Goal: Transaction & Acquisition: Purchase product/service

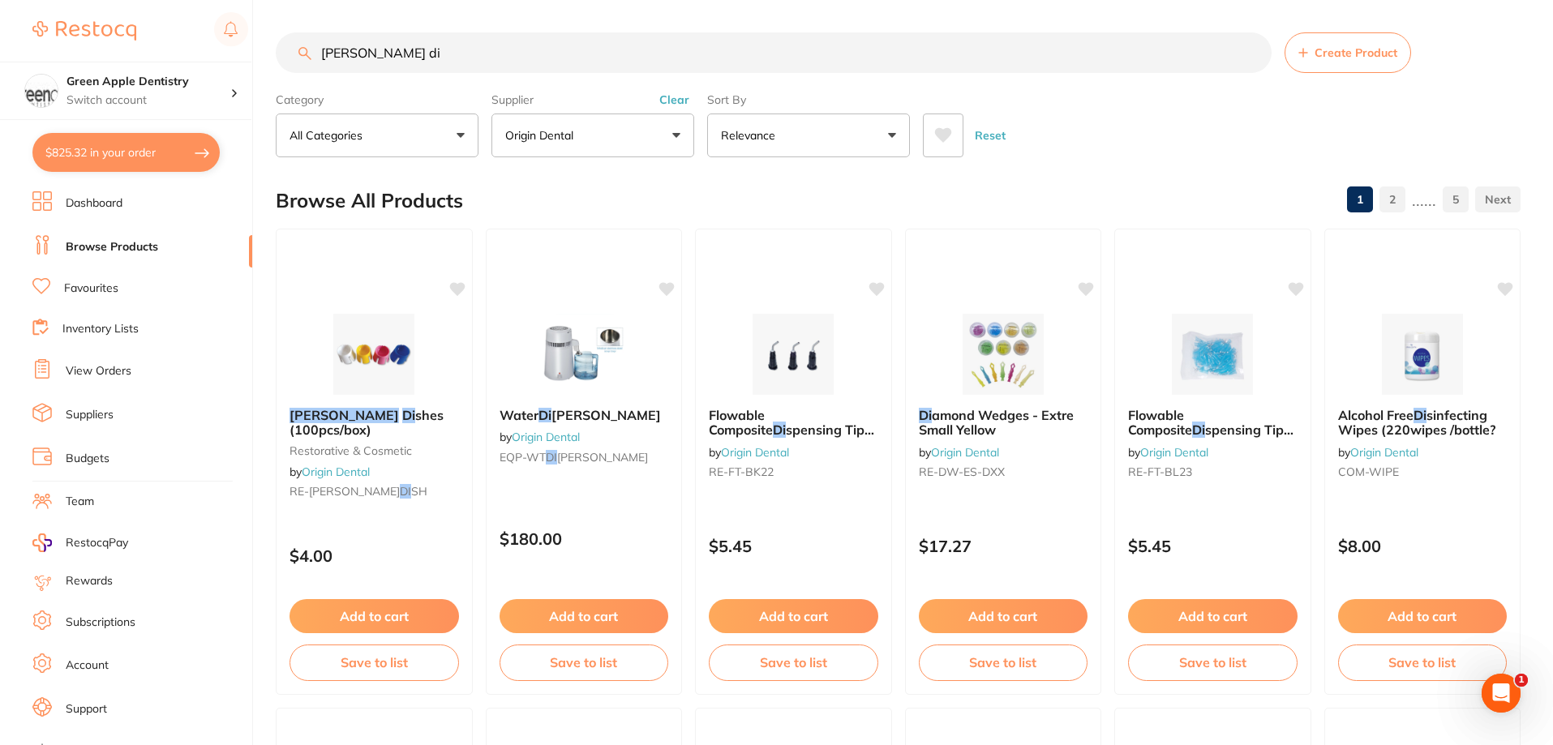
click at [92, 158] on button "$825.32 in your order" at bounding box center [125, 152] width 187 height 39
checkbox input "true"
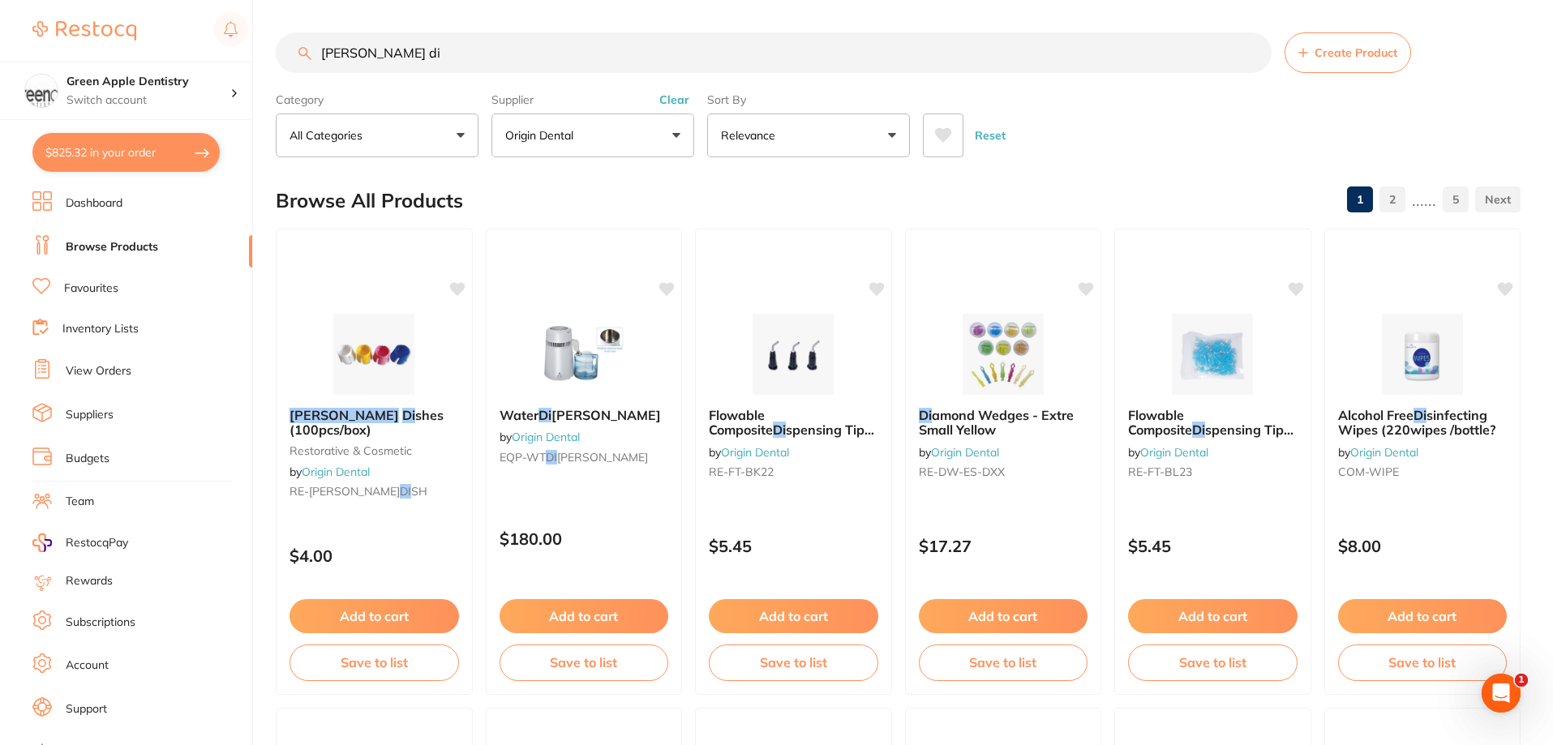
checkbox input "true"
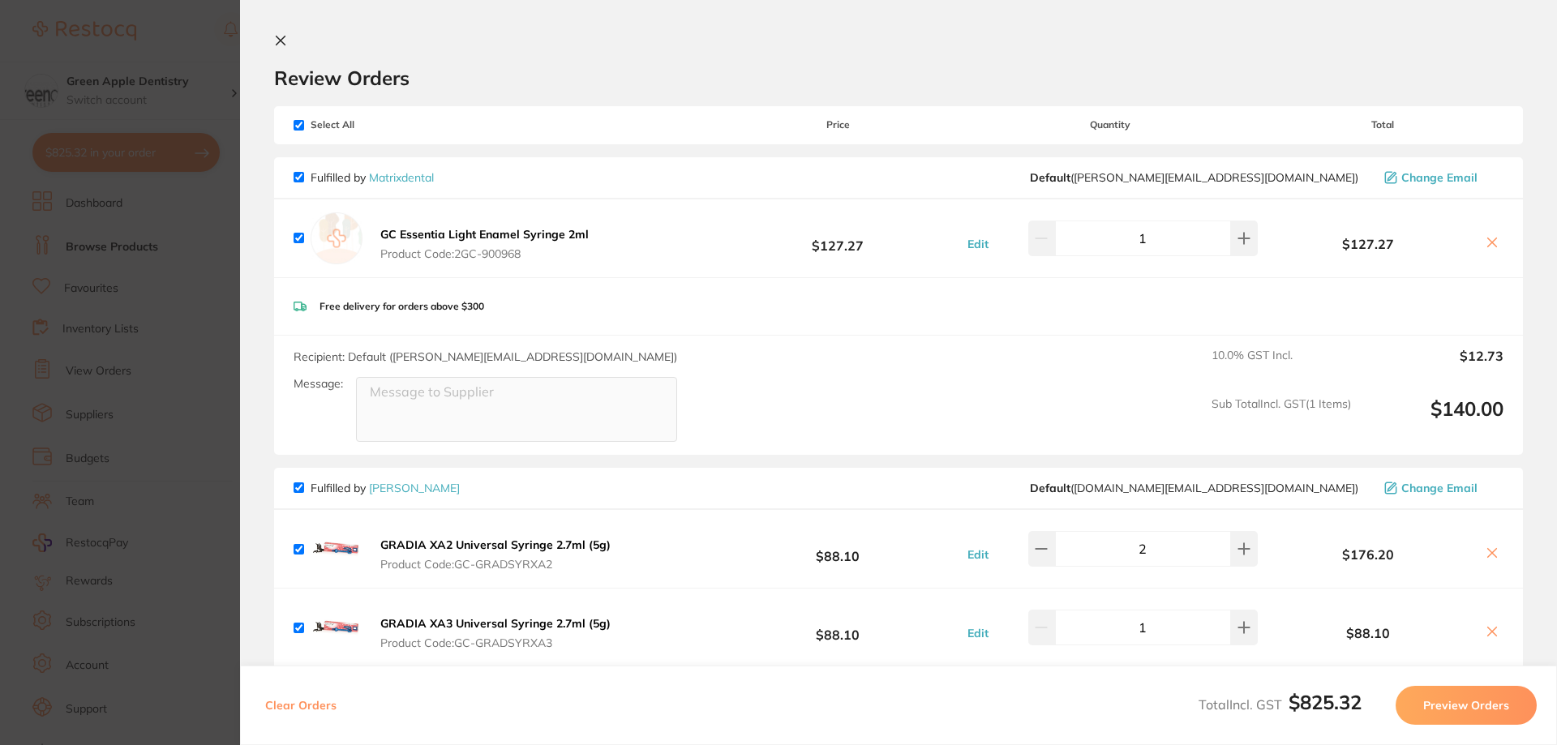
click at [282, 40] on icon at bounding box center [280, 40] width 9 height 9
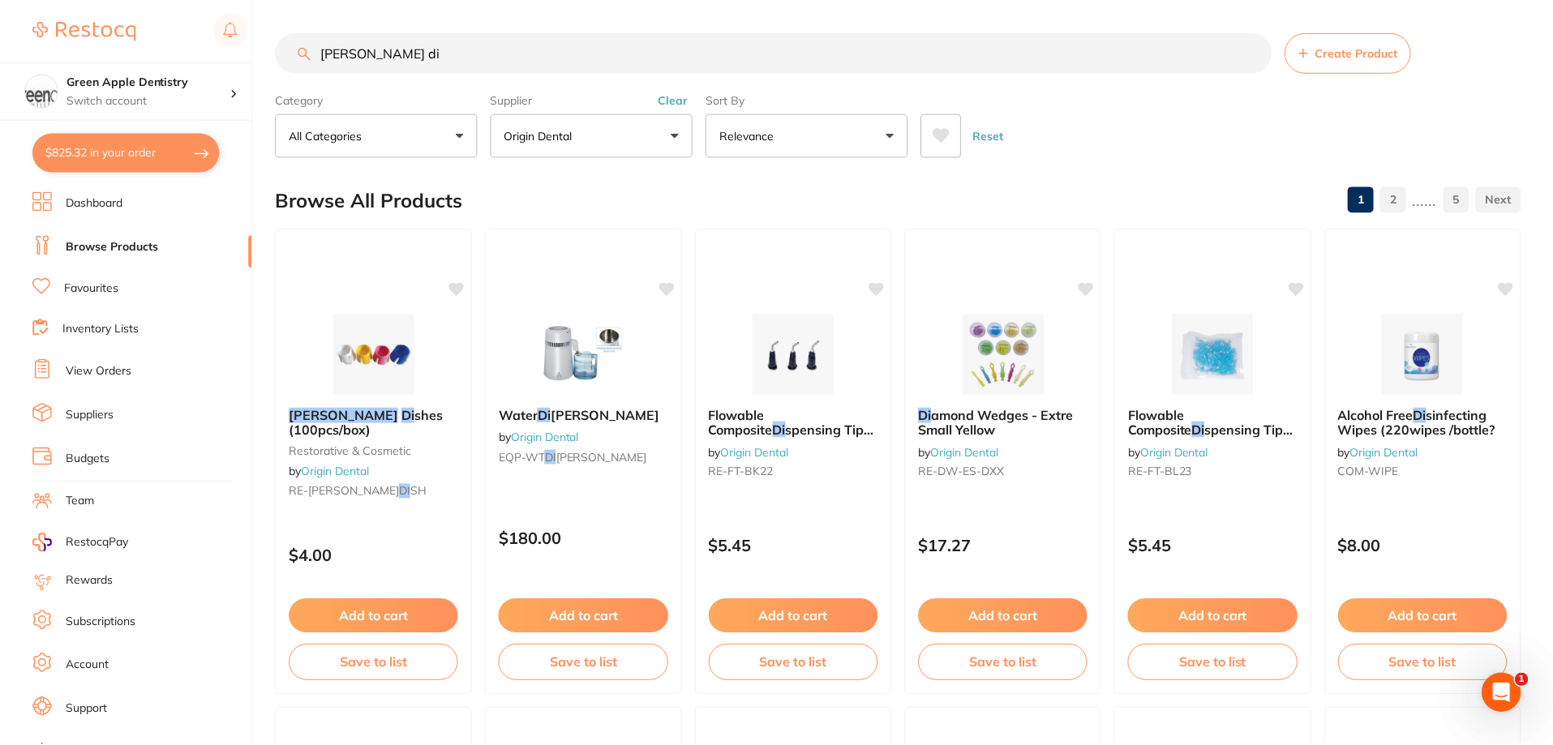
scroll to position [14, 0]
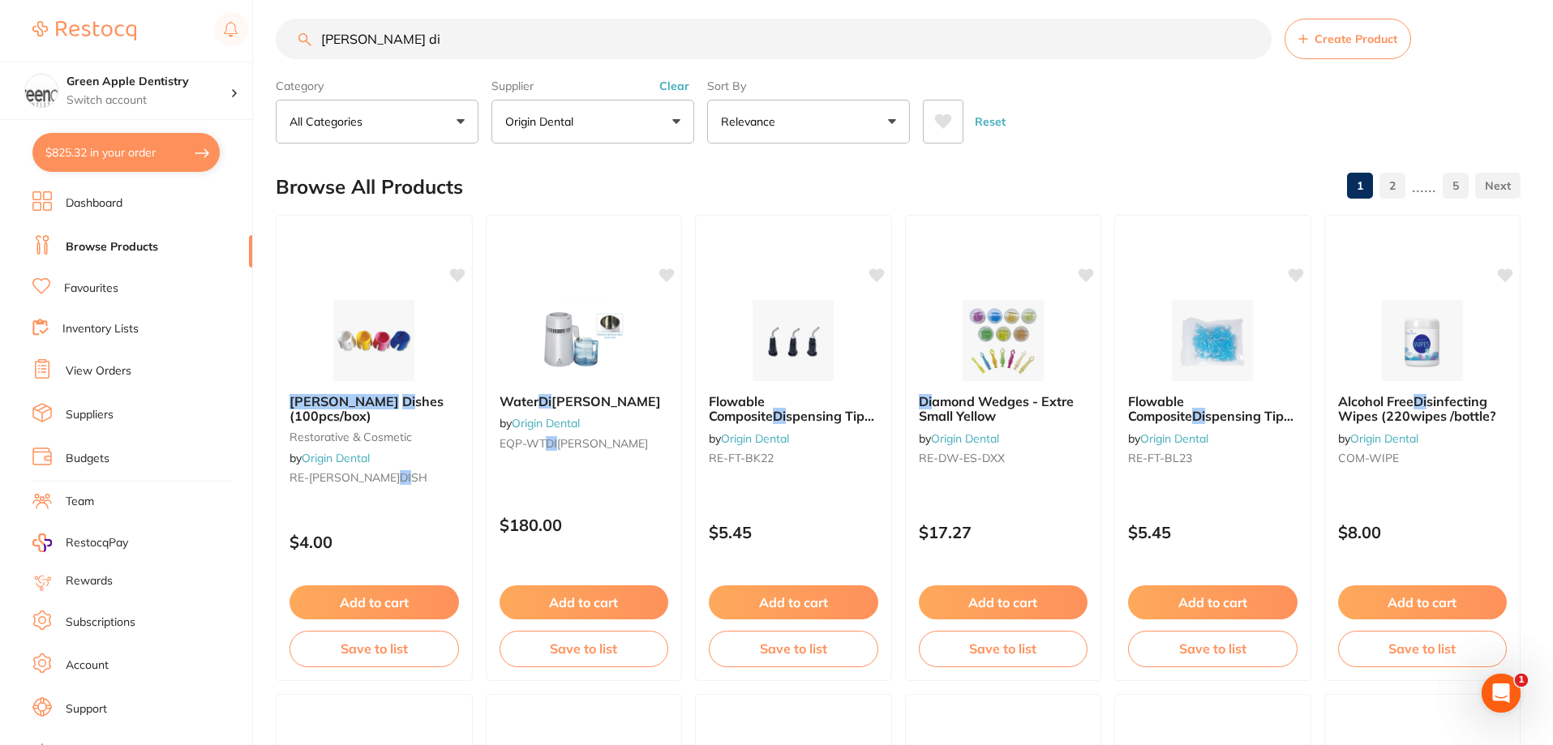
click at [509, 52] on input "[PERSON_NAME] di" at bounding box center [774, 39] width 996 height 41
click at [509, 52] on input "dappen di" at bounding box center [774, 39] width 996 height 41
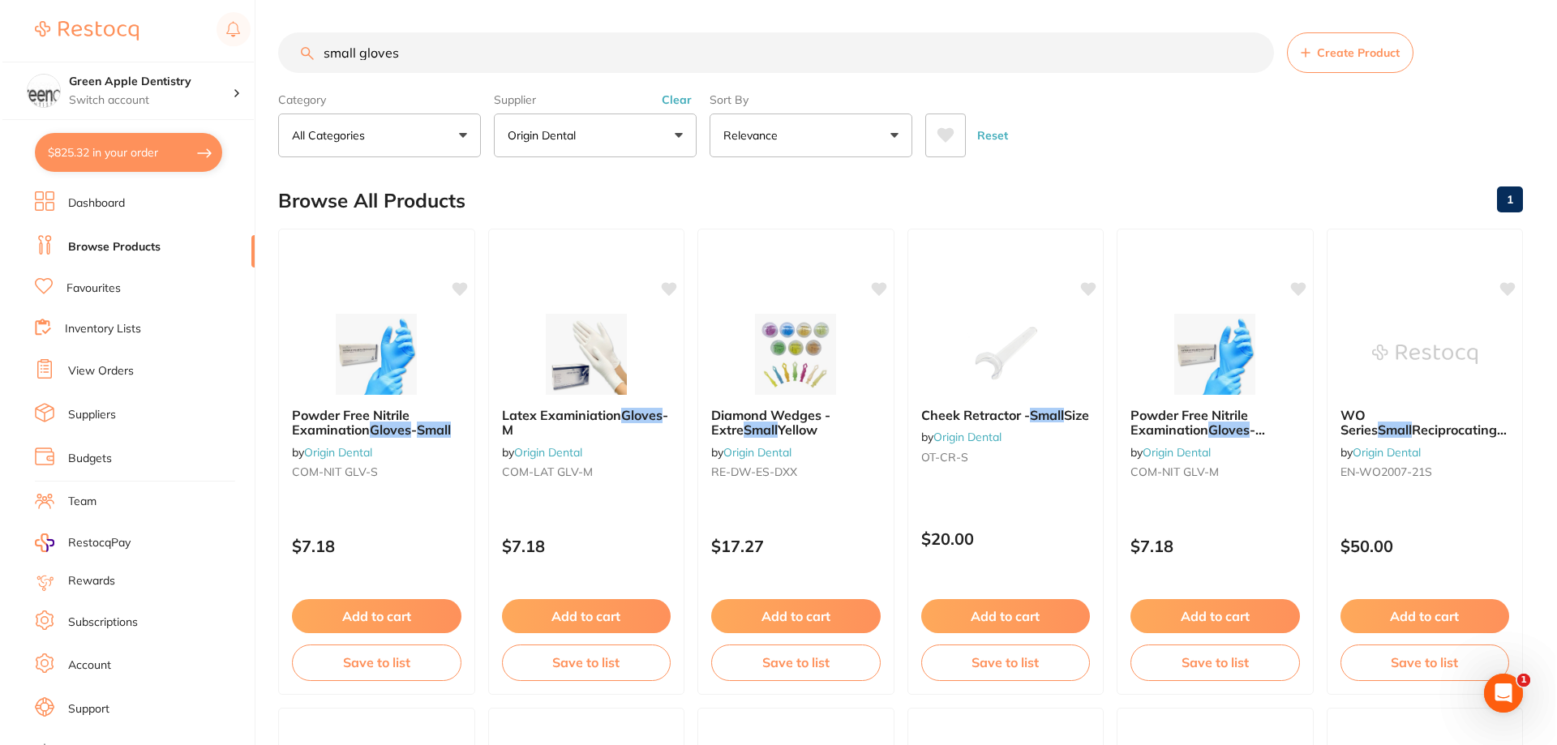
scroll to position [0, 0]
type input "small gloves"
click at [387, 340] on img at bounding box center [374, 353] width 106 height 82
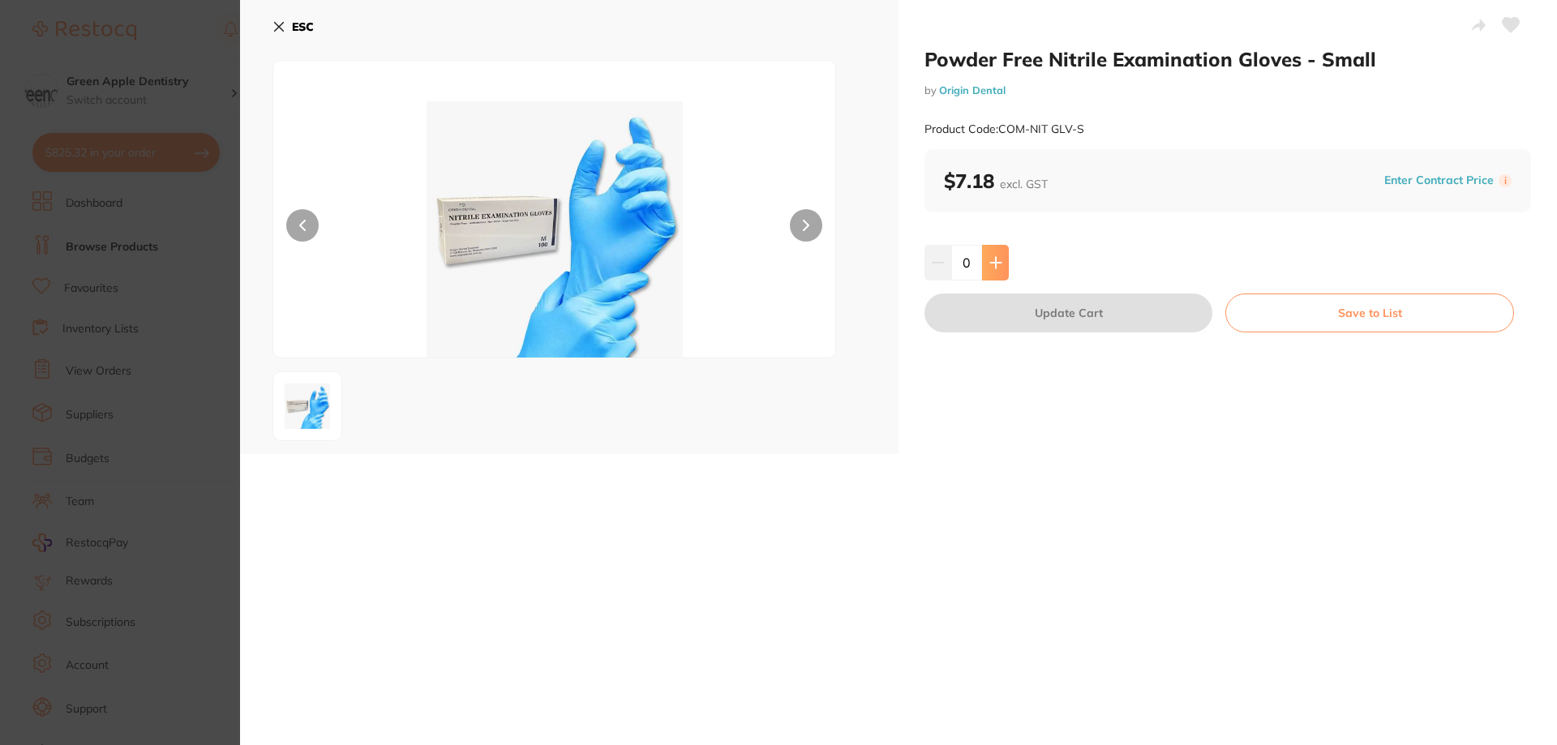
click at [992, 259] on icon at bounding box center [995, 262] width 13 height 13
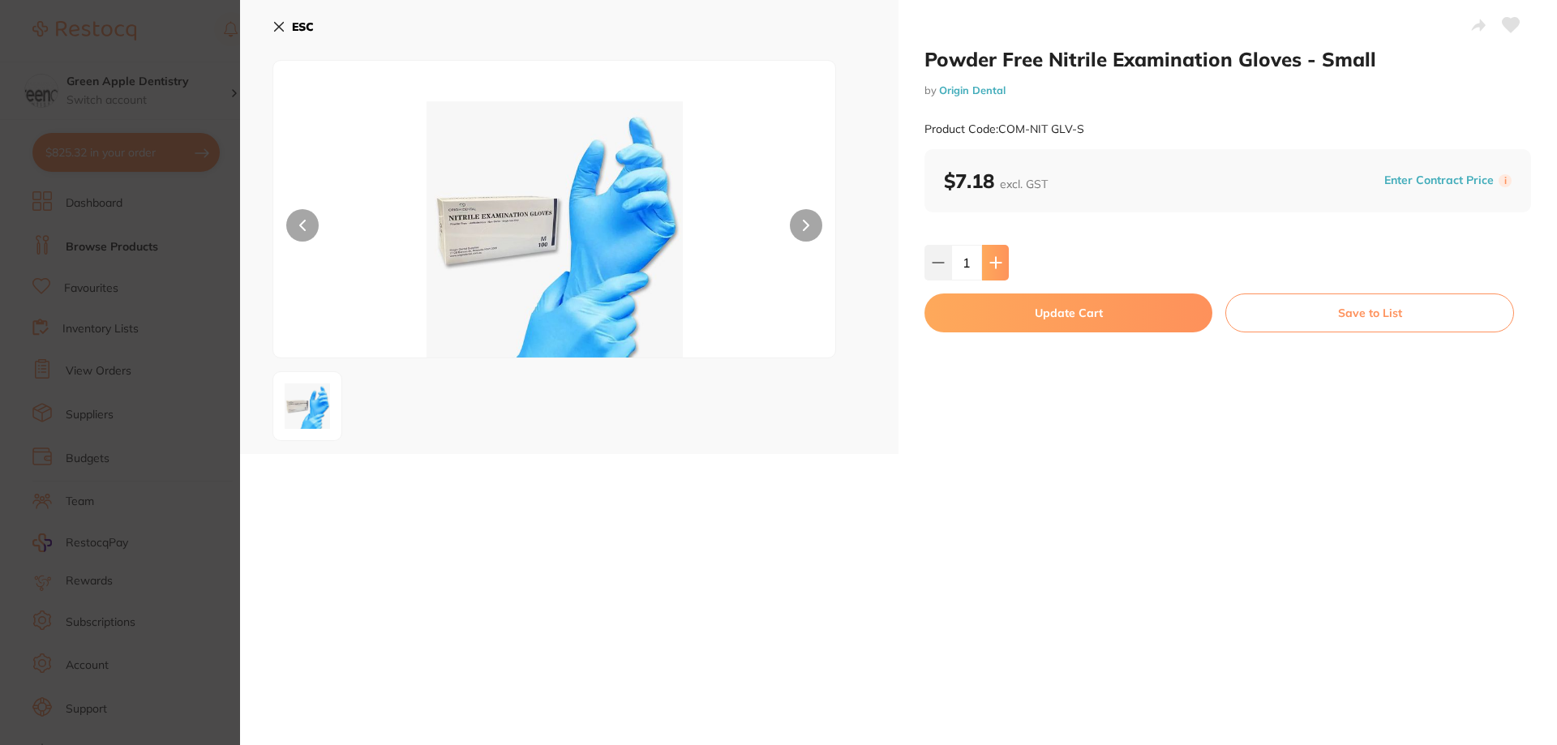
click at [992, 259] on icon at bounding box center [995, 262] width 13 height 13
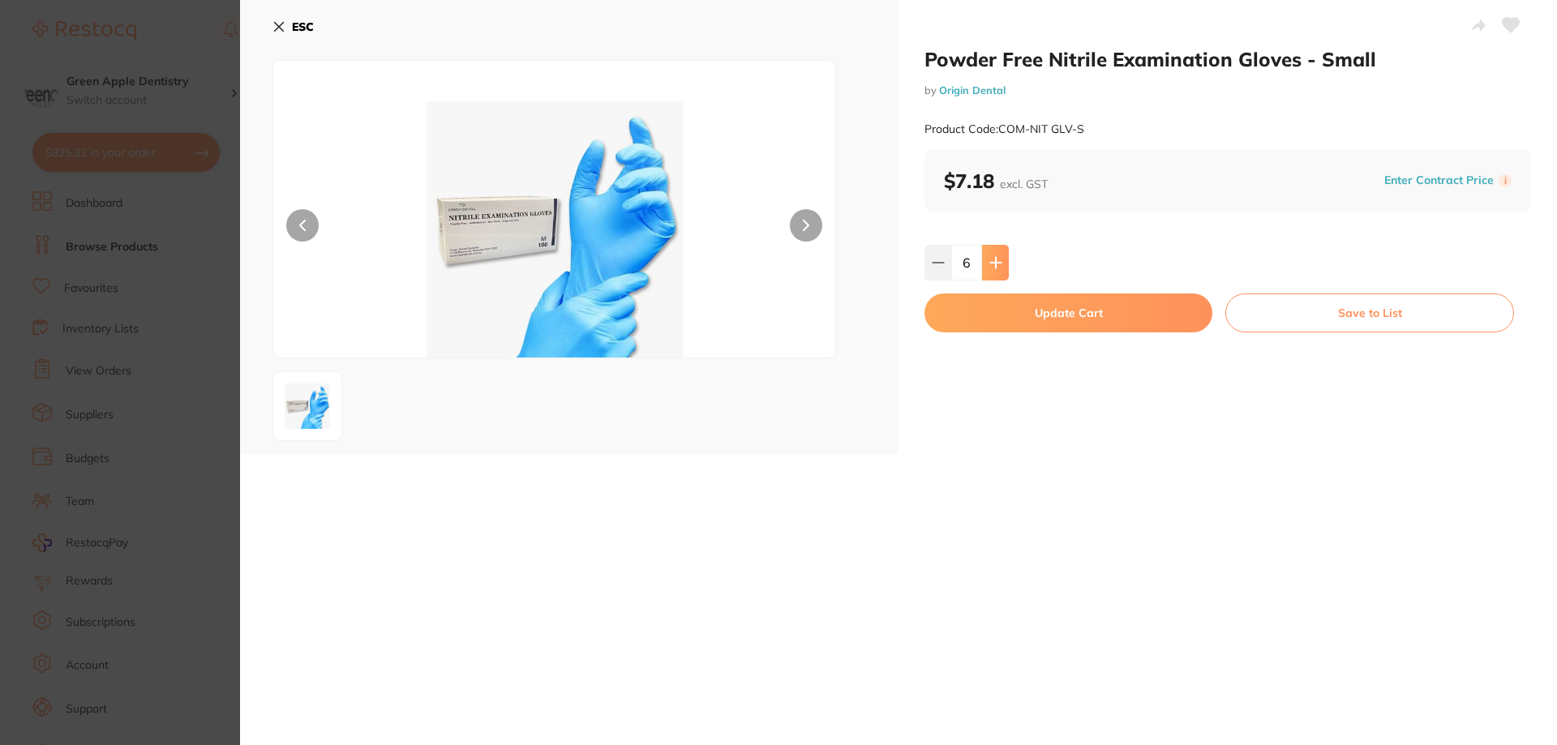
click at [992, 259] on icon at bounding box center [995, 262] width 13 height 13
click at [968, 259] on input "7" at bounding box center [966, 263] width 31 height 36
type input "30"
click at [1096, 328] on button "Update Cart" at bounding box center [1068, 313] width 288 height 39
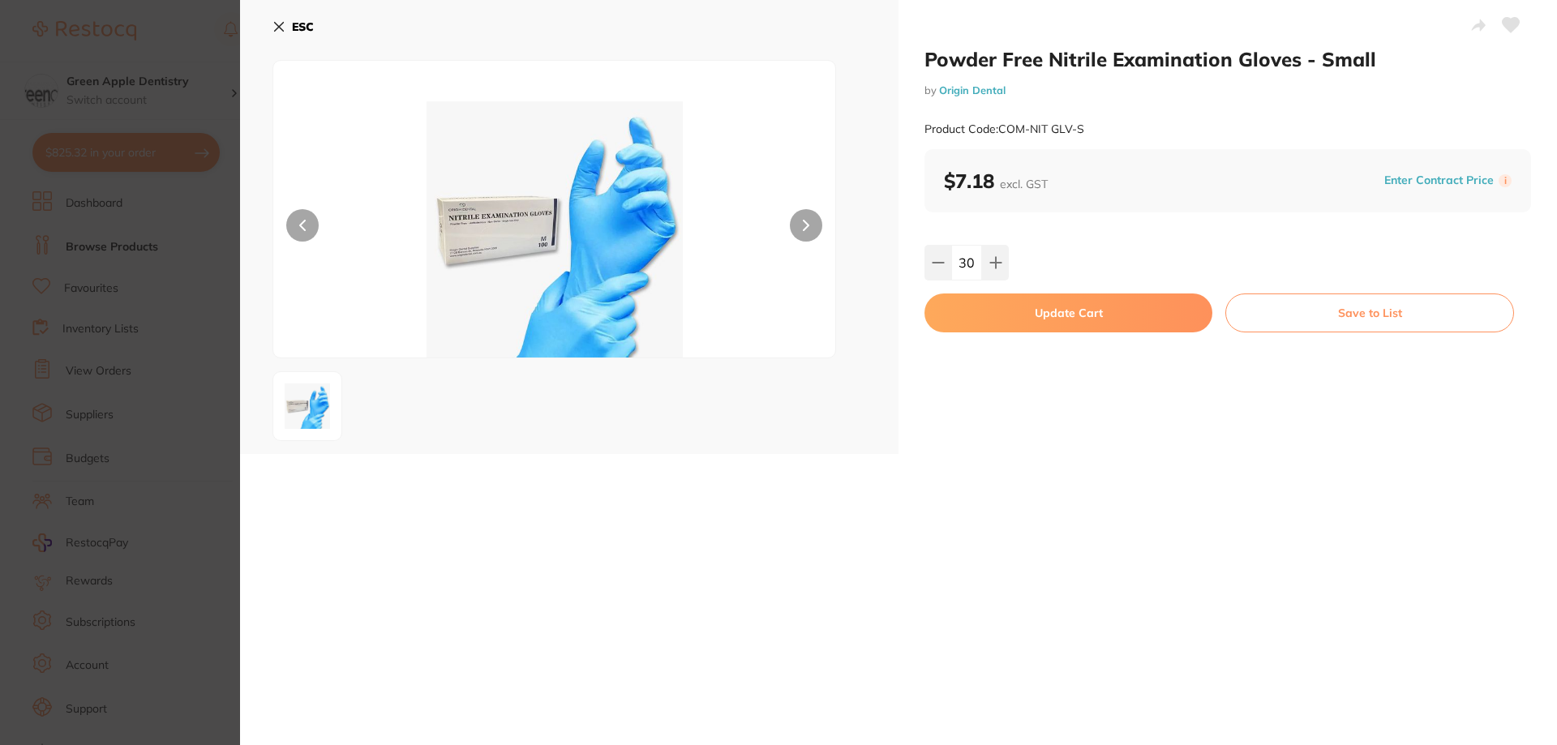
checkbox input "false"
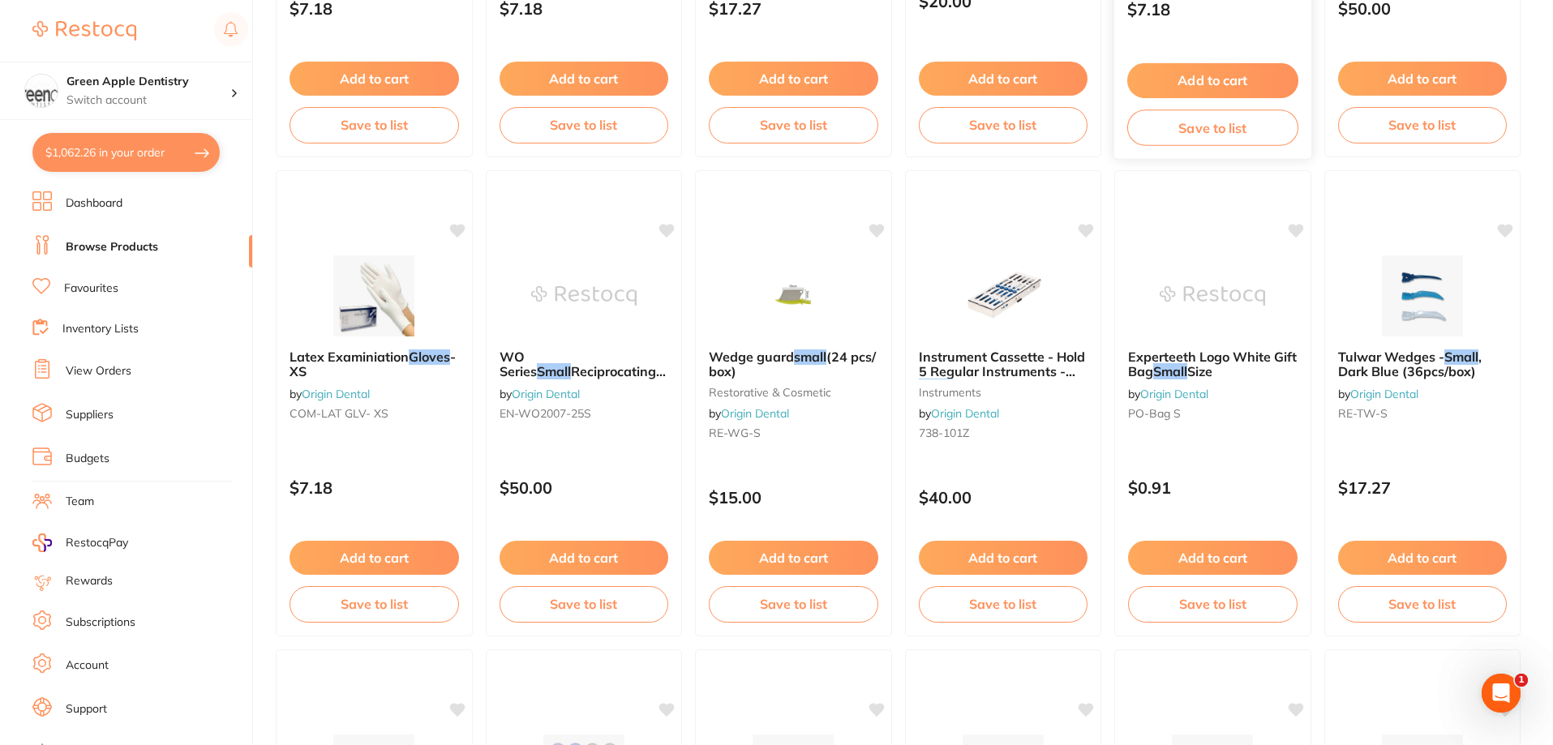
scroll to position [581, 0]
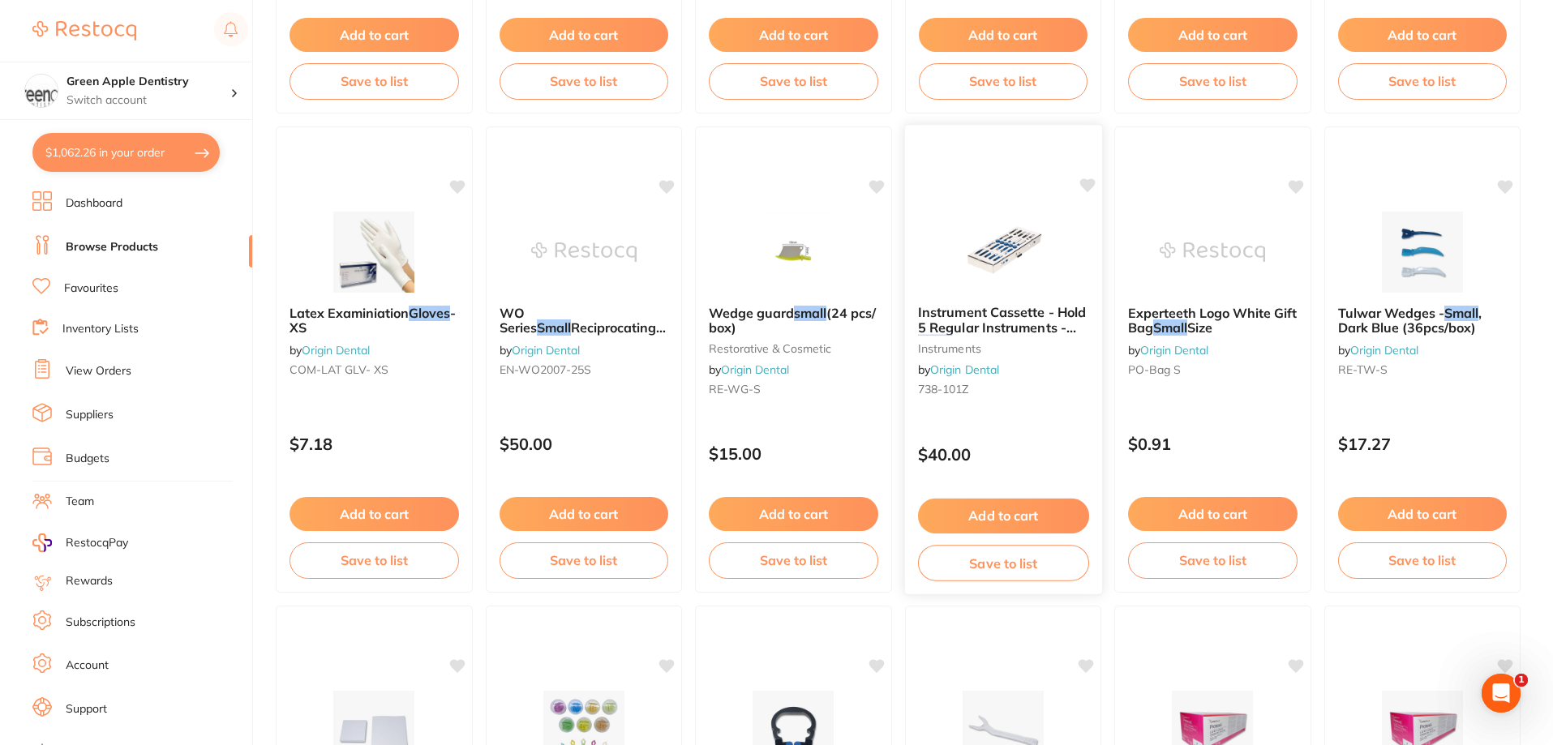
click at [1048, 252] on img at bounding box center [1002, 251] width 106 height 82
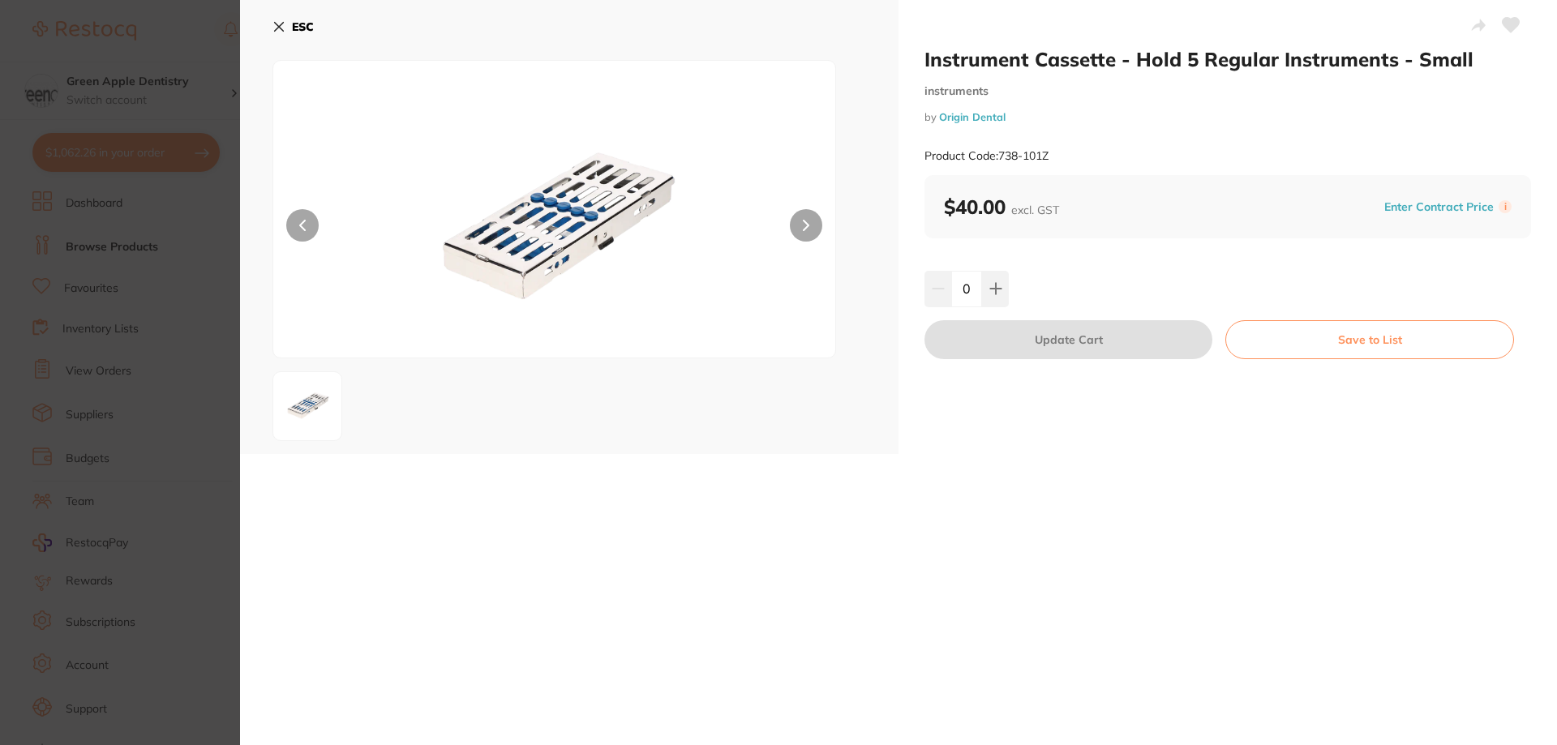
click at [306, 21] on b "ESC" at bounding box center [303, 26] width 22 height 15
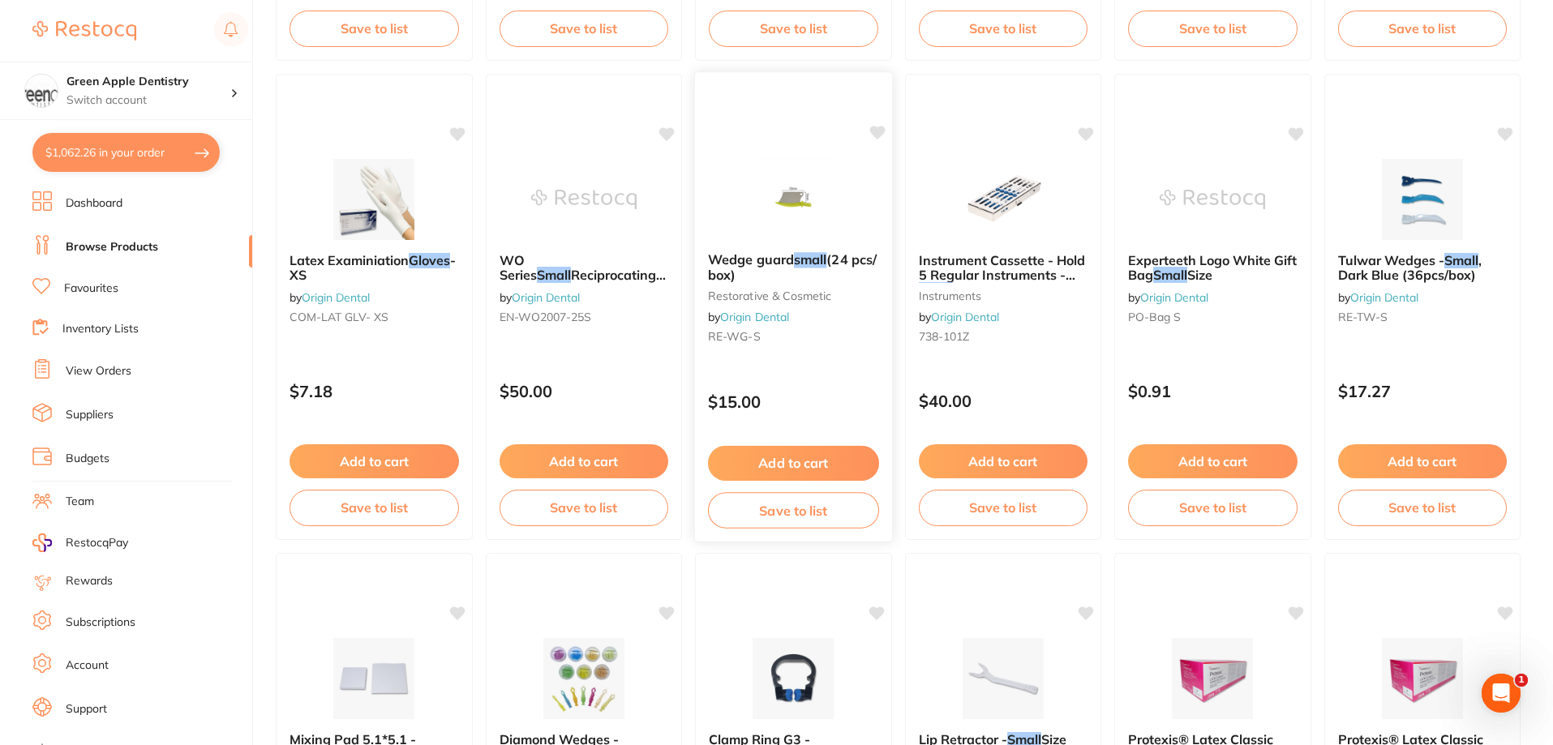
scroll to position [662, 0]
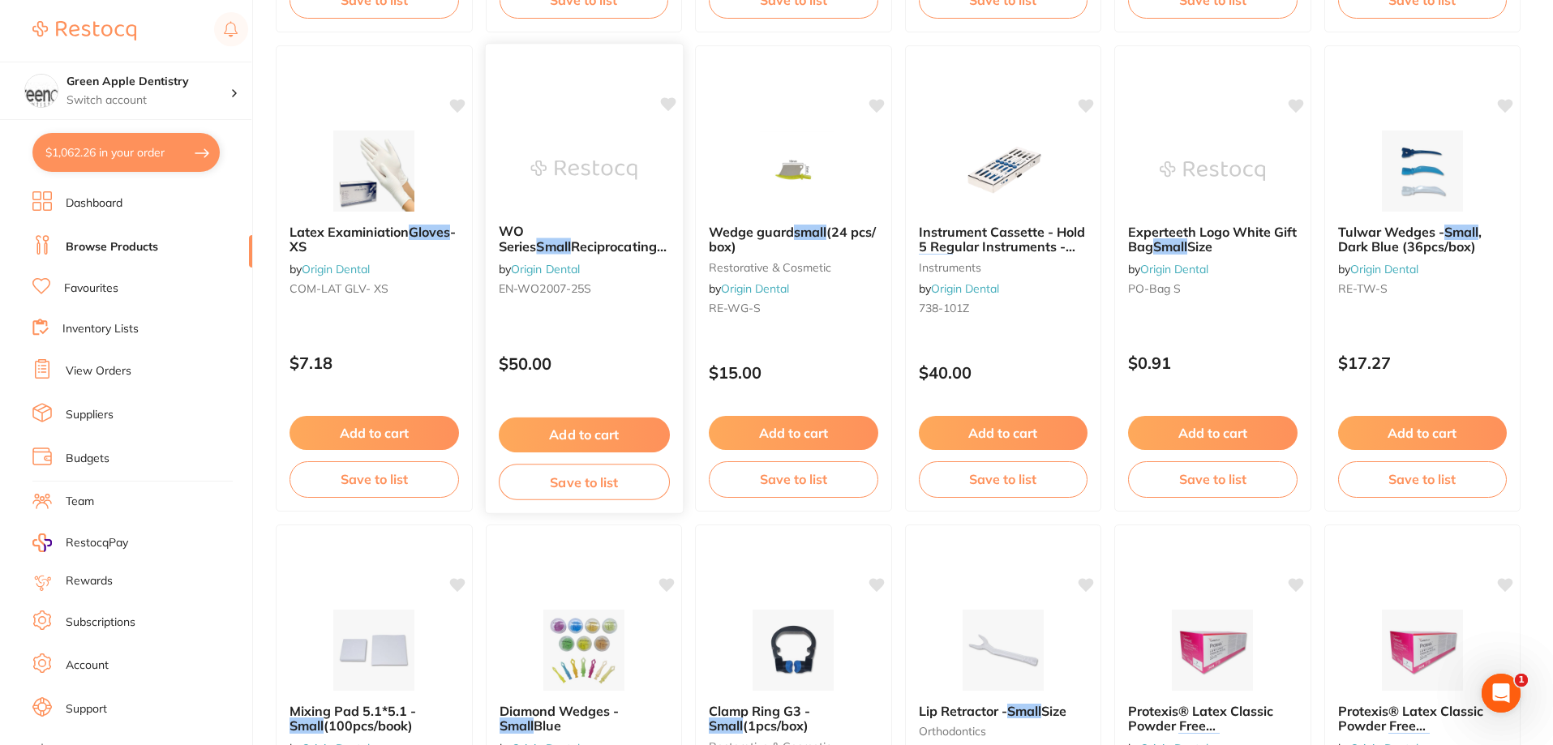
click at [610, 162] on img at bounding box center [583, 170] width 106 height 82
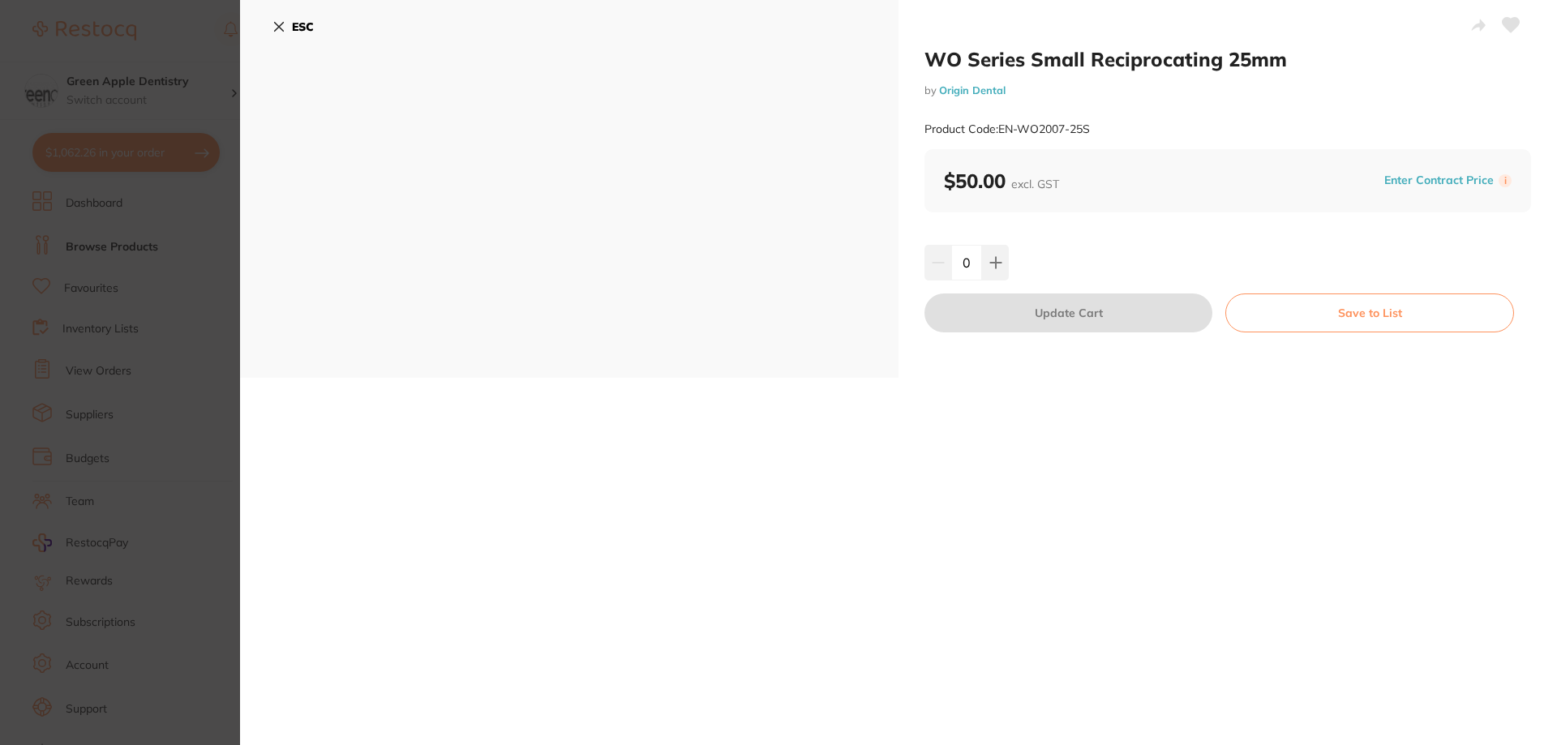
click at [287, 25] on button "ESC" at bounding box center [292, 27] width 41 height 28
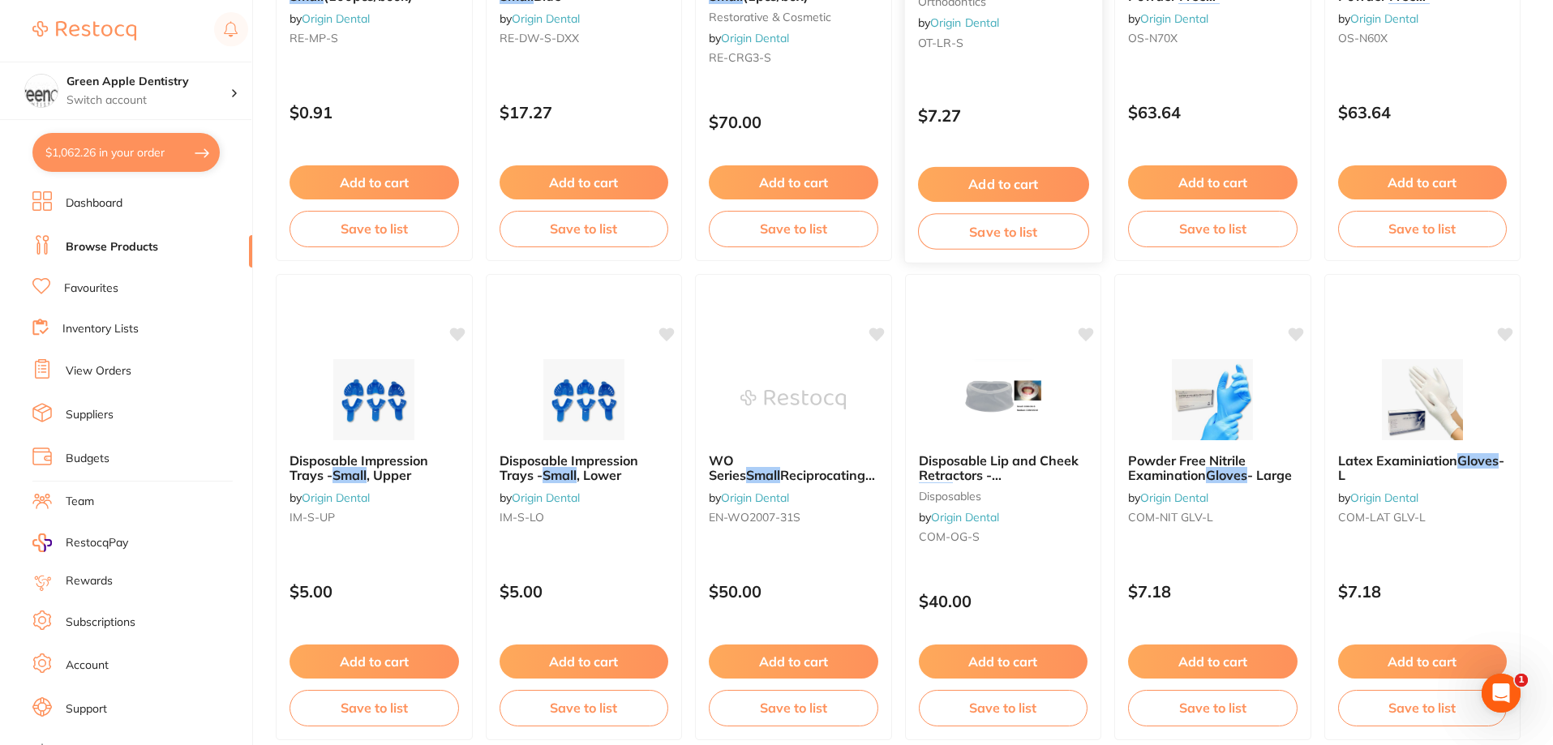
scroll to position [1472, 0]
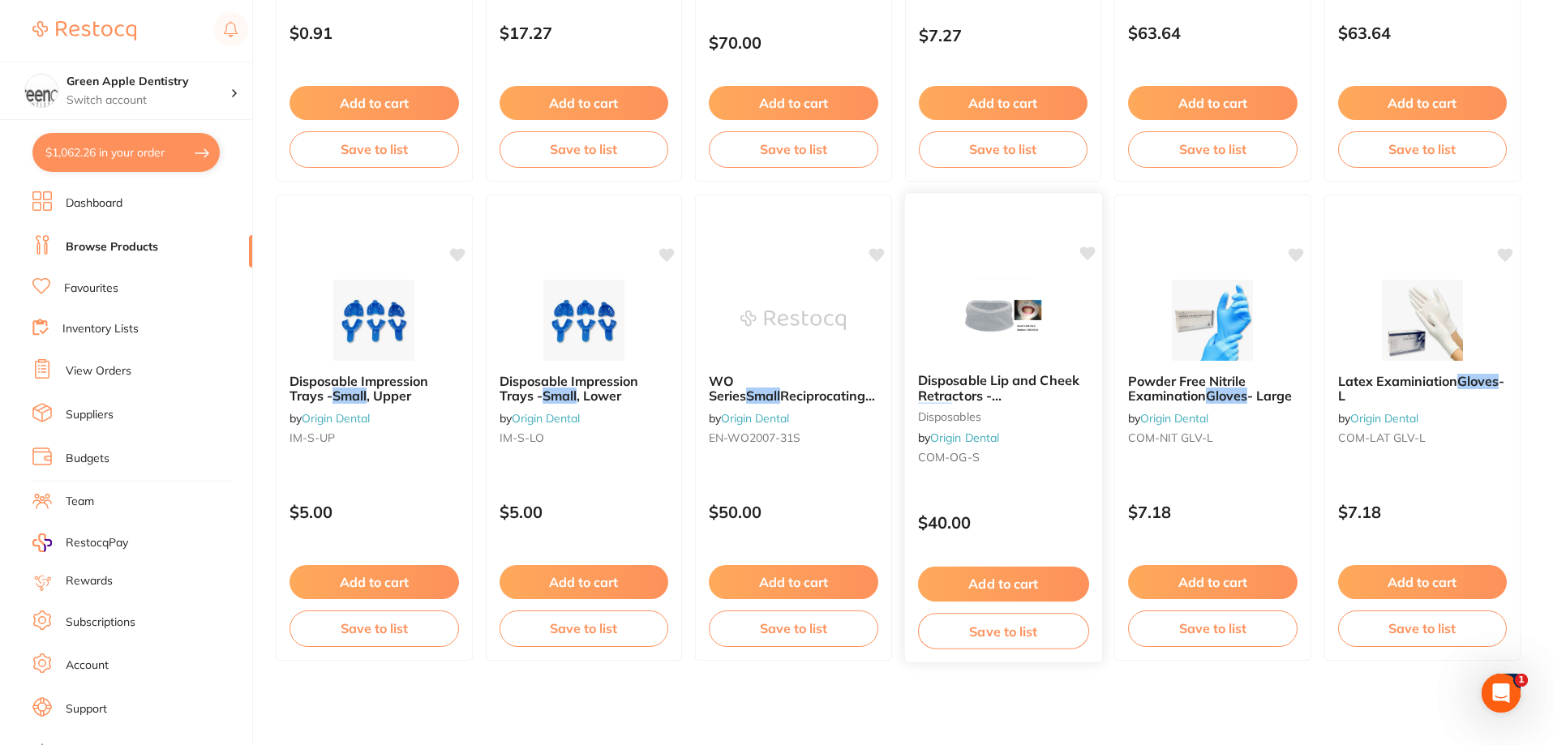
click at [1013, 290] on img at bounding box center [1002, 319] width 106 height 82
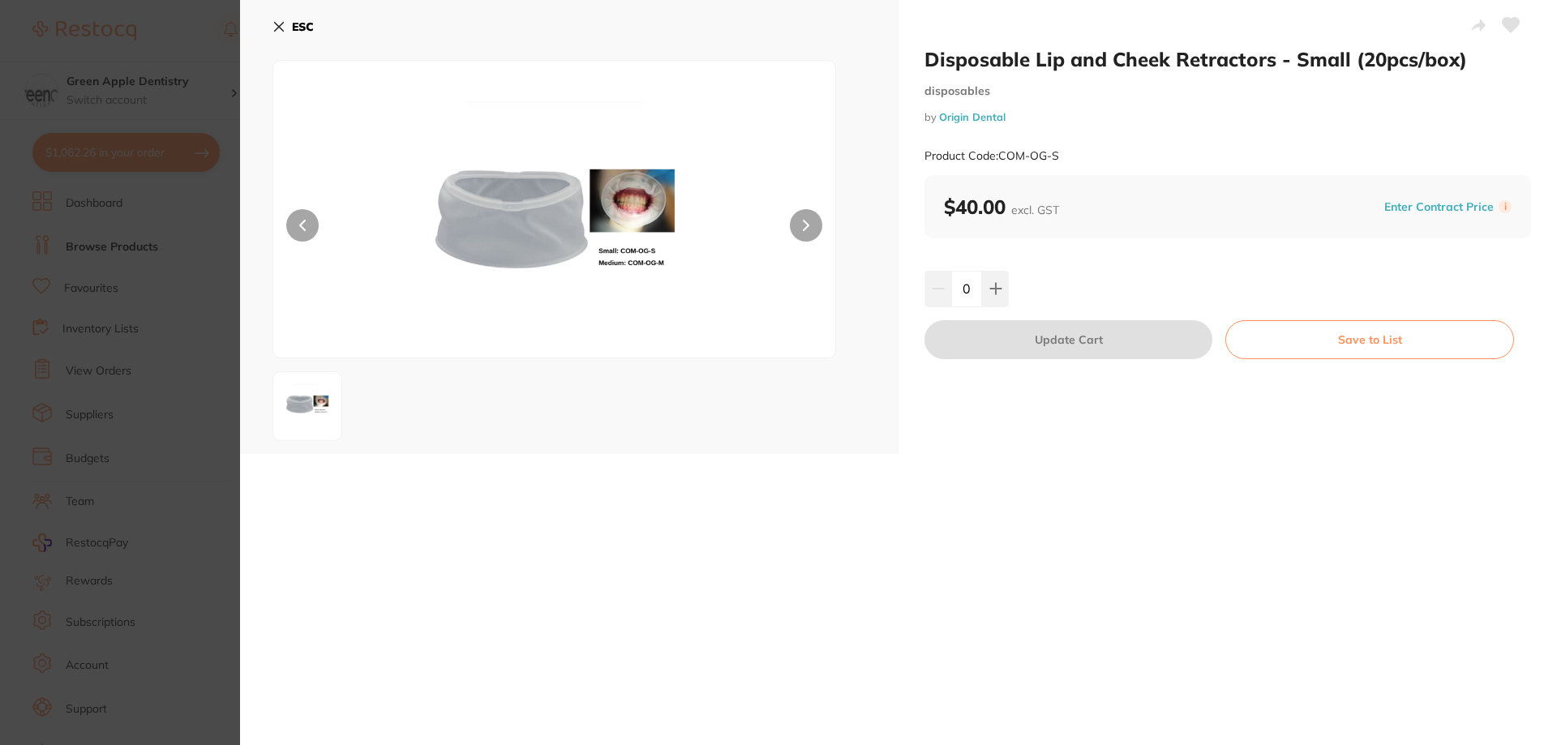
click at [312, 24] on b "ESC" at bounding box center [303, 26] width 22 height 15
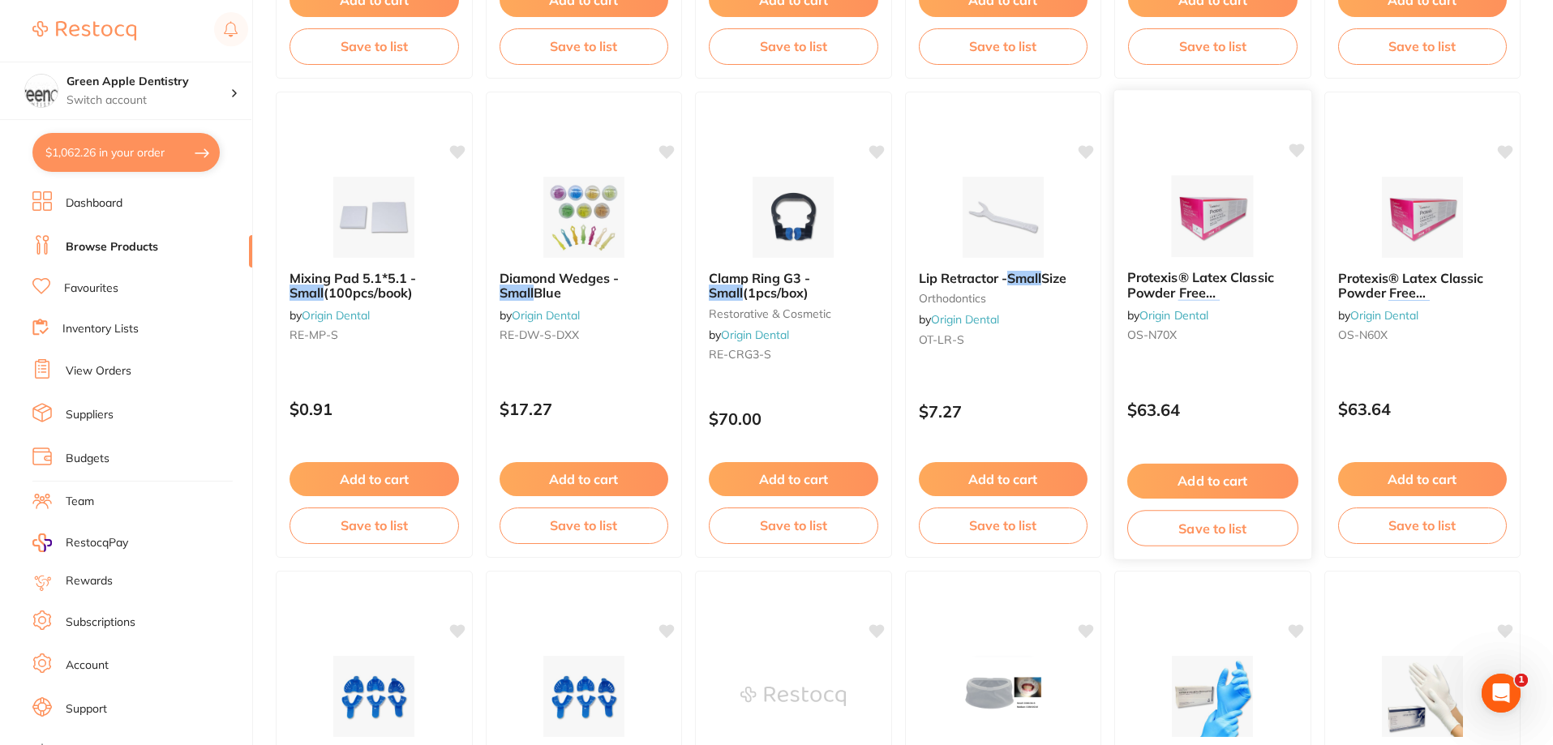
scroll to position [1147, 0]
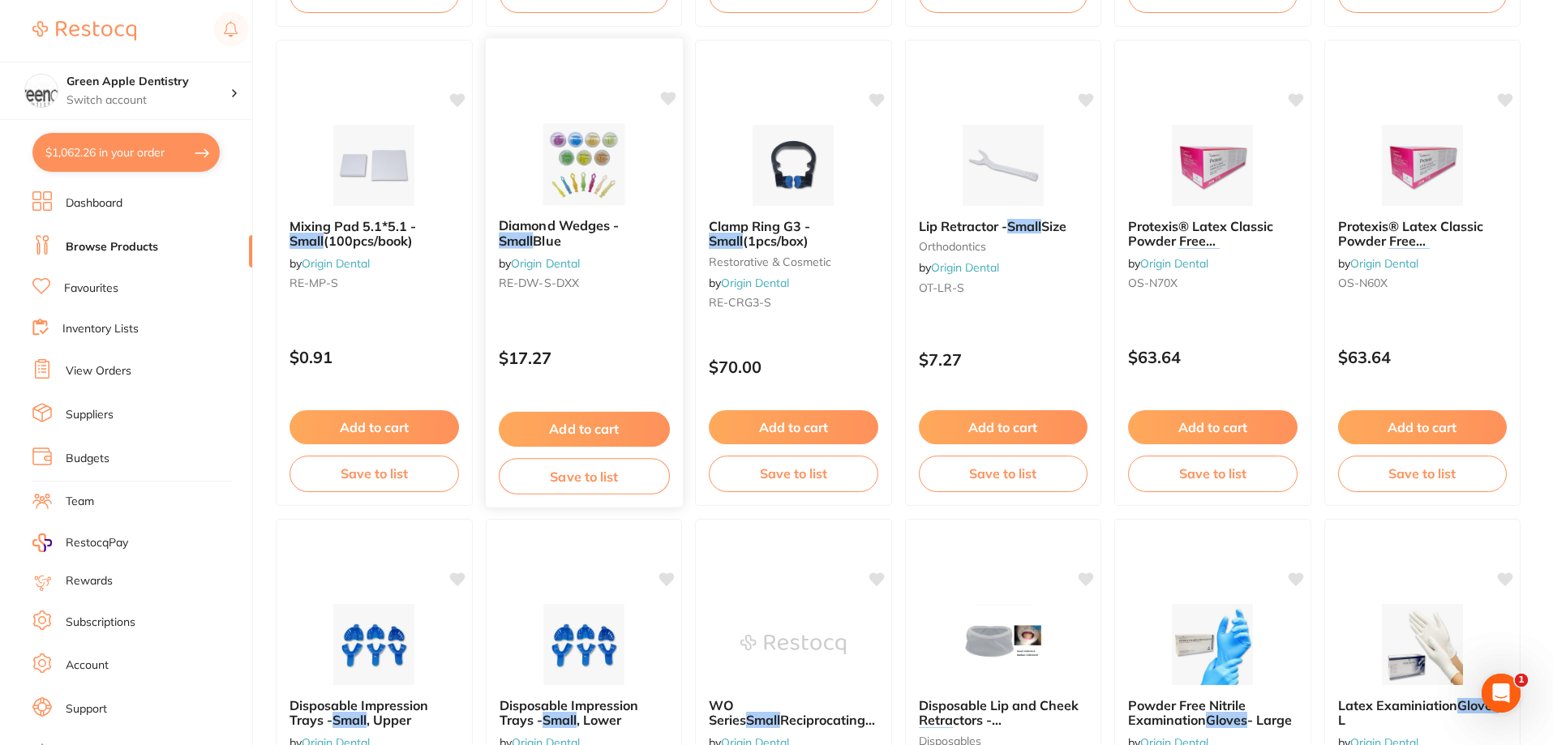
click at [620, 180] on img at bounding box center [583, 164] width 106 height 82
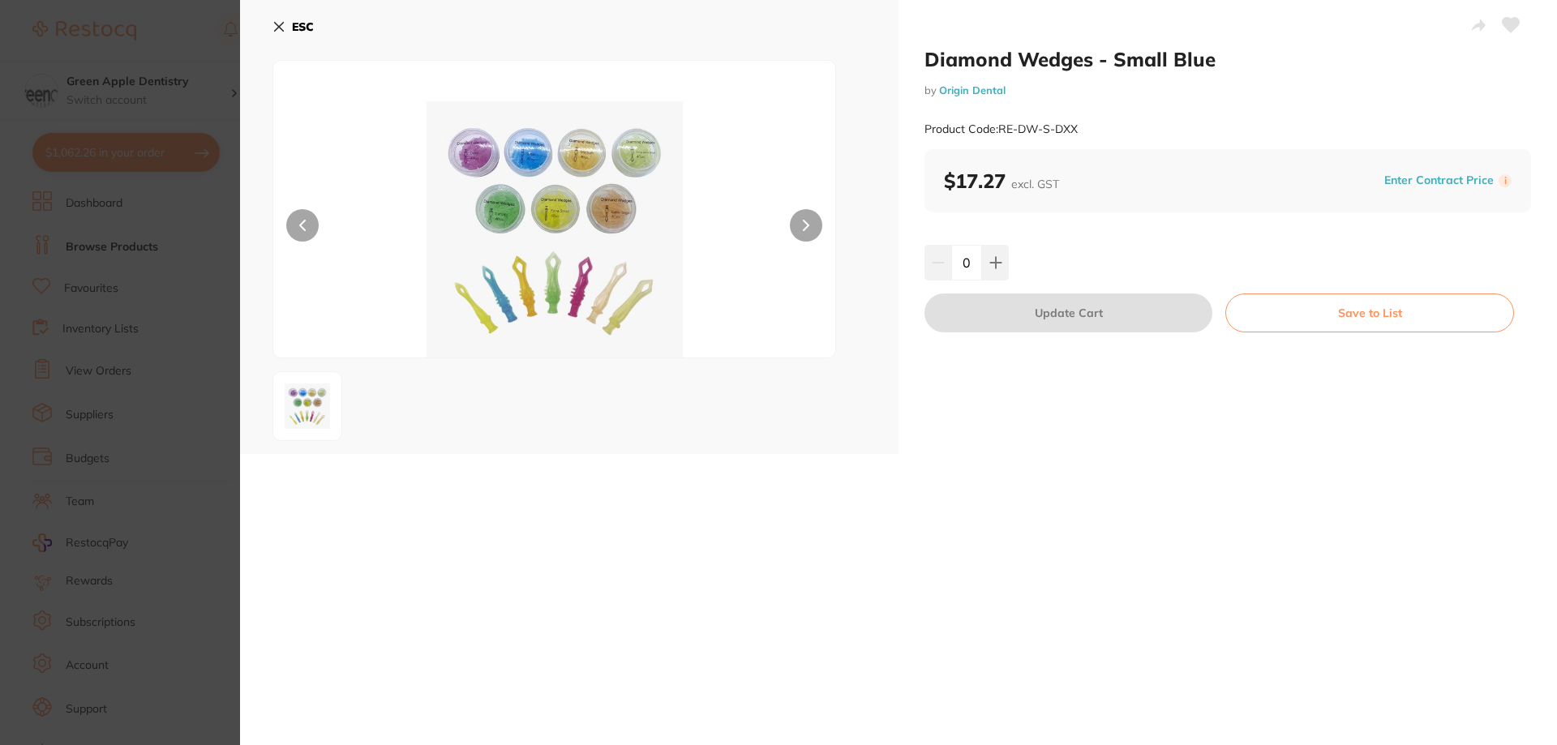
click at [300, 22] on b "ESC" at bounding box center [303, 26] width 22 height 15
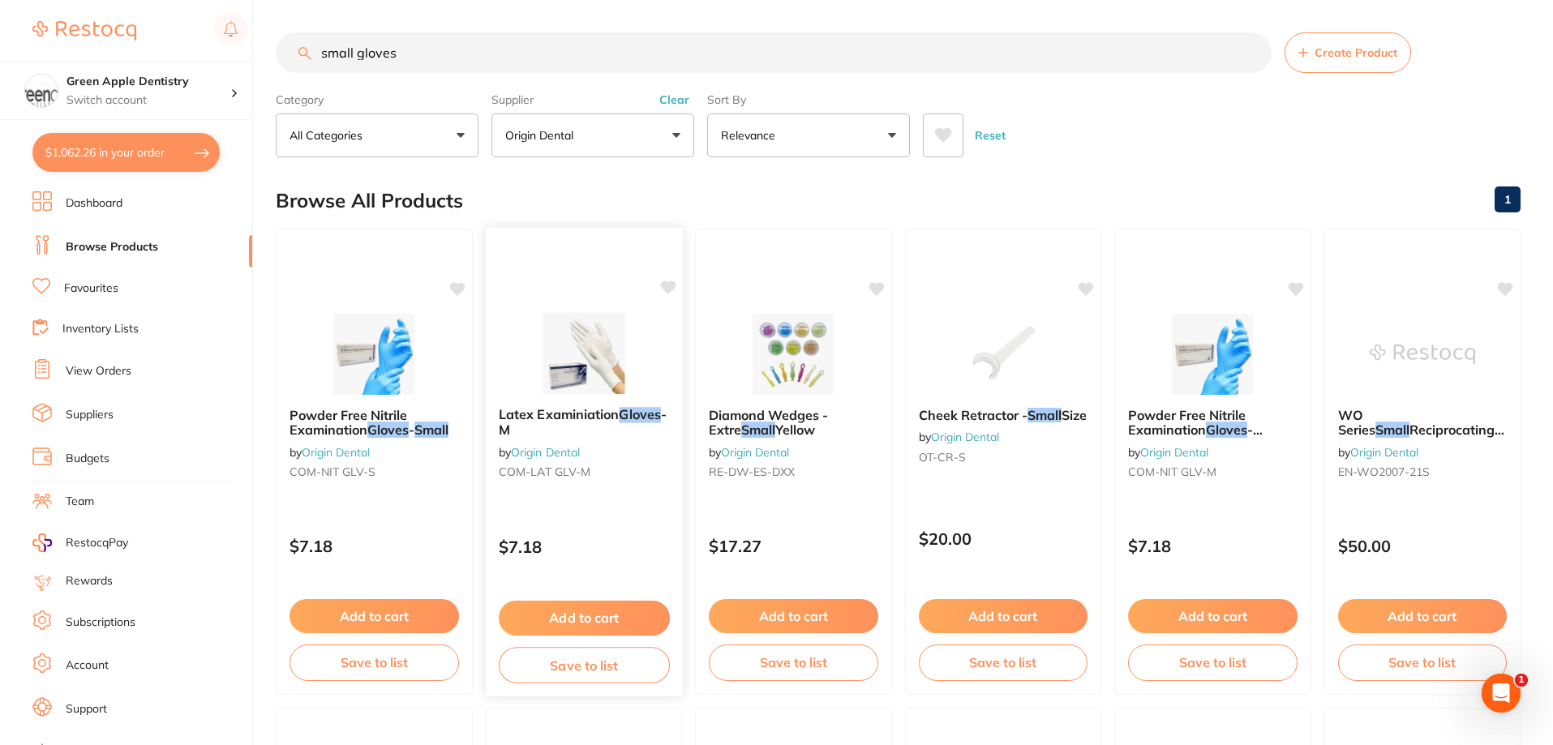
click at [567, 448] on link "Origin Dental" at bounding box center [545, 451] width 69 height 15
click at [536, 70] on input "small gloves" at bounding box center [774, 52] width 996 height 41
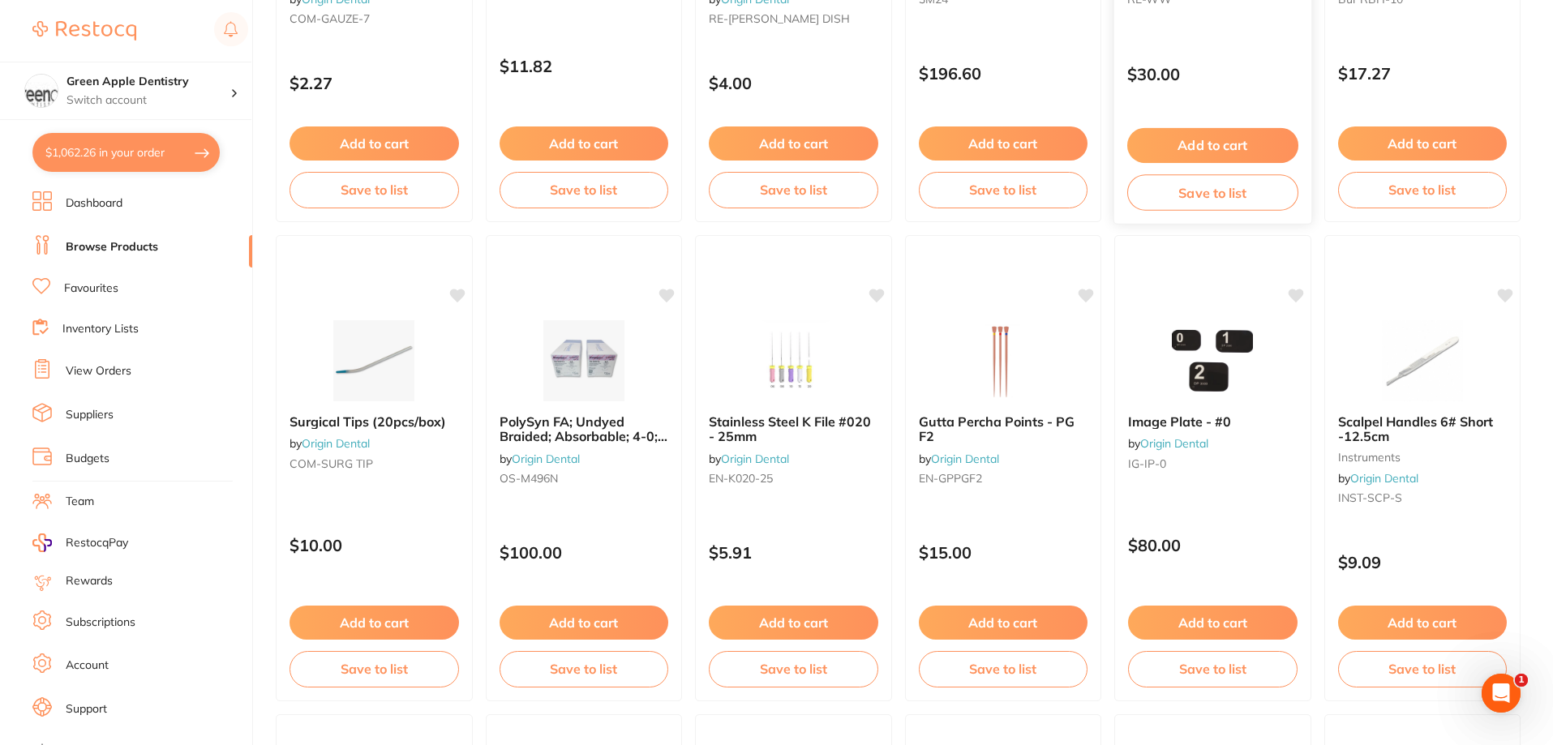
scroll to position [486, 0]
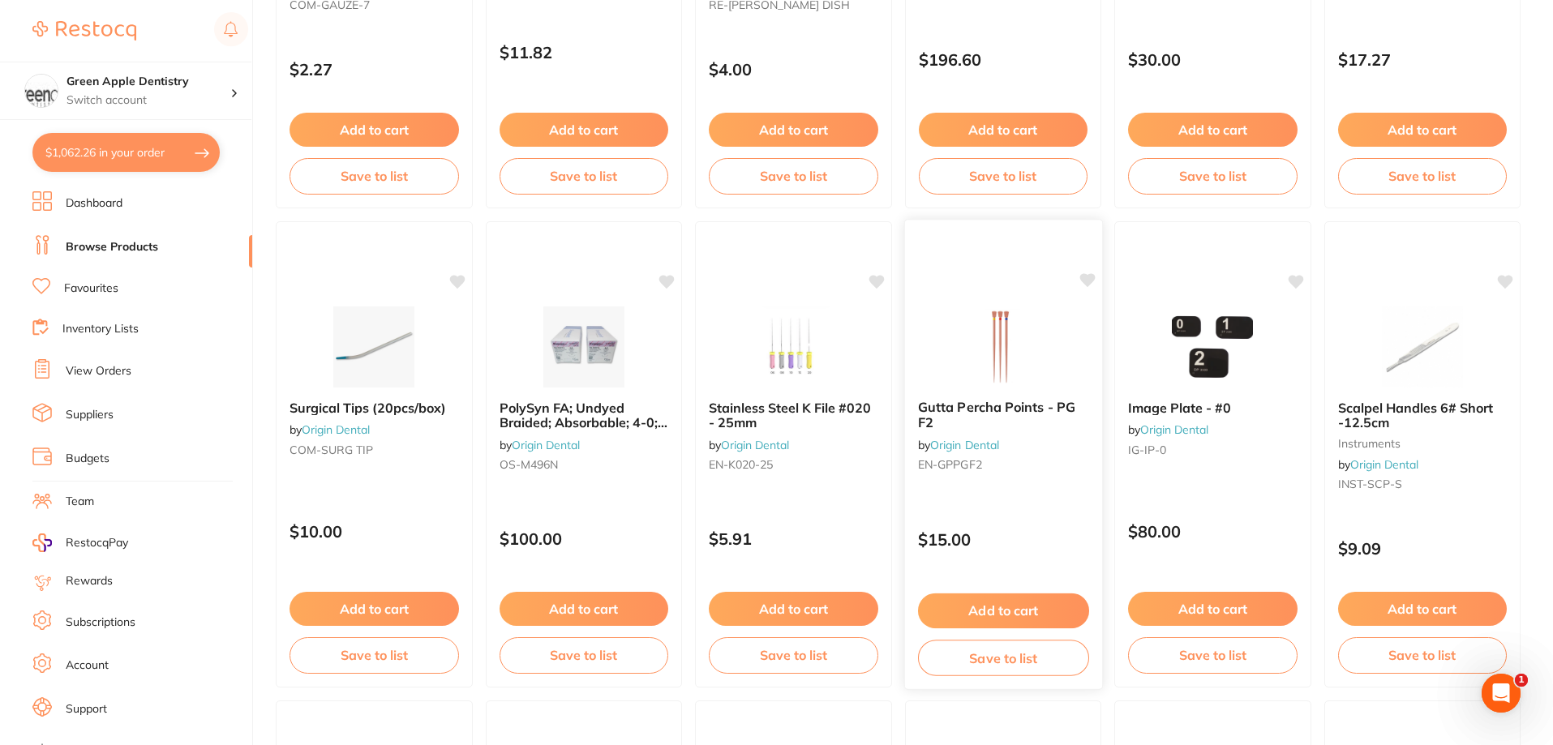
click at [1037, 327] on img at bounding box center [1002, 346] width 106 height 82
click at [992, 327] on img at bounding box center [1002, 346] width 106 height 82
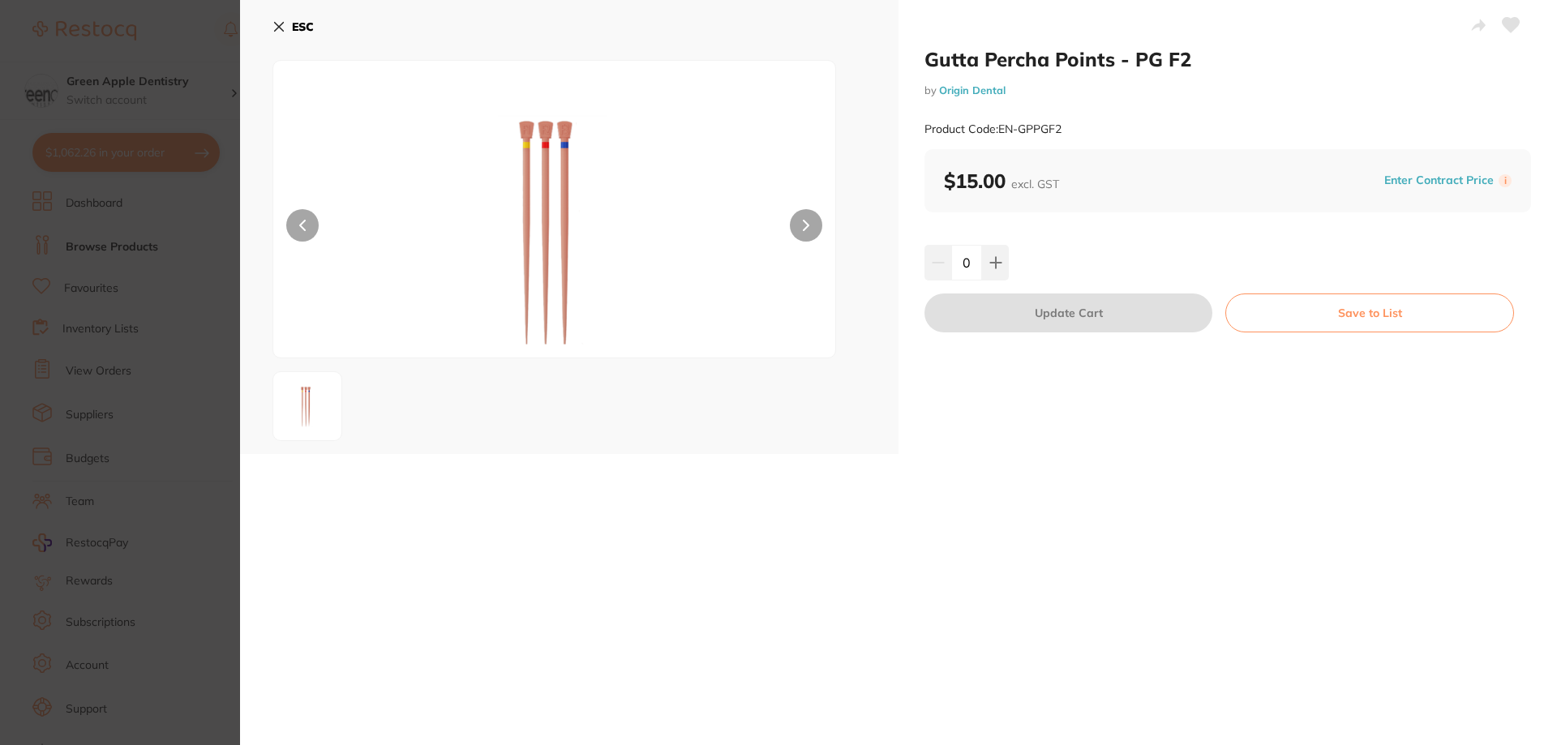
click at [295, 30] on b "ESC" at bounding box center [303, 26] width 22 height 15
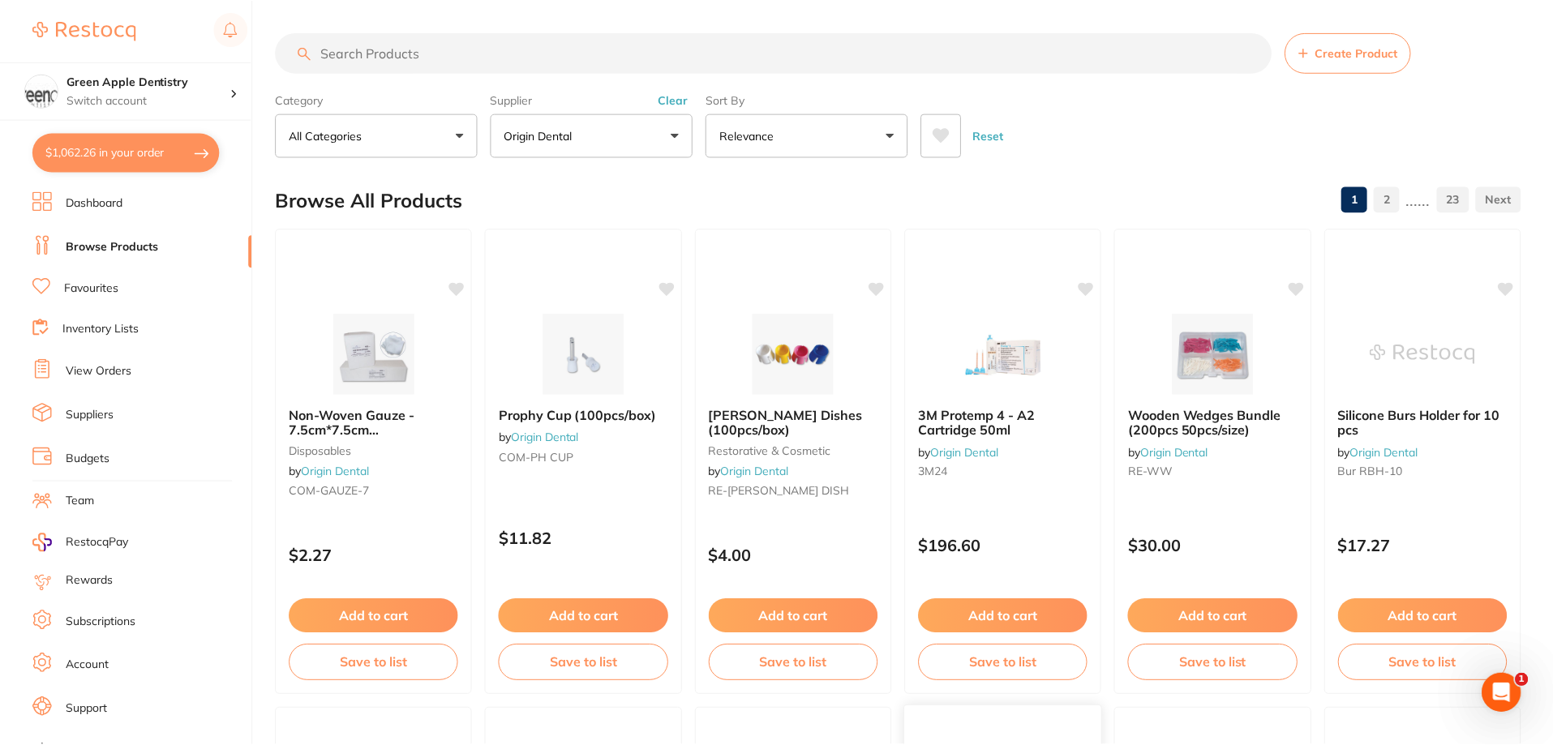
scroll to position [486, 0]
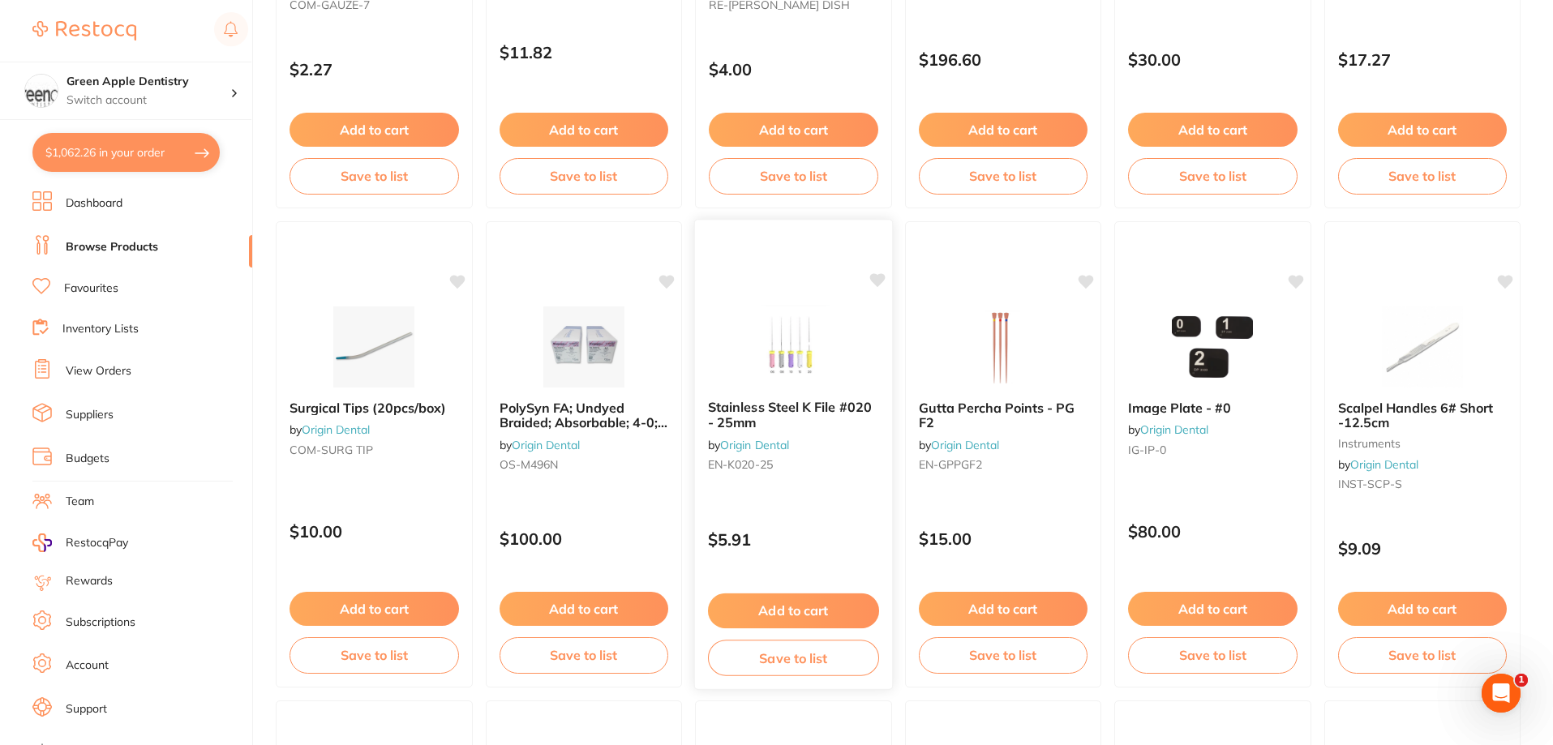
click at [803, 353] on img at bounding box center [793, 346] width 106 height 82
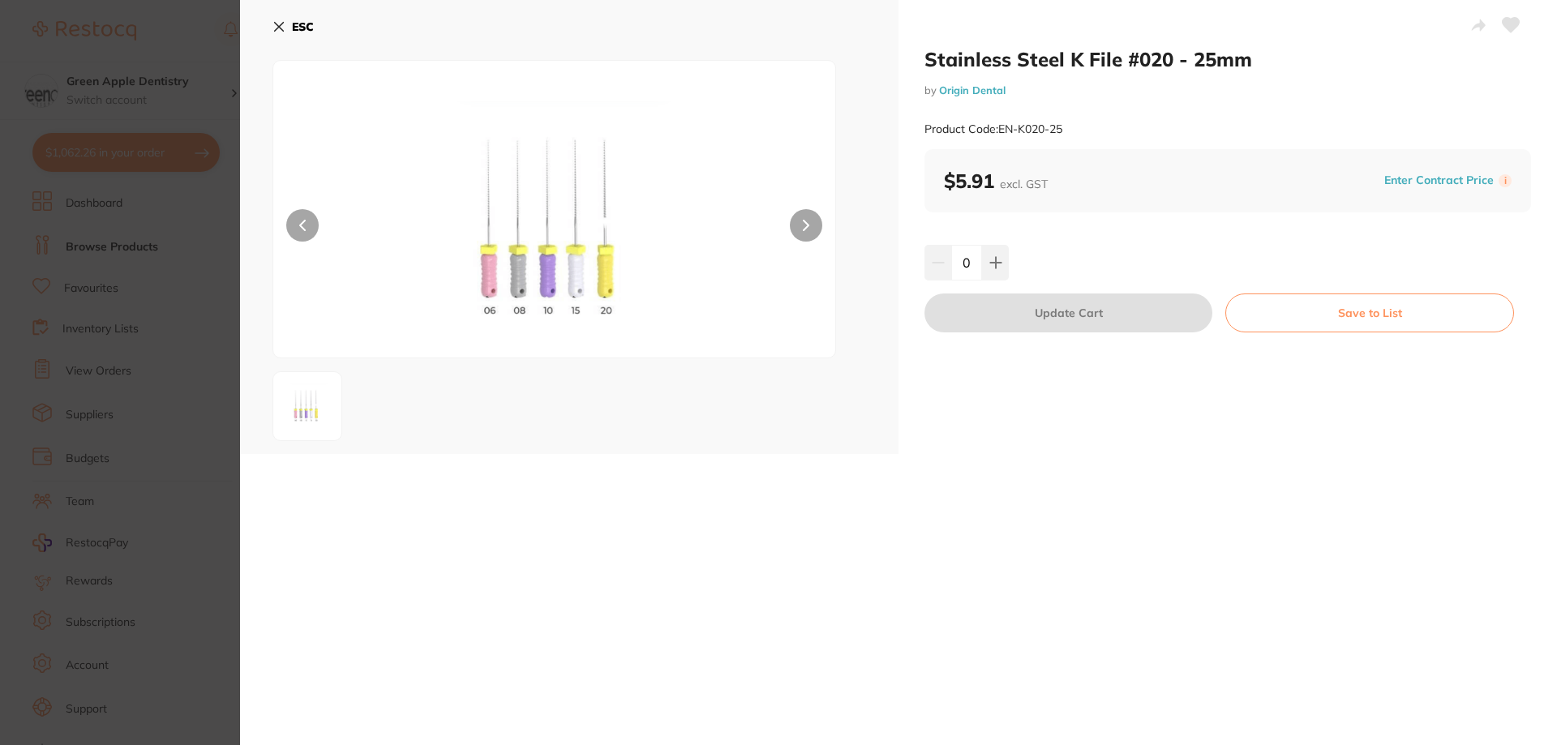
click at [303, 26] on b "ESC" at bounding box center [303, 26] width 22 height 15
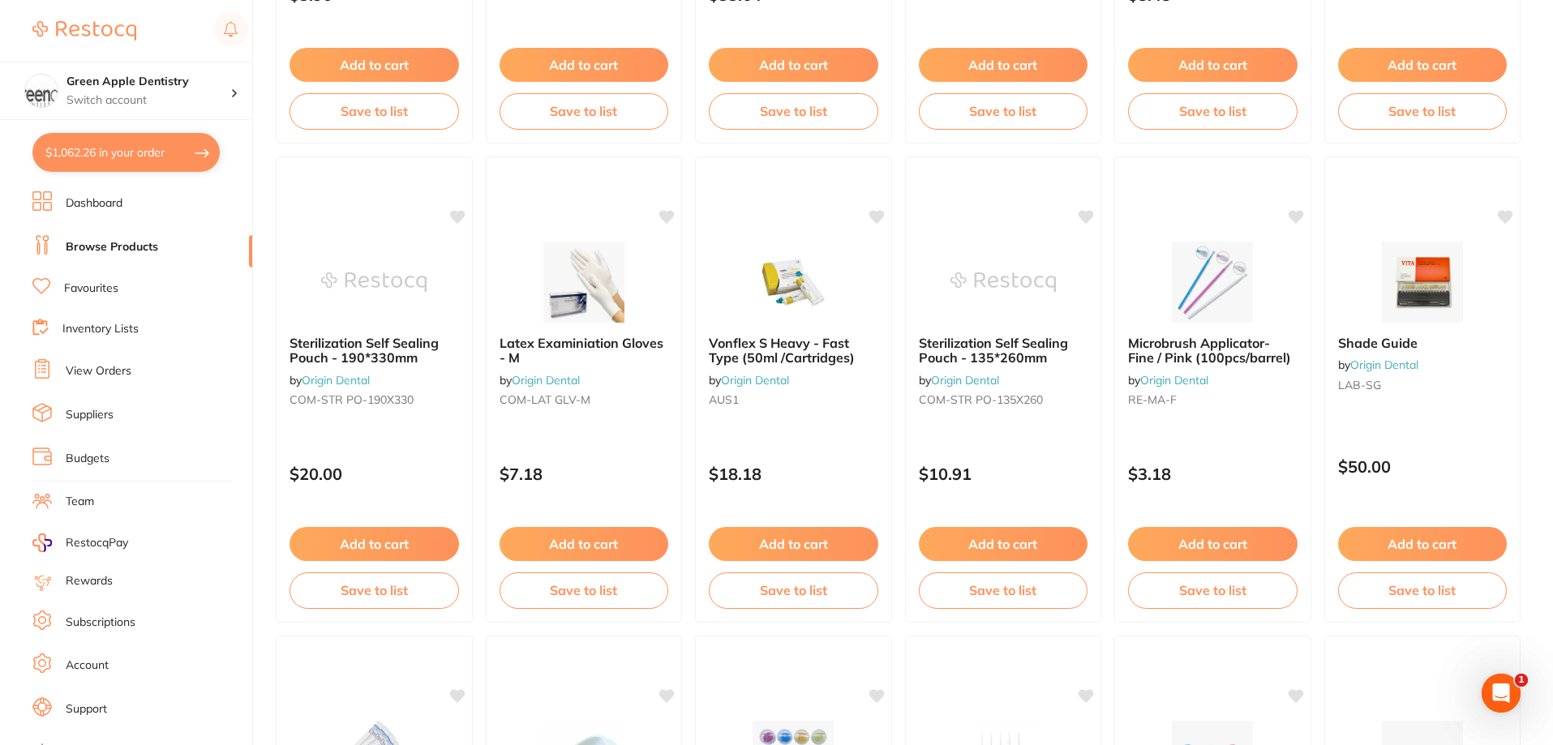
scroll to position [1622, 0]
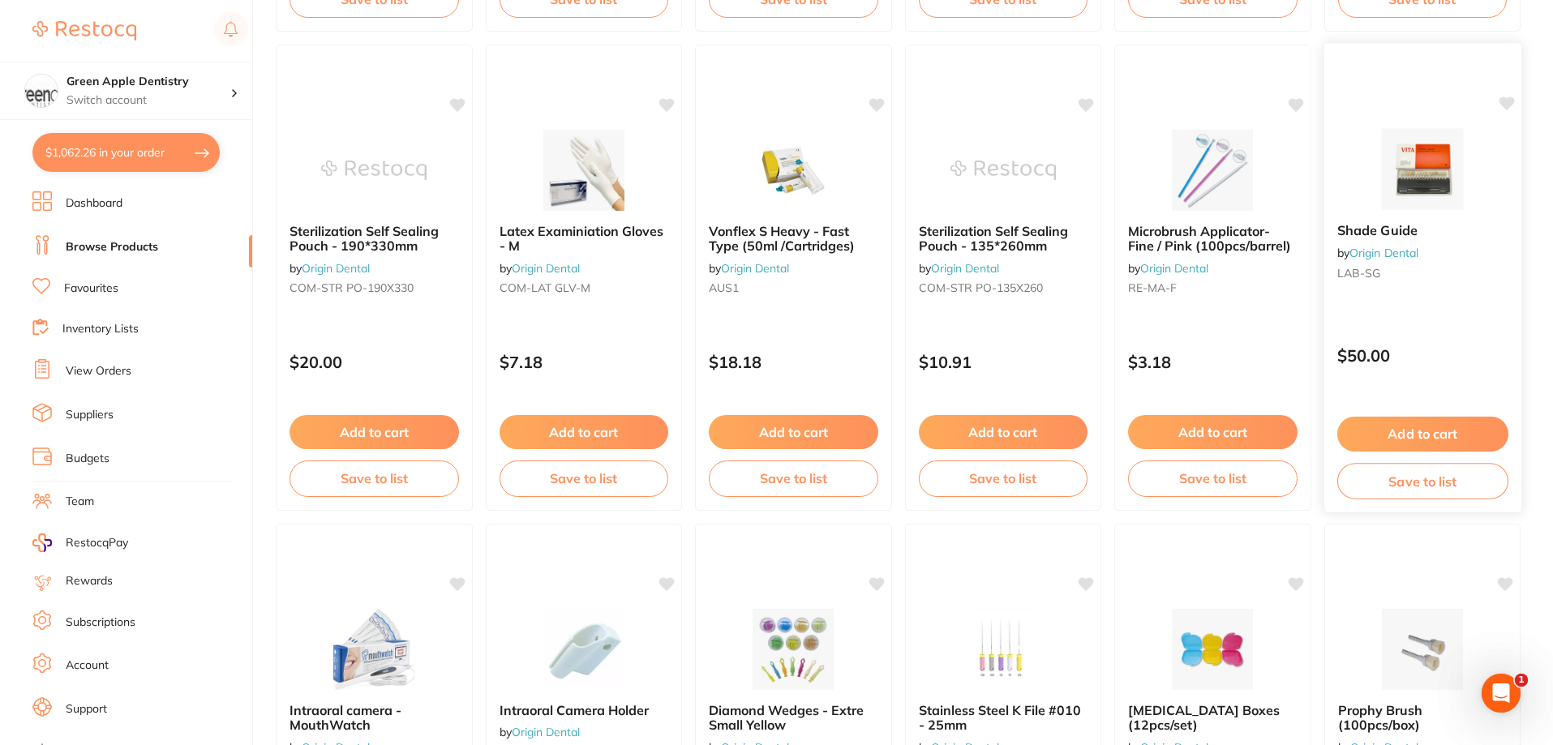
click at [1412, 186] on img at bounding box center [1422, 169] width 106 height 82
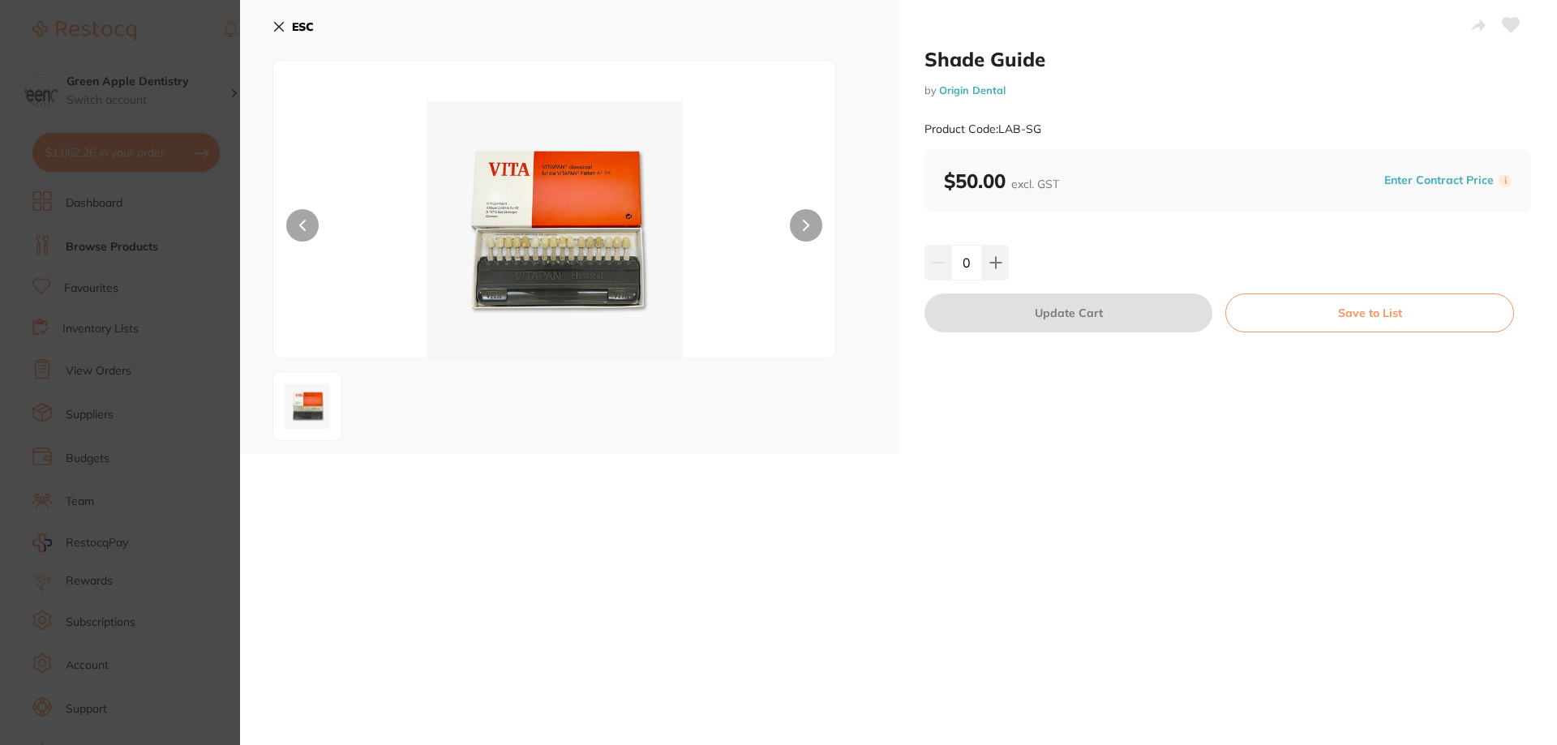
click at [286, 23] on button "ESC" at bounding box center [292, 27] width 41 height 28
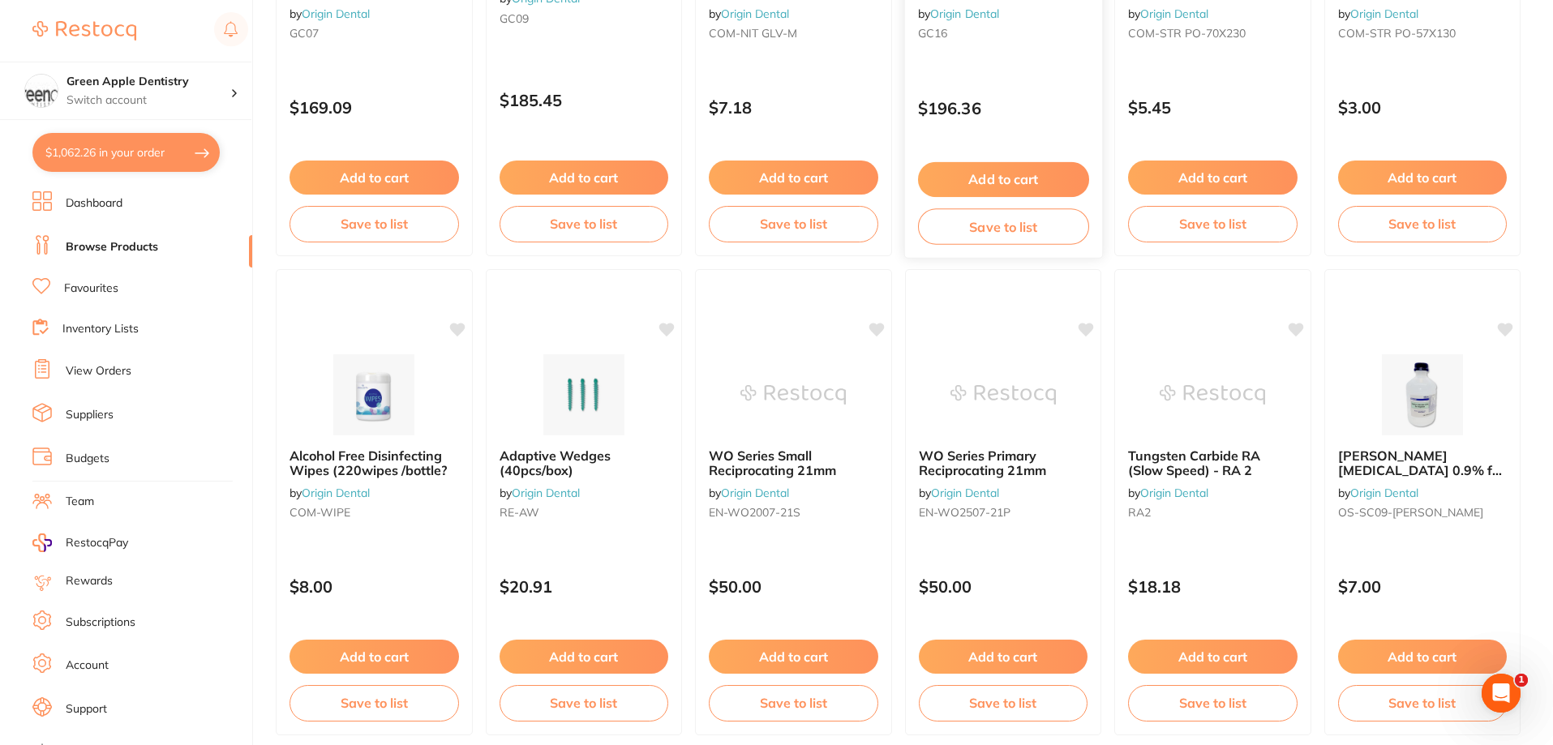
scroll to position [3868, 0]
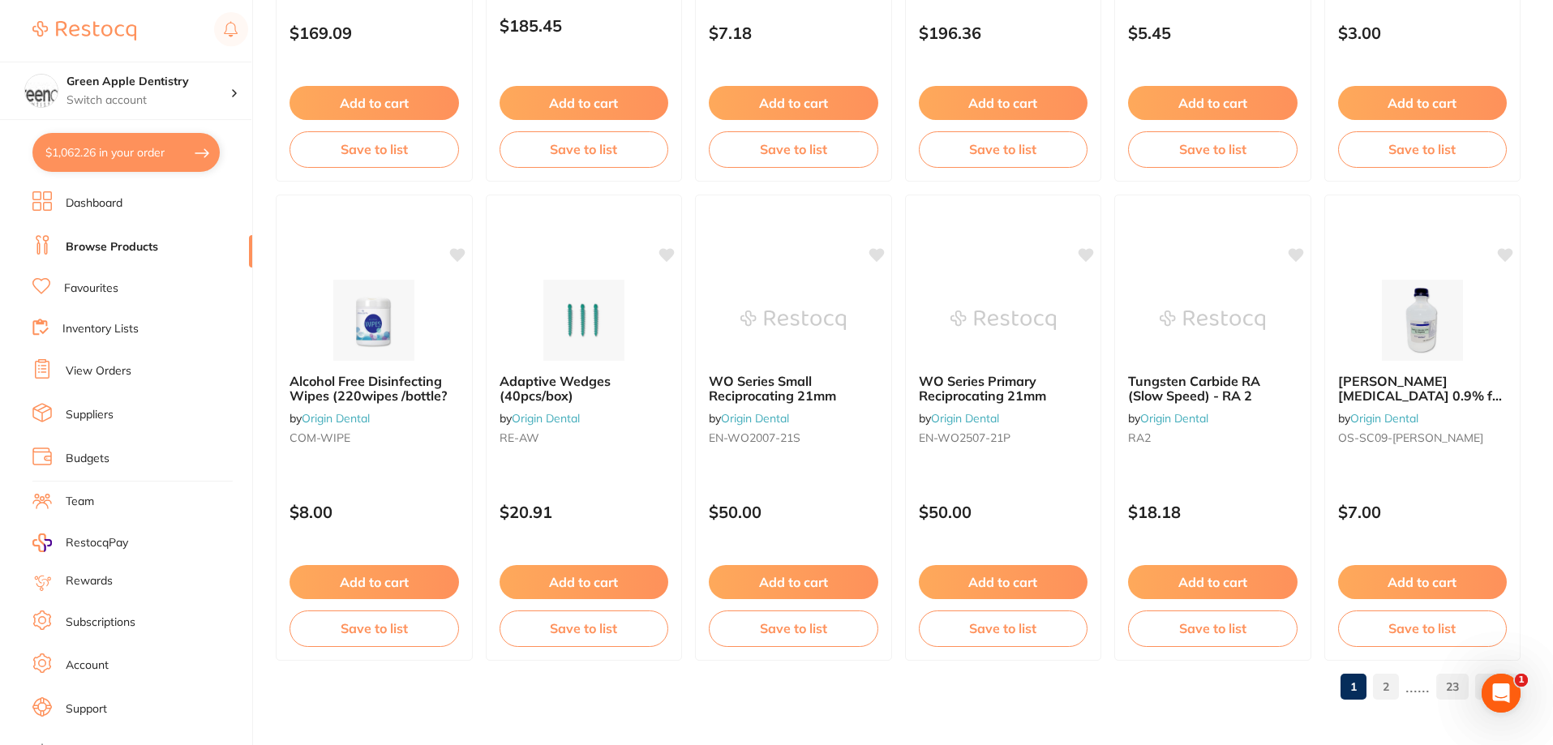
click at [1386, 680] on link "2" at bounding box center [1386, 687] width 26 height 32
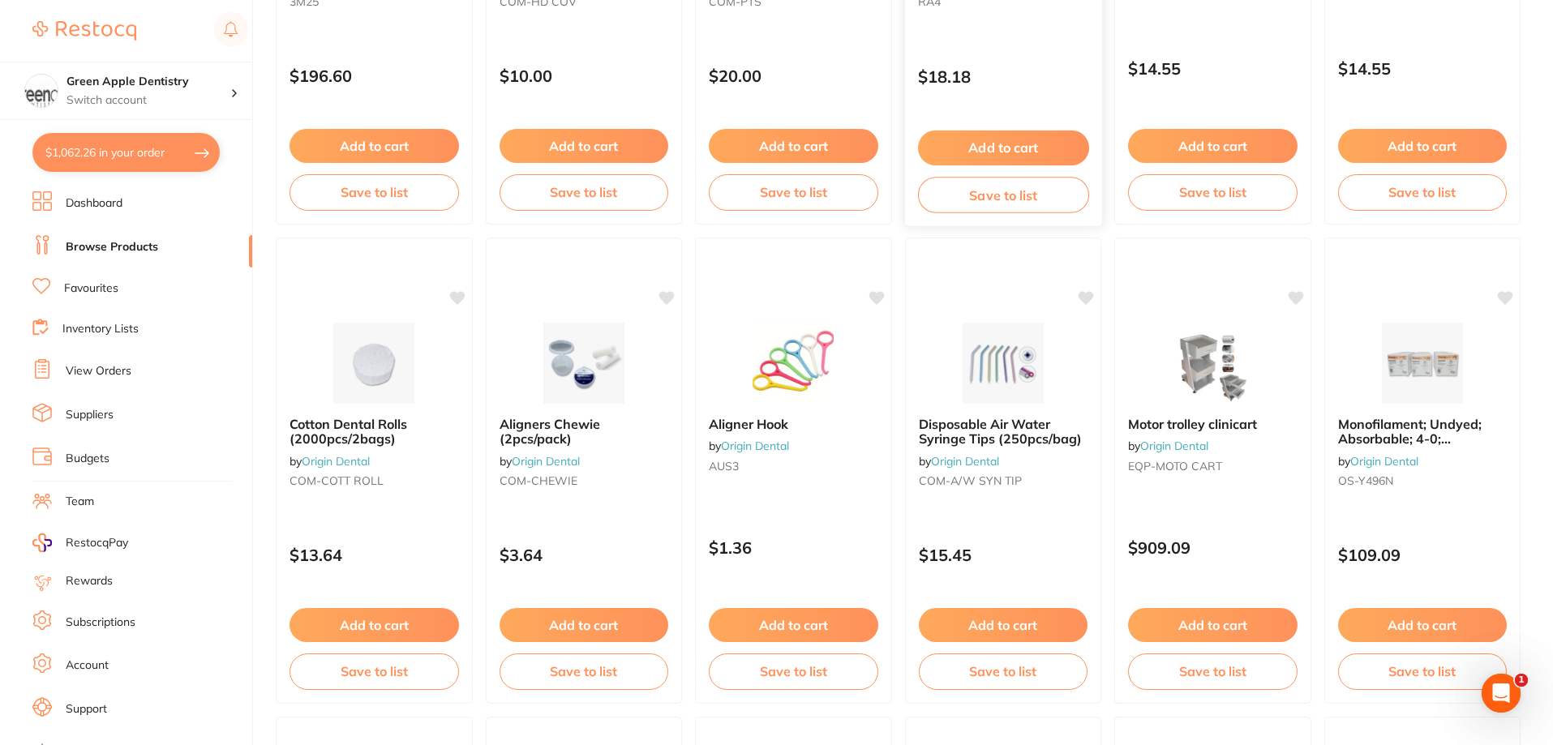
scroll to position [486, 0]
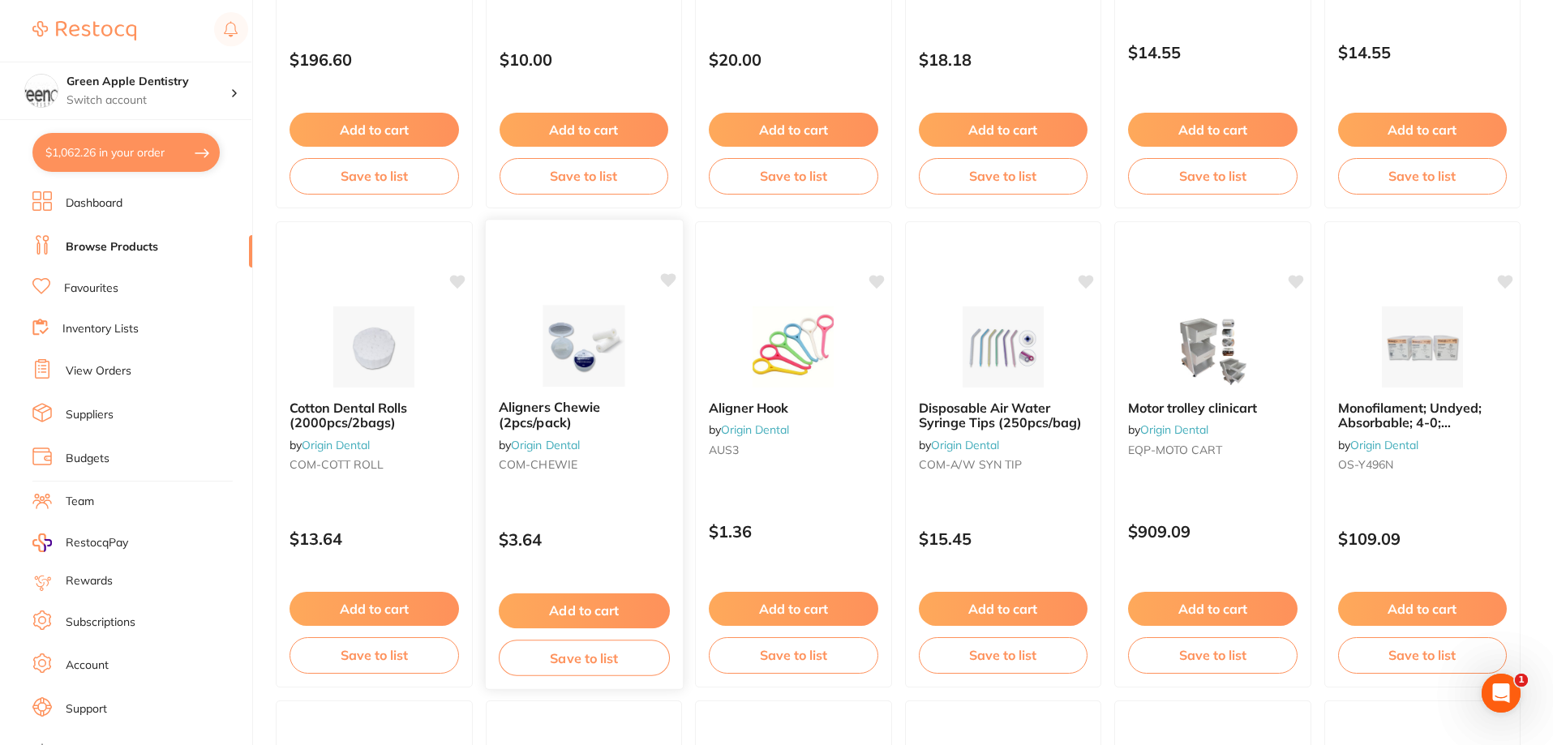
click at [585, 324] on img at bounding box center [583, 346] width 106 height 82
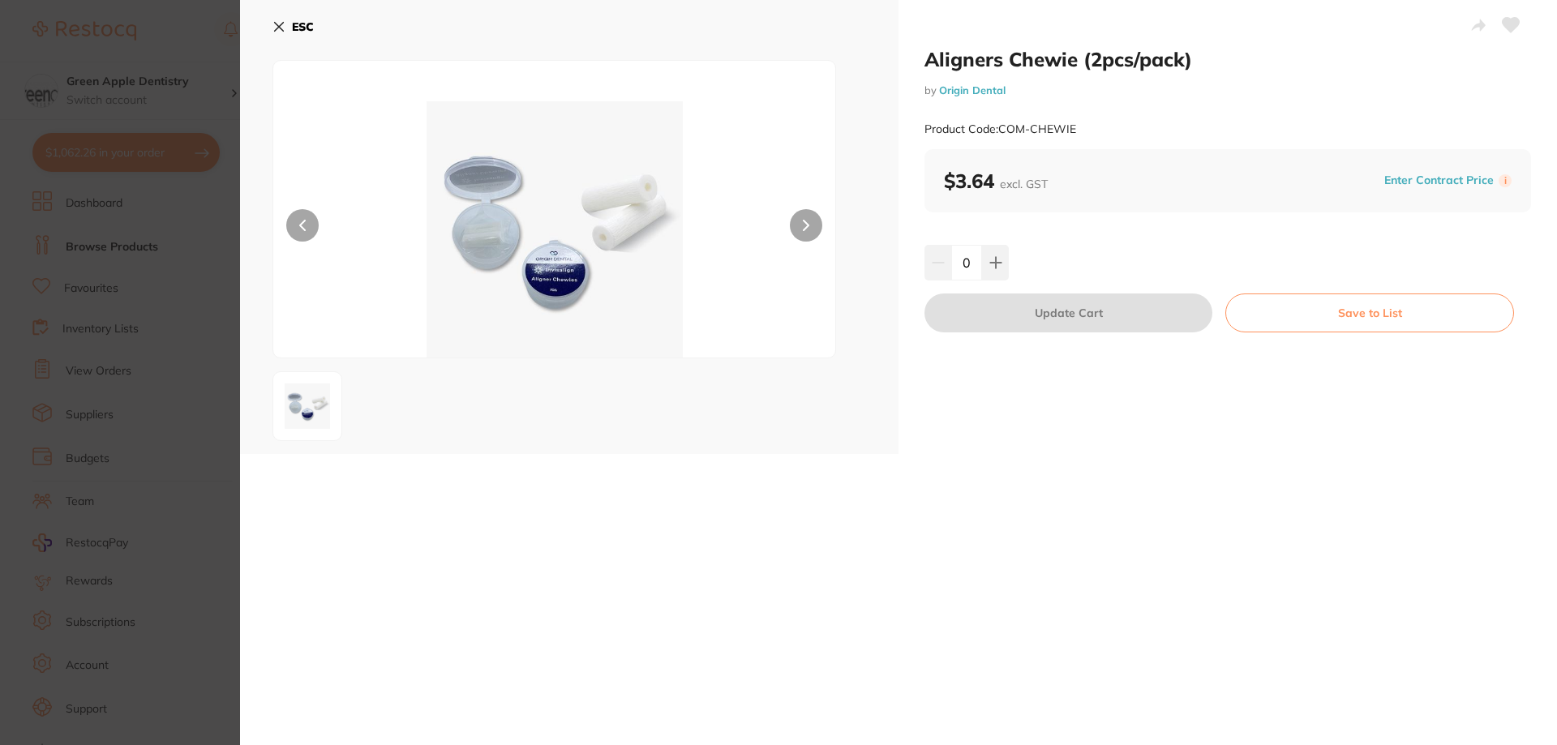
click at [967, 261] on input "0" at bounding box center [966, 263] width 31 height 36
type input "10"
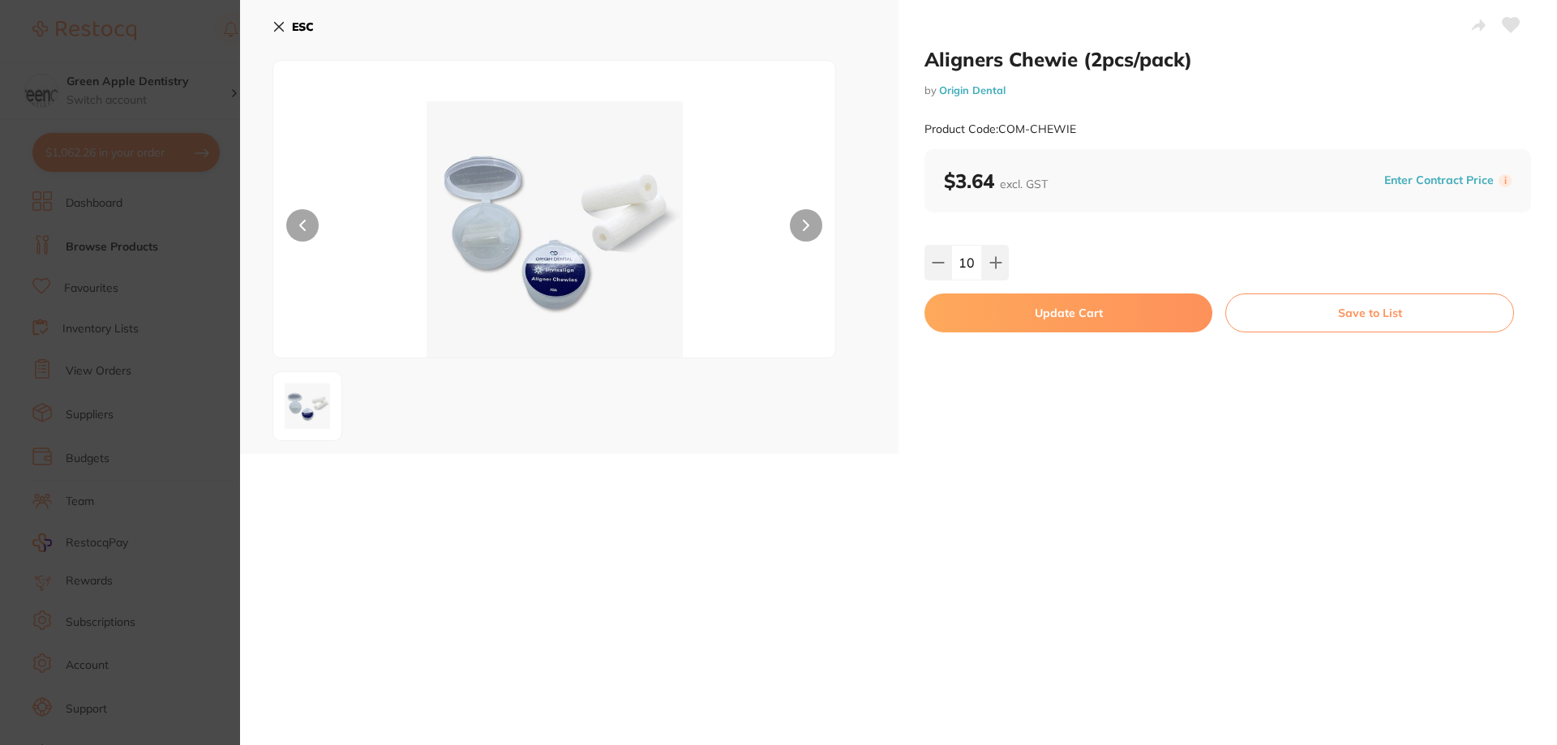
click at [1077, 265] on div "10" at bounding box center [1227, 263] width 606 height 36
click at [1092, 319] on button "Update Cart" at bounding box center [1068, 313] width 288 height 39
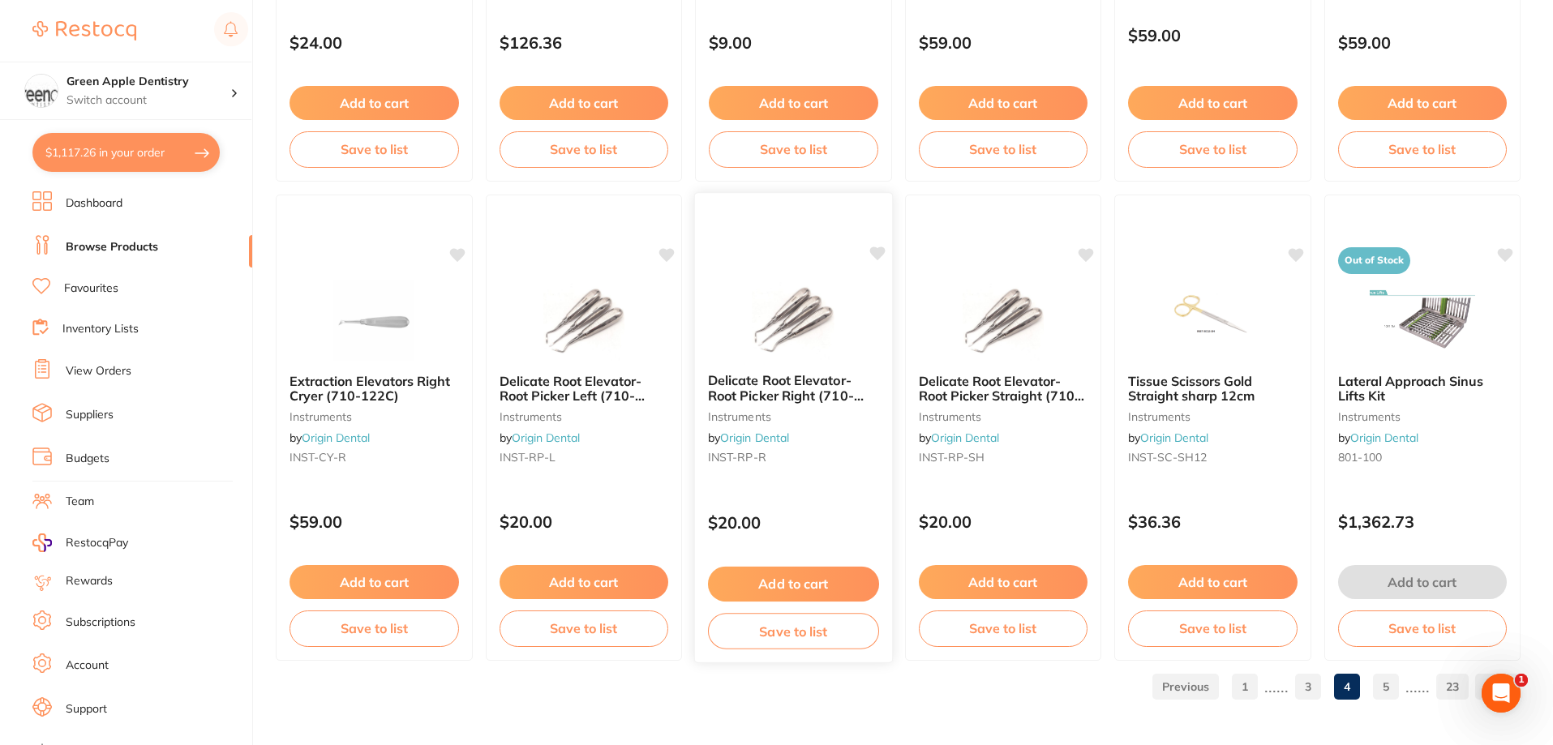
click at [784, 317] on img at bounding box center [793, 319] width 106 height 82
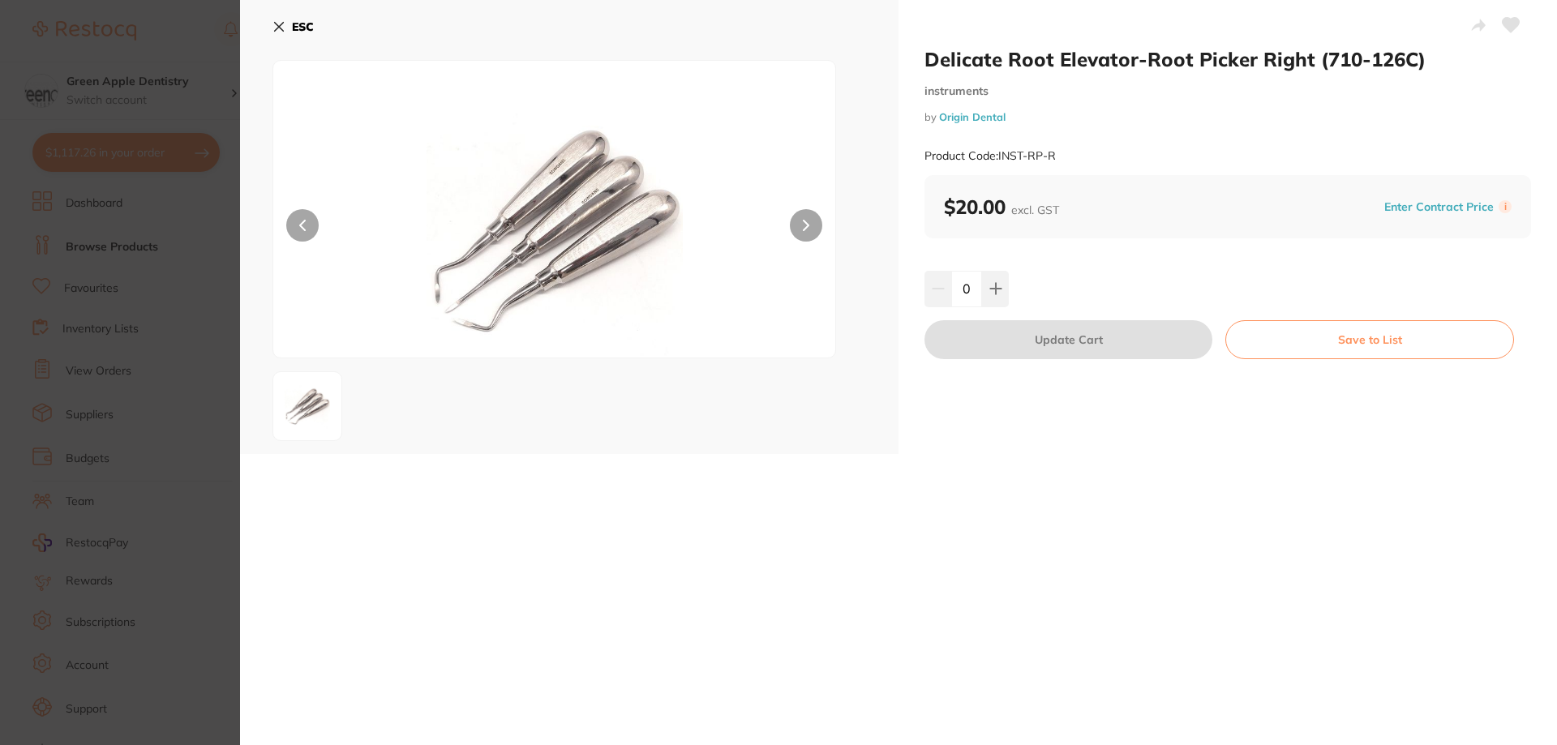
click at [298, 28] on b "ESC" at bounding box center [303, 26] width 22 height 15
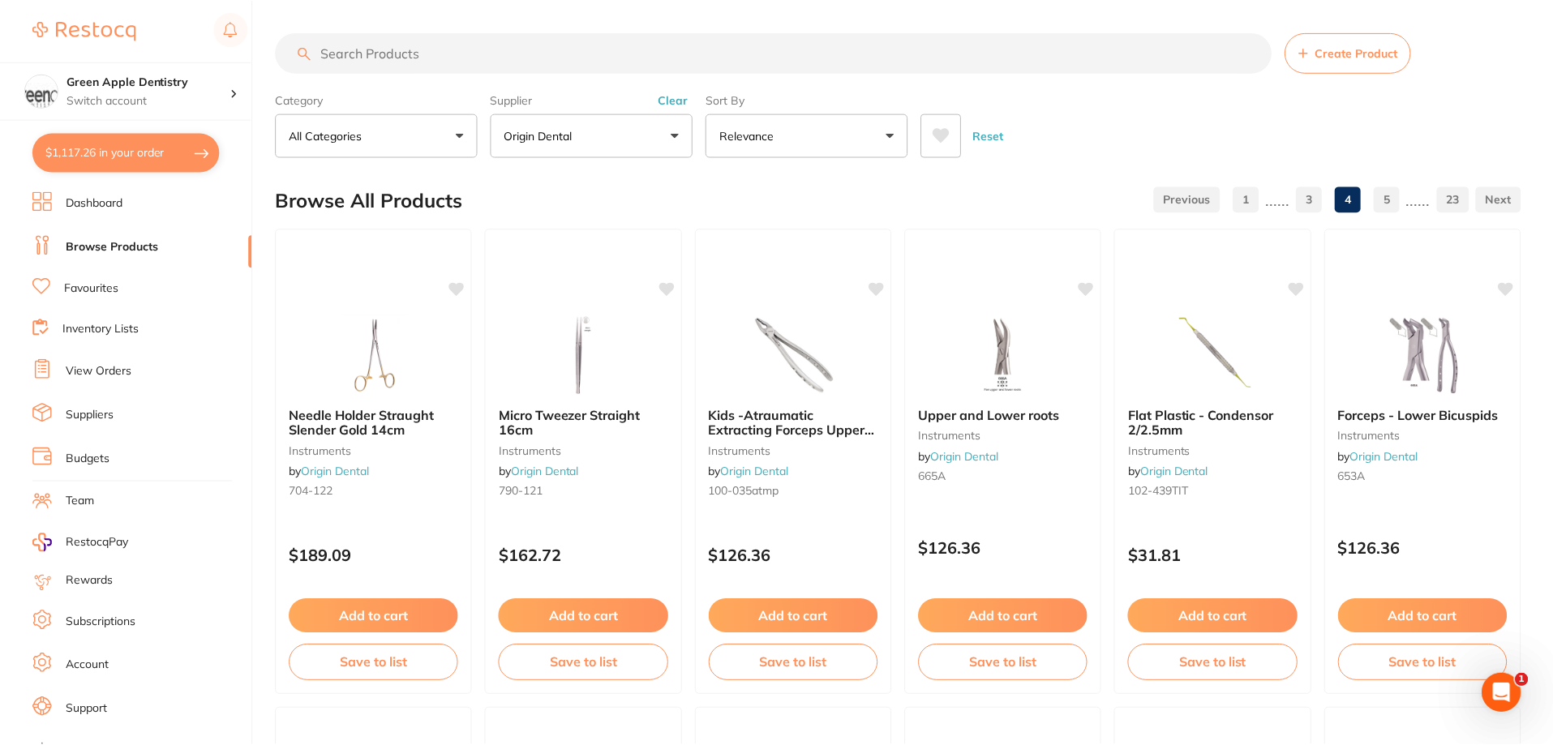
scroll to position [3868, 0]
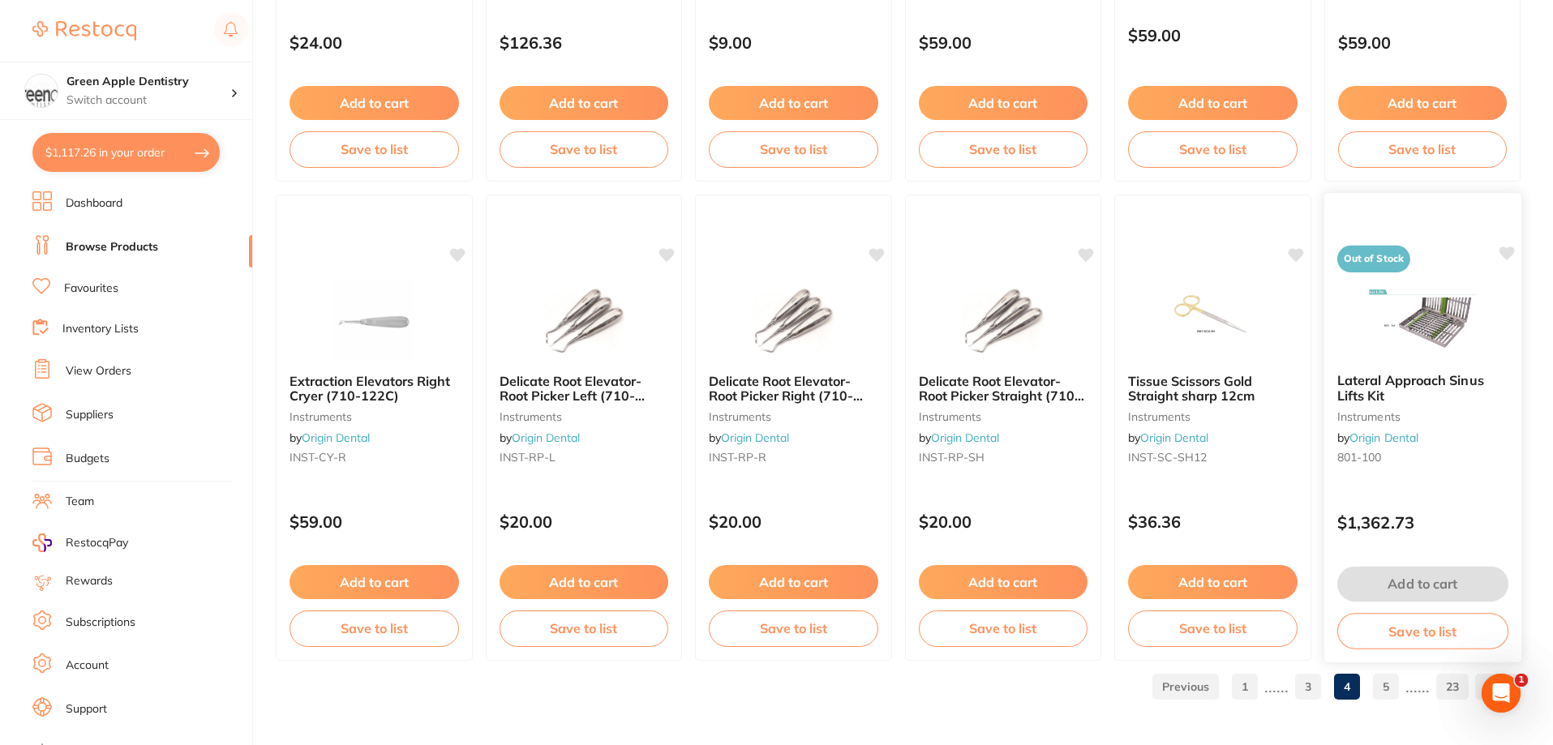
click at [1446, 348] on img at bounding box center [1422, 319] width 106 height 82
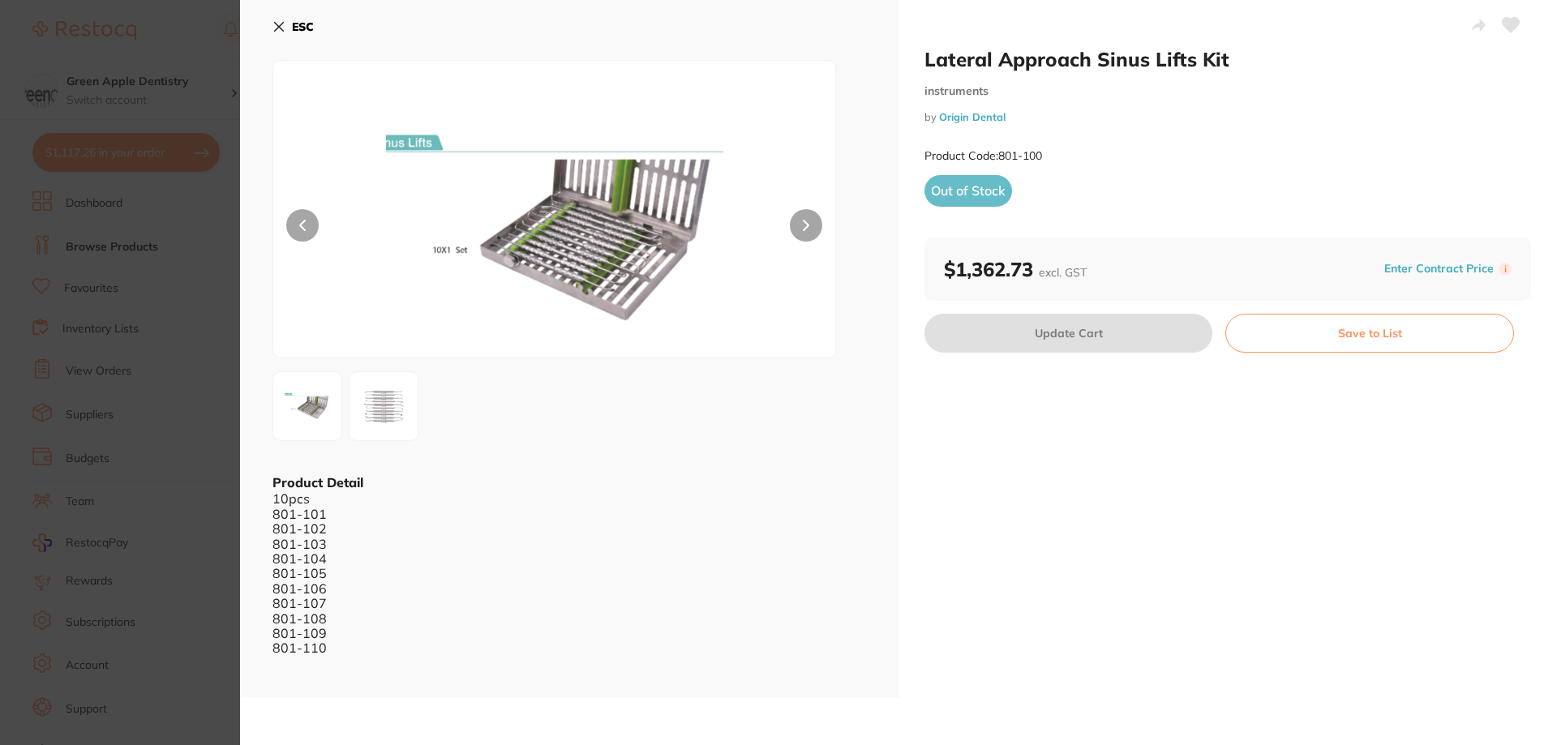
click at [298, 26] on b "ESC" at bounding box center [303, 26] width 22 height 15
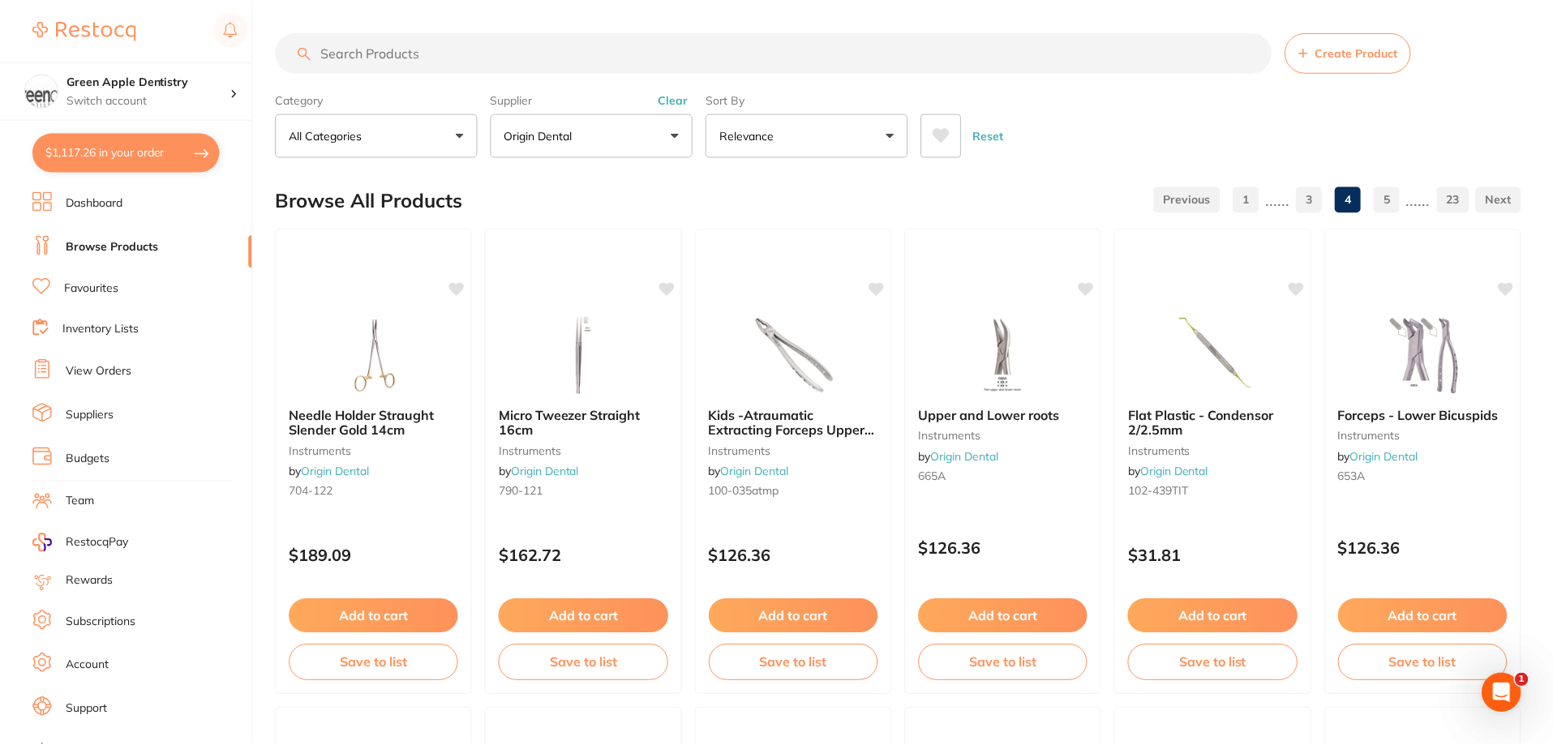
scroll to position [3868, 0]
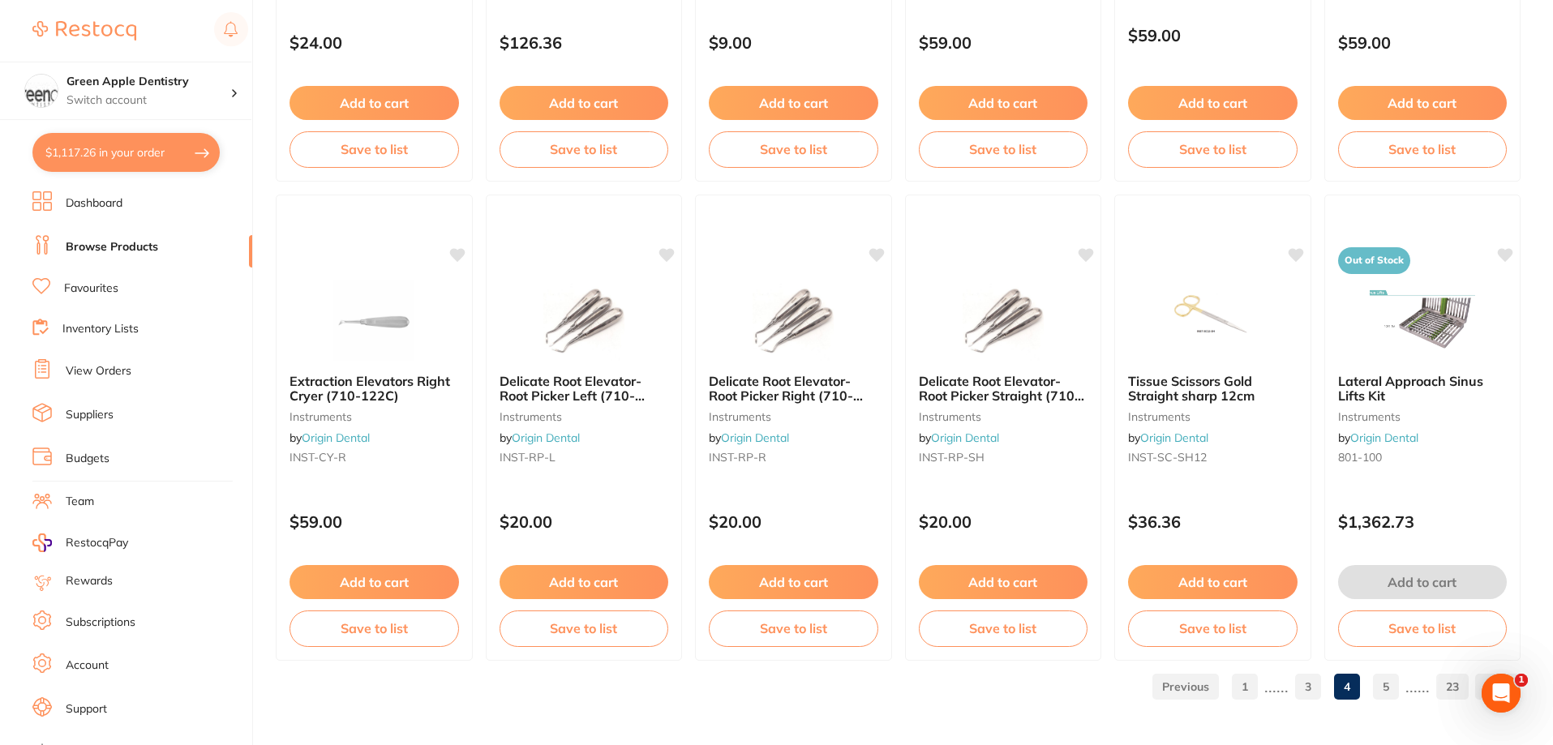
click at [1393, 684] on link "5" at bounding box center [1386, 687] width 26 height 32
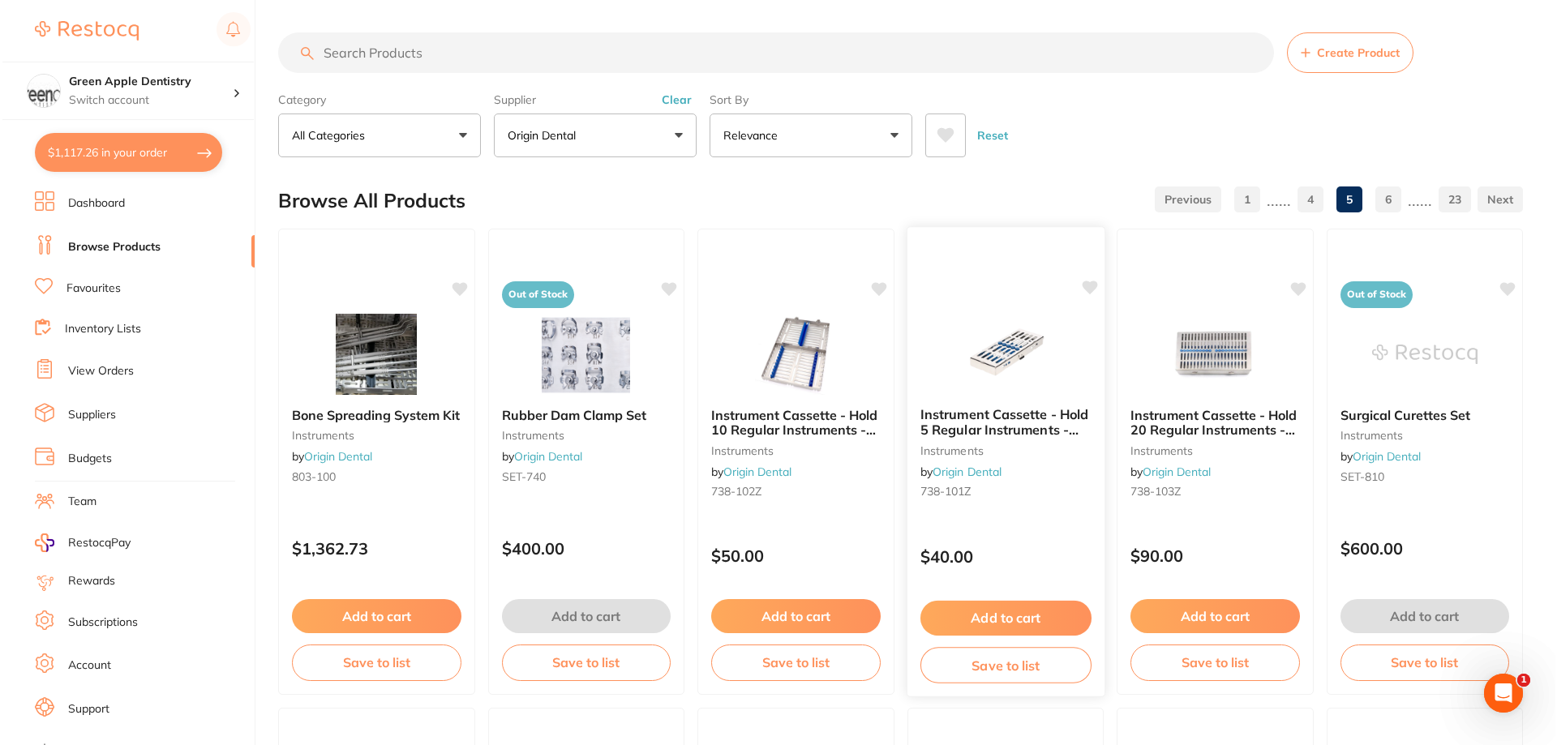
scroll to position [0, 0]
click at [1180, 353] on img at bounding box center [1212, 353] width 106 height 82
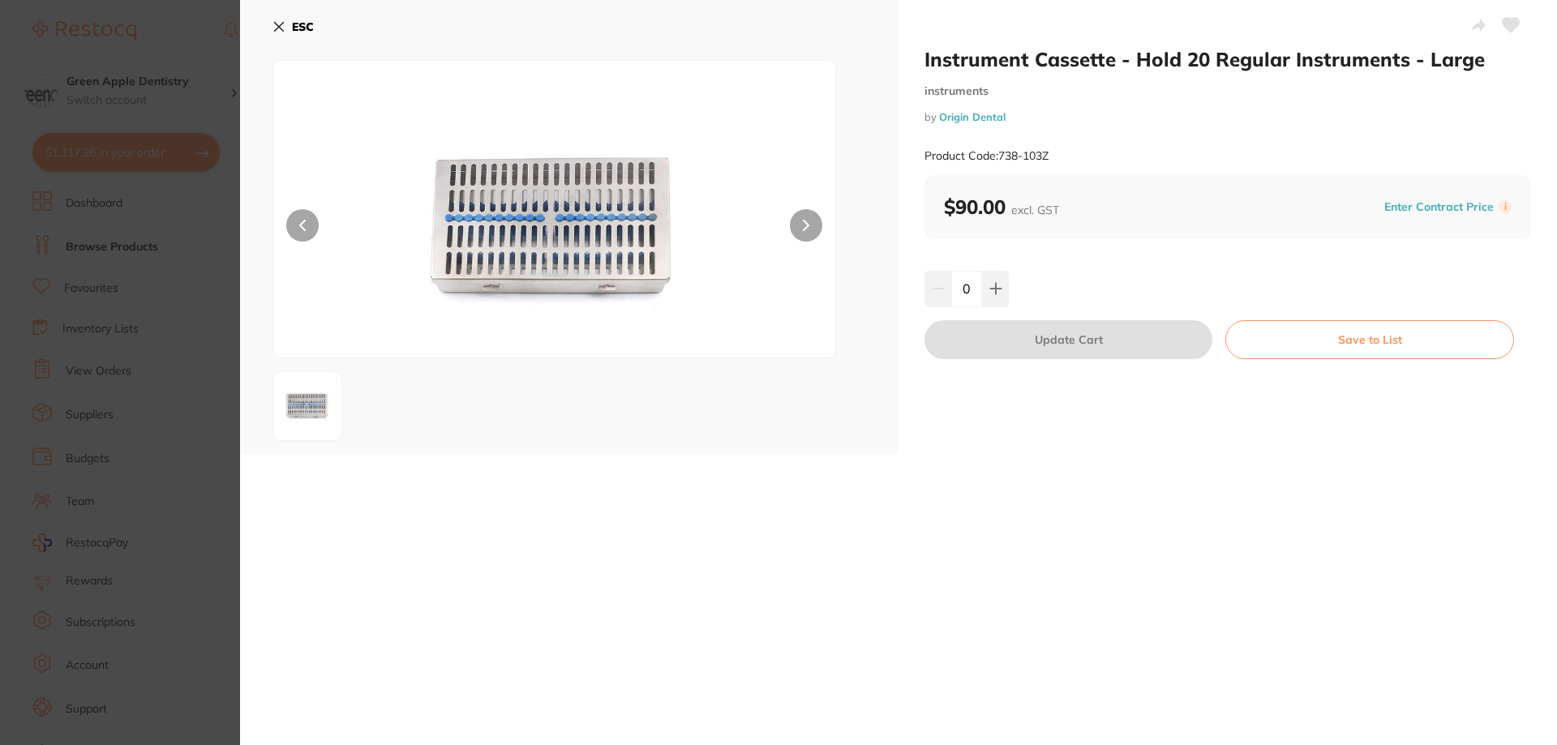
click at [300, 26] on b "ESC" at bounding box center [303, 26] width 22 height 15
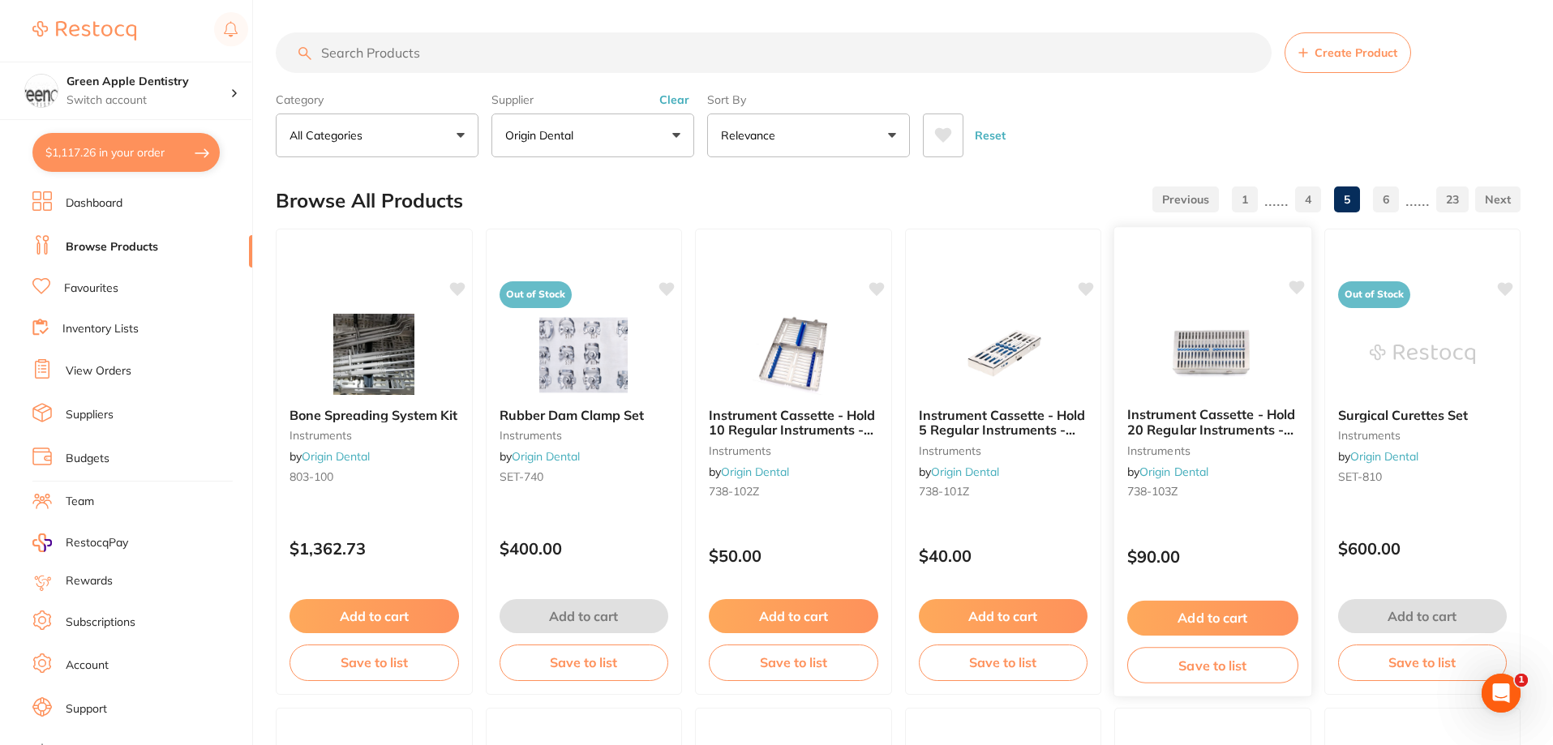
click at [1188, 344] on img at bounding box center [1212, 353] width 106 height 82
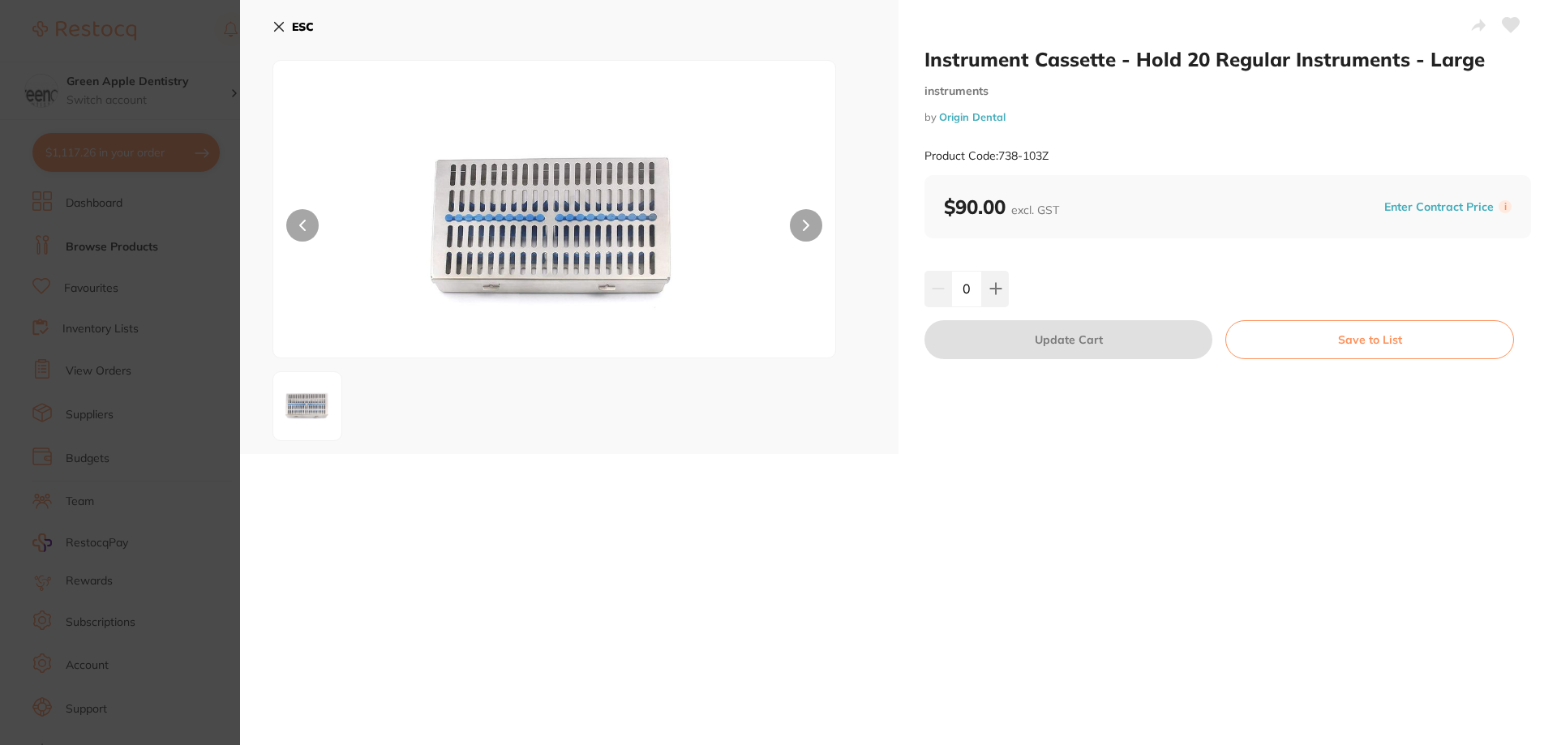
click at [297, 28] on b "ESC" at bounding box center [303, 26] width 22 height 15
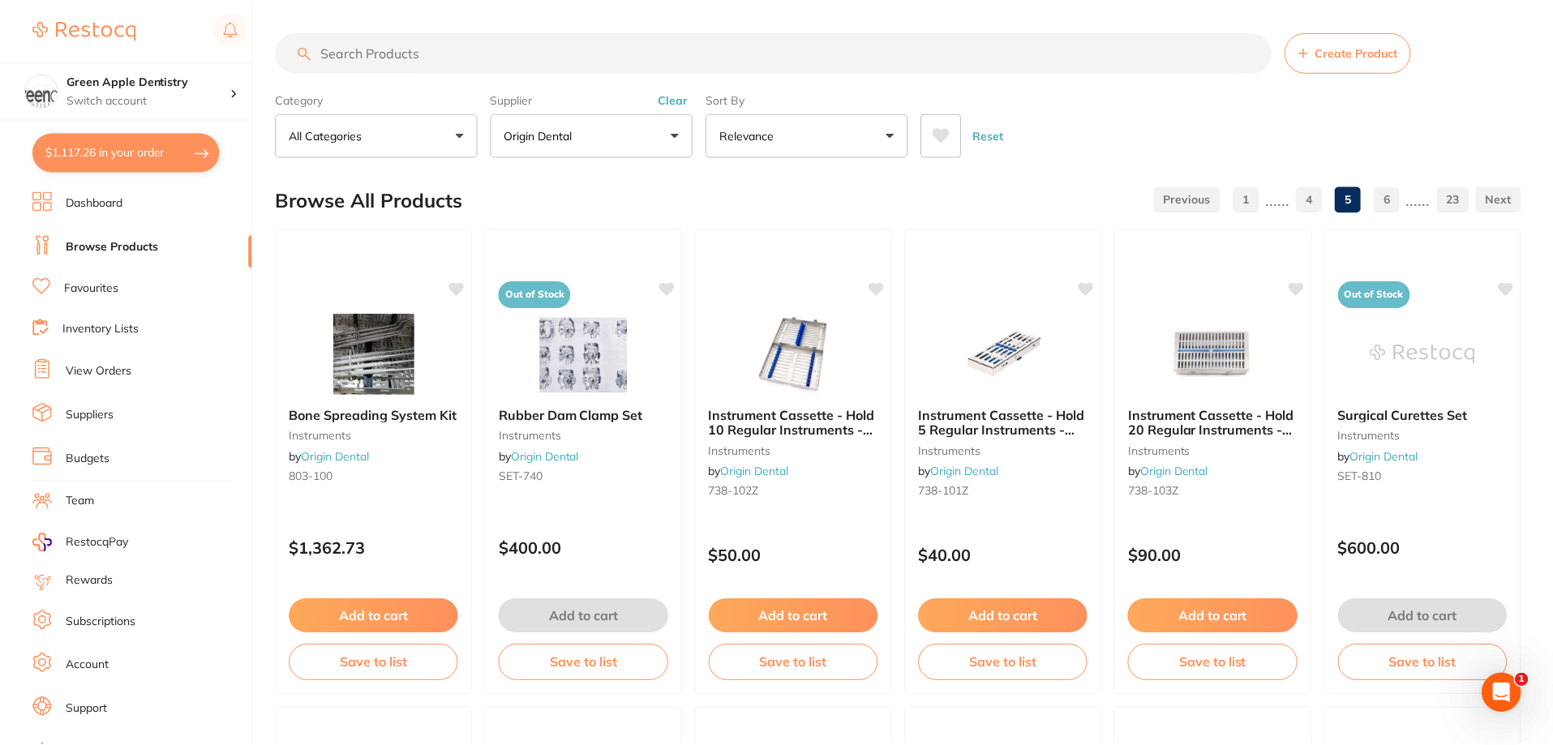
scroll to position [2, 0]
click at [398, 328] on img at bounding box center [374, 352] width 106 height 82
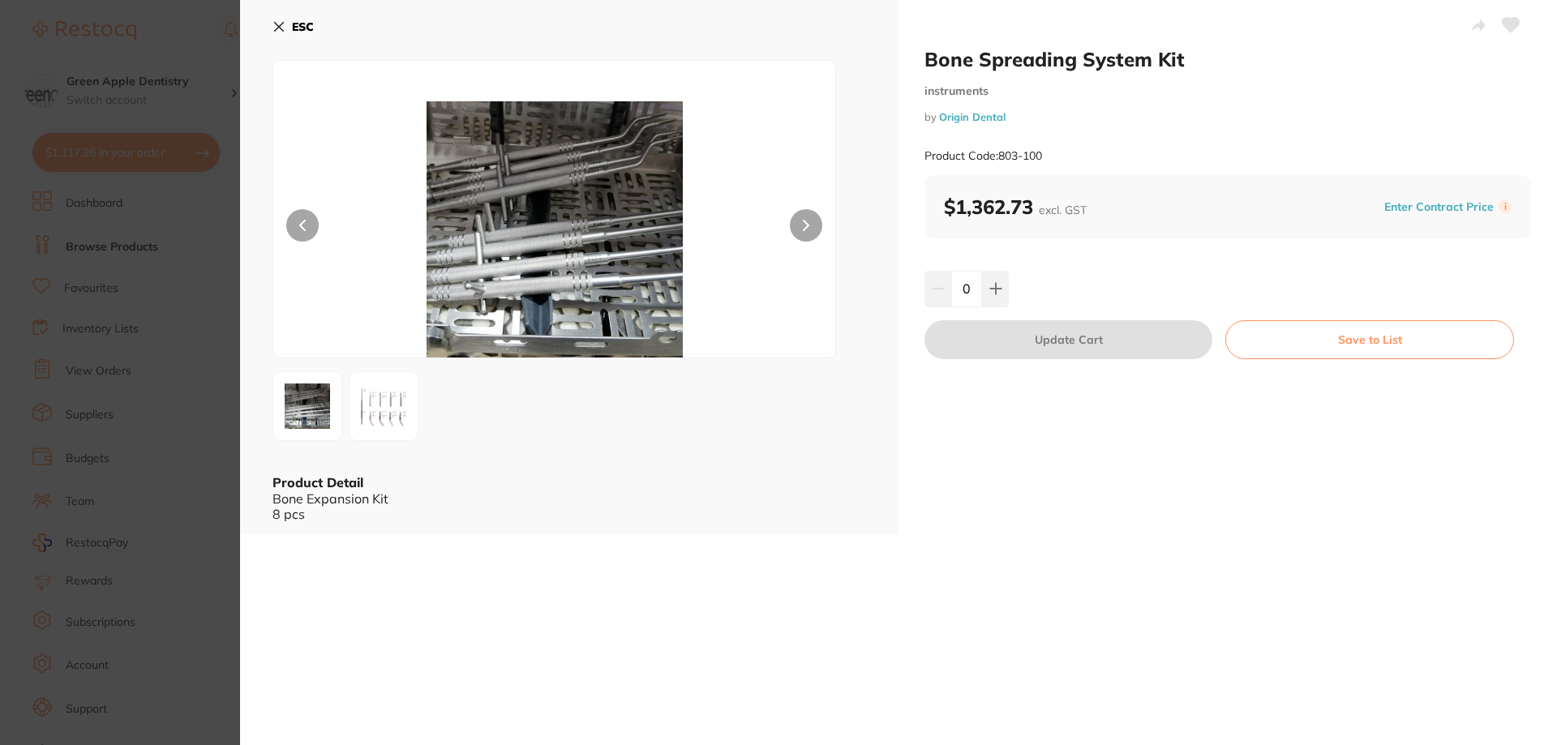
click at [278, 23] on icon at bounding box center [278, 26] width 13 height 13
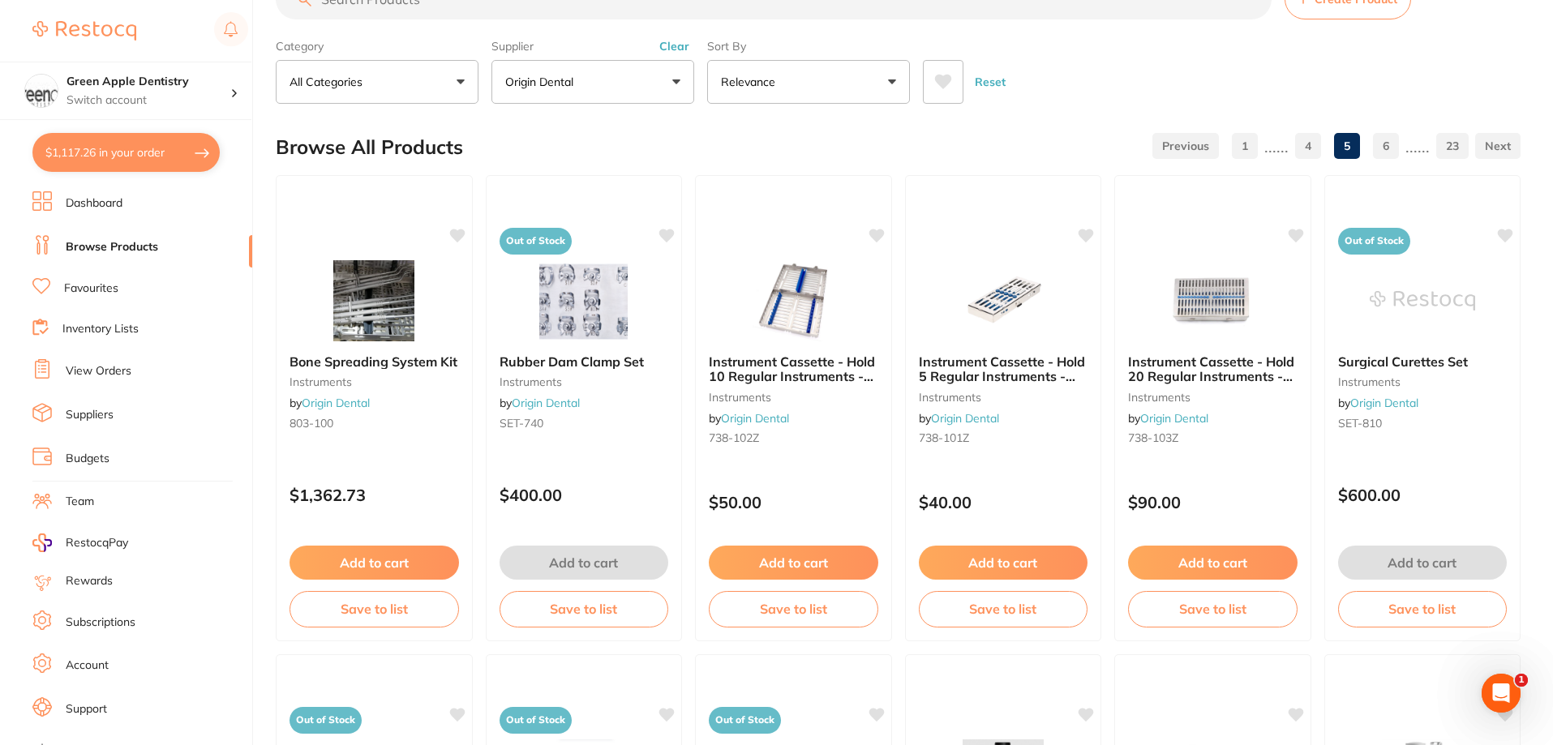
scroll to position [164, 0]
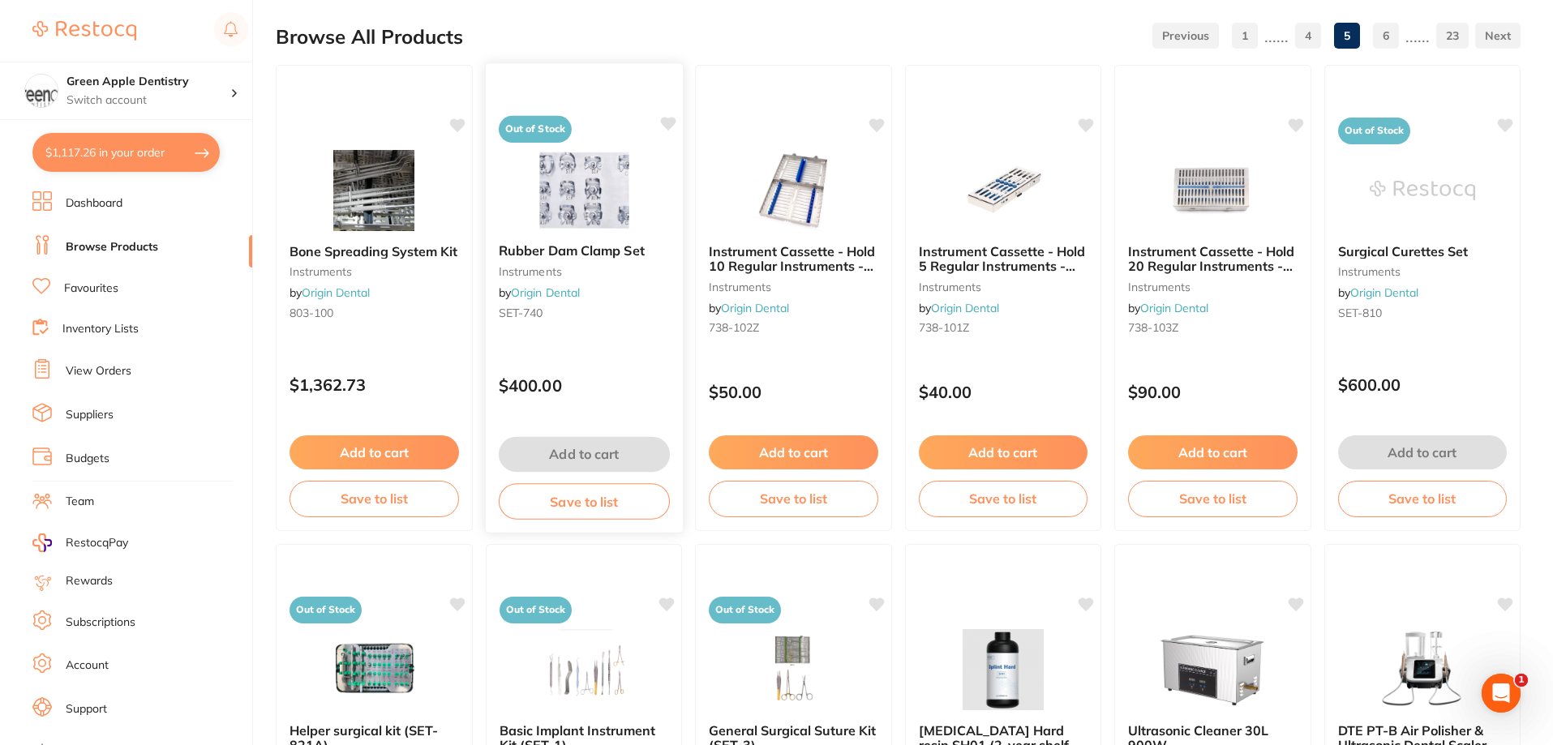
click at [632, 200] on img at bounding box center [583, 189] width 106 height 82
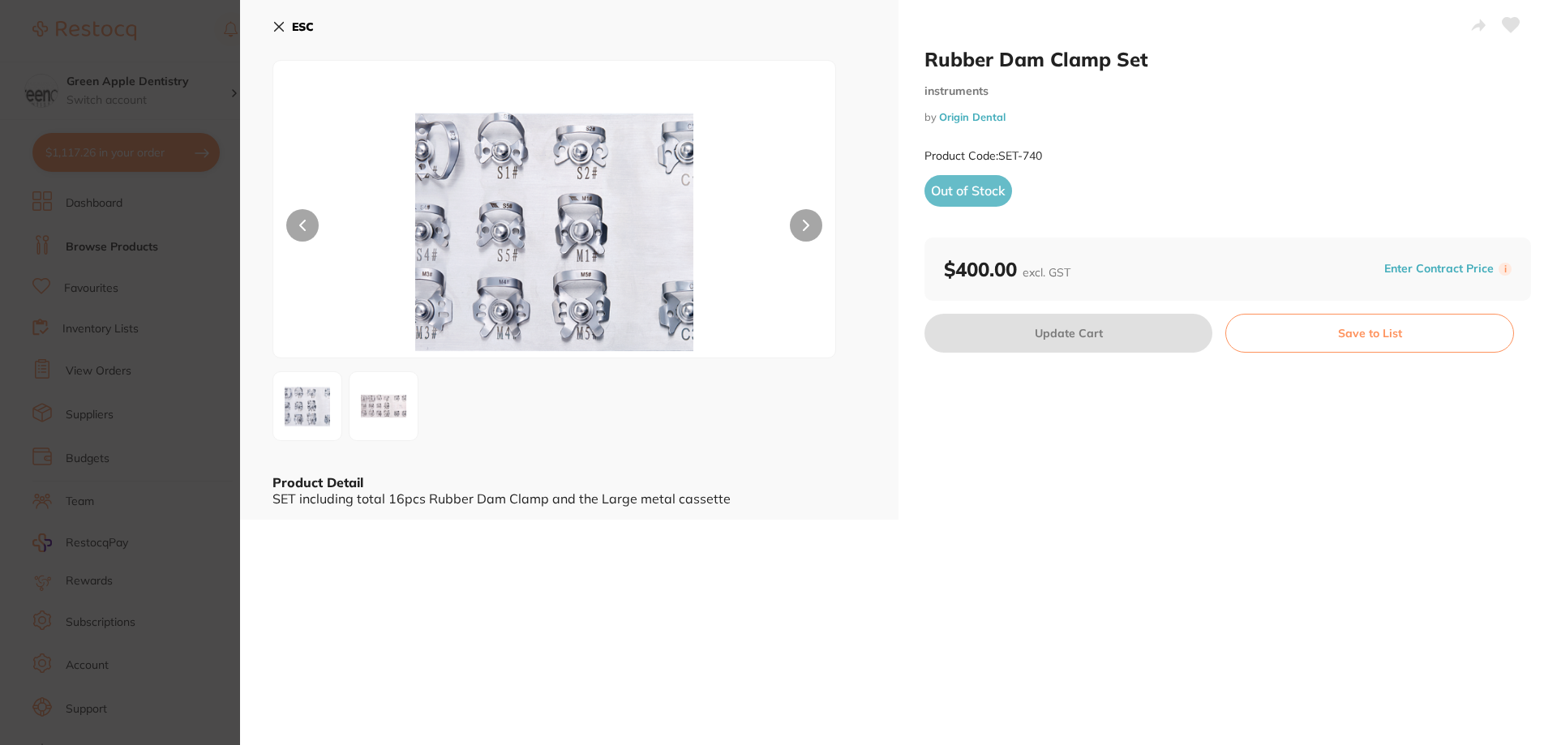
click at [300, 27] on b "ESC" at bounding box center [303, 26] width 22 height 15
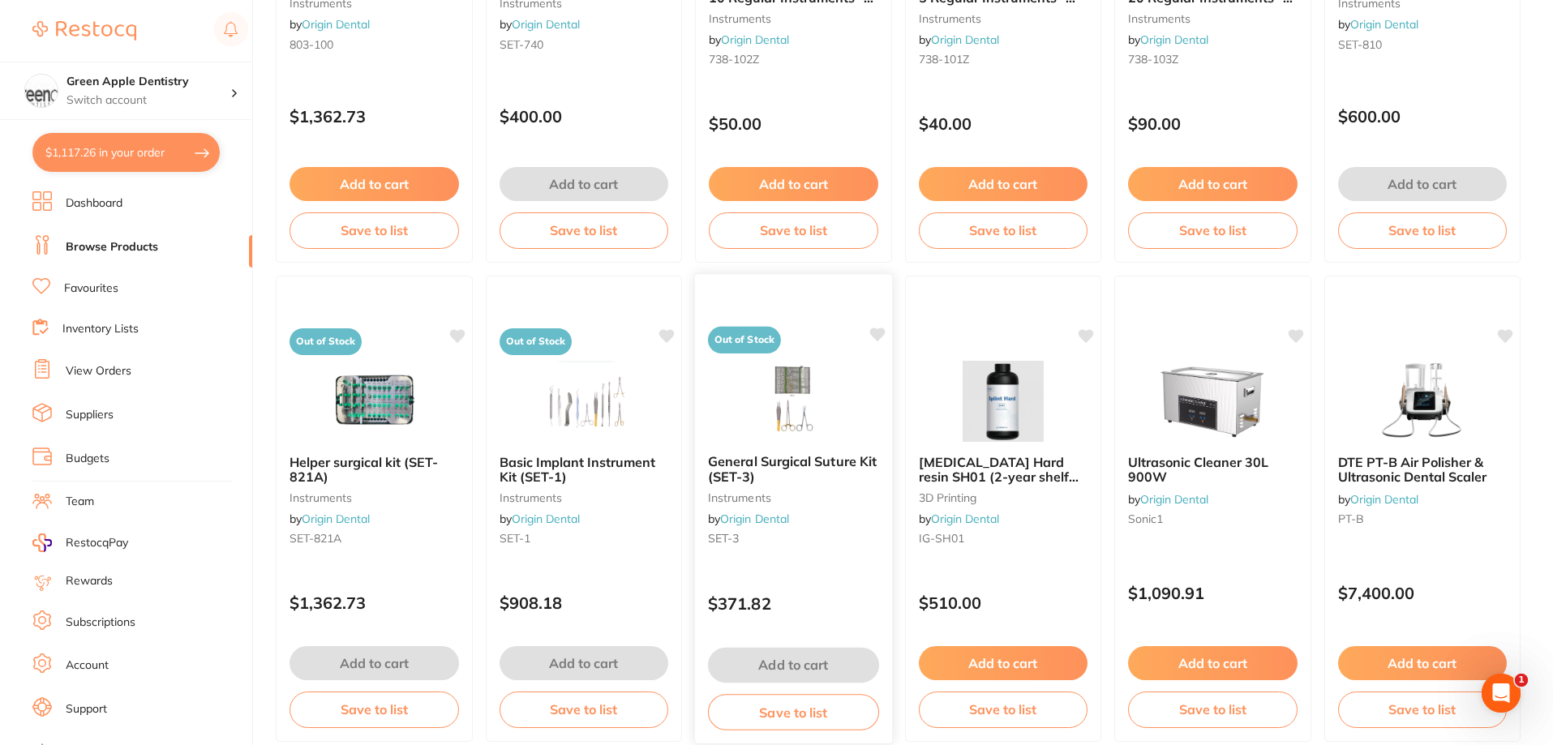
scroll to position [488, 0]
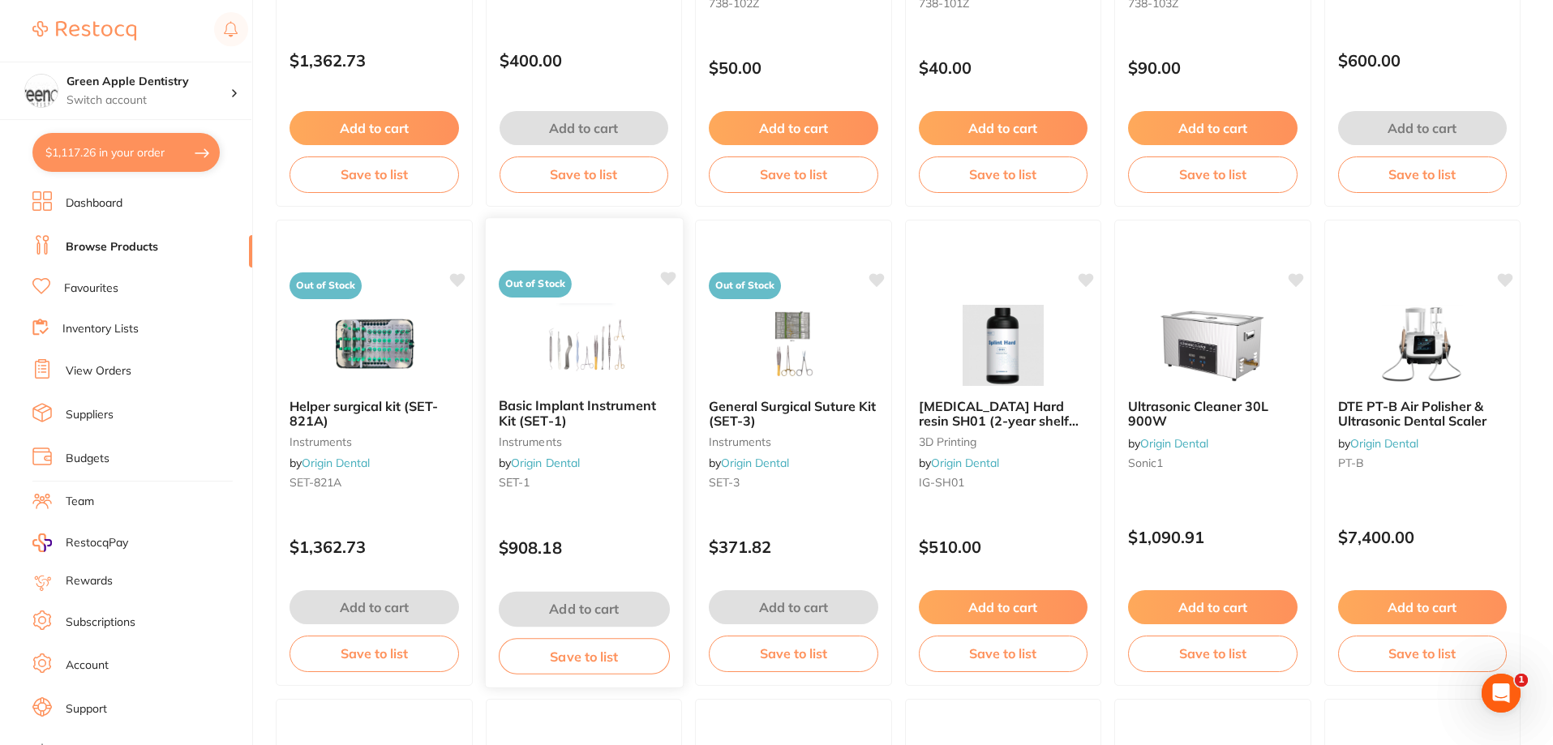
click at [582, 355] on img at bounding box center [583, 344] width 106 height 82
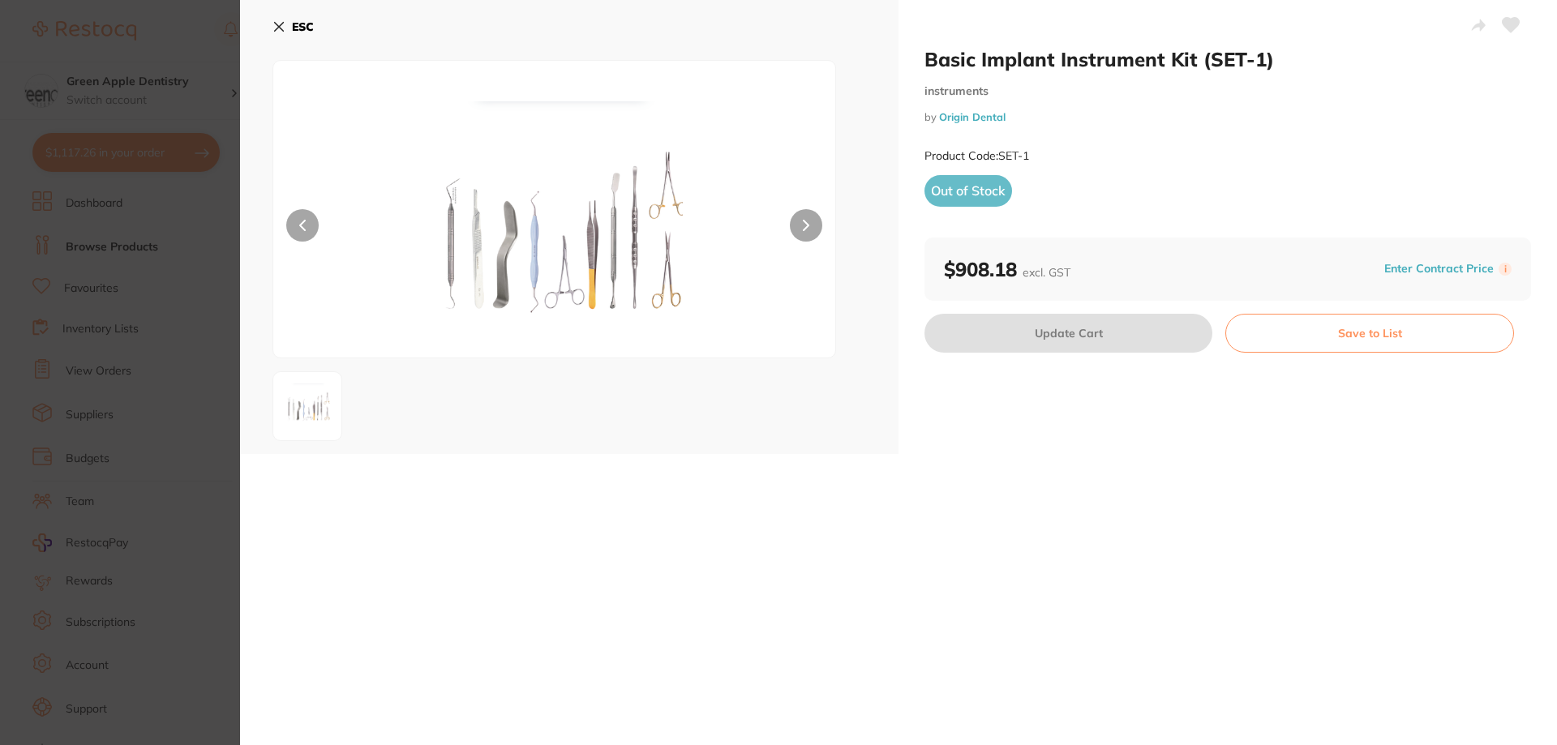
click at [281, 21] on icon at bounding box center [278, 26] width 13 height 13
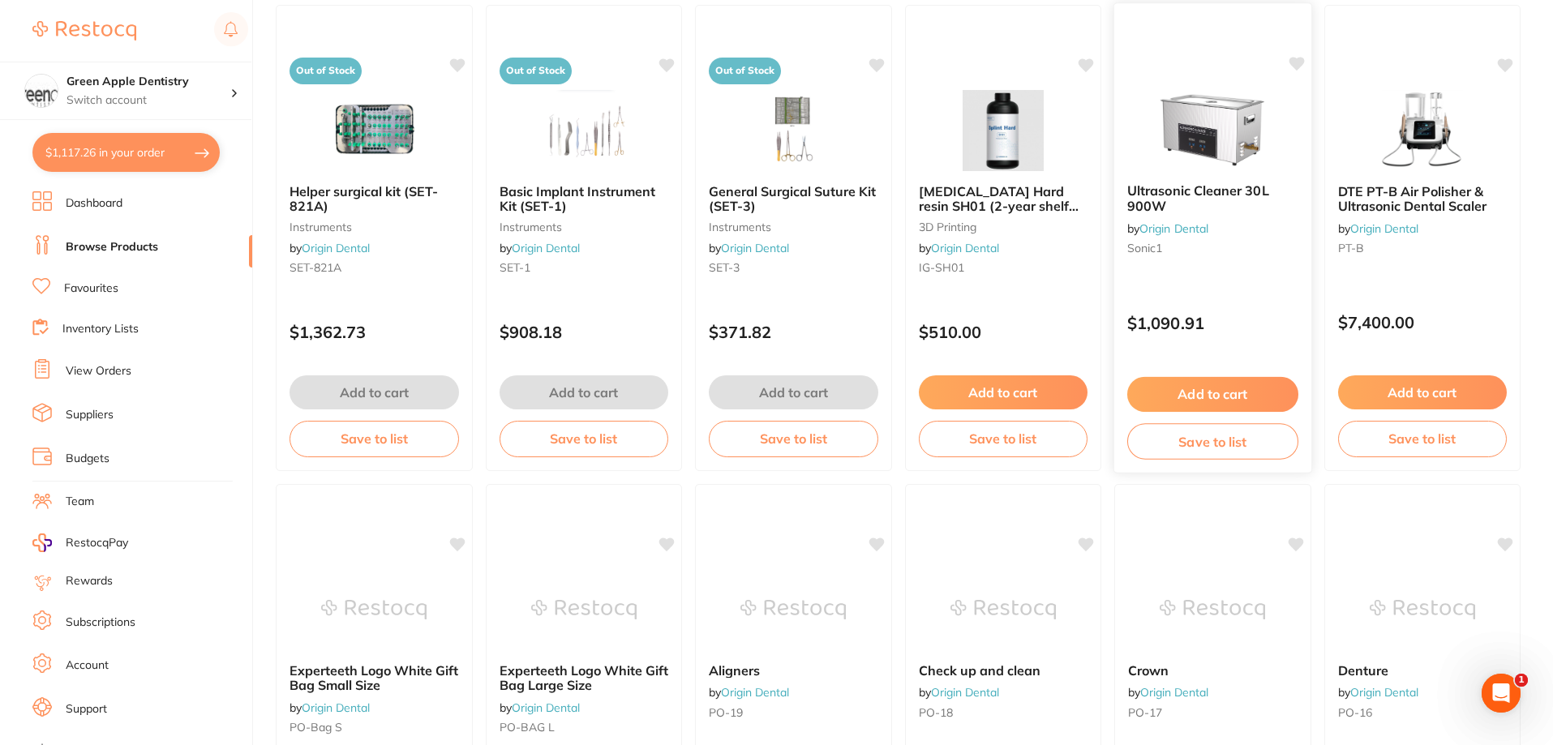
scroll to position [731, 0]
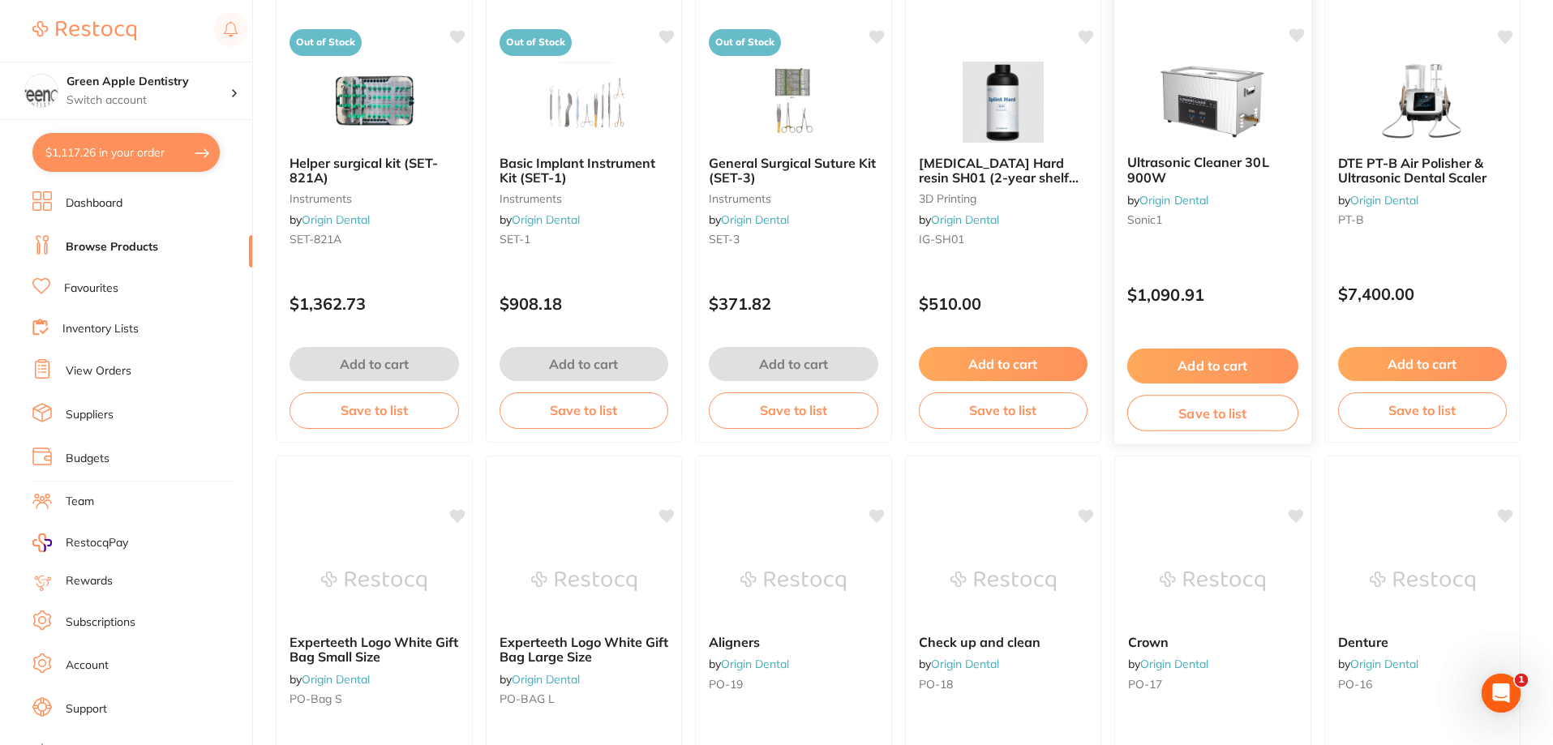
click at [1232, 145] on div "Ultrasonic Cleaner 30L 900W by Origin Dental Sonic1" at bounding box center [1212, 194] width 197 height 105
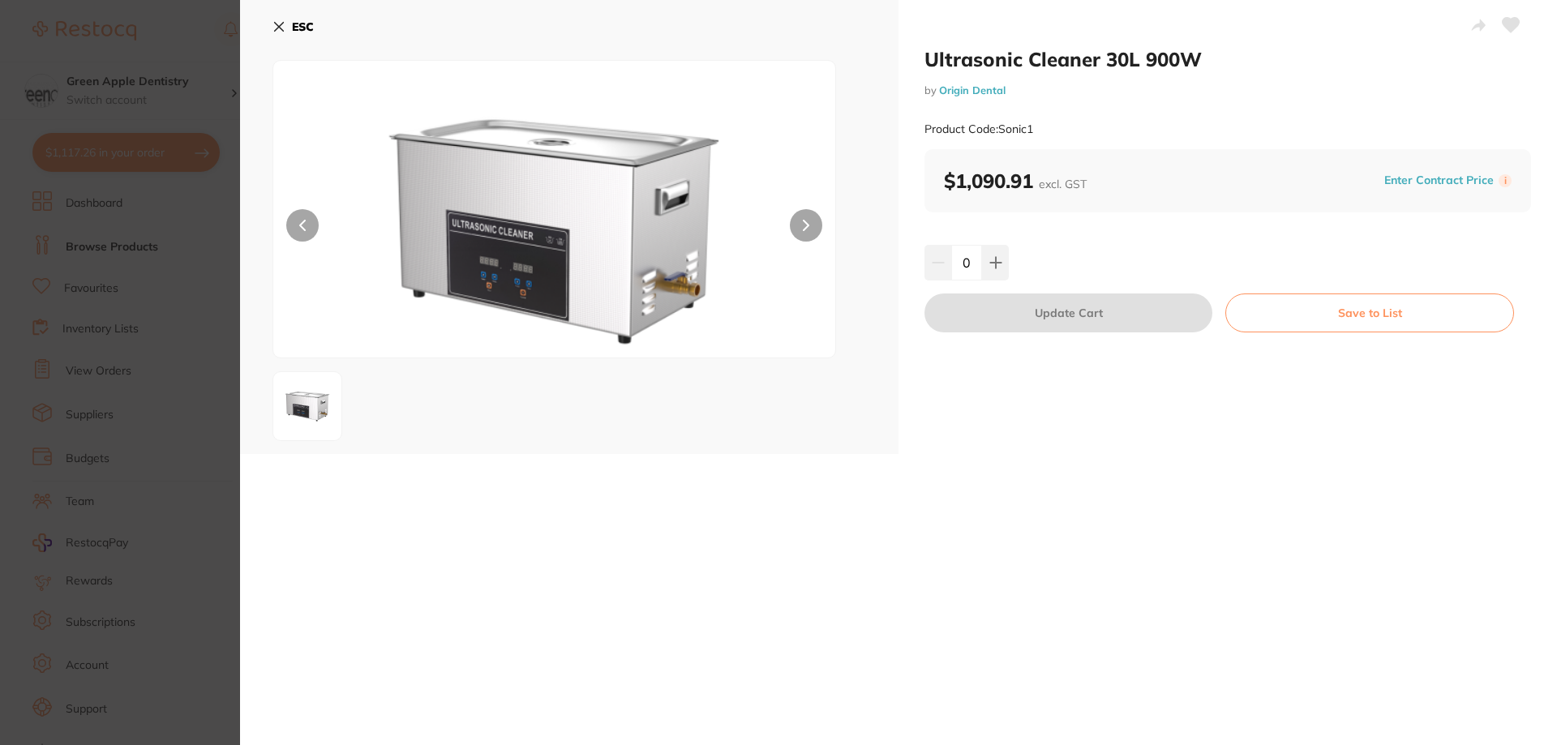
click at [306, 27] on b "ESC" at bounding box center [303, 26] width 22 height 15
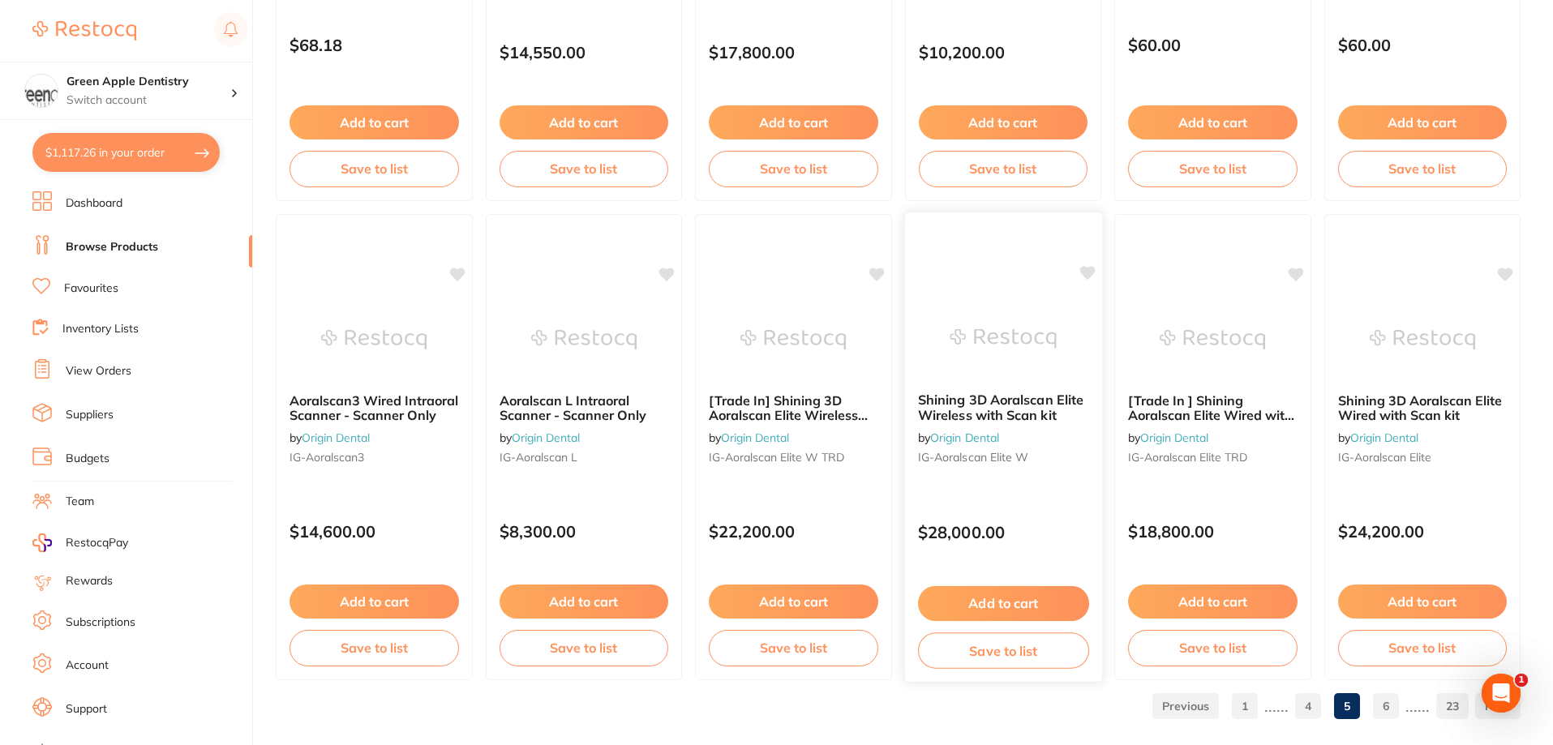
scroll to position [3868, 0]
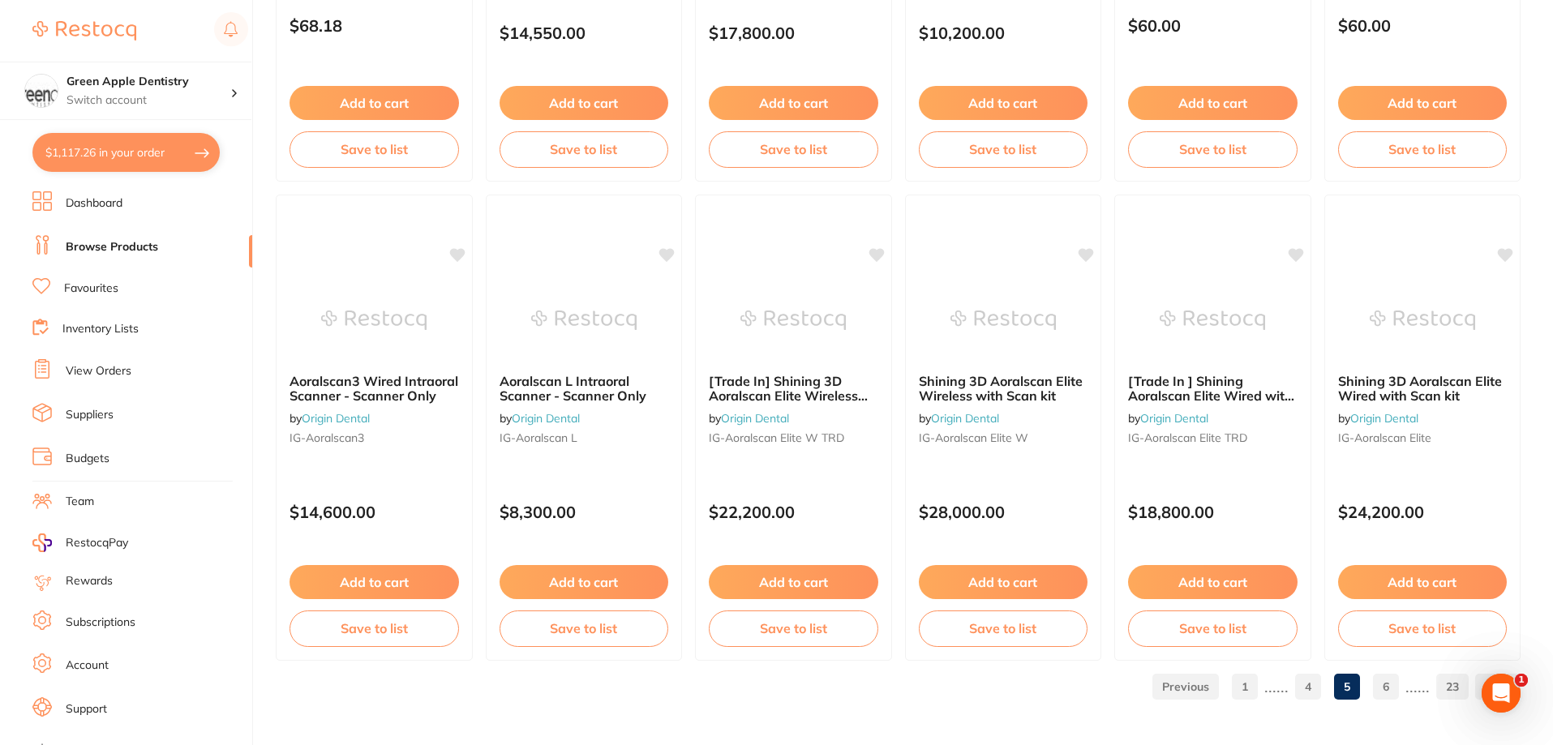
click at [1387, 679] on link "6" at bounding box center [1386, 687] width 26 height 32
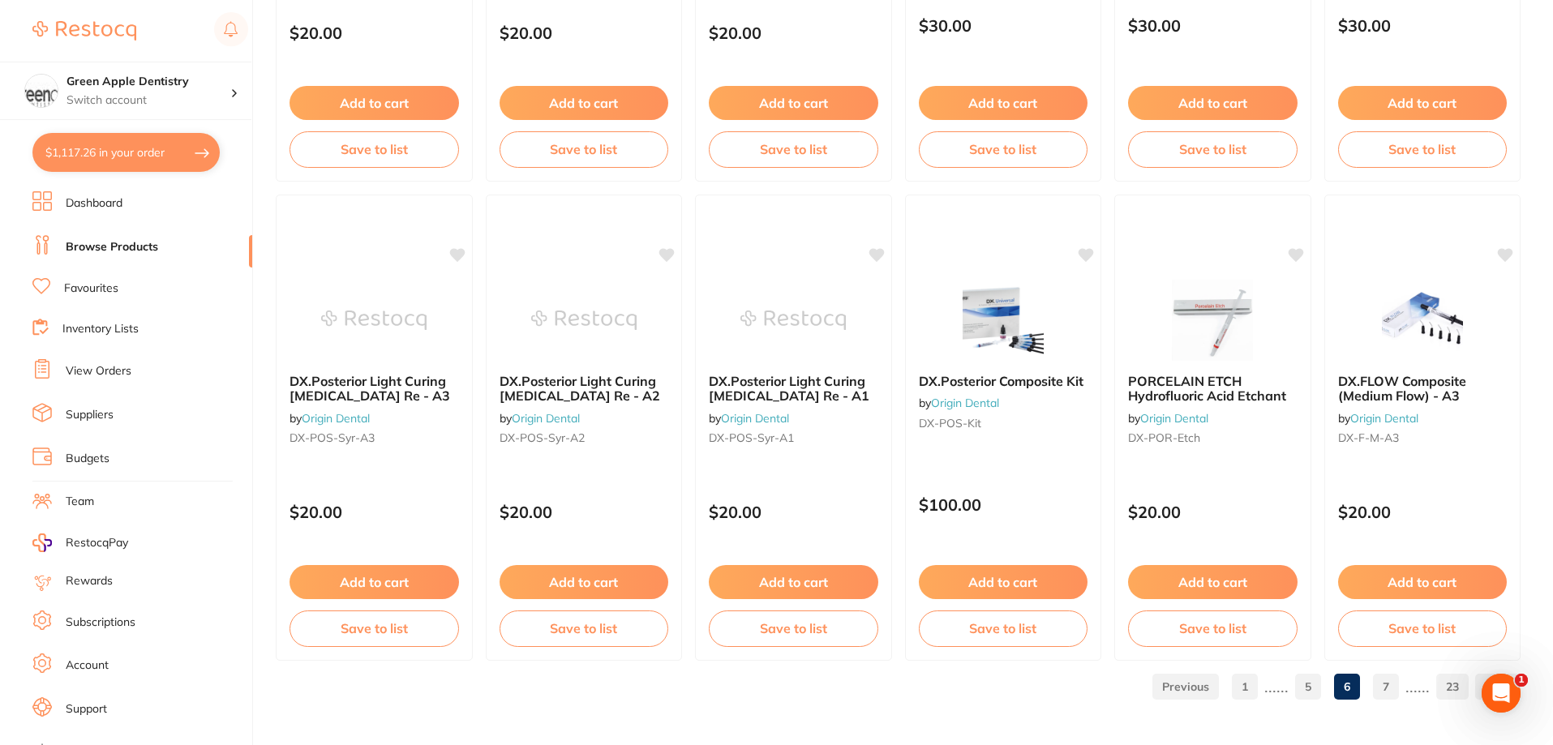
click at [1374, 678] on link "7" at bounding box center [1386, 687] width 26 height 32
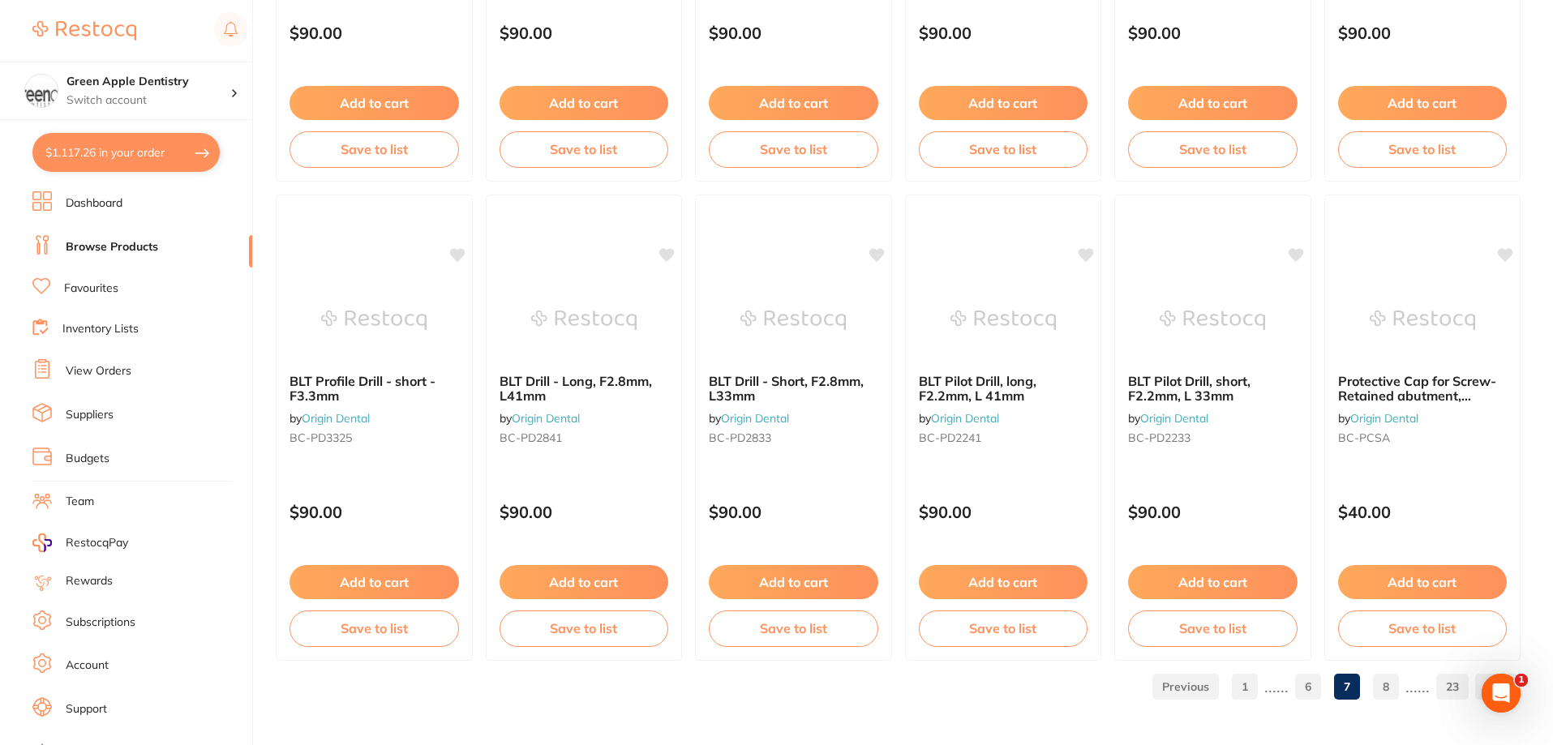
click at [1387, 677] on link "8" at bounding box center [1386, 687] width 26 height 32
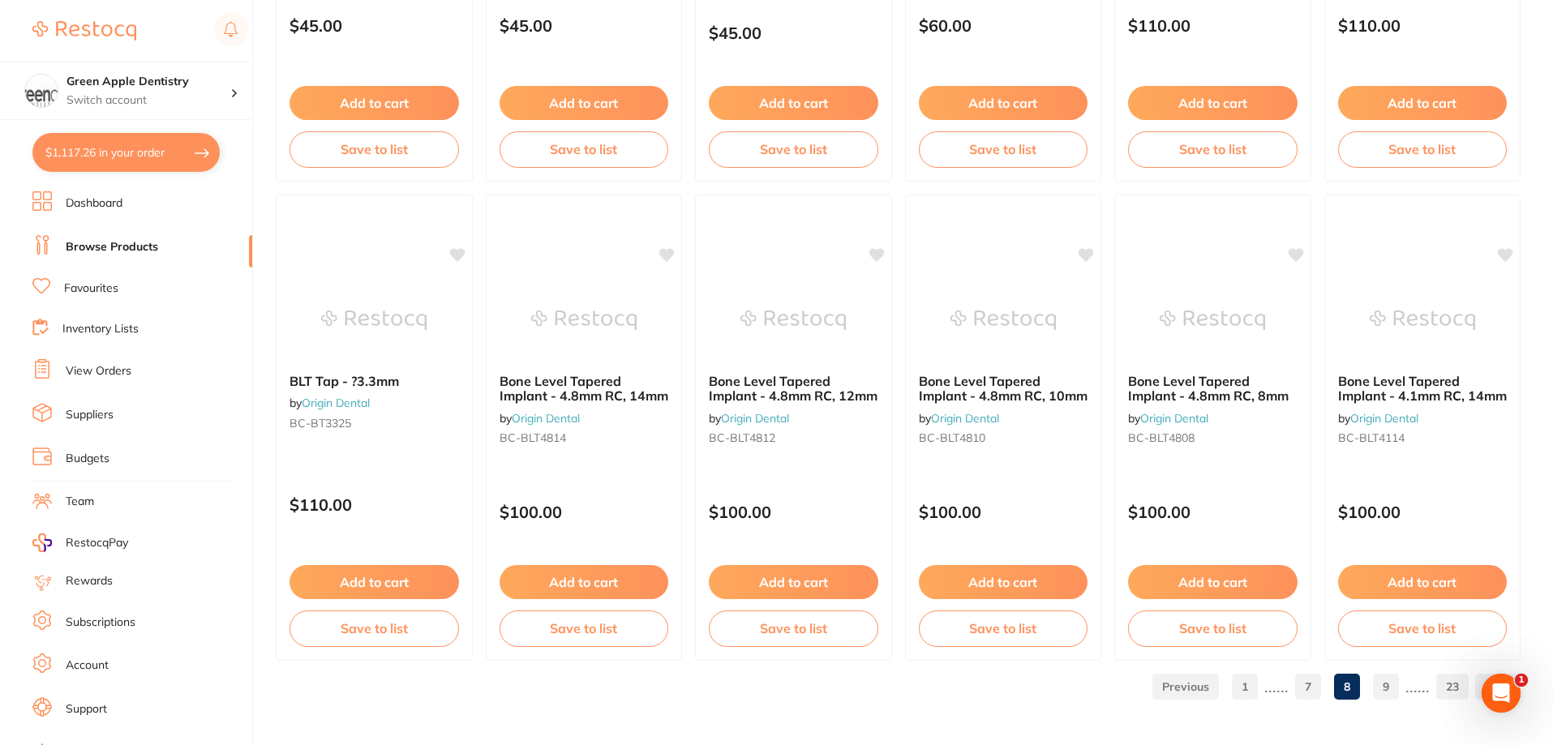
click at [1380, 683] on link "9" at bounding box center [1386, 687] width 26 height 32
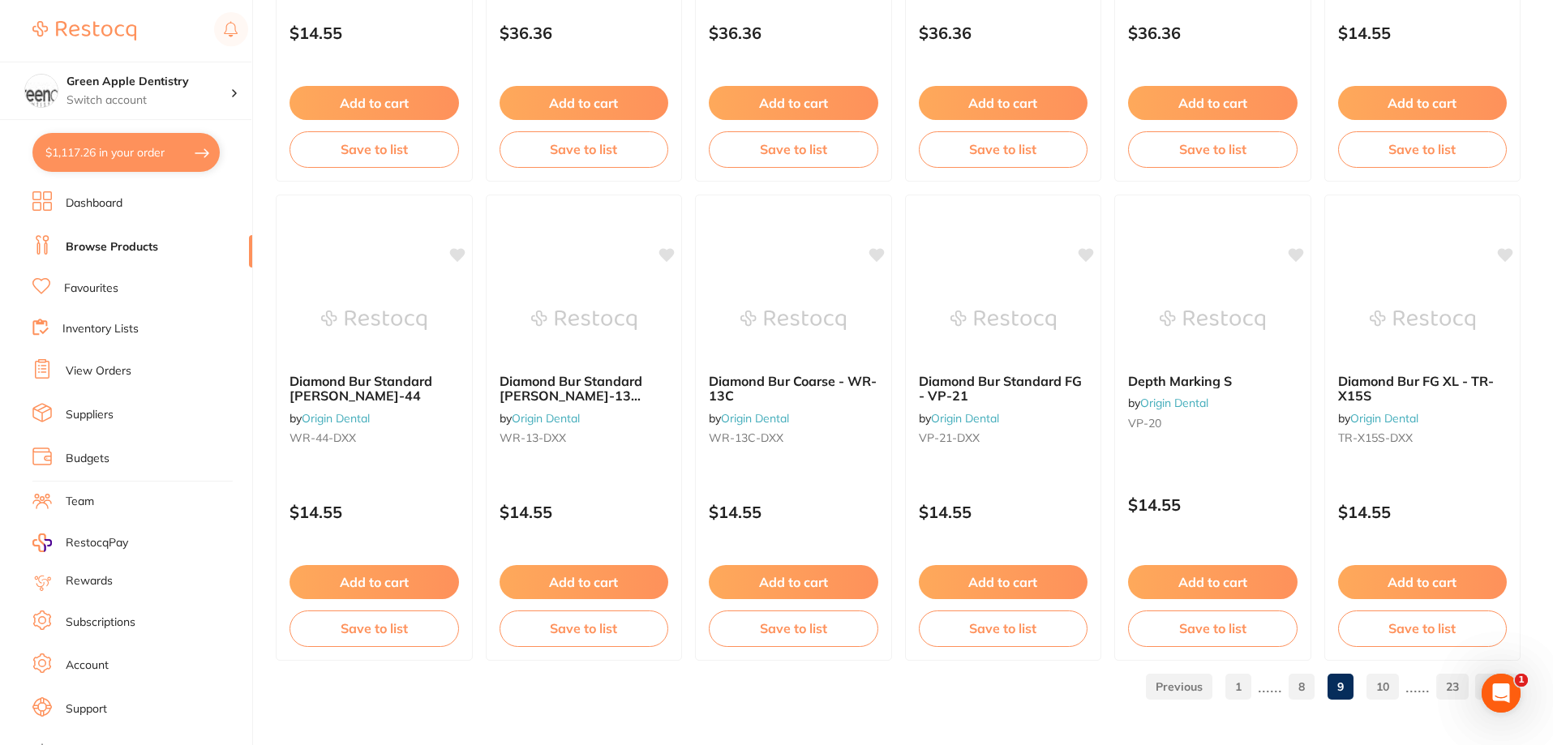
click at [1391, 695] on link "10" at bounding box center [1382, 687] width 32 height 32
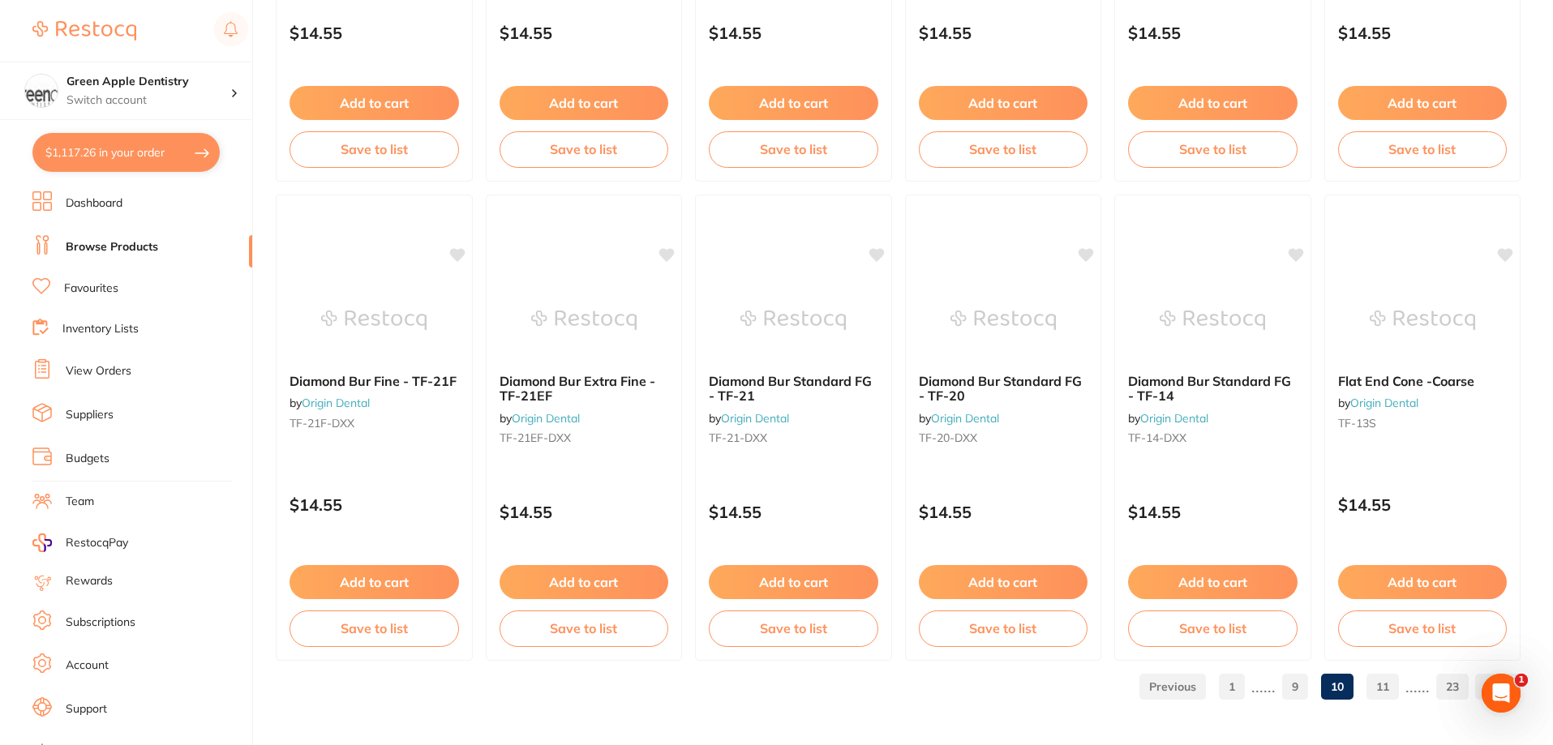
click at [1391, 693] on link "11" at bounding box center [1382, 687] width 32 height 32
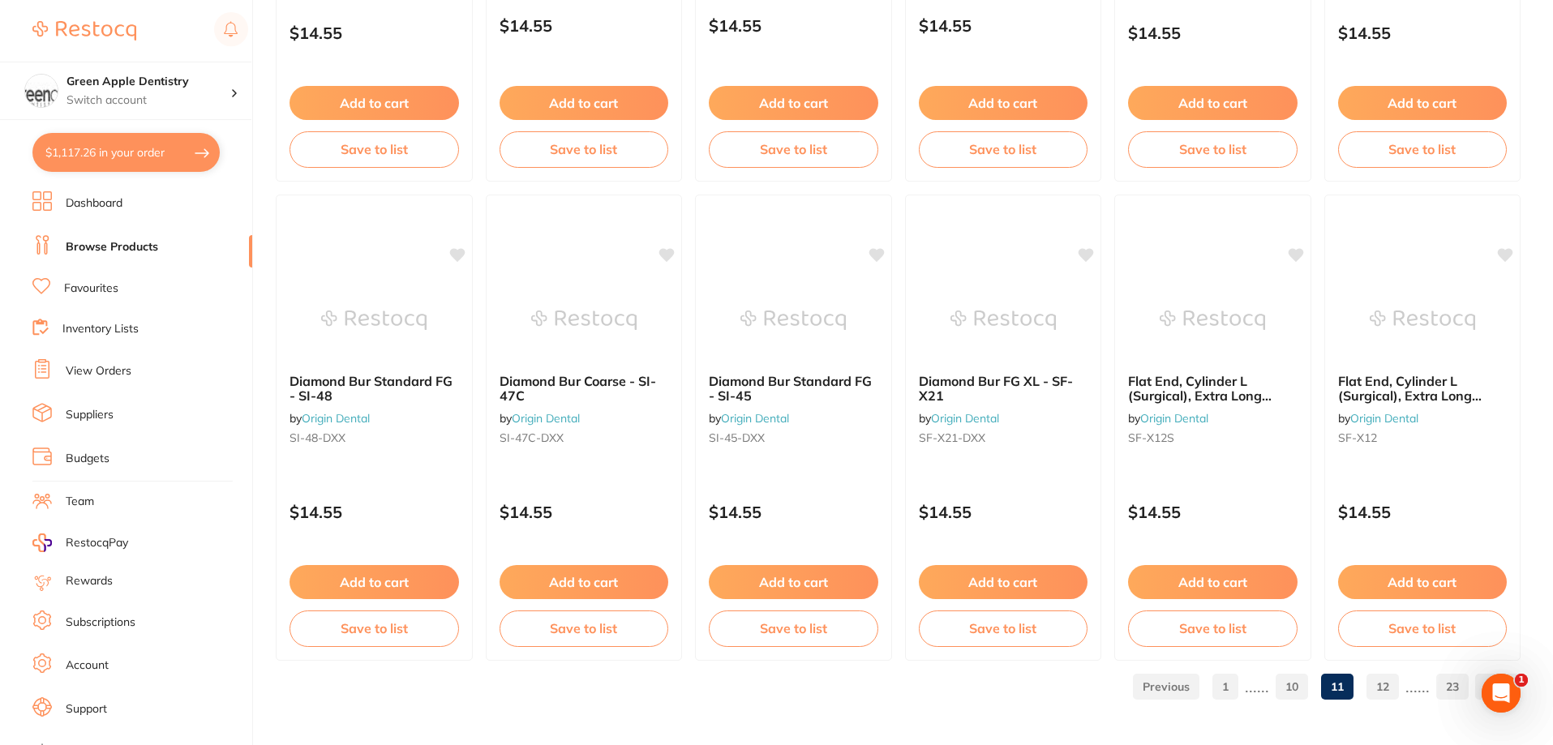
click at [1407, 684] on p "......" at bounding box center [1417, 686] width 24 height 19
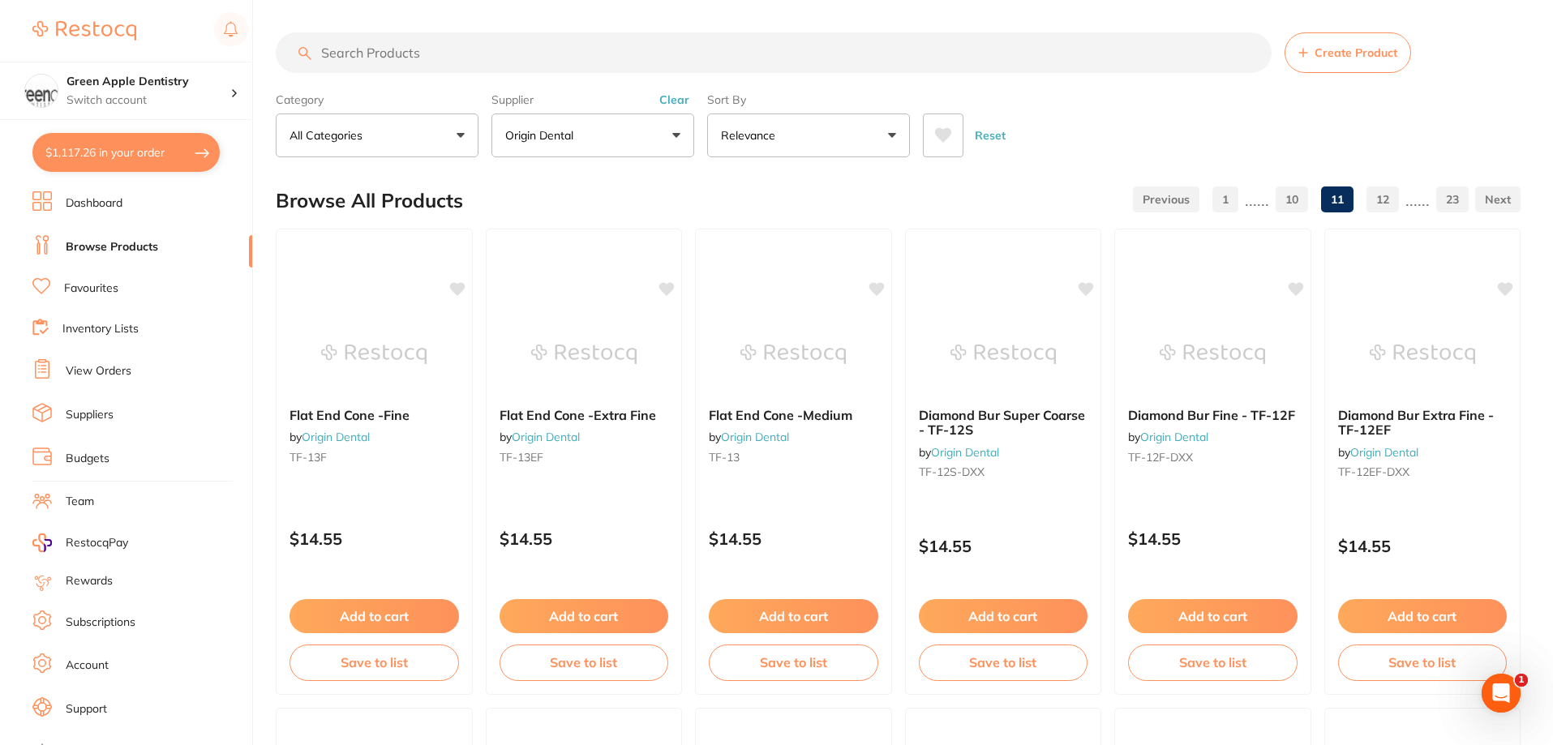
click at [1387, 204] on link "12" at bounding box center [1382, 199] width 32 height 32
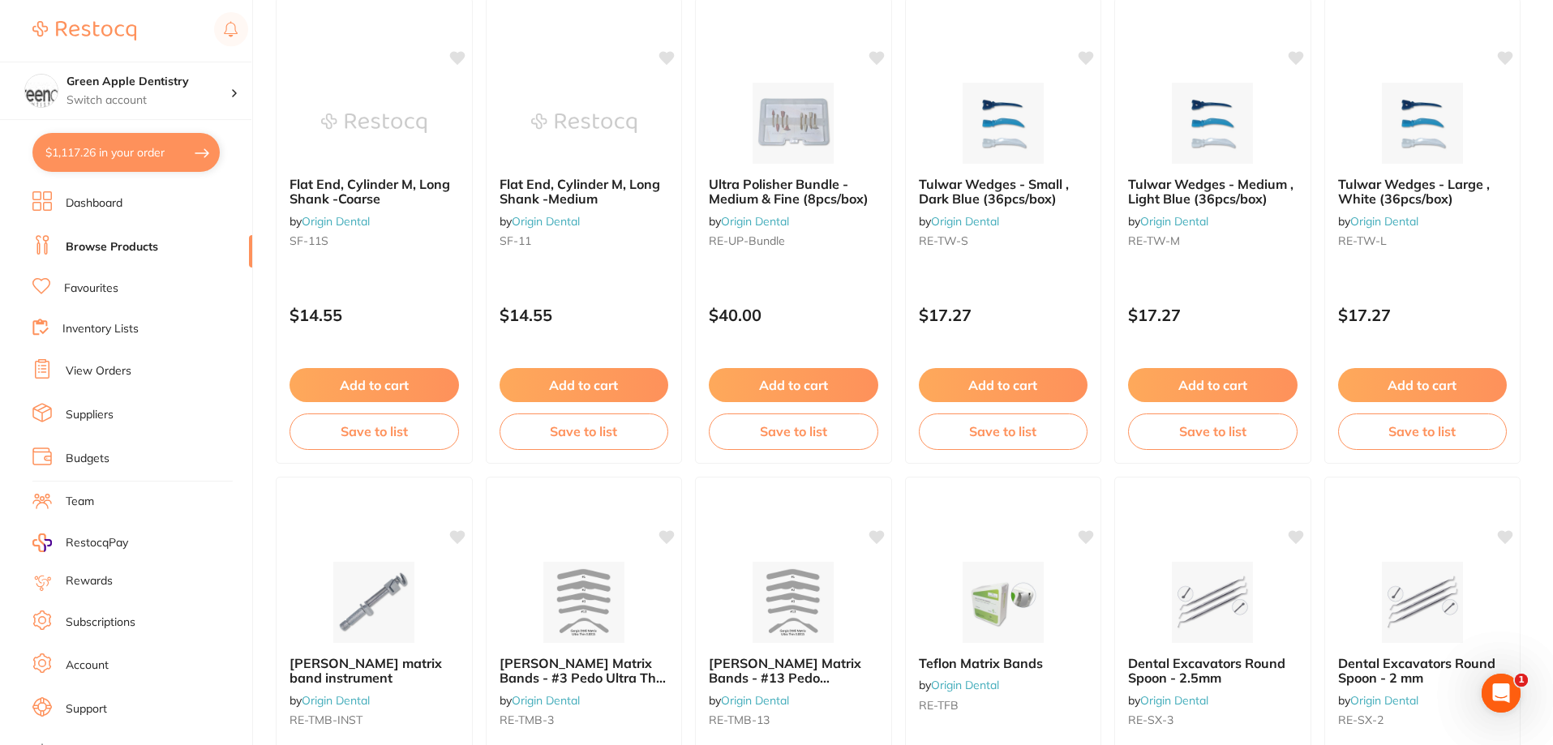
scroll to position [1703, 0]
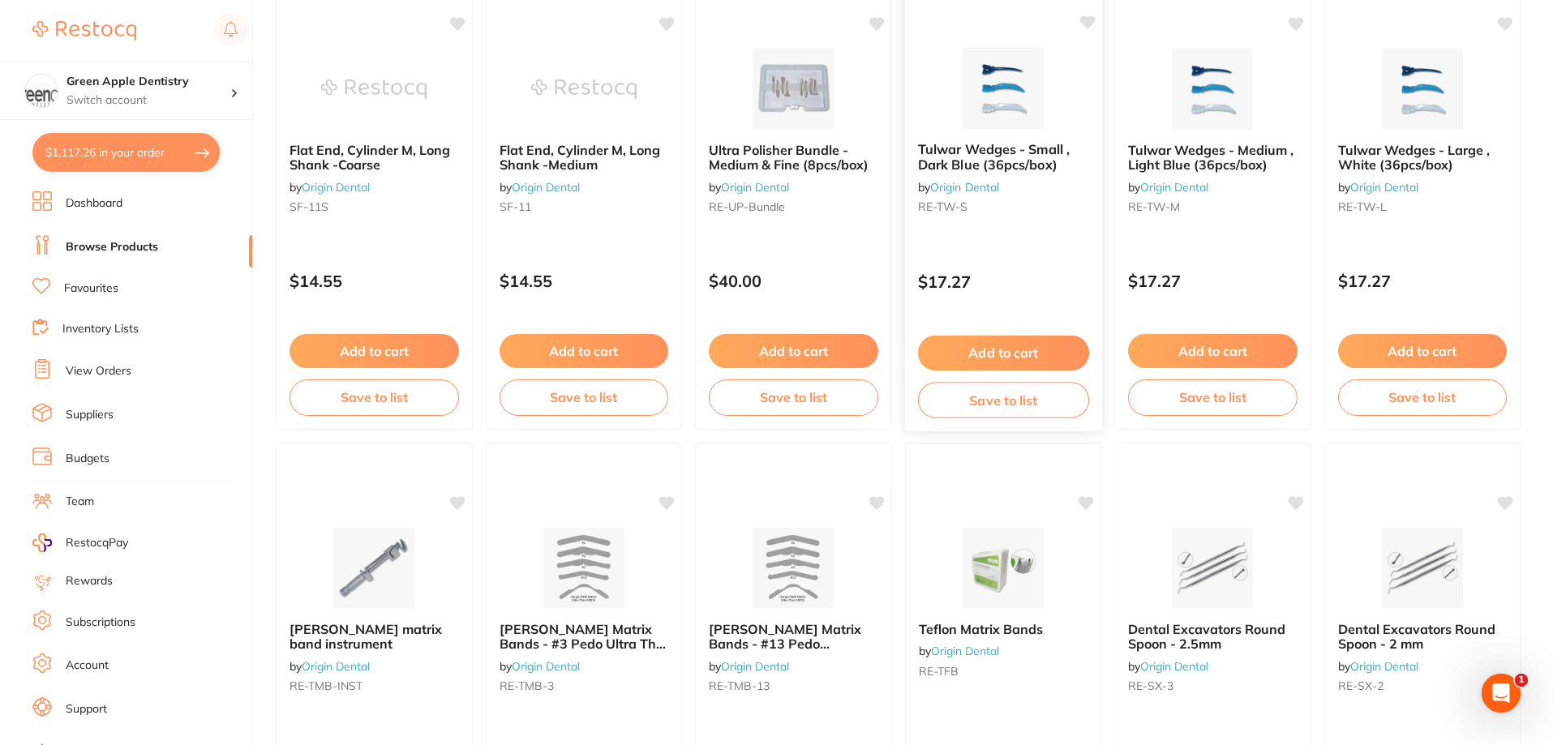
click at [1000, 113] on img at bounding box center [1002, 88] width 106 height 82
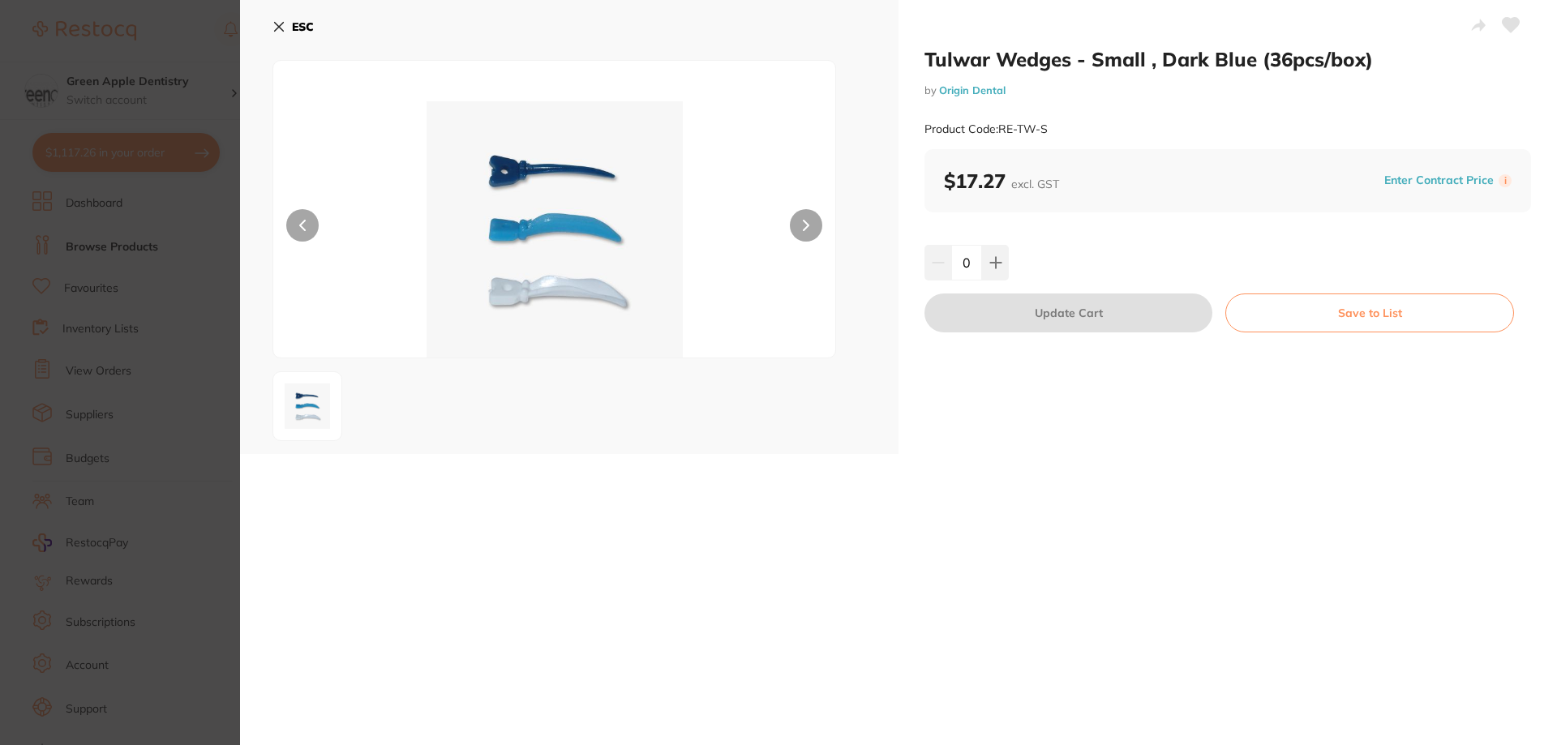
click at [287, 15] on button "ESC" at bounding box center [292, 27] width 41 height 28
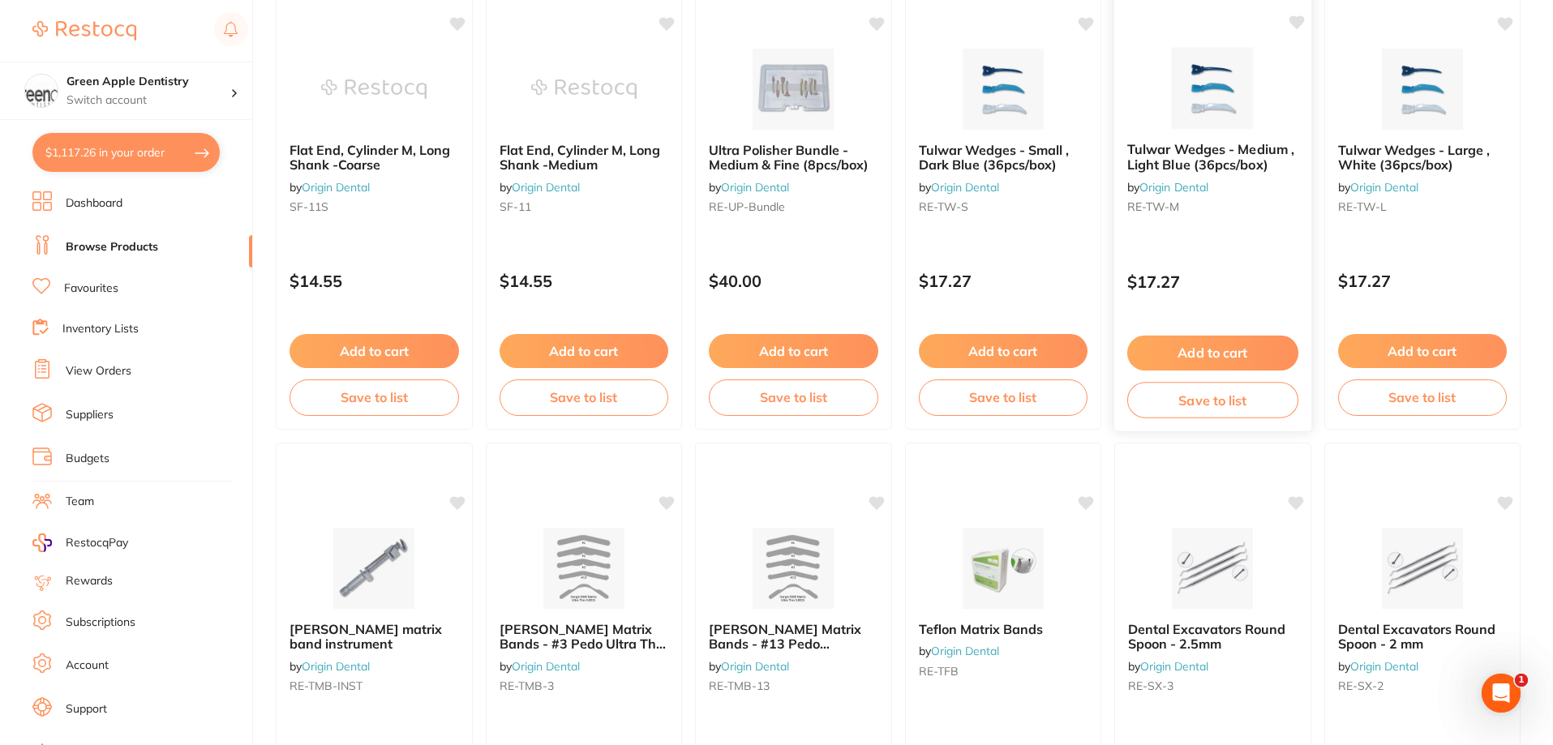
click at [1241, 142] on span "Tulwar Wedges - Medium , Light Blue (36pcs/box)" at bounding box center [1210, 157] width 167 height 32
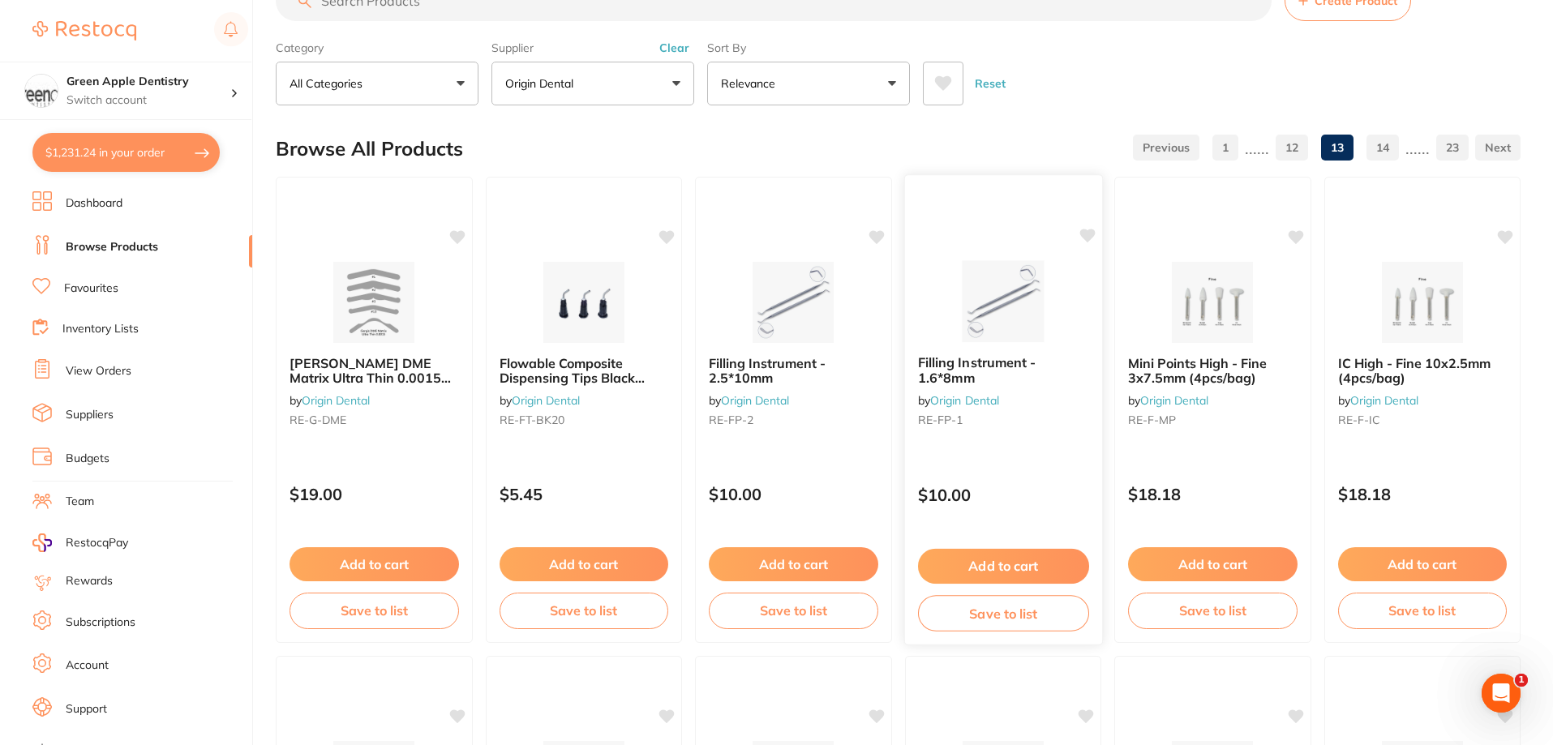
scroll to position [81, 0]
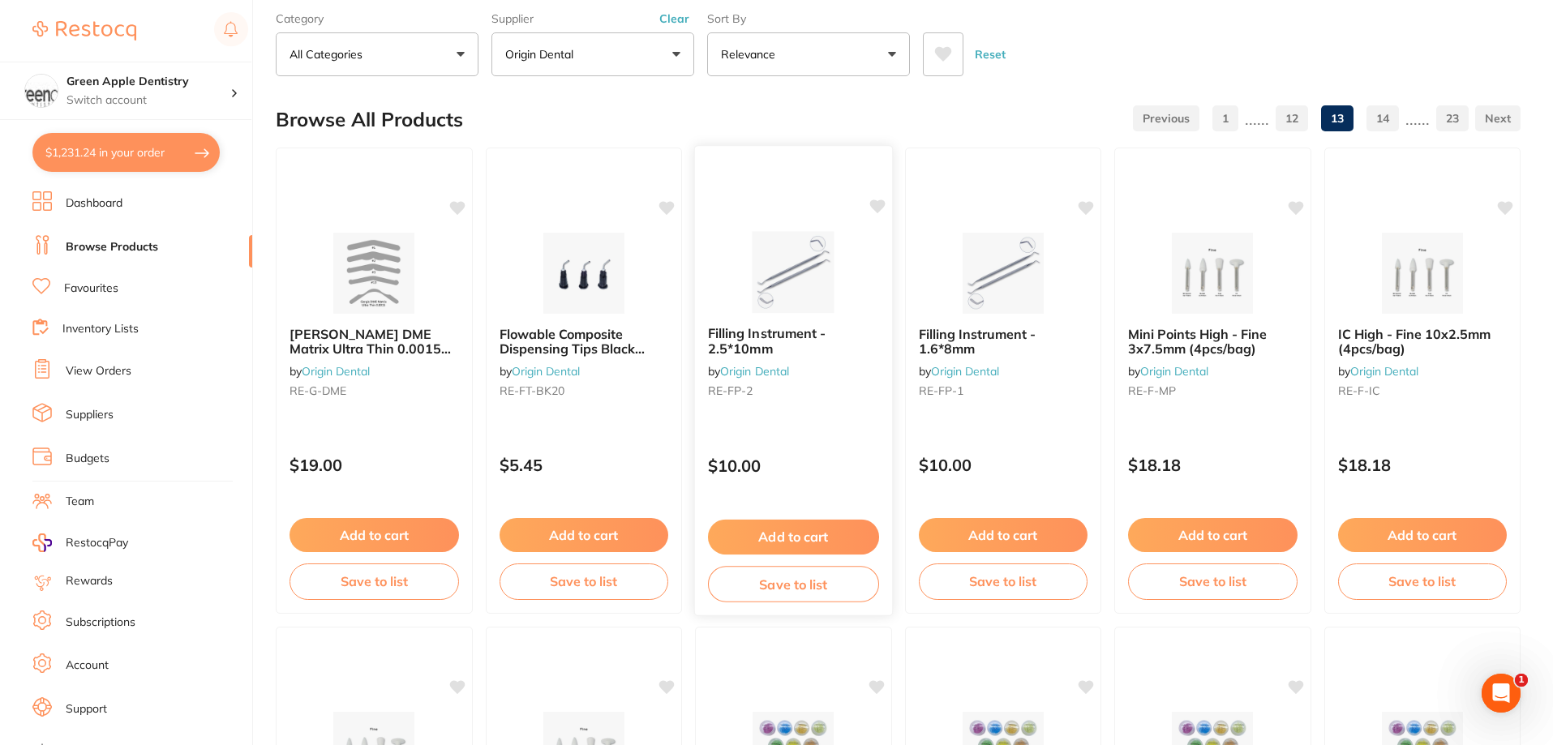
click at [844, 251] on img at bounding box center [793, 272] width 106 height 82
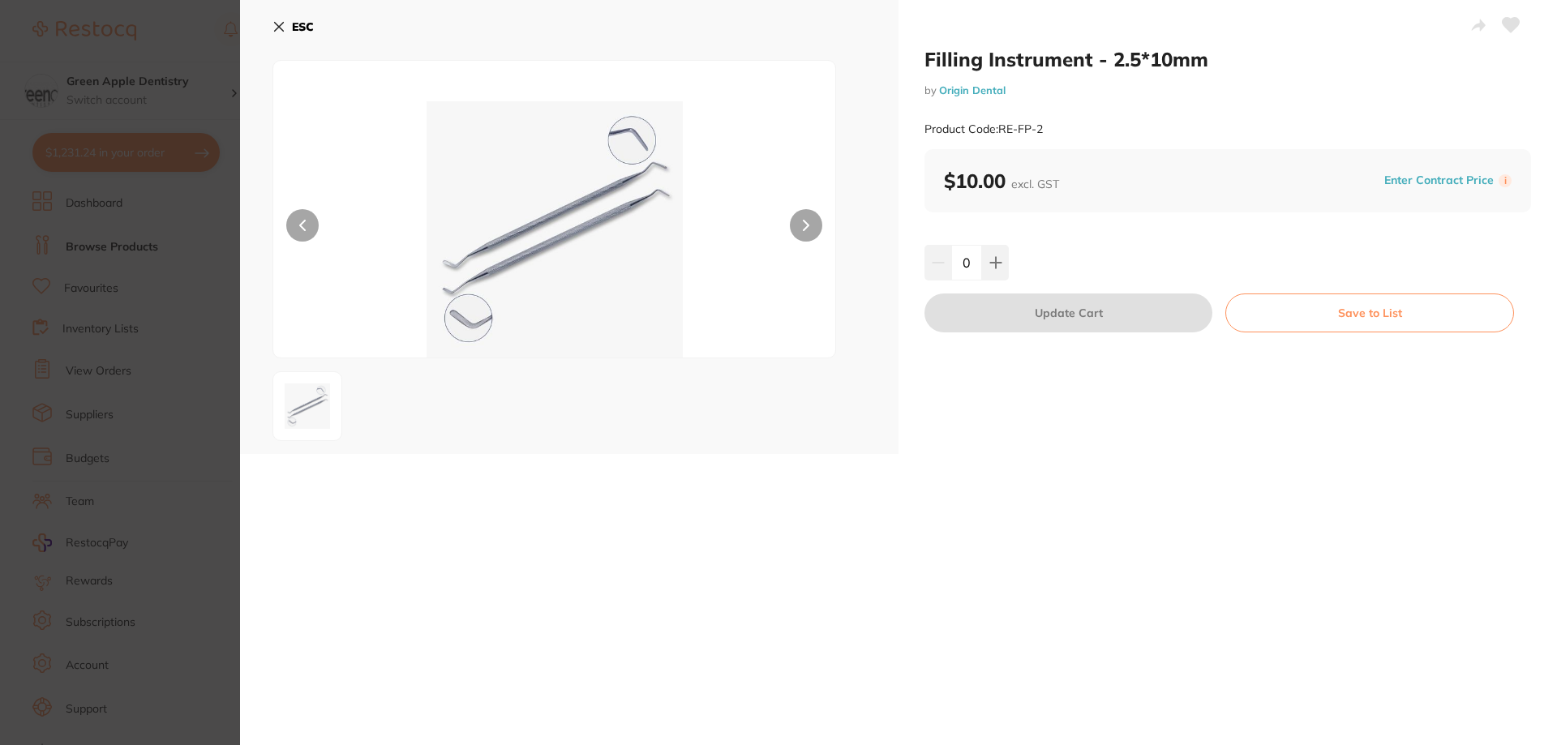
click at [285, 19] on button "ESC" at bounding box center [292, 27] width 41 height 28
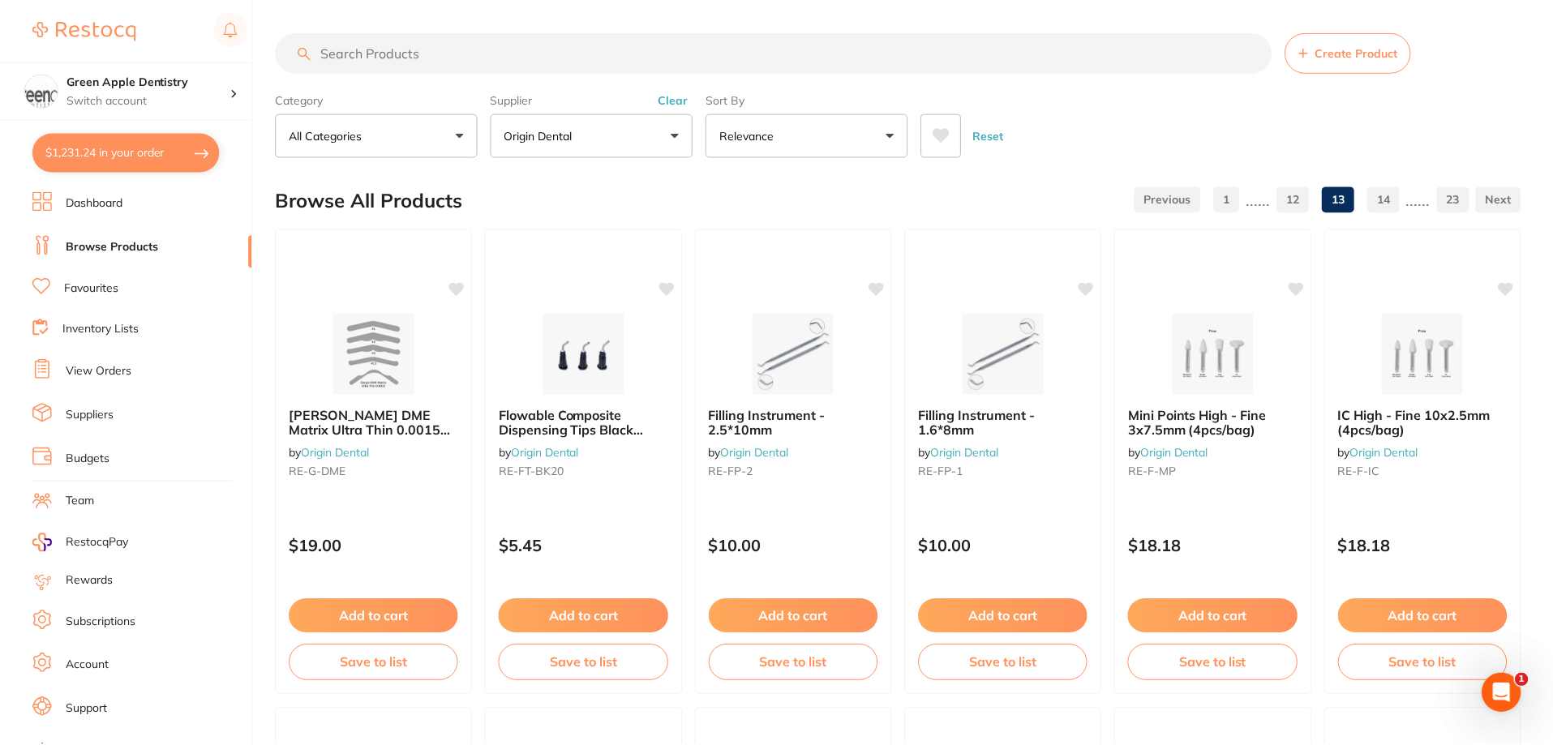
scroll to position [81, 0]
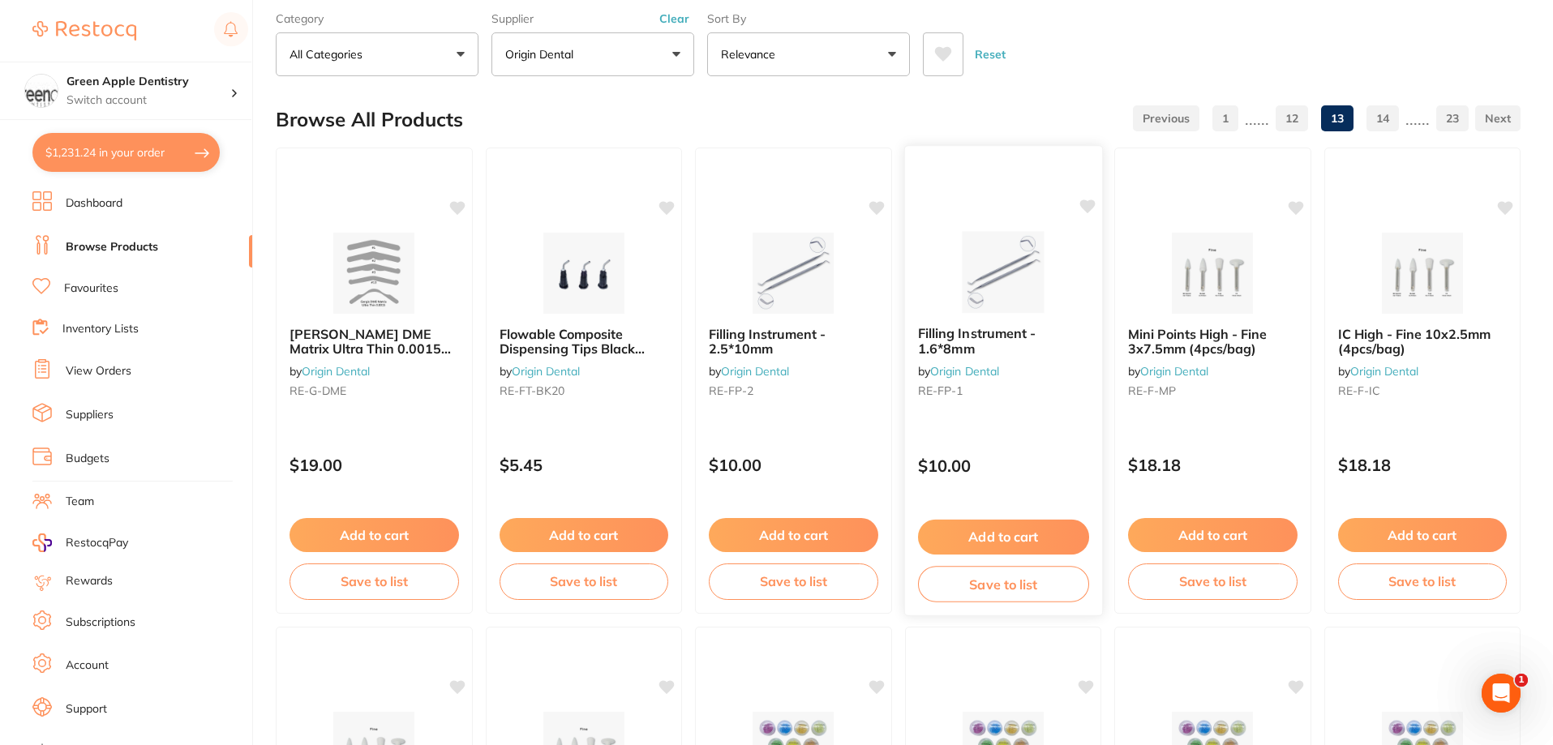
click at [969, 230] on div "Filling Instrument - 1.6*8mm by Origin Dental RE-FP-1 $10.00 Add to cart Save t…" at bounding box center [1002, 380] width 199 height 471
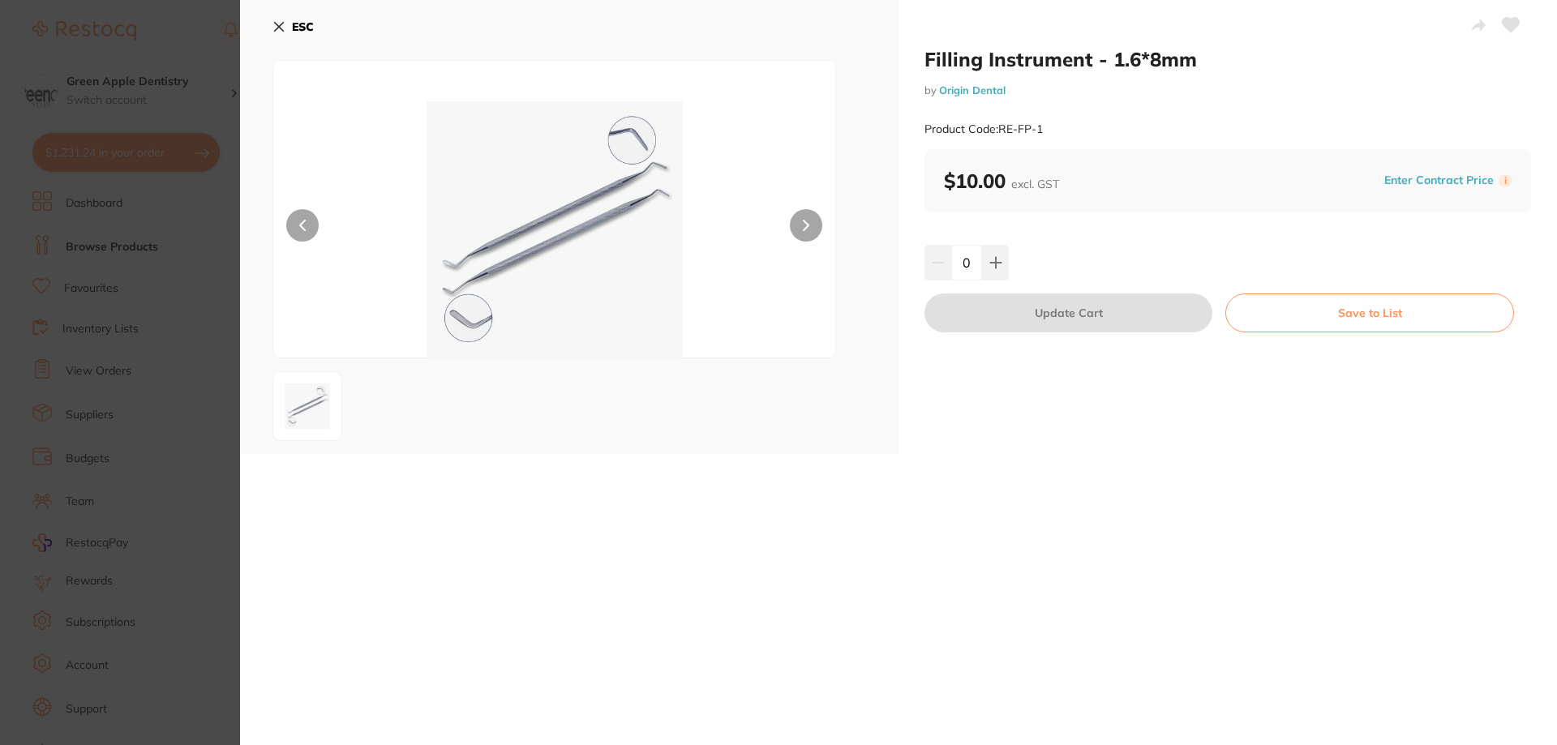
click at [297, 22] on b "ESC" at bounding box center [303, 26] width 22 height 15
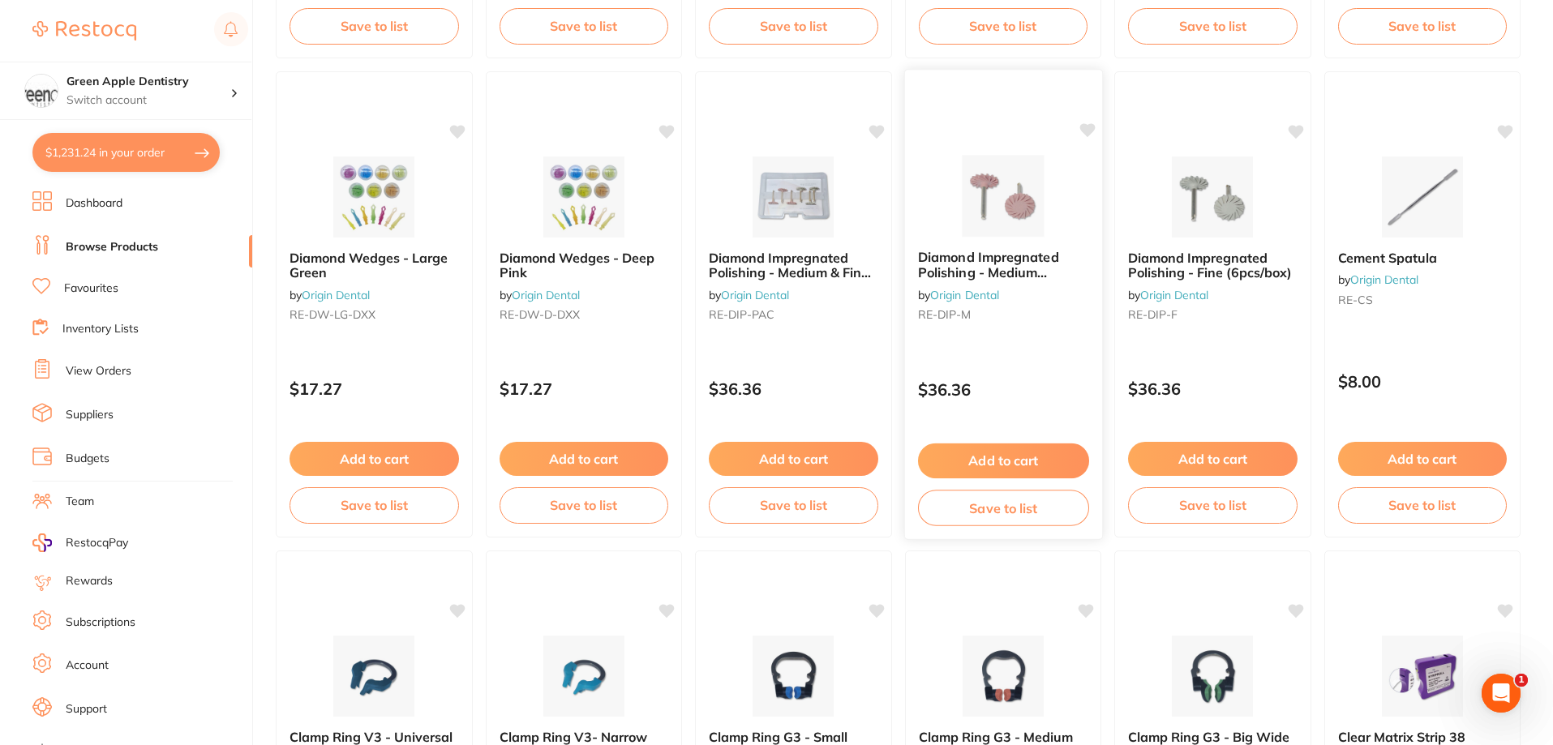
scroll to position [1135, 0]
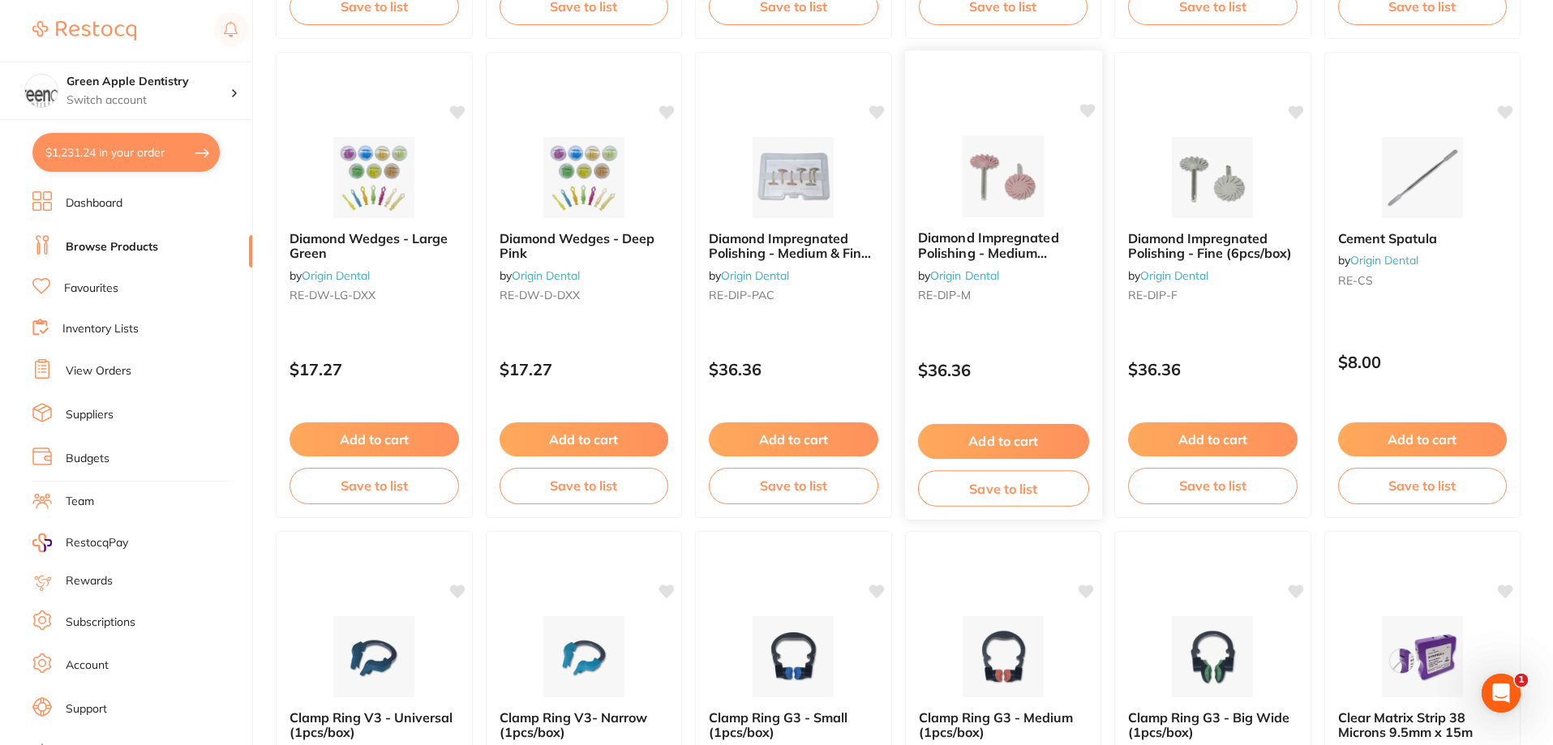
click at [984, 188] on img at bounding box center [1002, 176] width 106 height 82
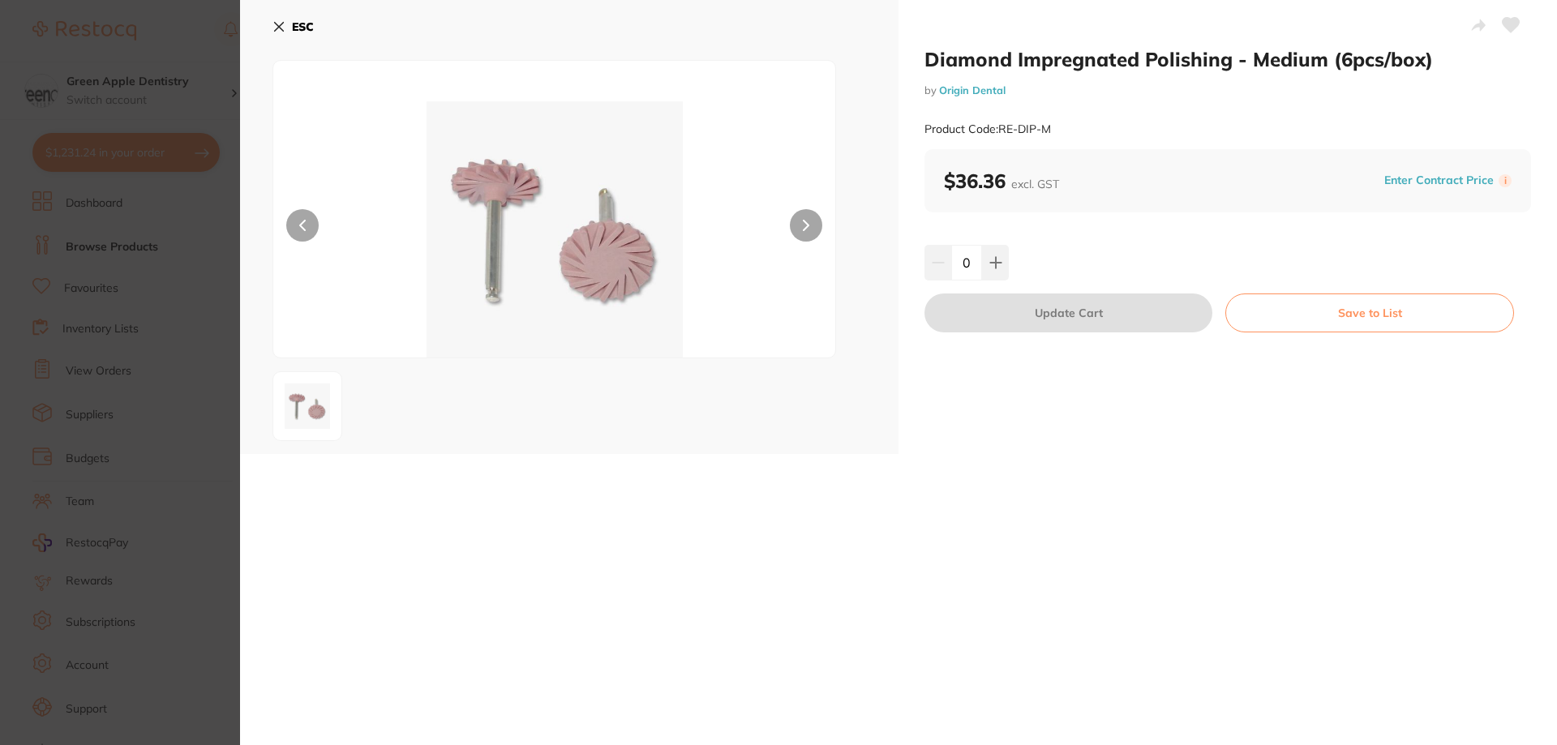
click at [289, 16] on button "ESC" at bounding box center [292, 27] width 41 height 28
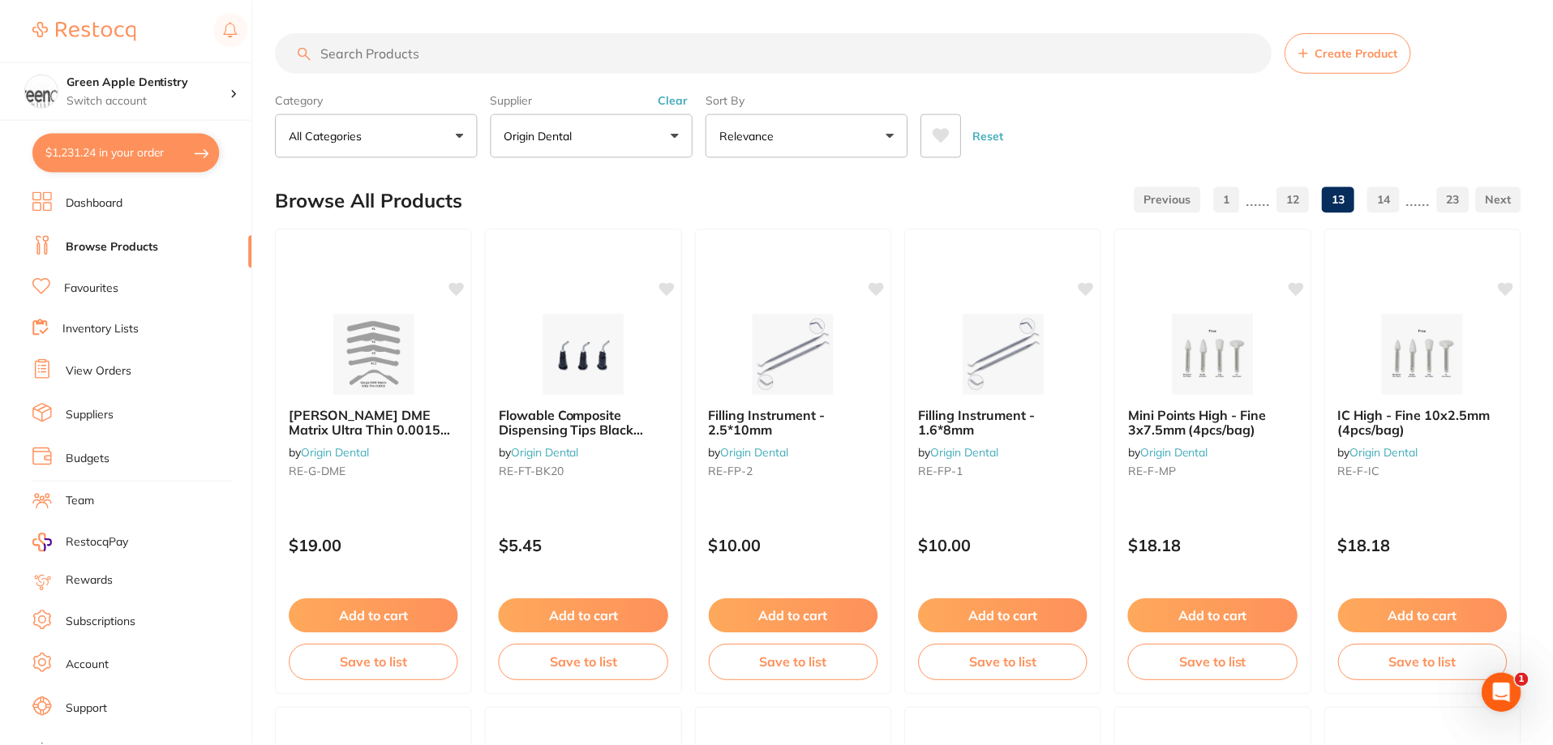
scroll to position [1135, 0]
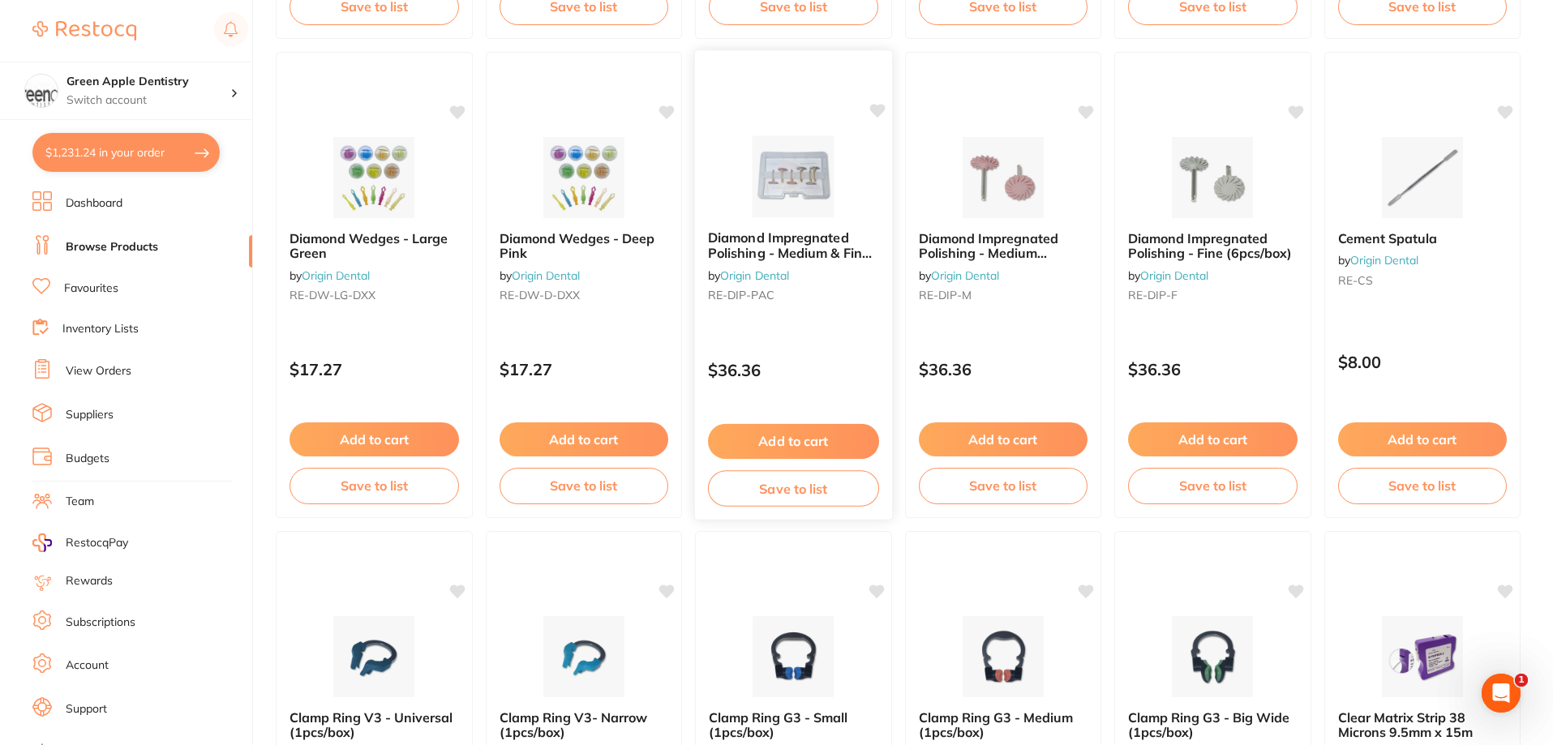
click at [793, 205] on img at bounding box center [793, 176] width 106 height 82
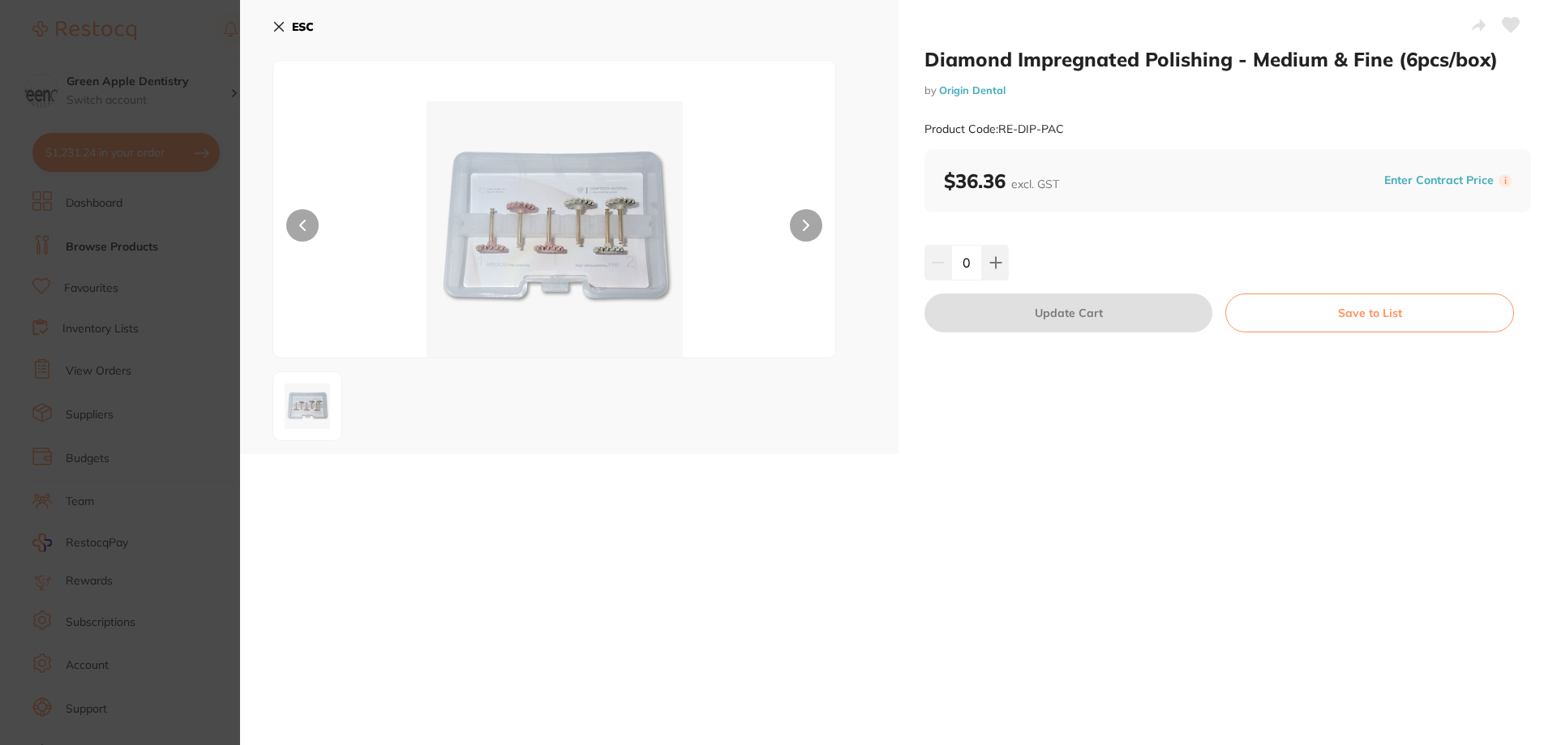
click at [289, 32] on button "ESC" at bounding box center [292, 27] width 41 height 28
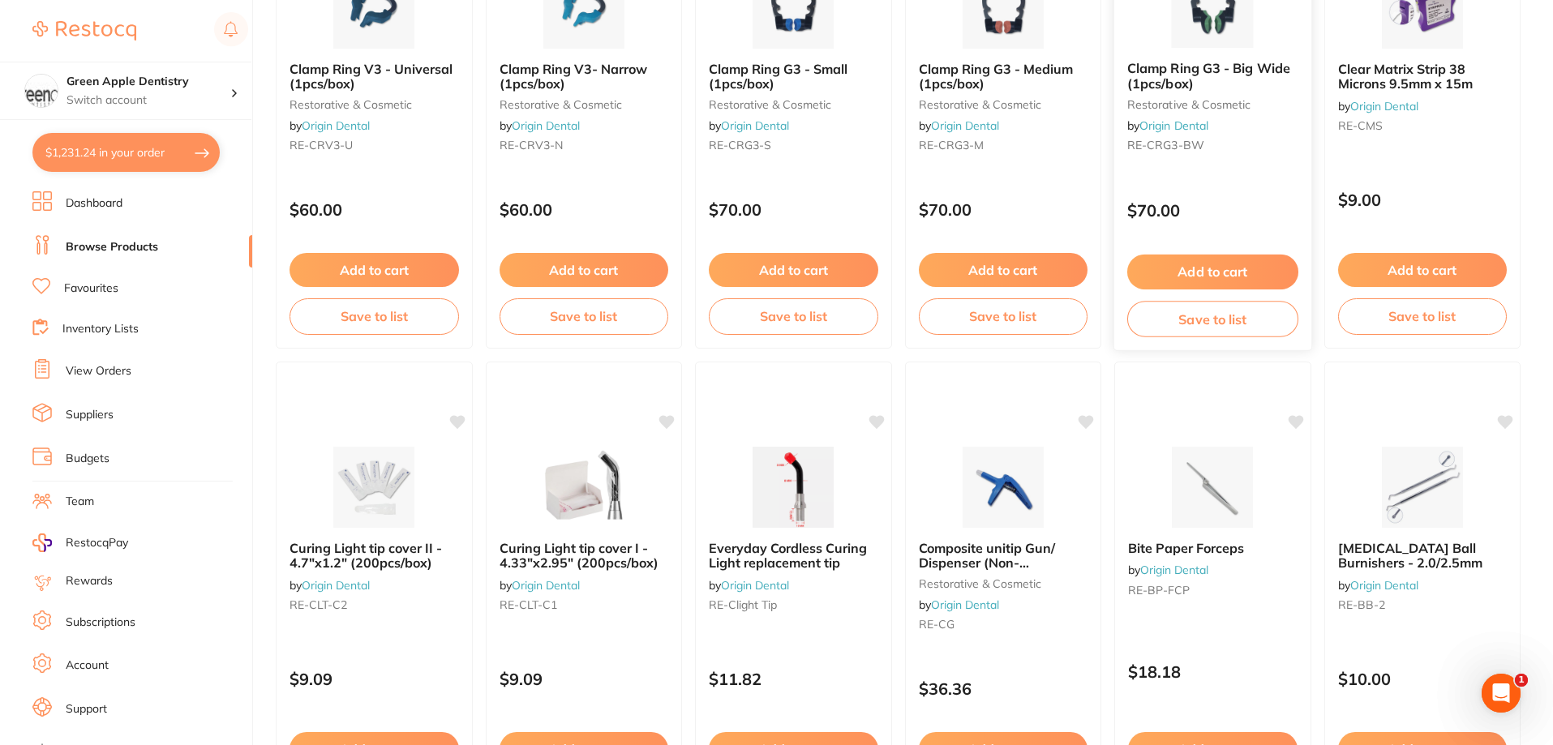
scroll to position [1541, 0]
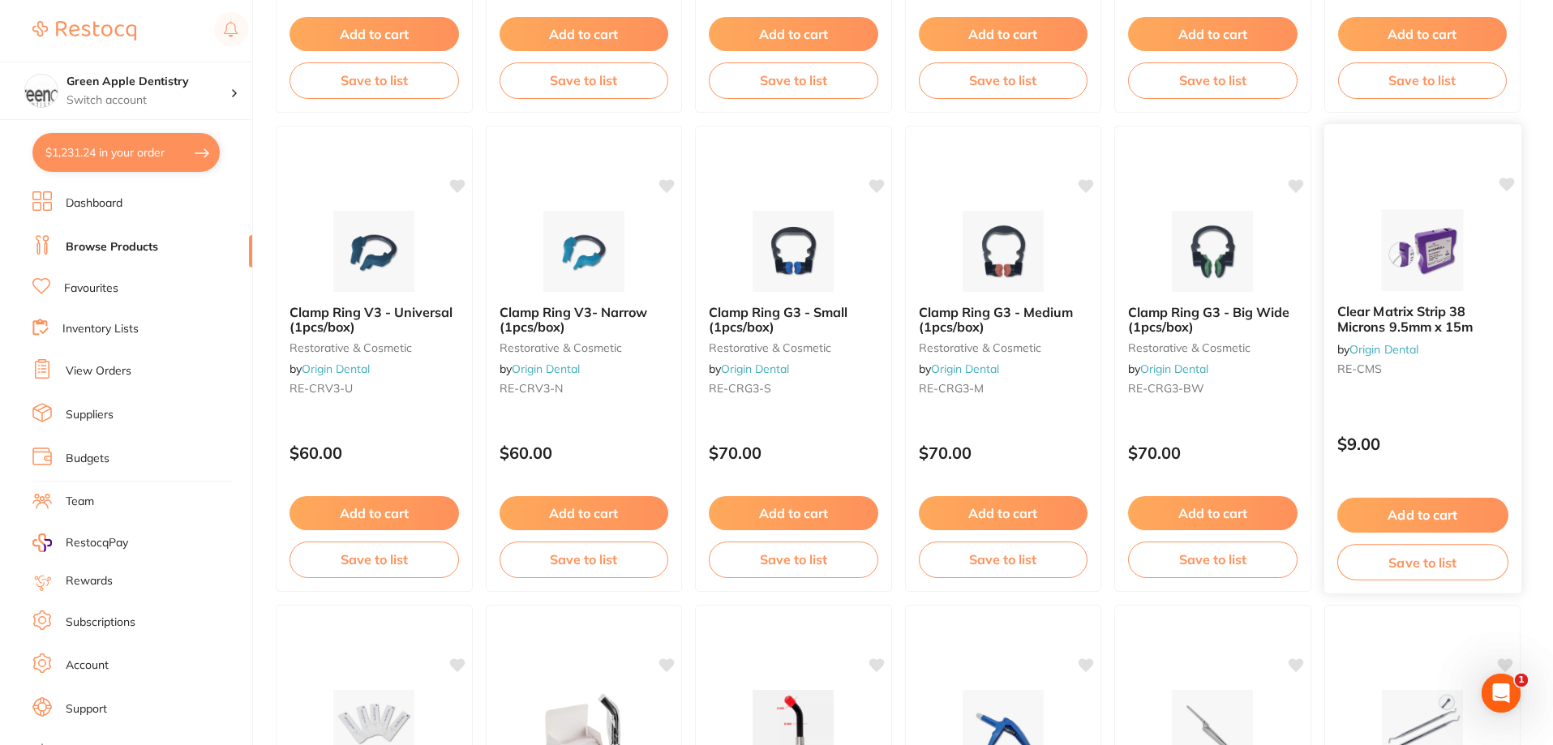
click at [1445, 267] on img at bounding box center [1422, 250] width 106 height 82
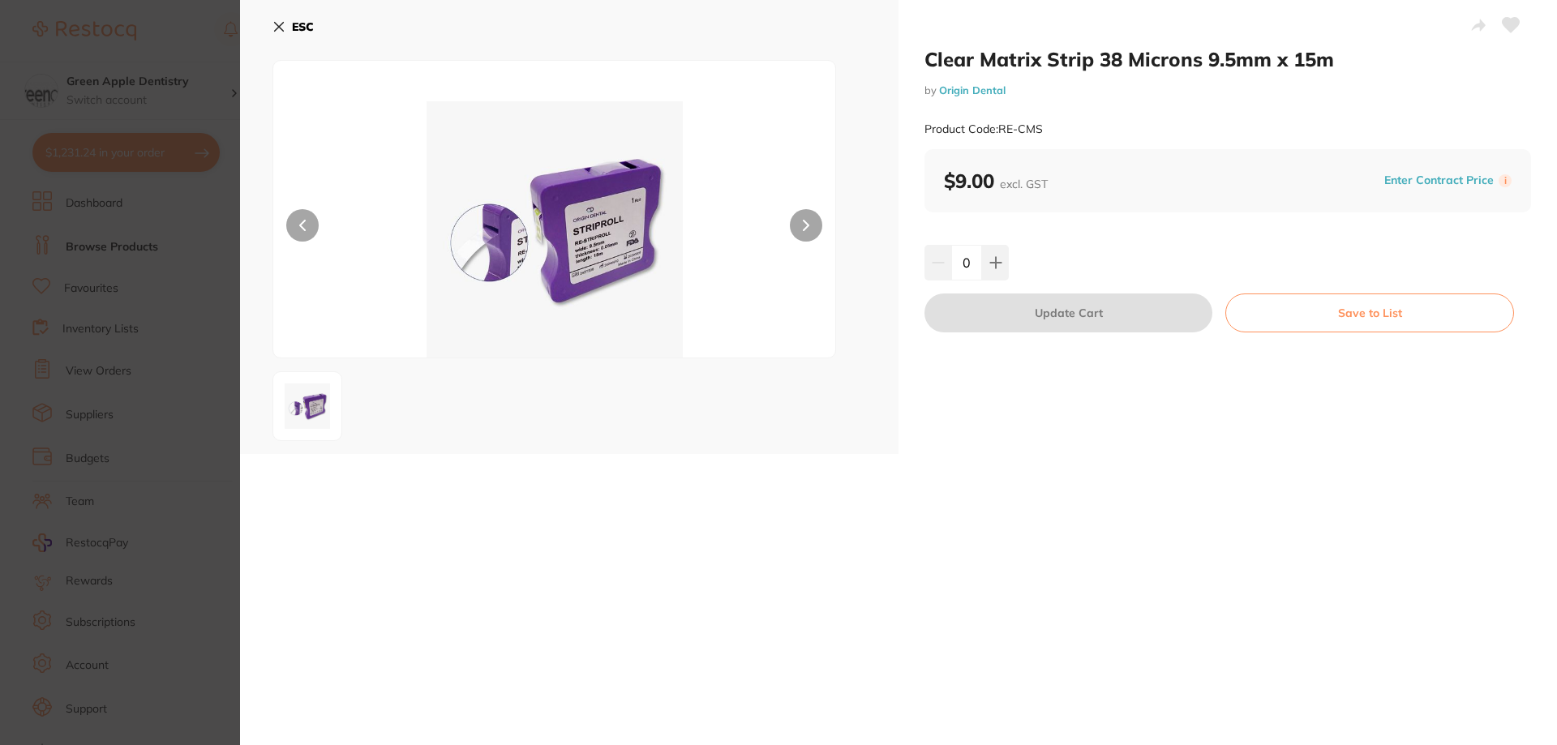
click at [296, 19] on b "ESC" at bounding box center [303, 26] width 22 height 15
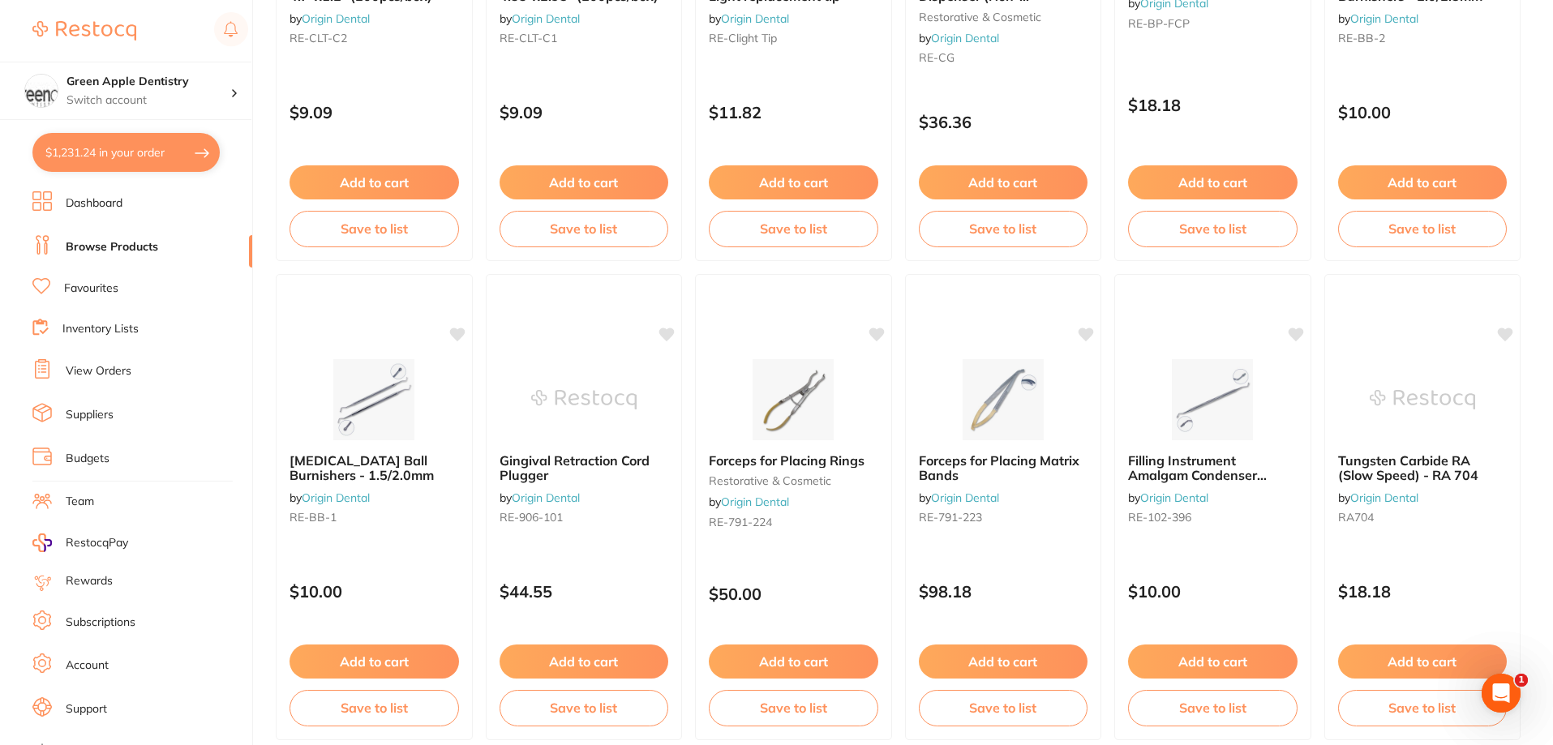
scroll to position [2351, 0]
click at [975, 383] on img at bounding box center [1002, 398] width 106 height 82
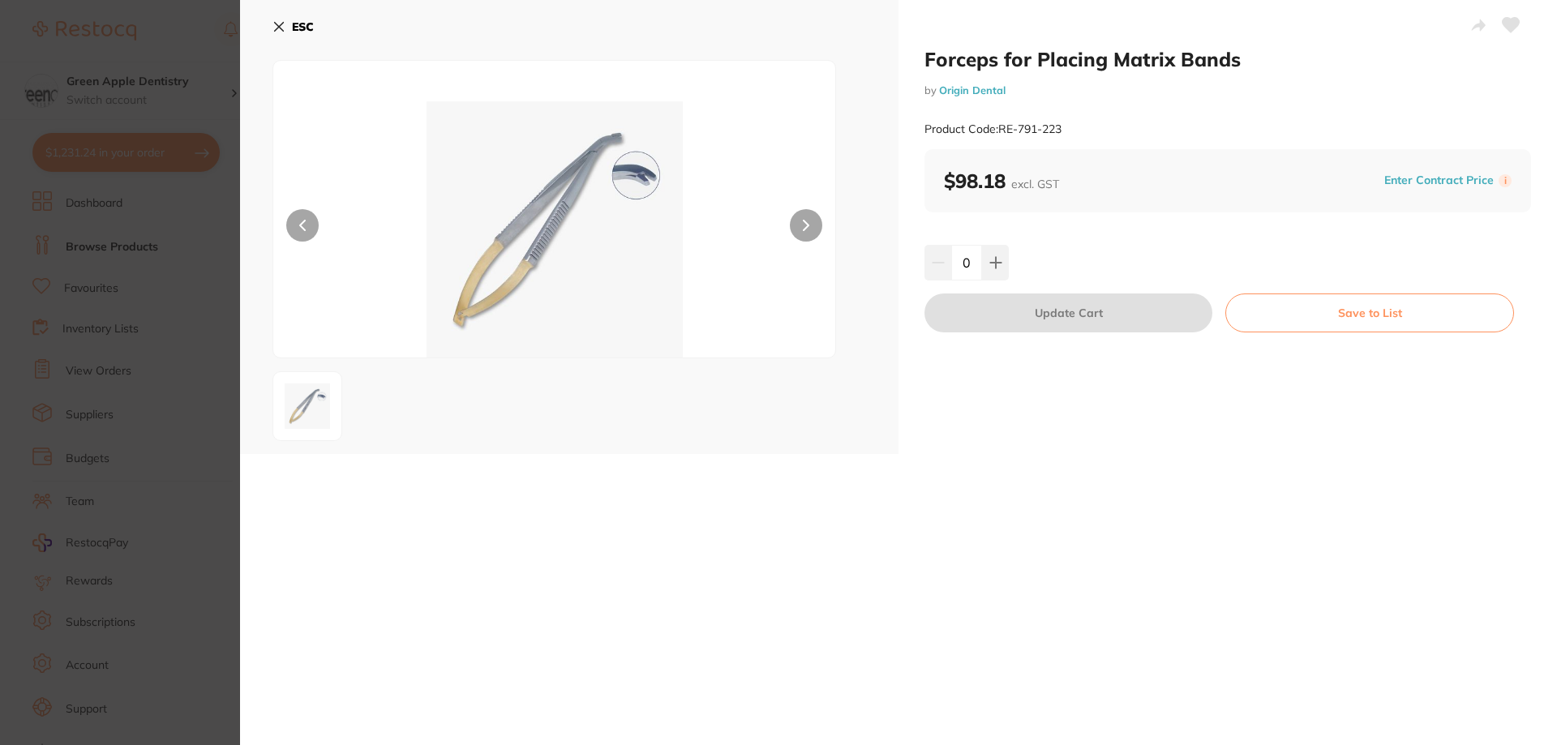
click at [292, 19] on b "ESC" at bounding box center [303, 26] width 22 height 15
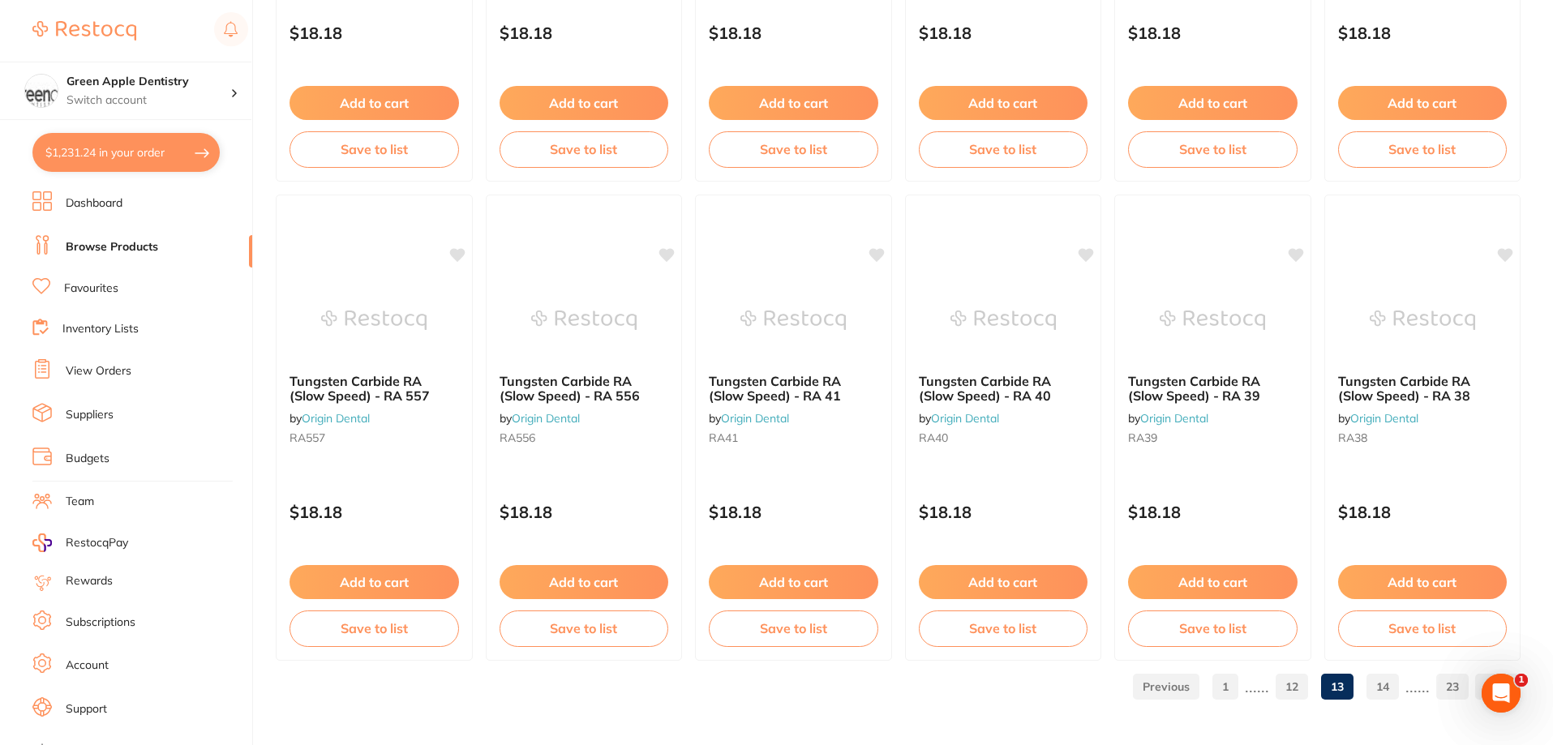
click at [1391, 694] on link "14" at bounding box center [1382, 687] width 32 height 32
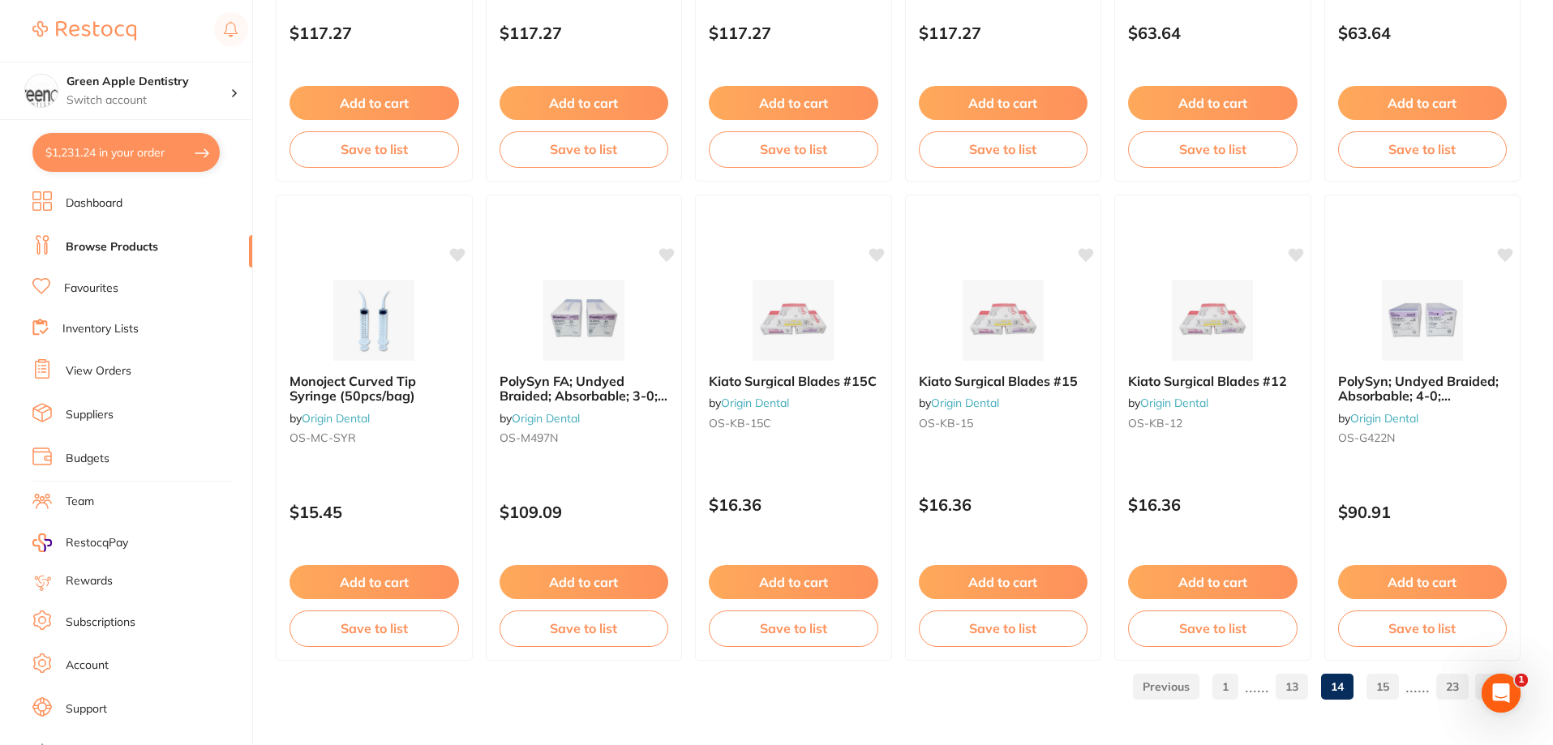
click at [1378, 687] on link "15" at bounding box center [1382, 687] width 32 height 32
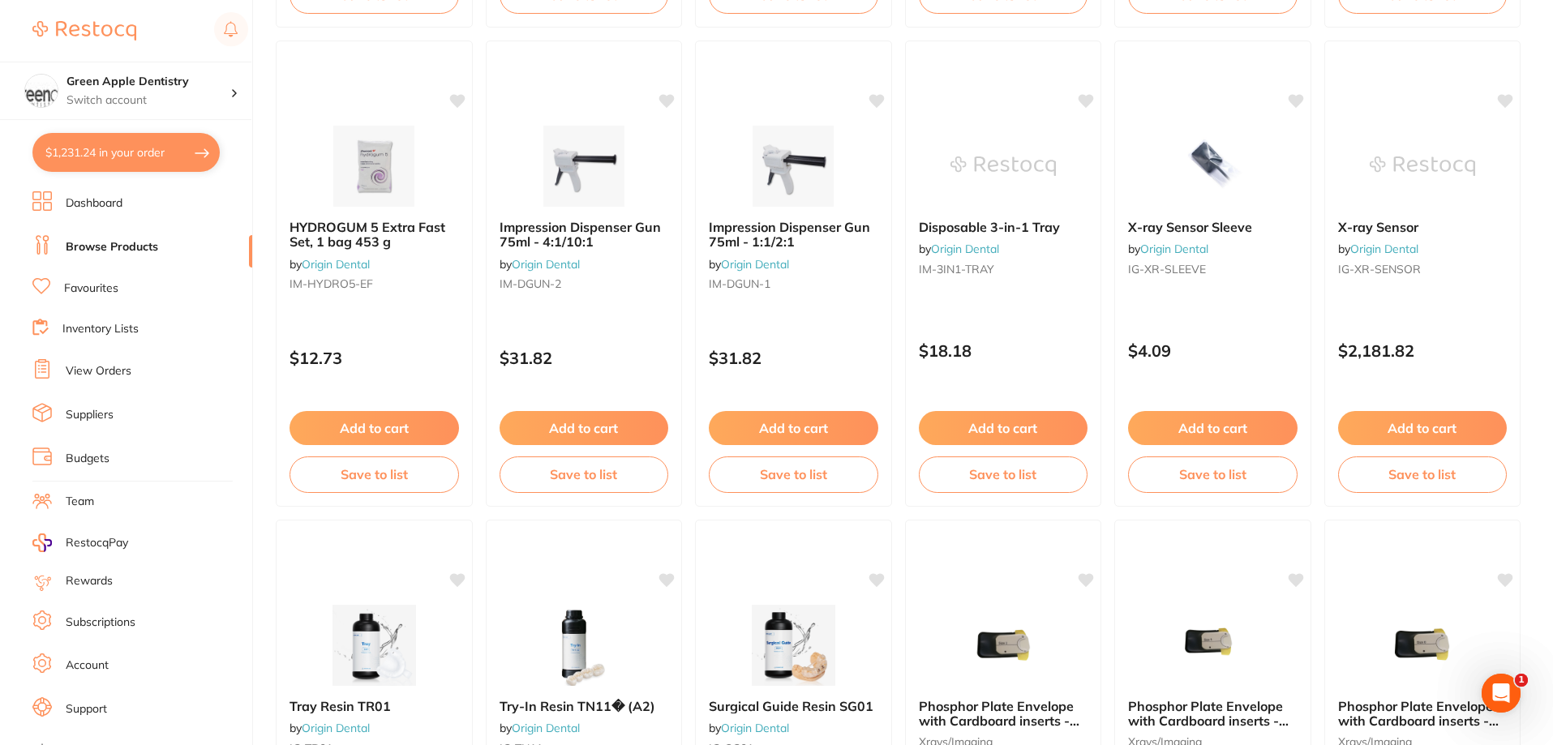
scroll to position [2595, 0]
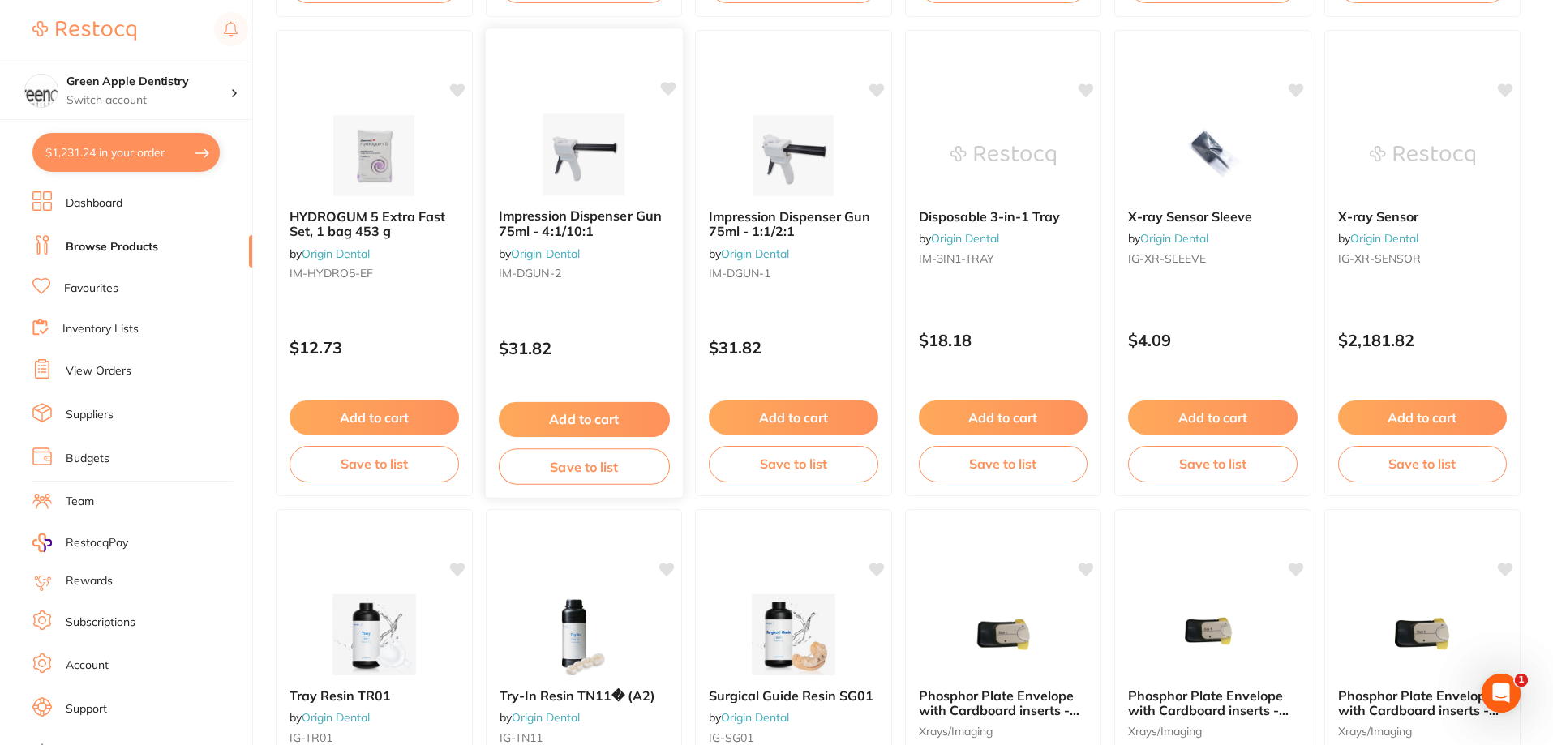
click at [584, 162] on img at bounding box center [583, 155] width 106 height 82
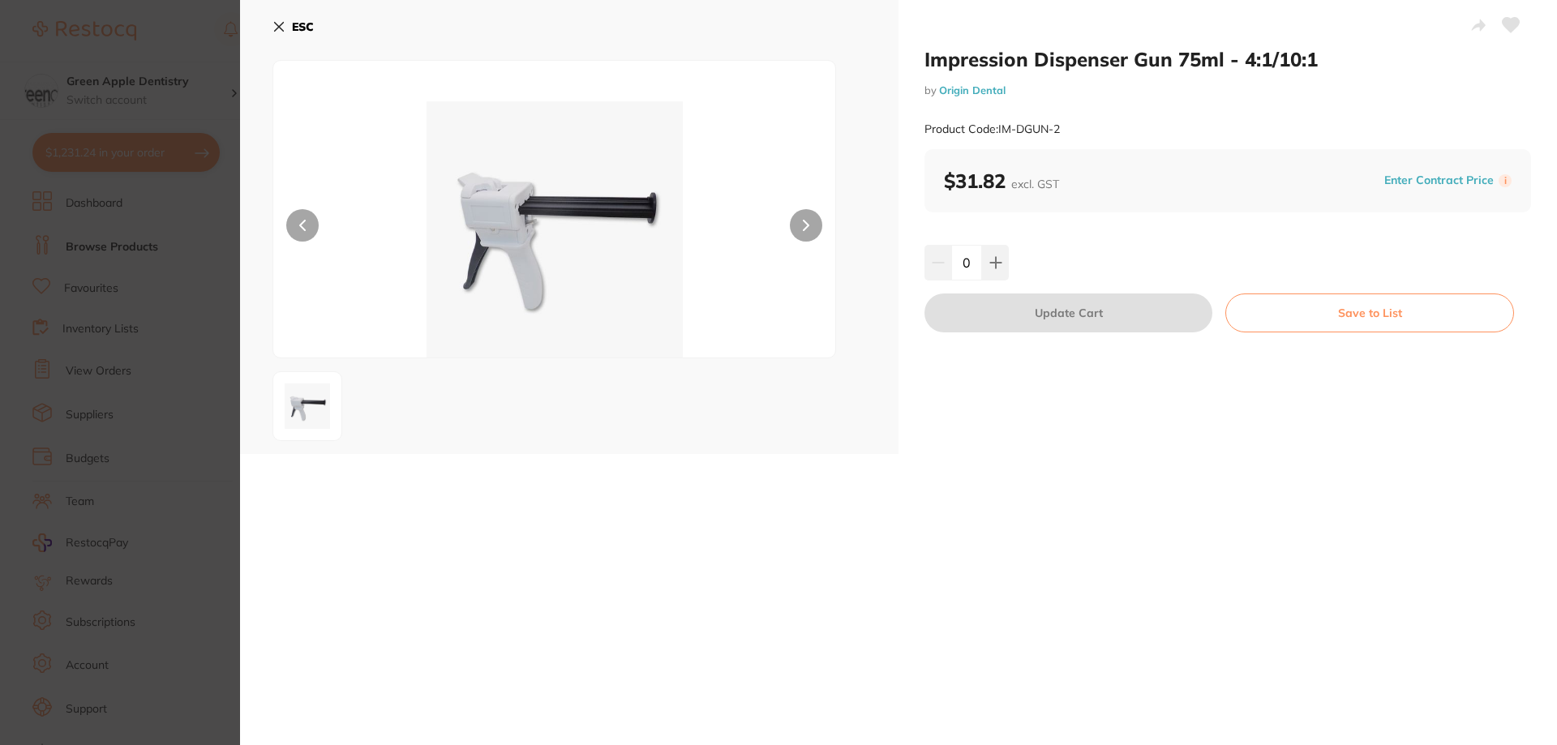
click at [304, 28] on b "ESC" at bounding box center [303, 26] width 22 height 15
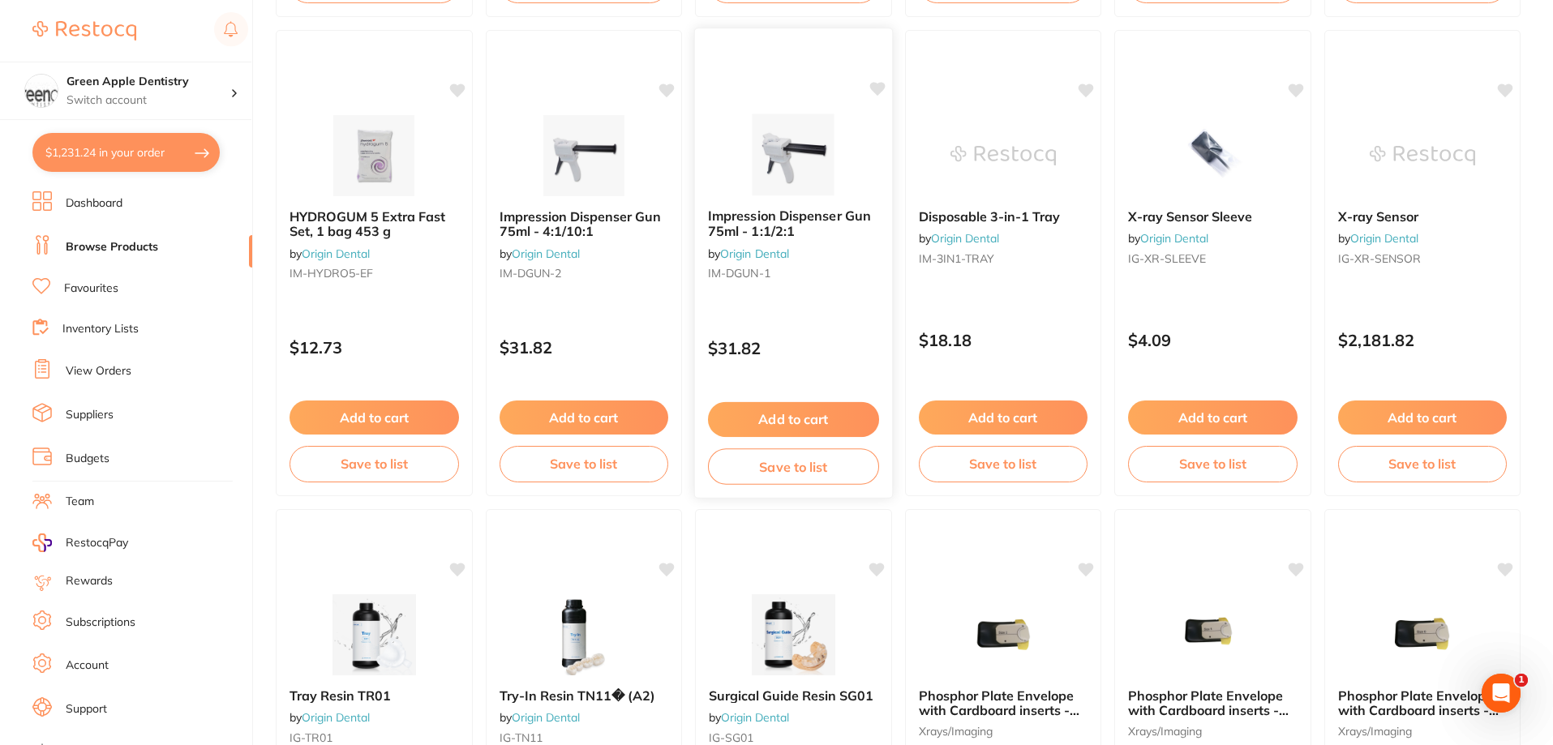
click at [758, 172] on img at bounding box center [793, 155] width 106 height 82
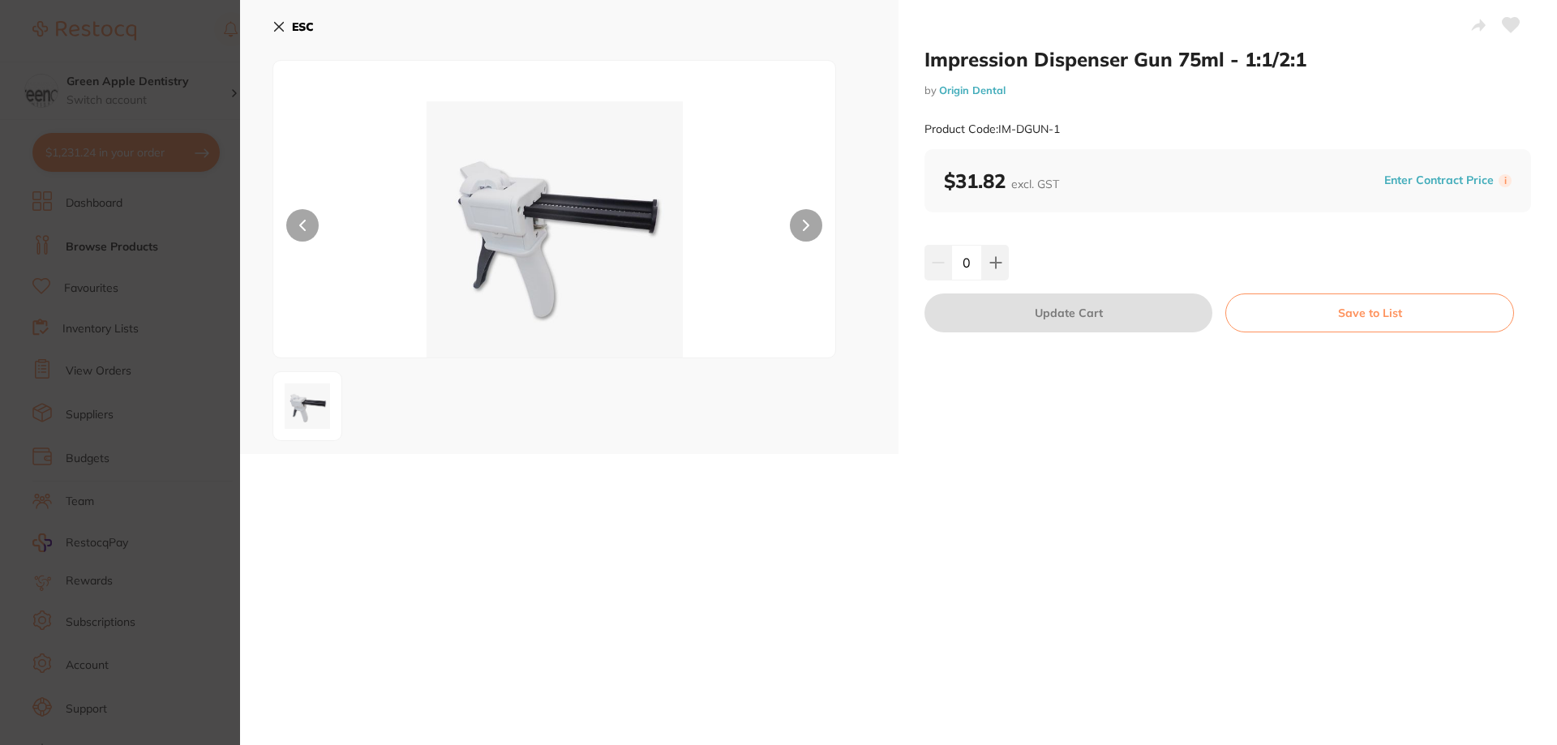
click at [309, 31] on b "ESC" at bounding box center [303, 26] width 22 height 15
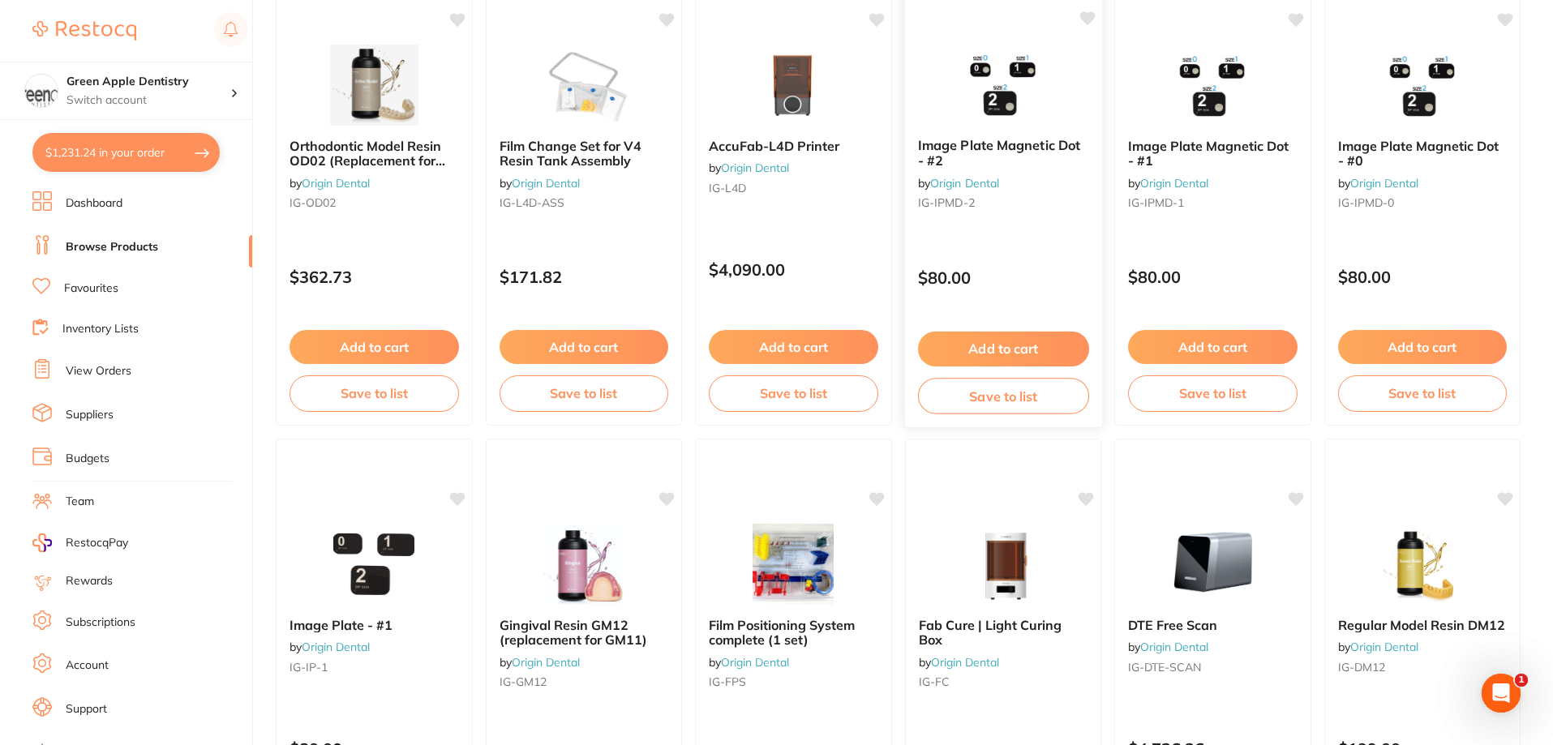
scroll to position [3649, 0]
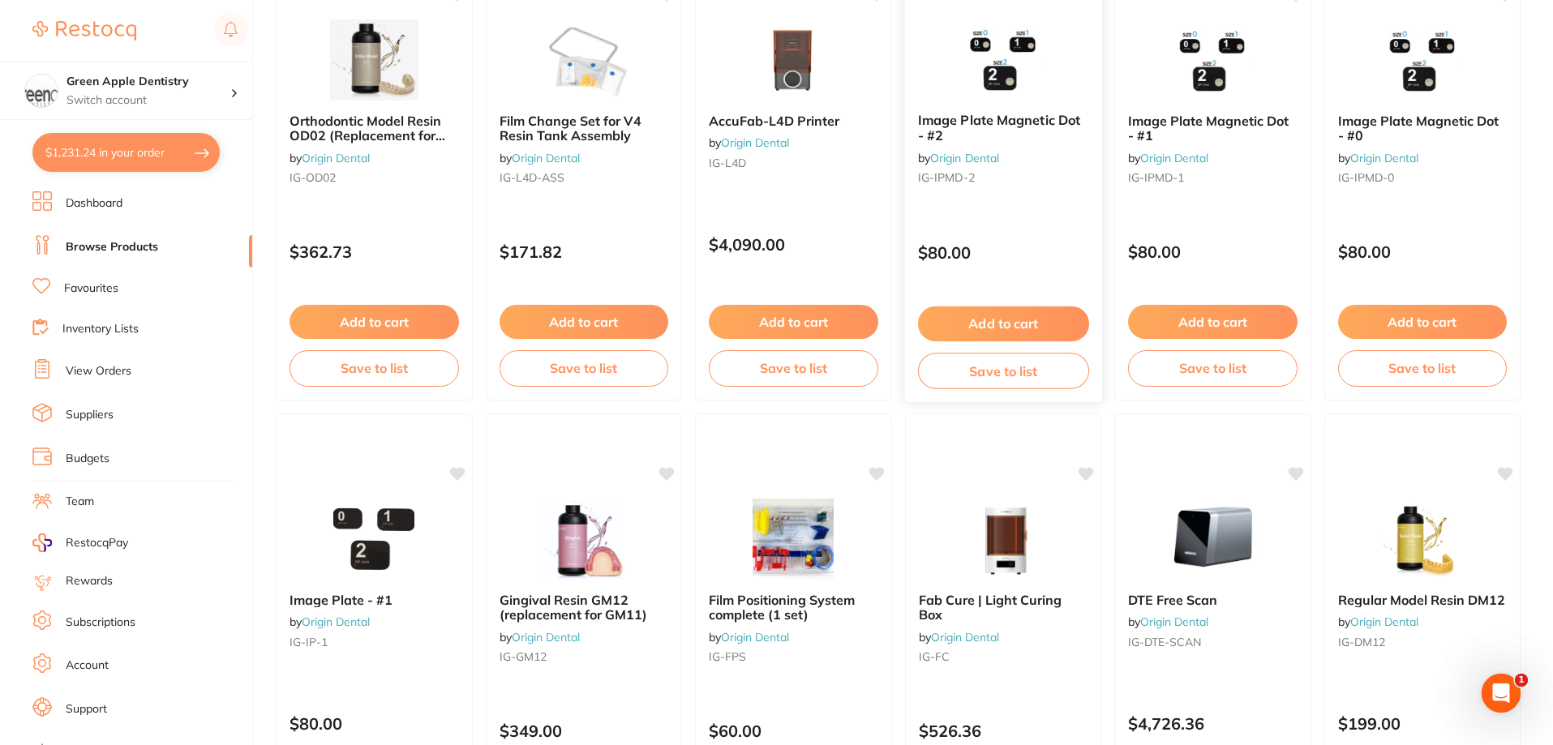
click at [996, 75] on img at bounding box center [1002, 59] width 106 height 82
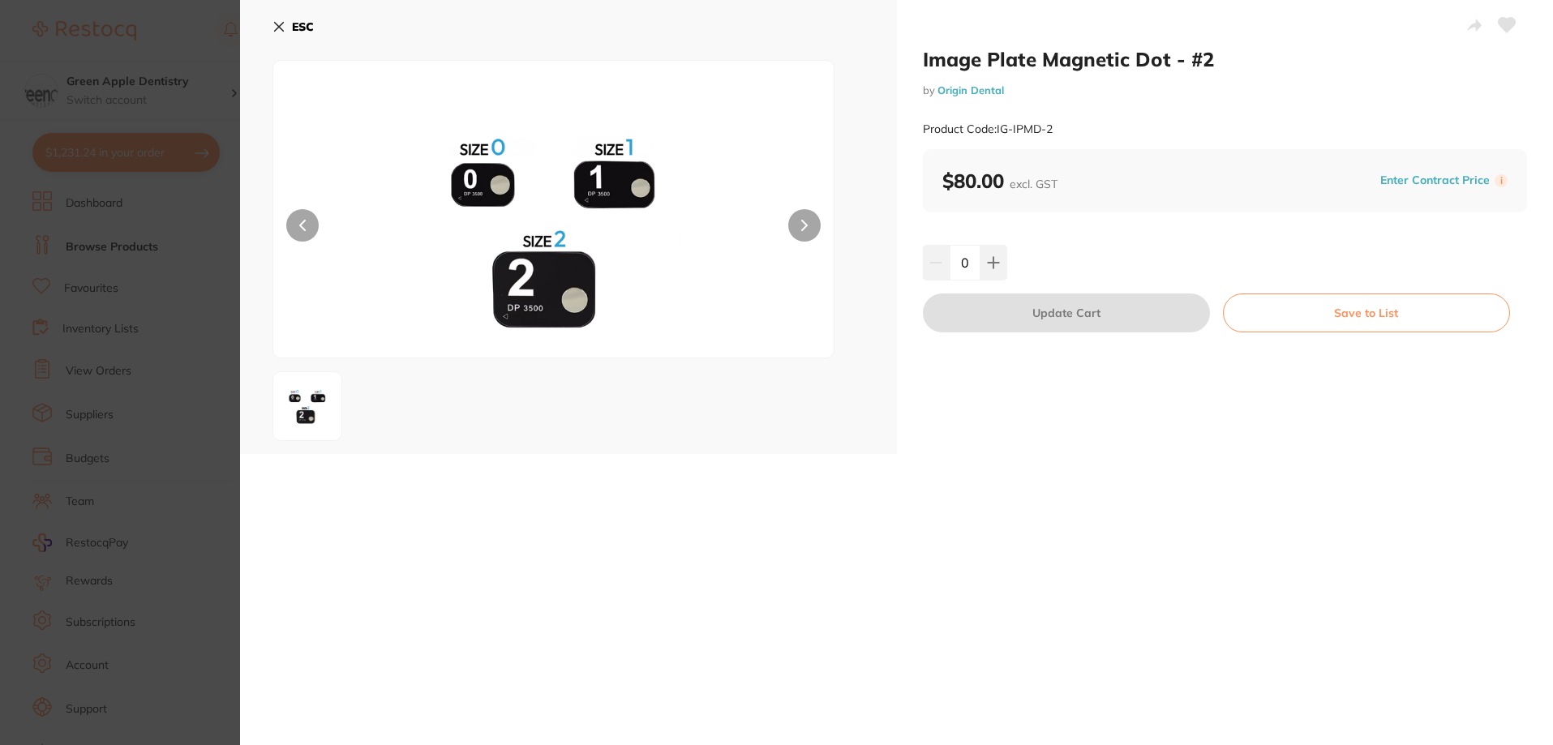
click at [281, 22] on icon at bounding box center [278, 26] width 13 height 13
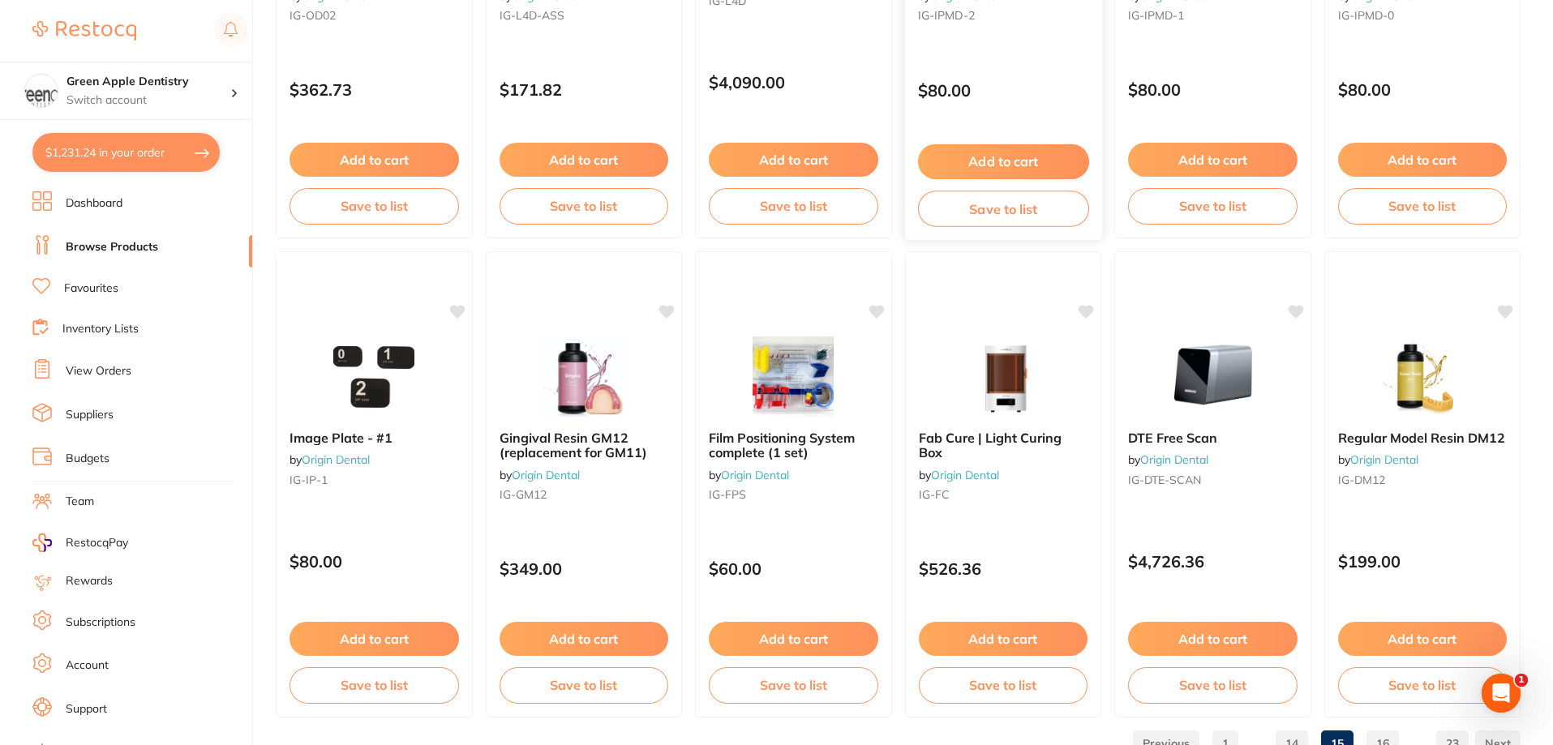
scroll to position [3868, 0]
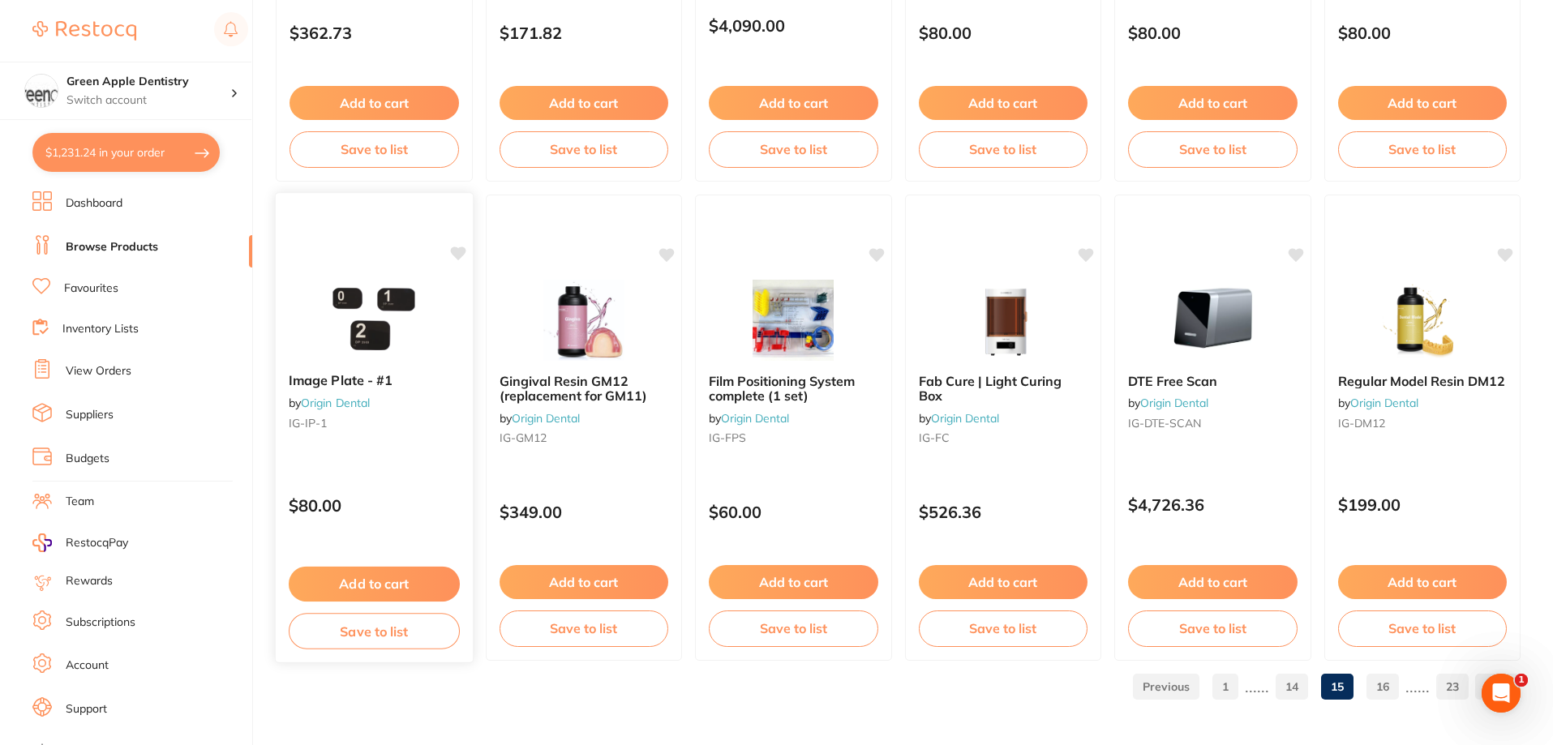
click at [388, 299] on img at bounding box center [374, 319] width 106 height 82
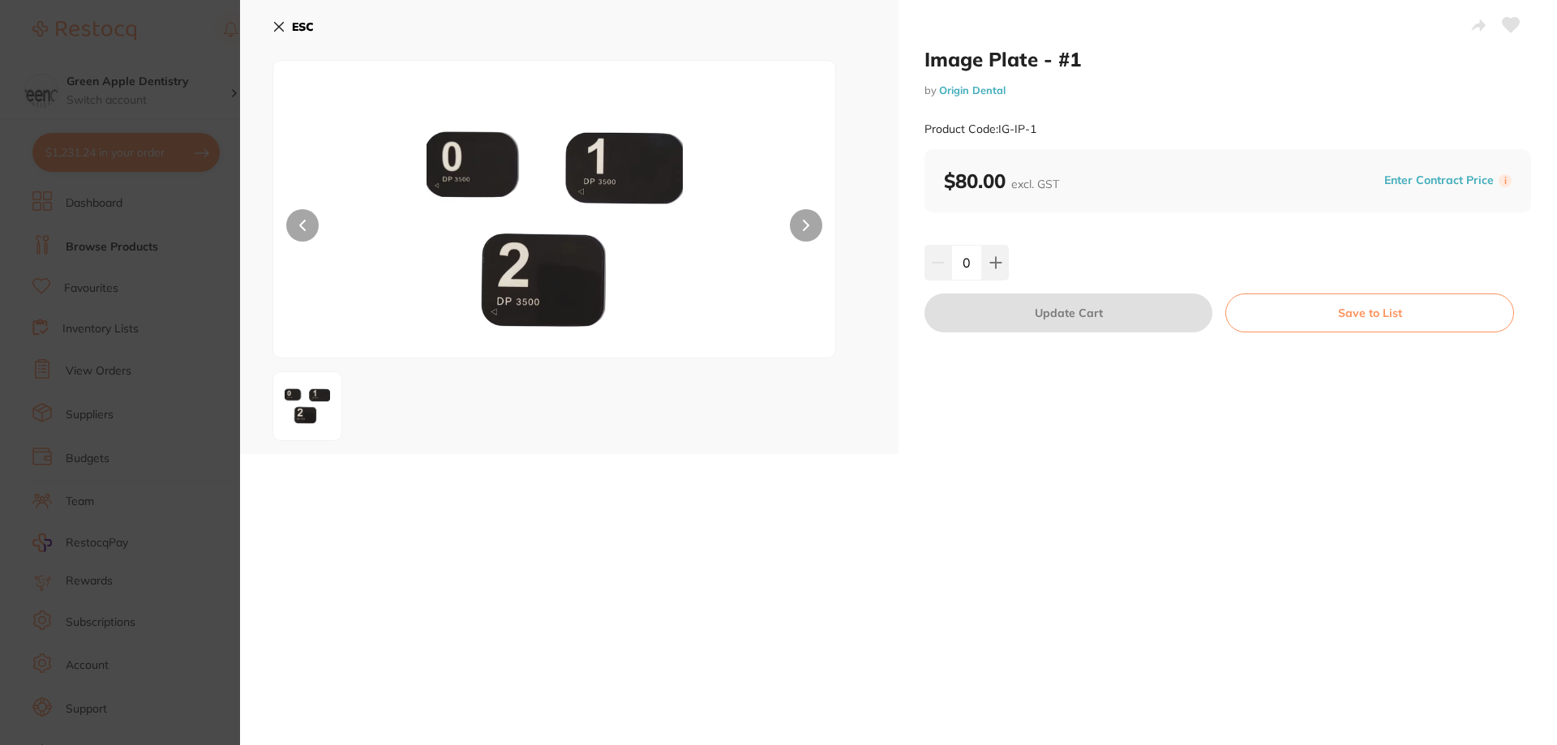
click at [281, 26] on icon at bounding box center [279, 27] width 9 height 9
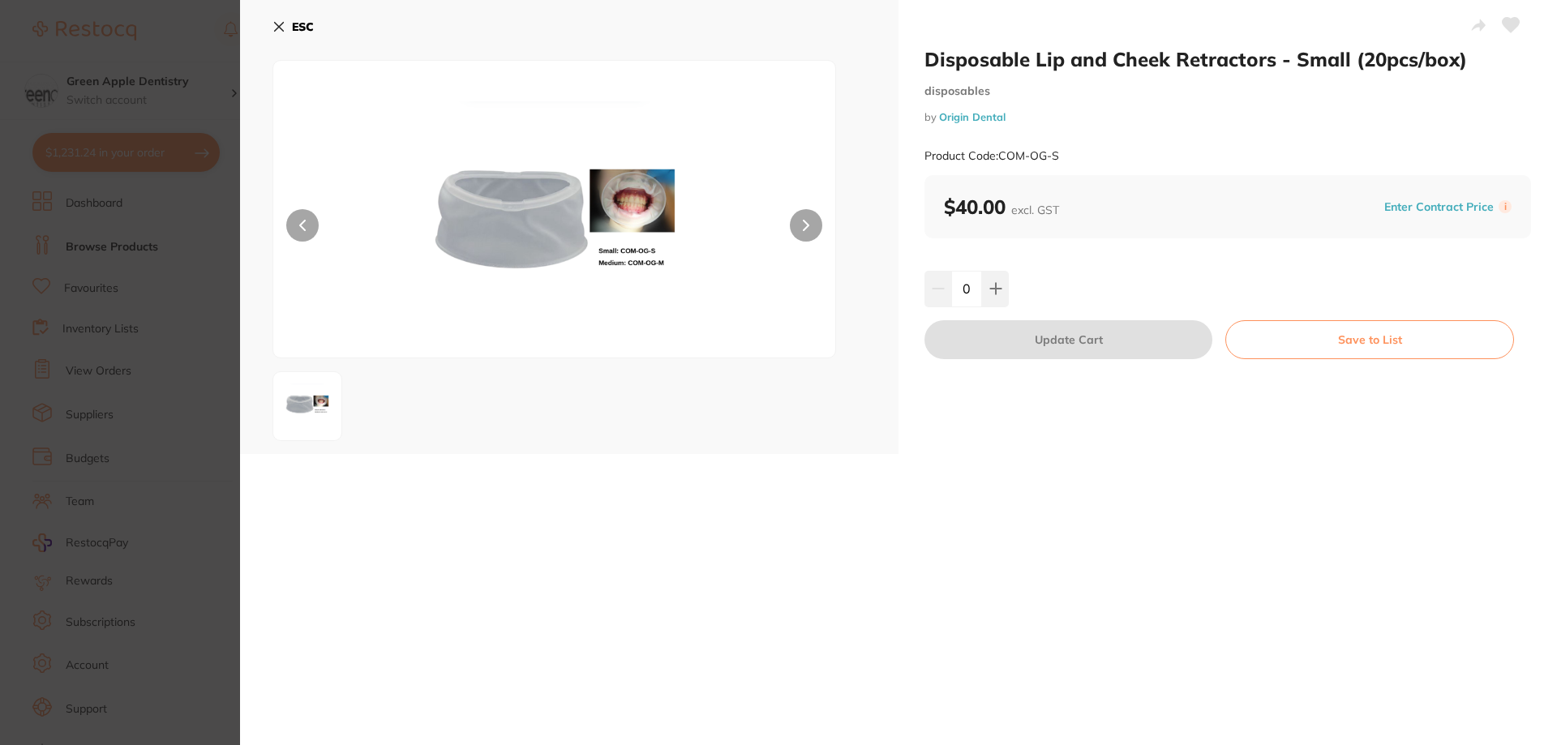
click at [290, 19] on button "ESC" at bounding box center [292, 27] width 41 height 28
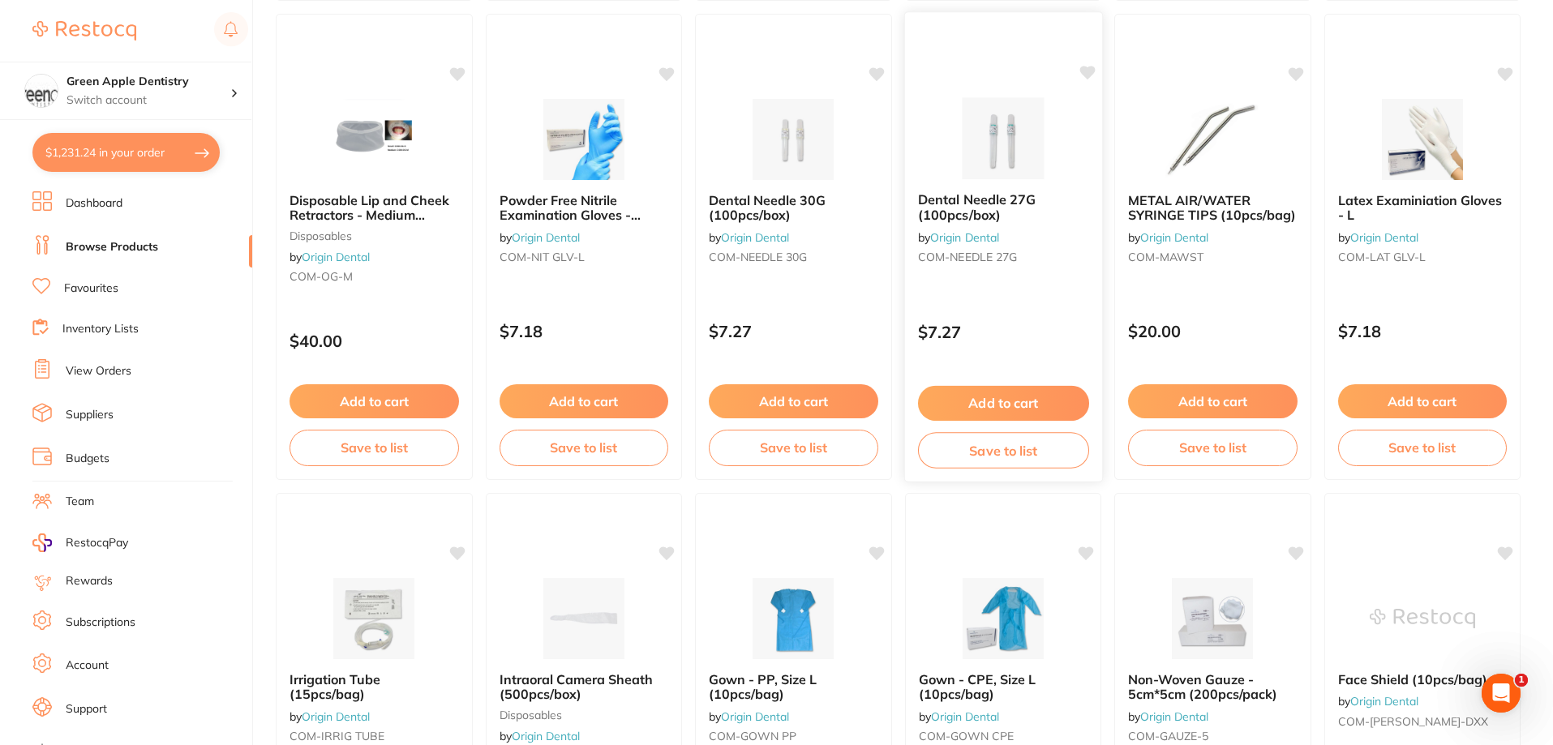
scroll to position [3568, 0]
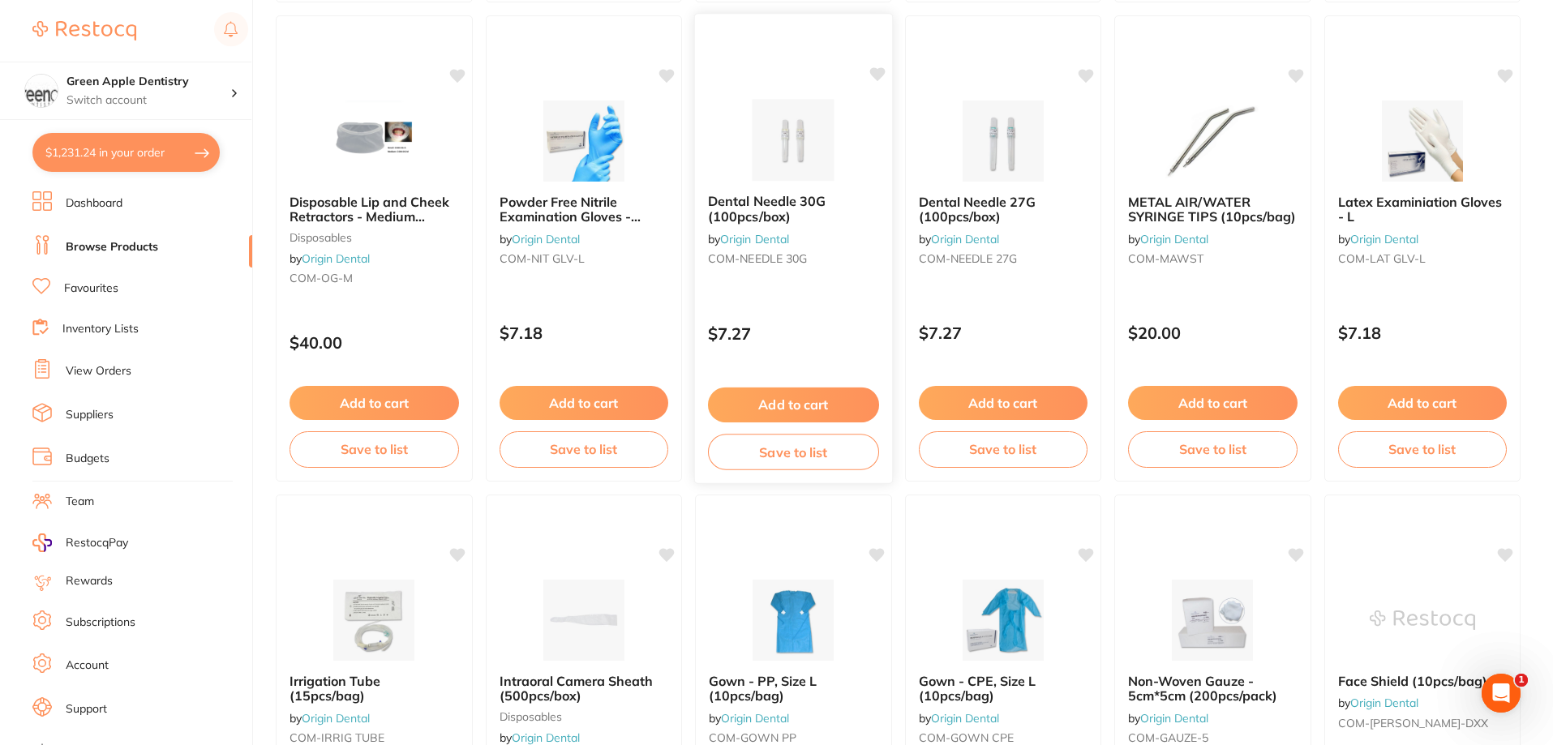
click at [788, 134] on img at bounding box center [793, 140] width 106 height 82
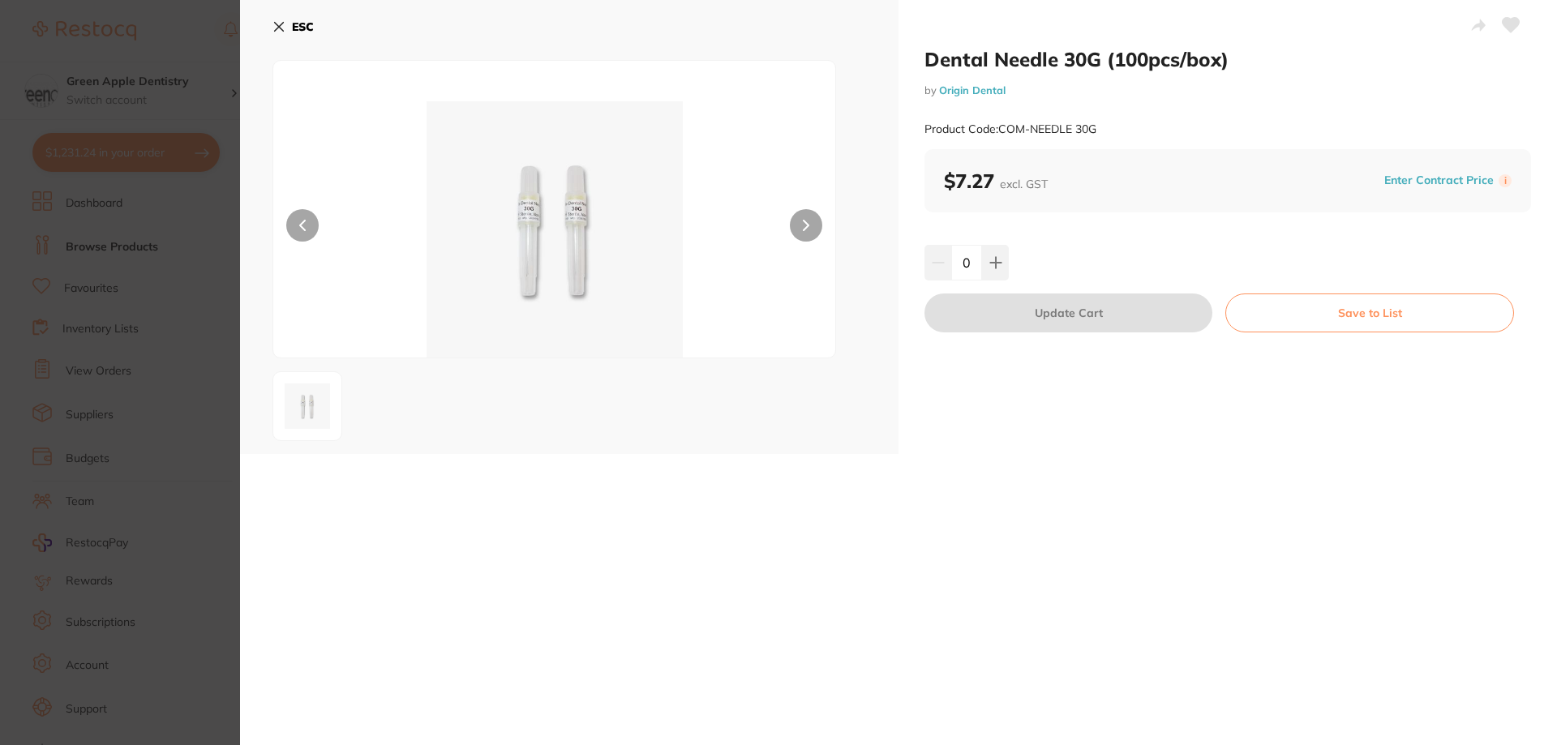
click at [306, 19] on b "ESC" at bounding box center [303, 26] width 22 height 15
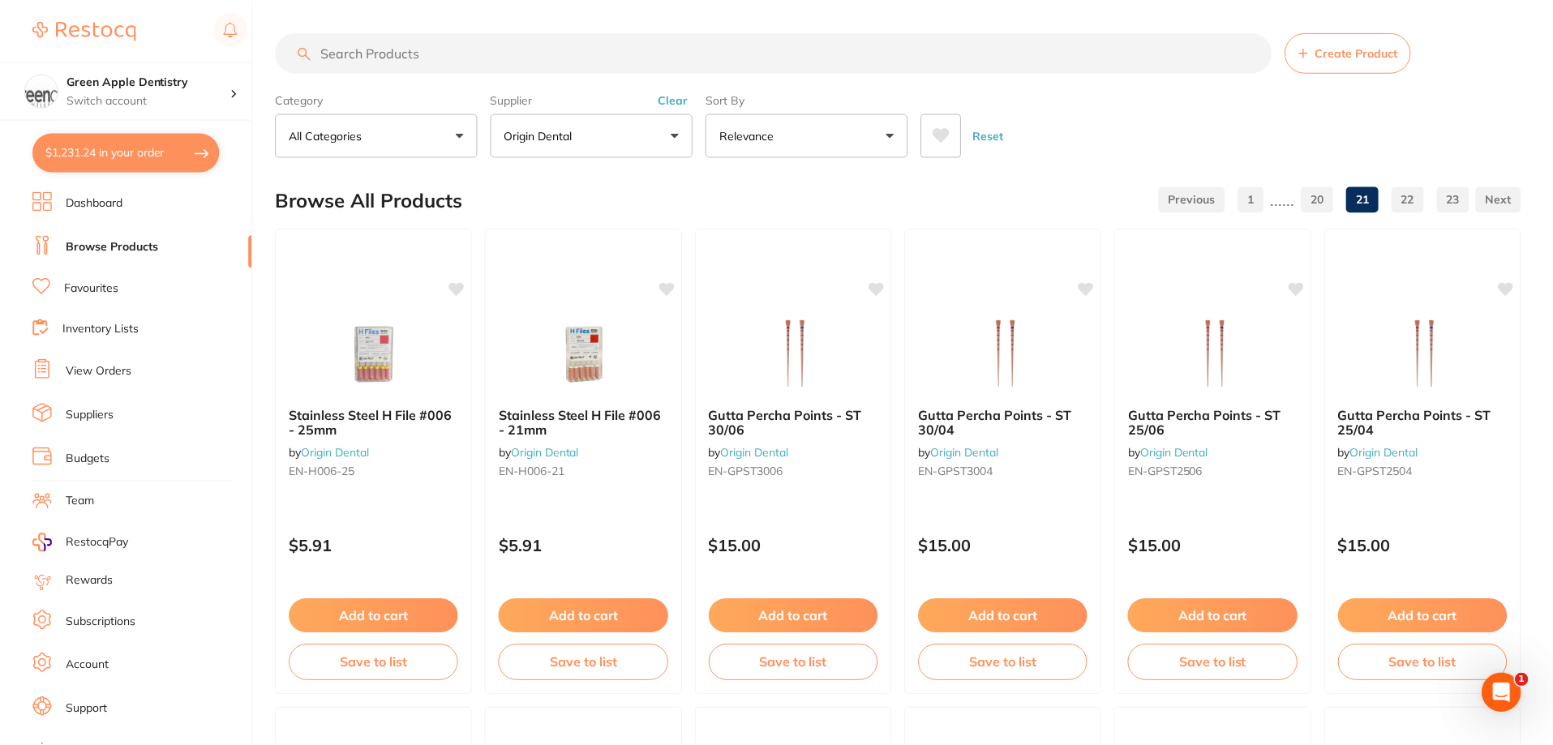
scroll to position [3568, 0]
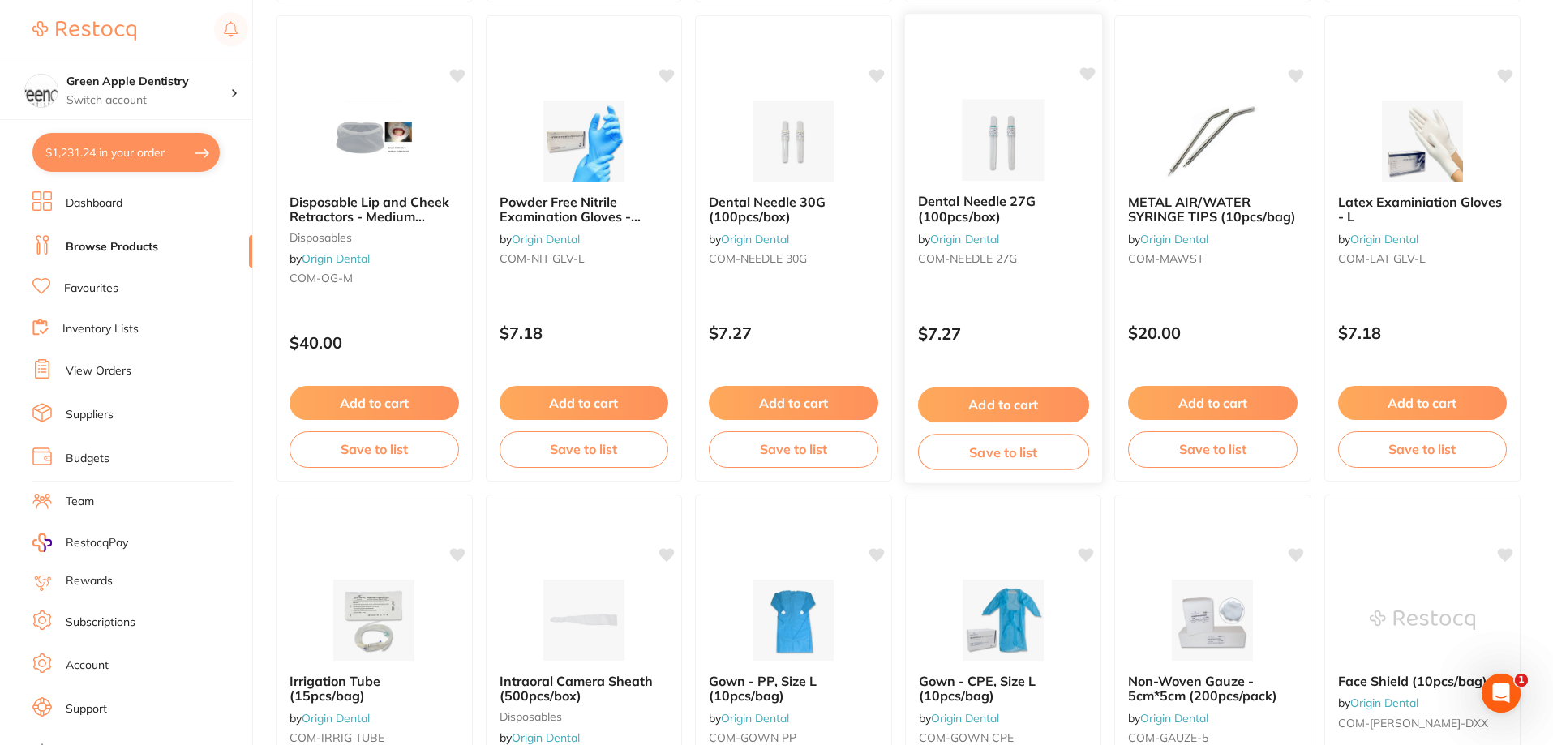
click at [965, 137] on img at bounding box center [1002, 140] width 106 height 82
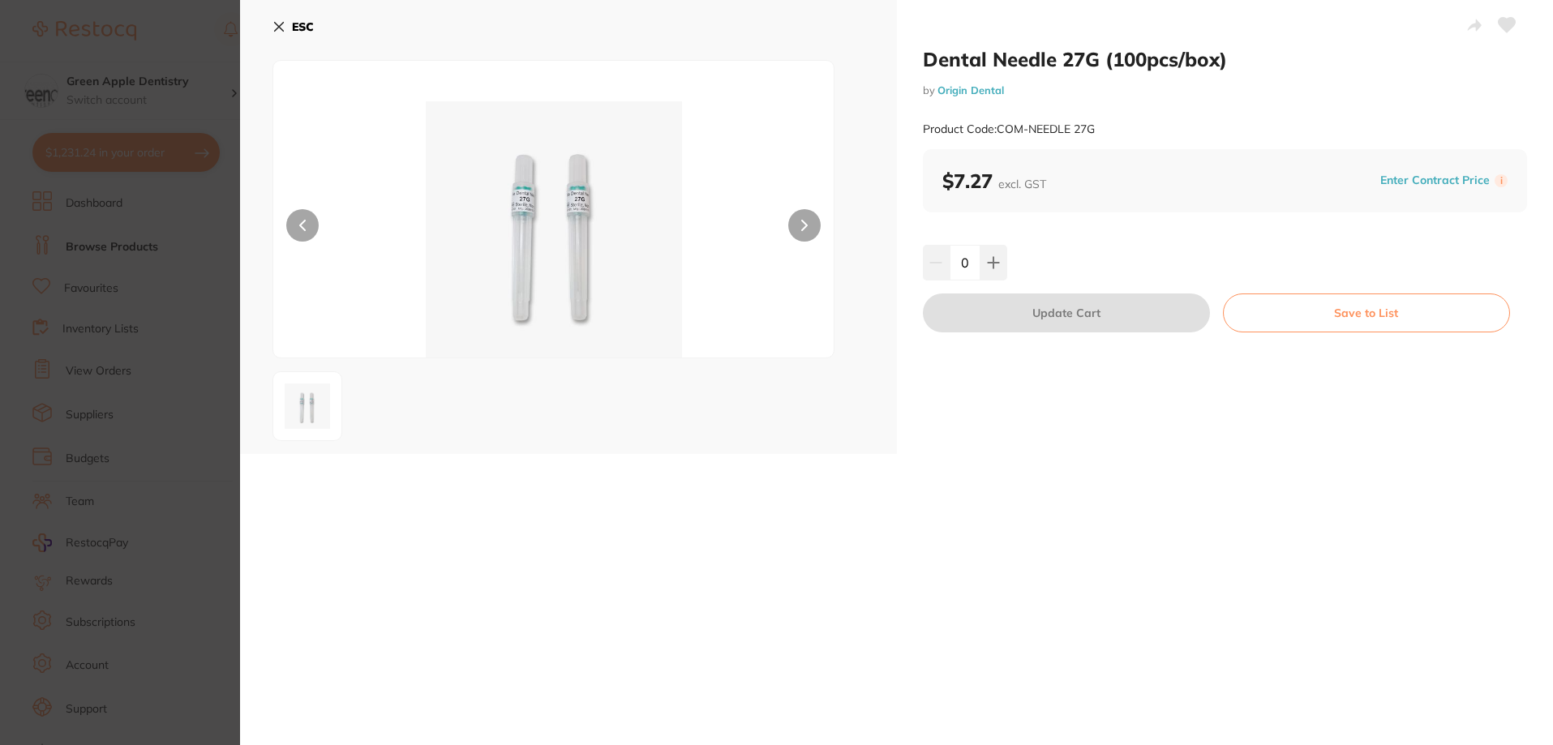
click at [300, 34] on button "ESC" at bounding box center [292, 27] width 41 height 28
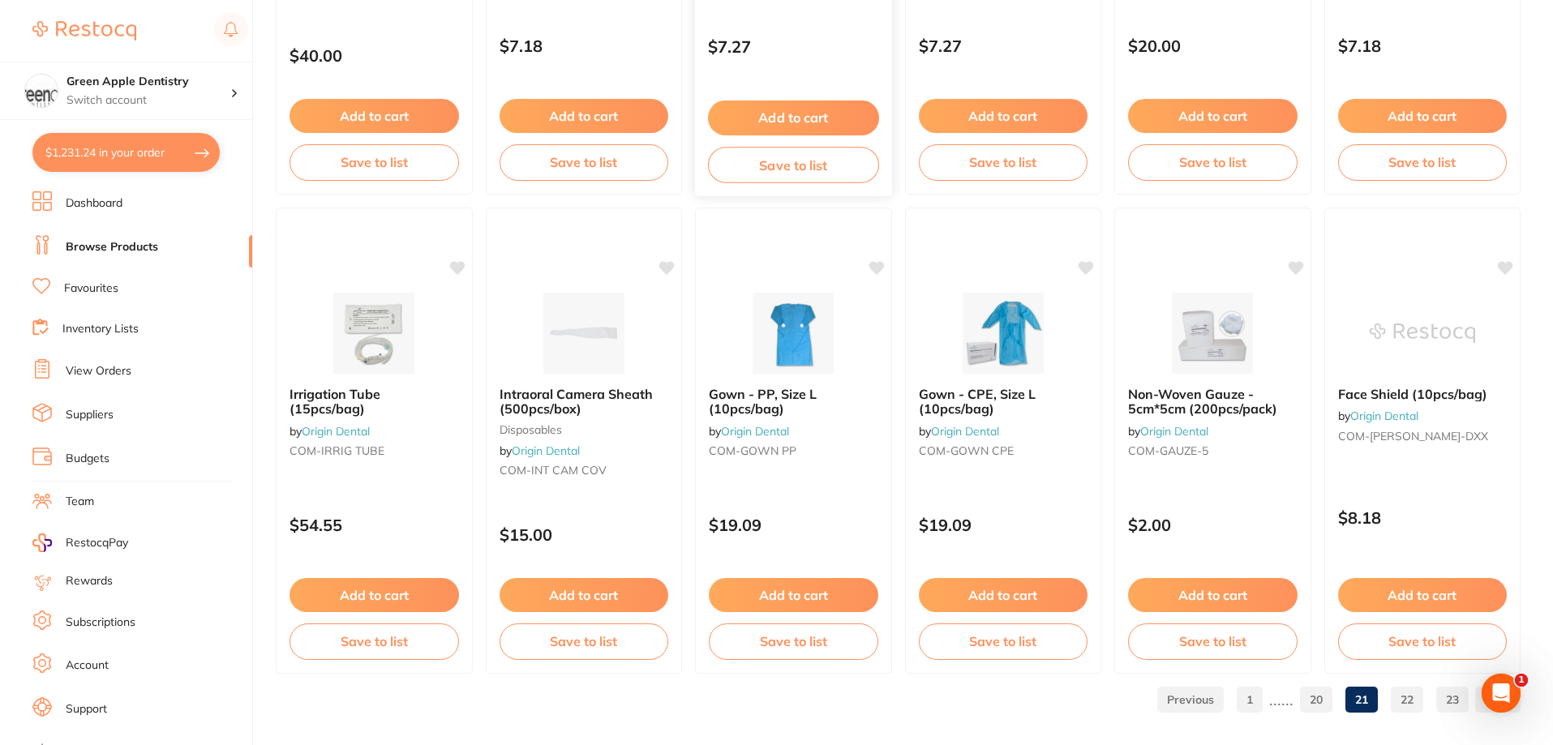
scroll to position [3868, 0]
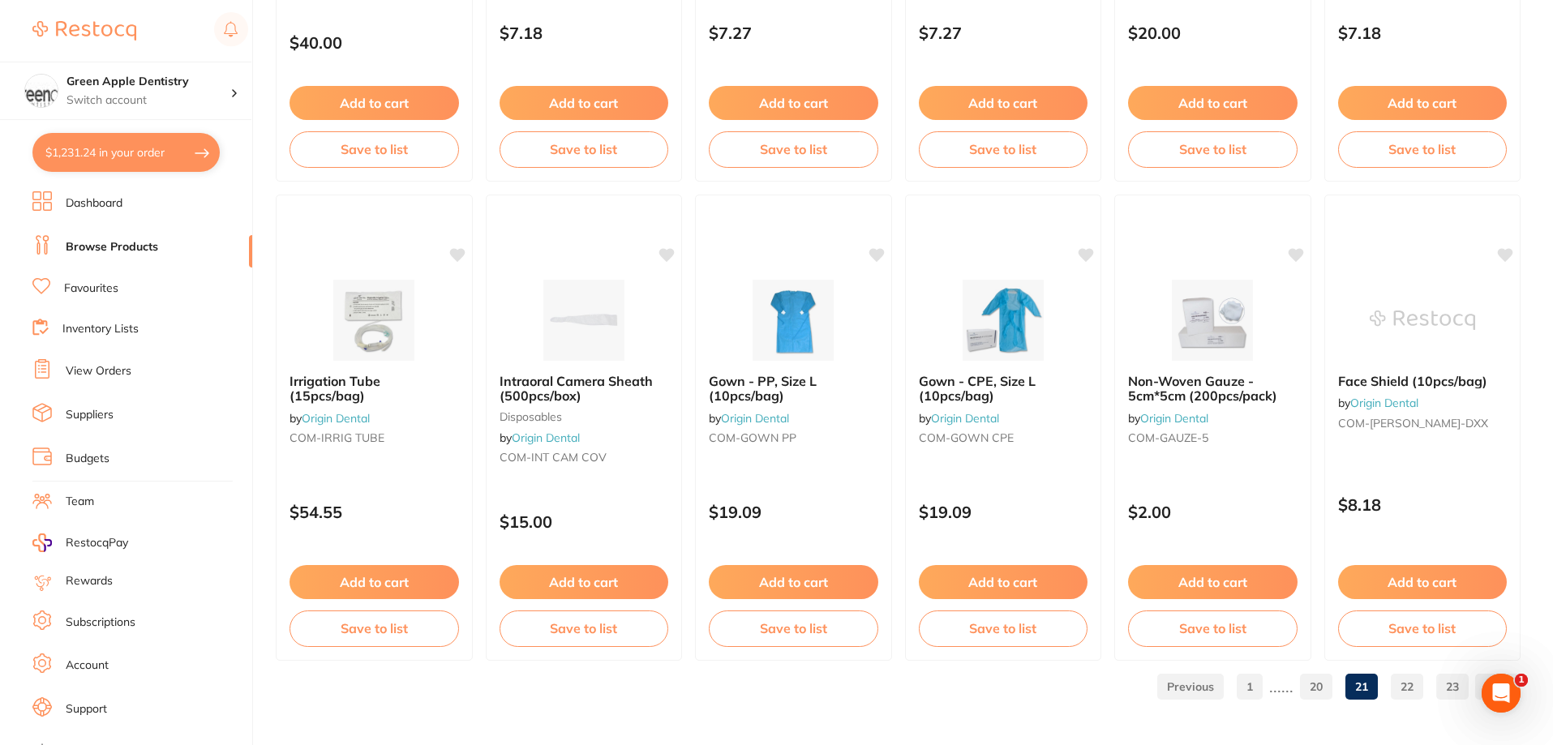
click at [1412, 685] on link "22" at bounding box center [1407, 687] width 32 height 32
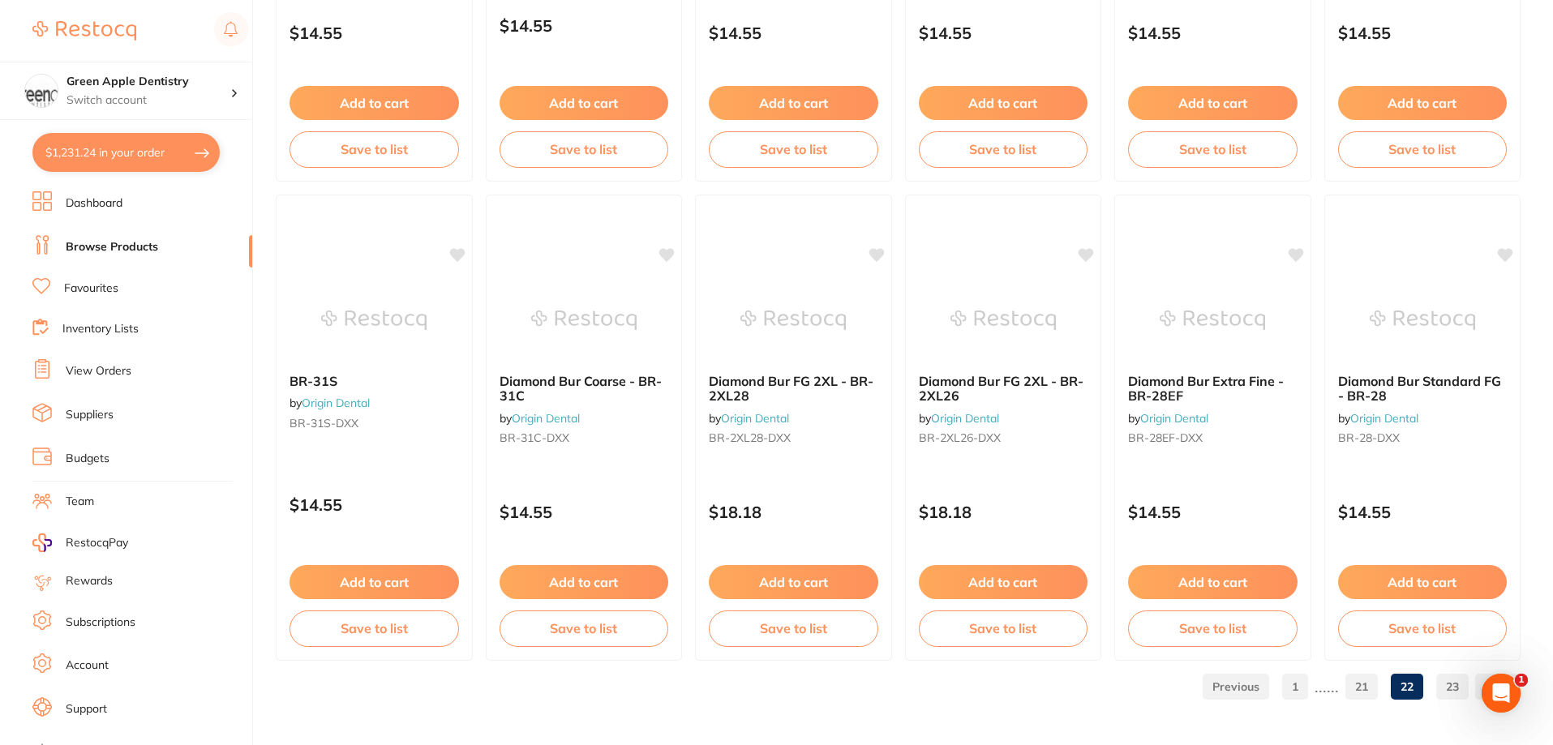
click at [1459, 679] on link "23" at bounding box center [1452, 687] width 32 height 32
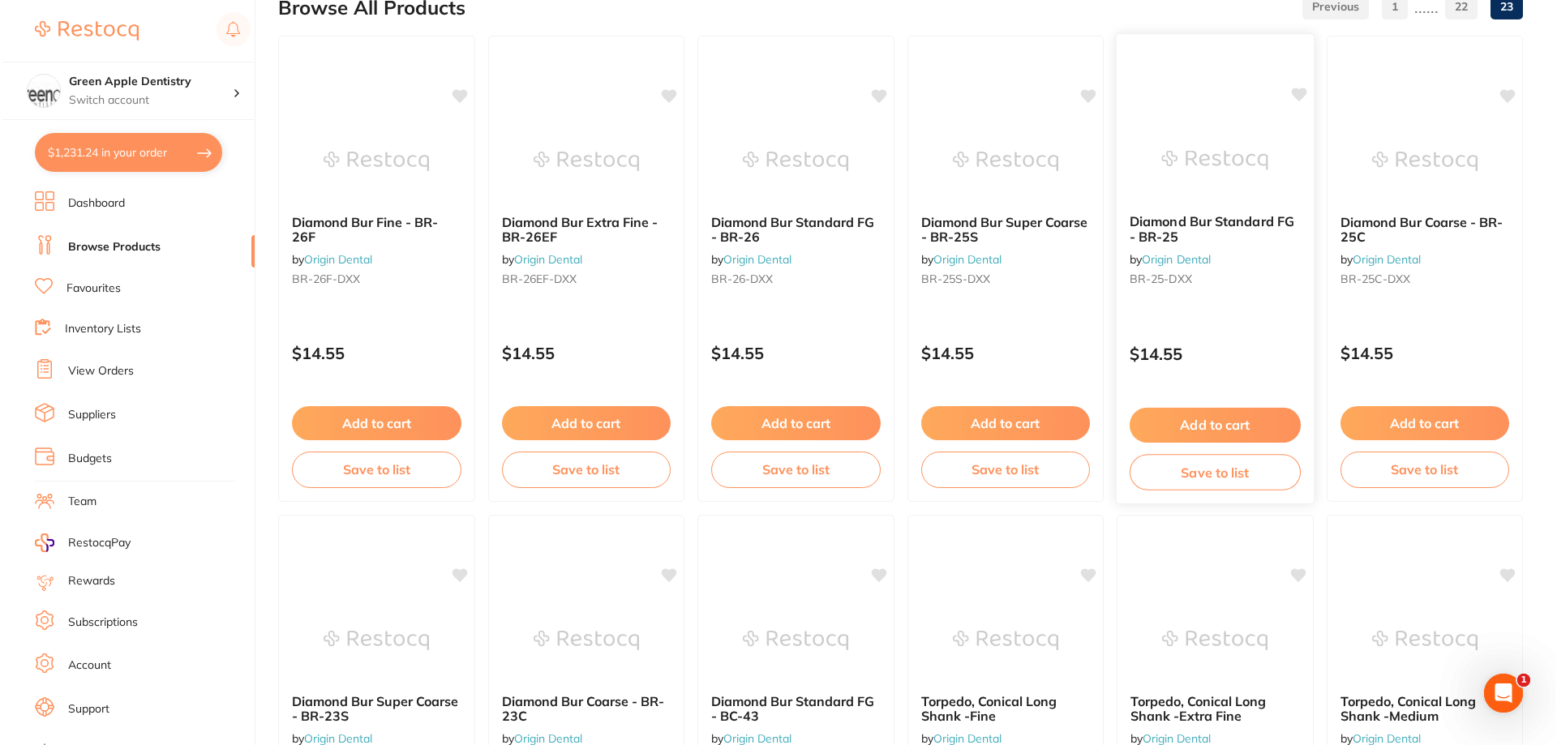
scroll to position [0, 0]
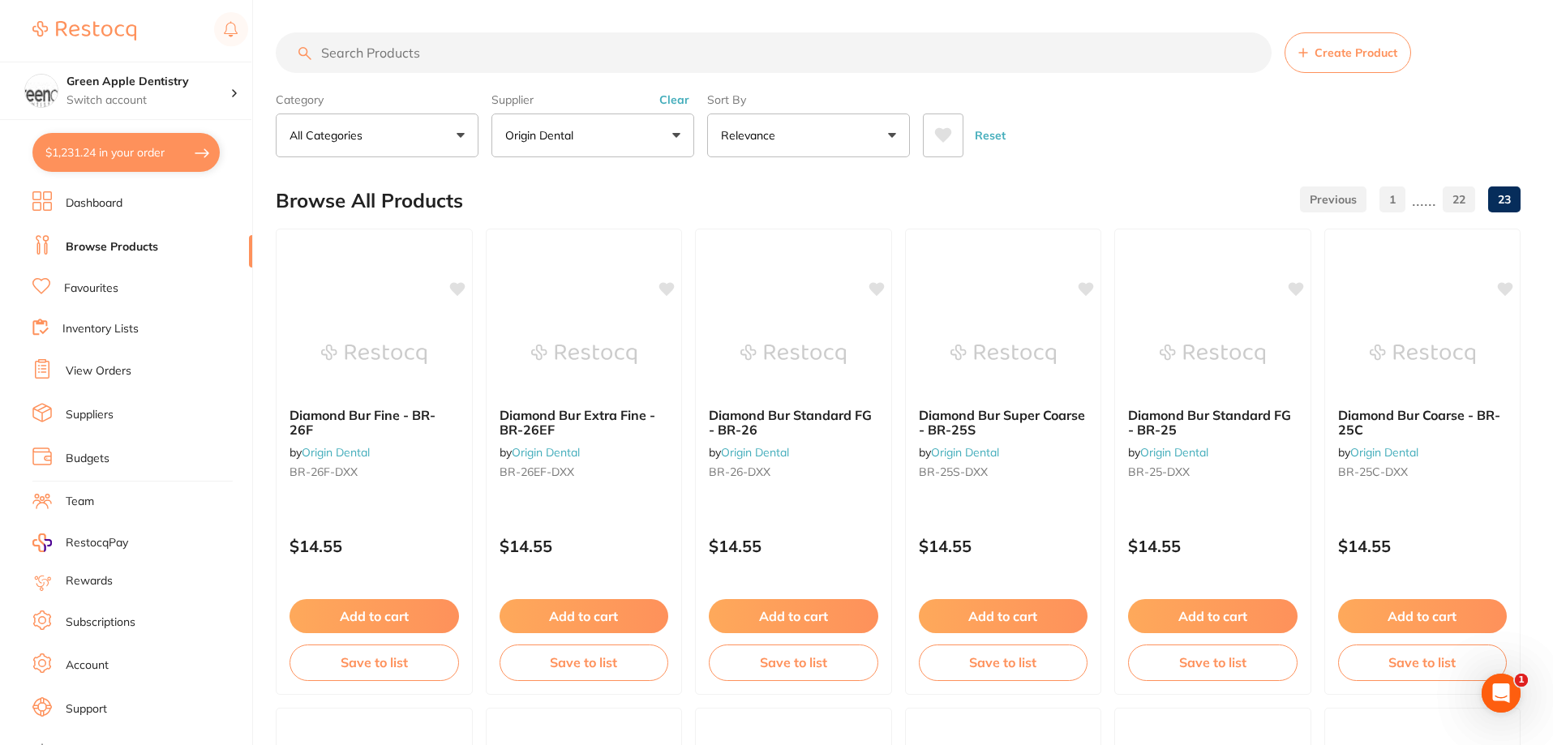
click at [140, 140] on button "$1,231.24 in your order" at bounding box center [125, 152] width 187 height 39
checkbox input "true"
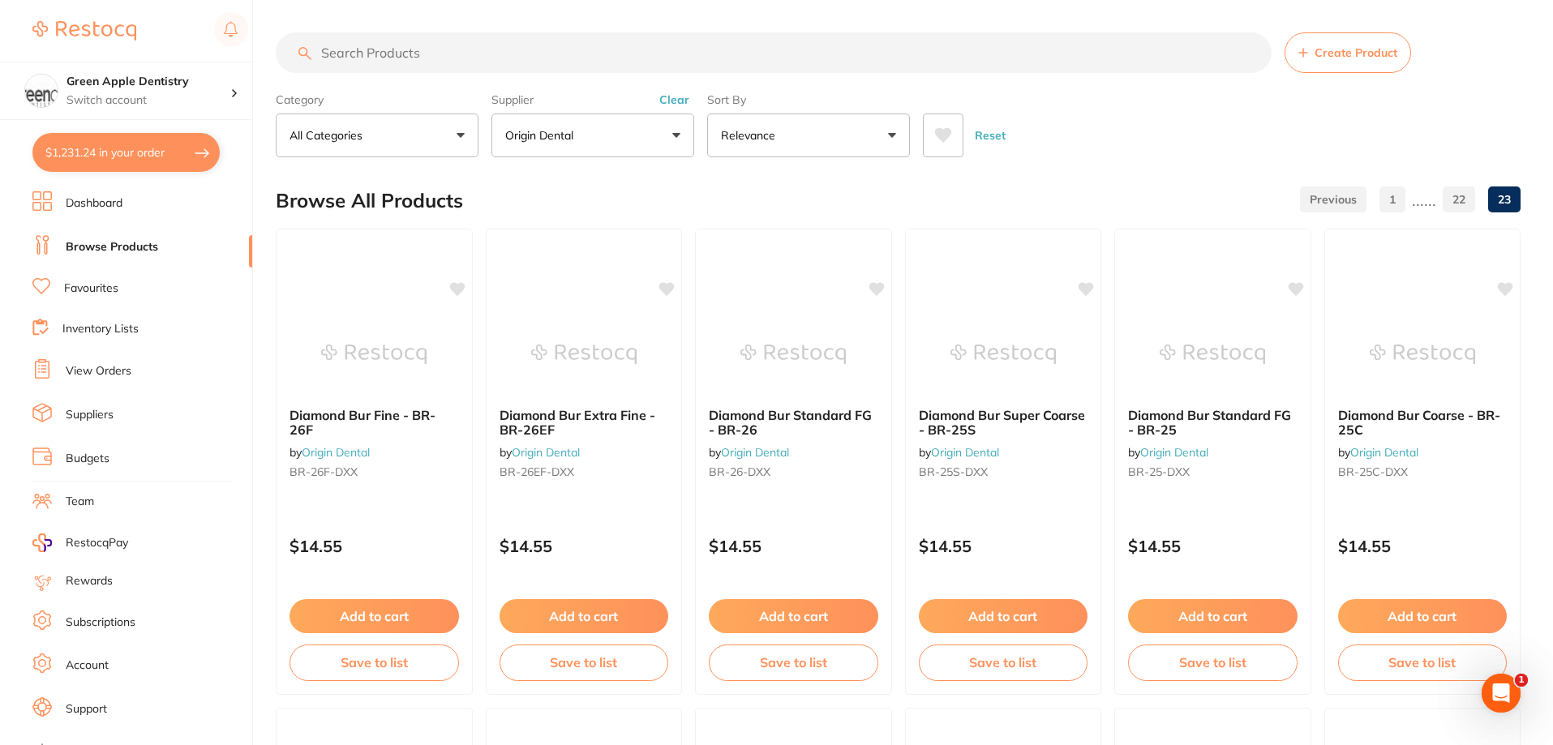
checkbox input "true"
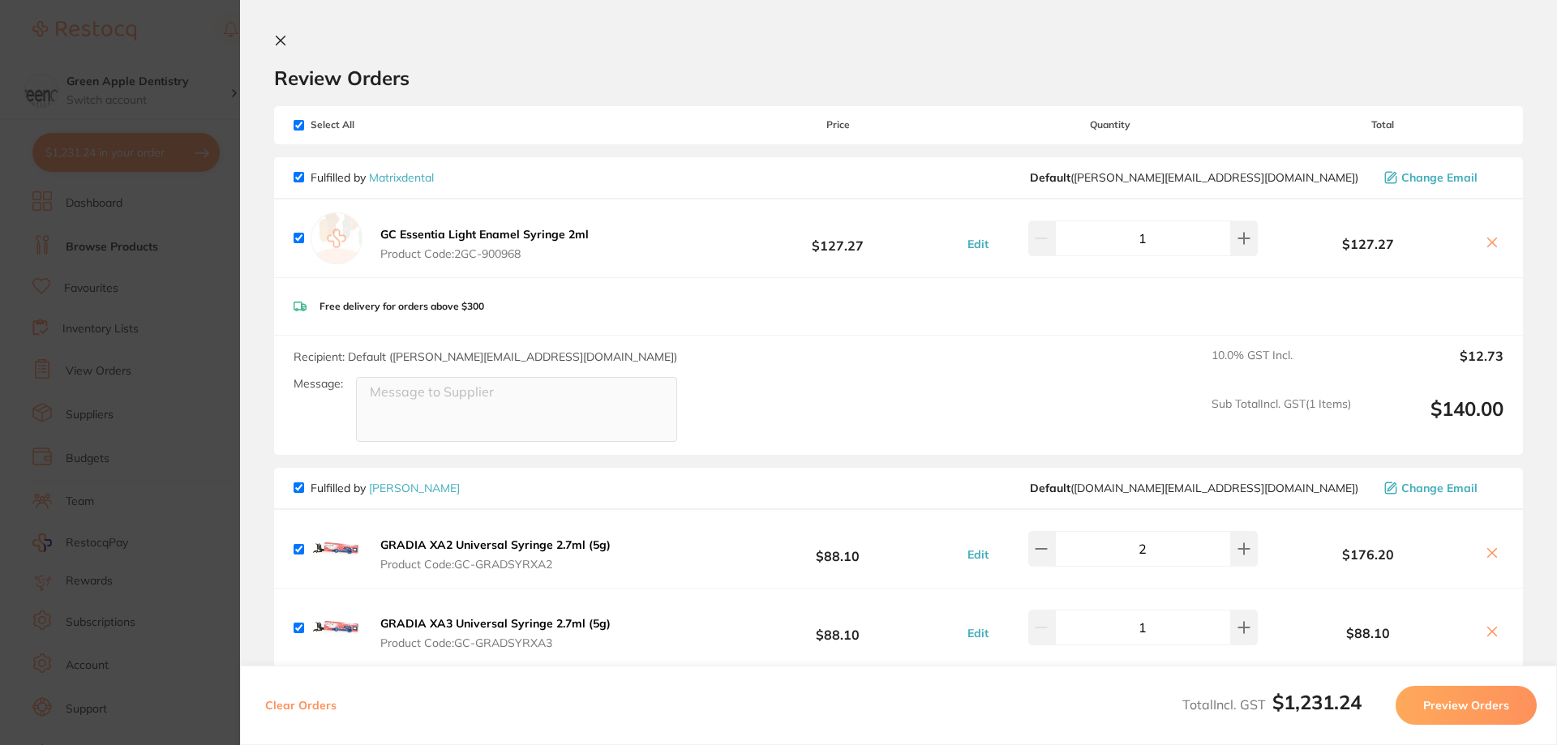
click at [280, 41] on icon at bounding box center [280, 40] width 9 height 9
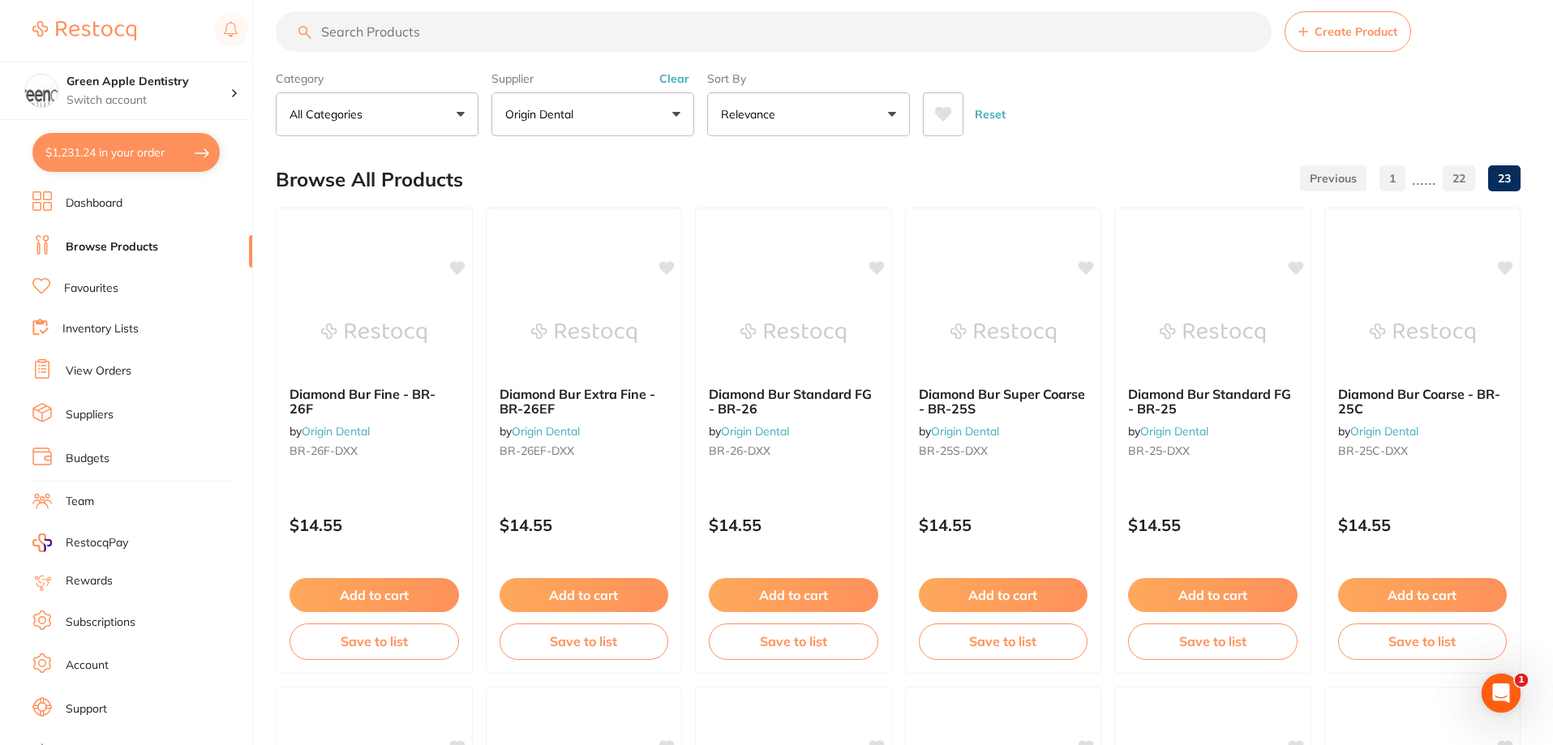
click at [83, 154] on button "$1,231.24 in your order" at bounding box center [125, 152] width 187 height 39
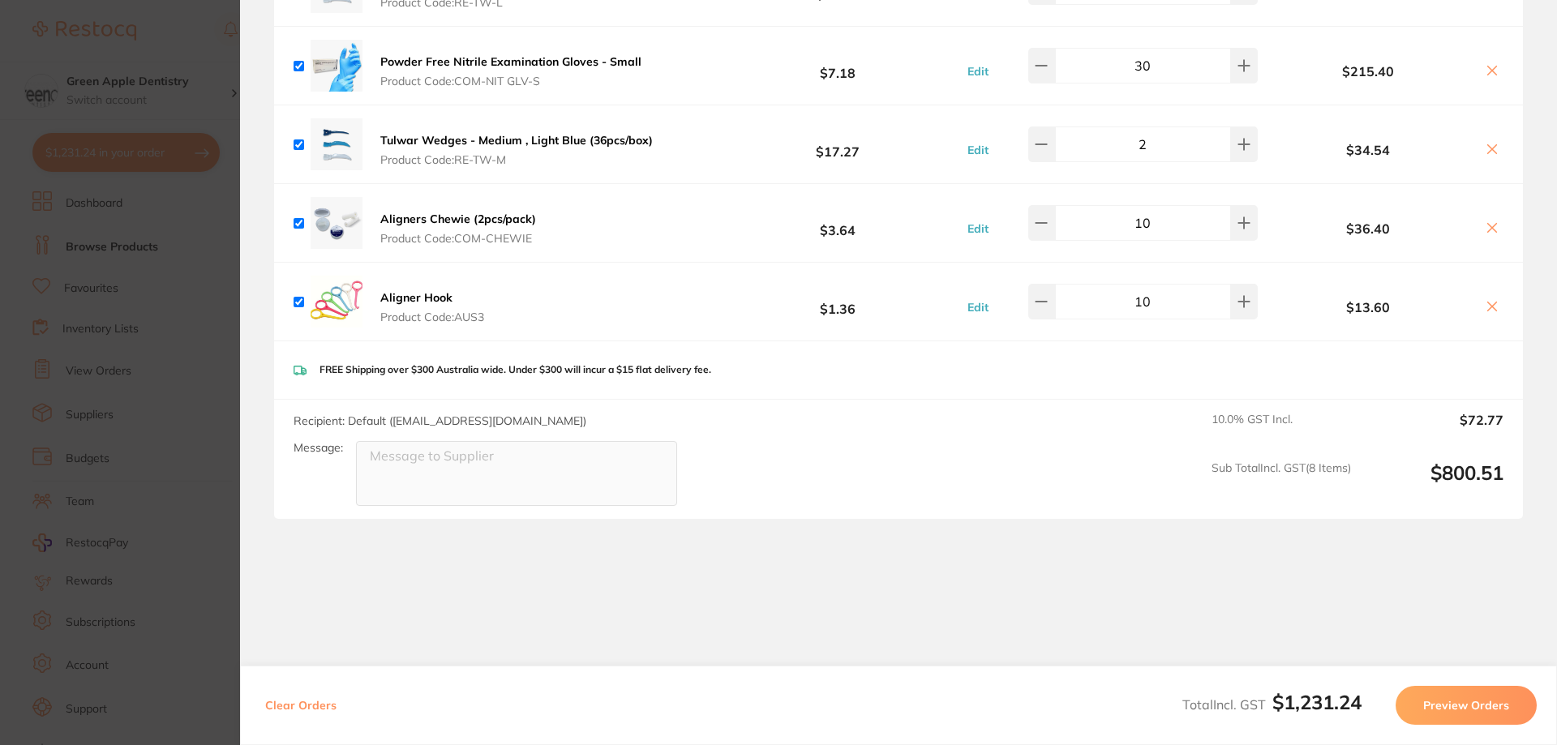
scroll to position [1216, 0]
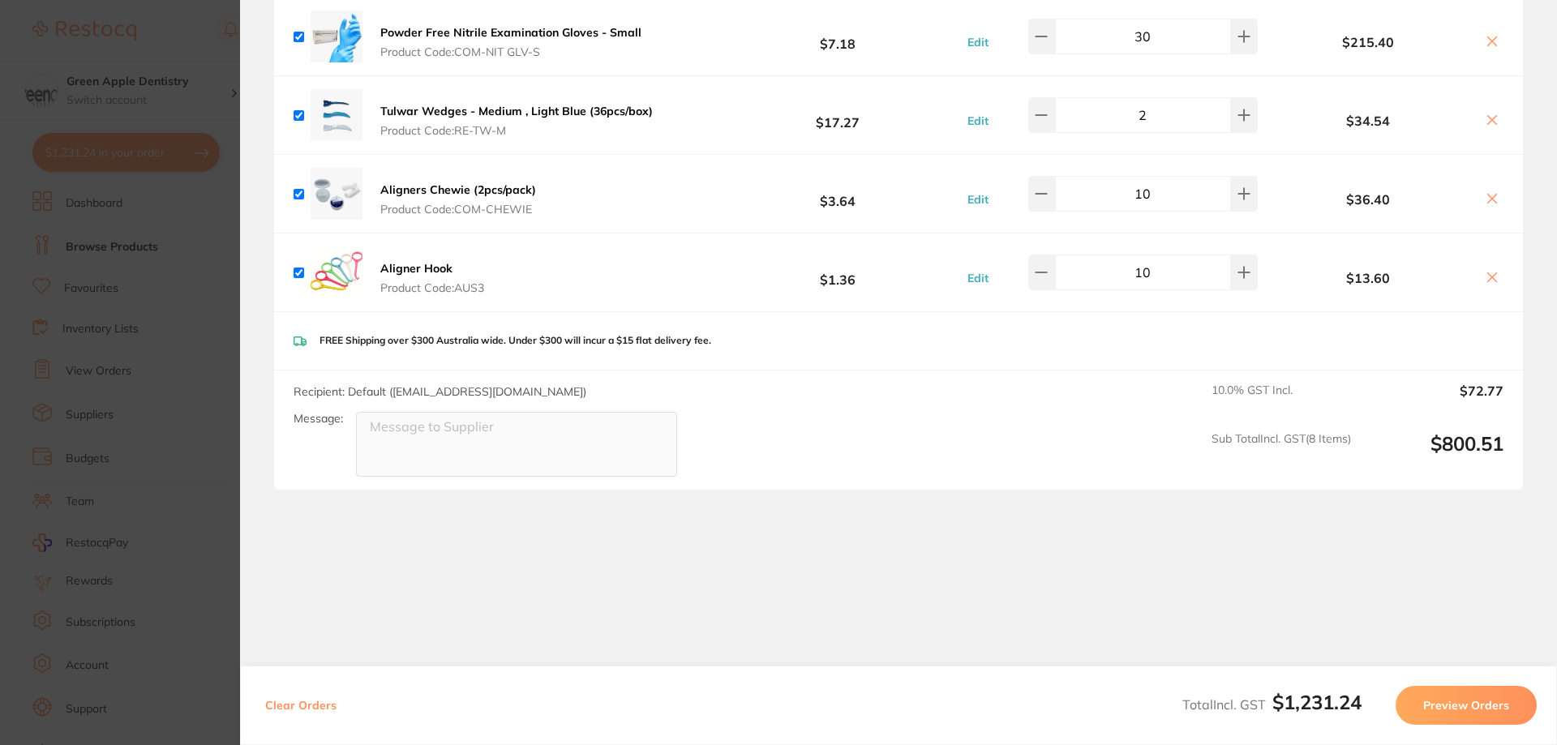
click at [32, 133] on button "$1,231.24 in your order" at bounding box center [125, 152] width 187 height 39
click at [1492, 197] on icon at bounding box center [1491, 198] width 13 height 13
click at [1485, 200] on icon at bounding box center [1491, 198] width 13 height 13
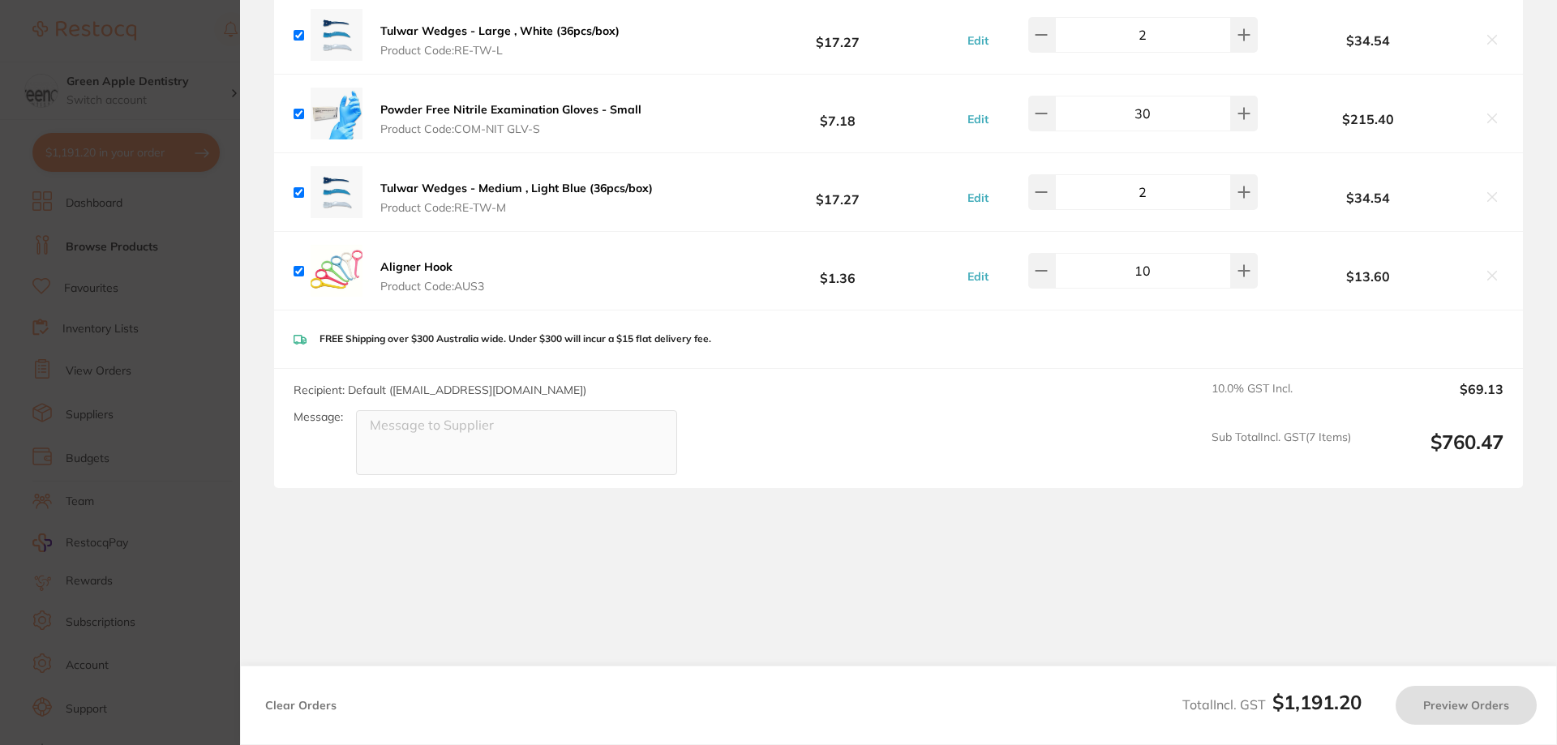
checkbox input "true"
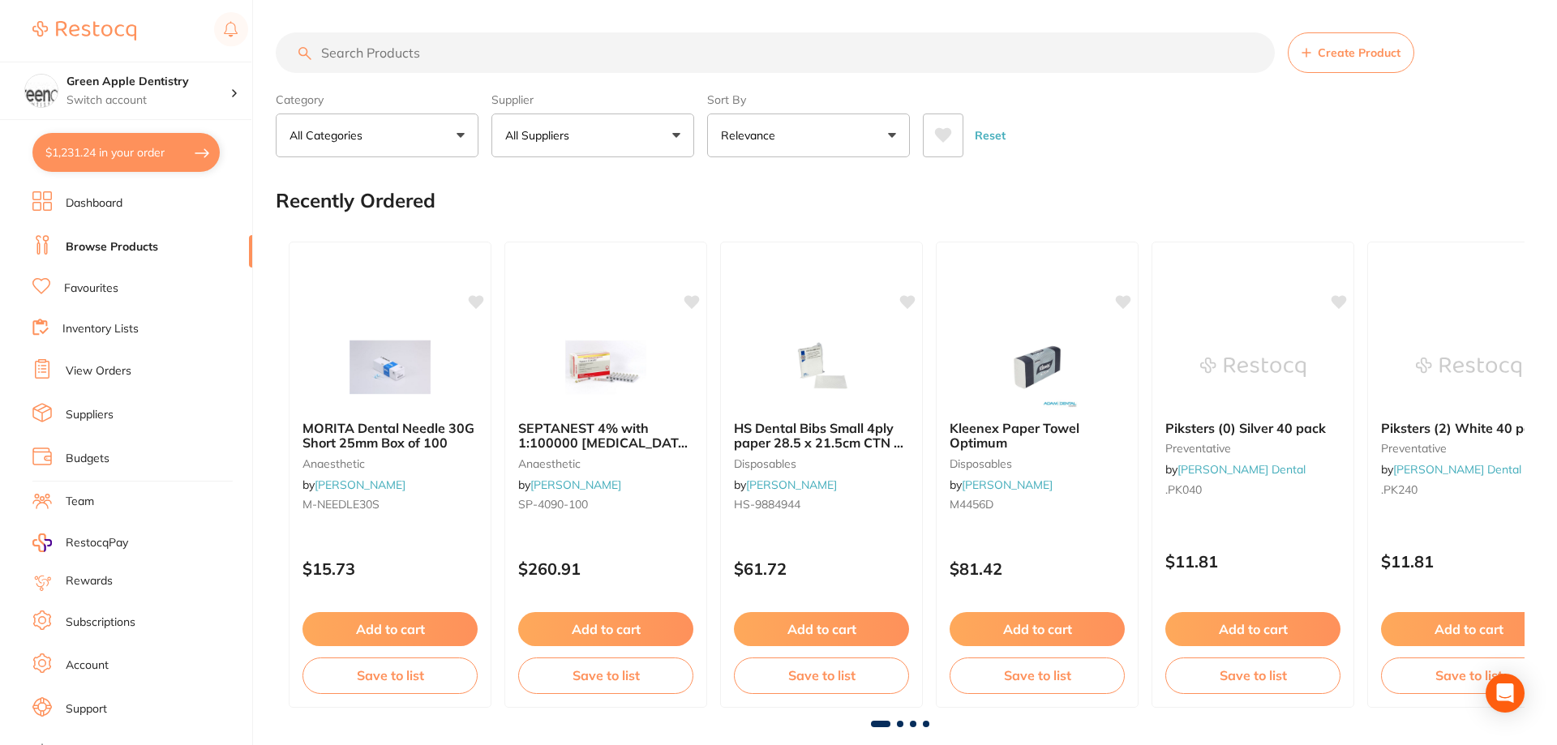
click at [175, 152] on button "$1,231.24 in your order" at bounding box center [125, 152] width 187 height 39
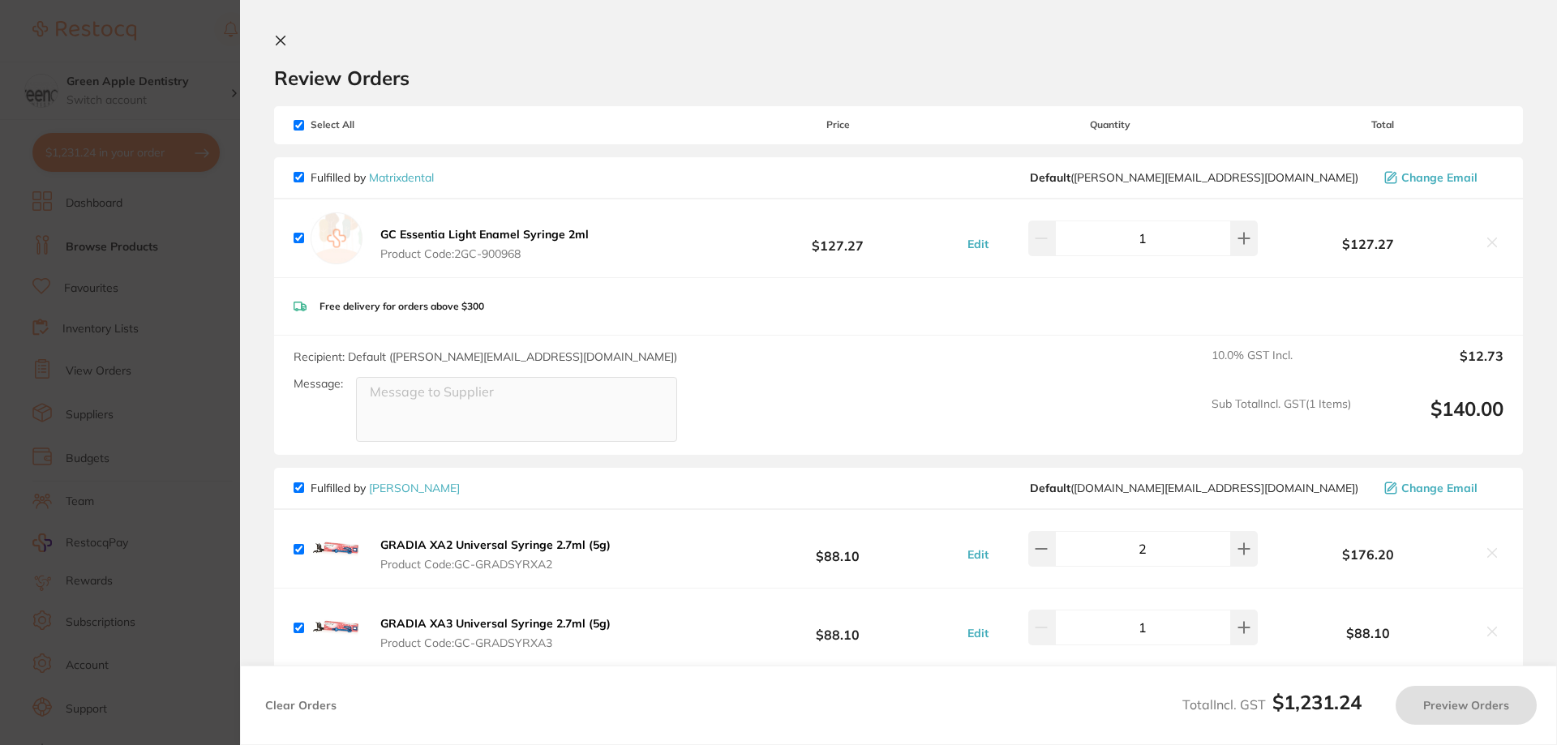
checkbox input "true"
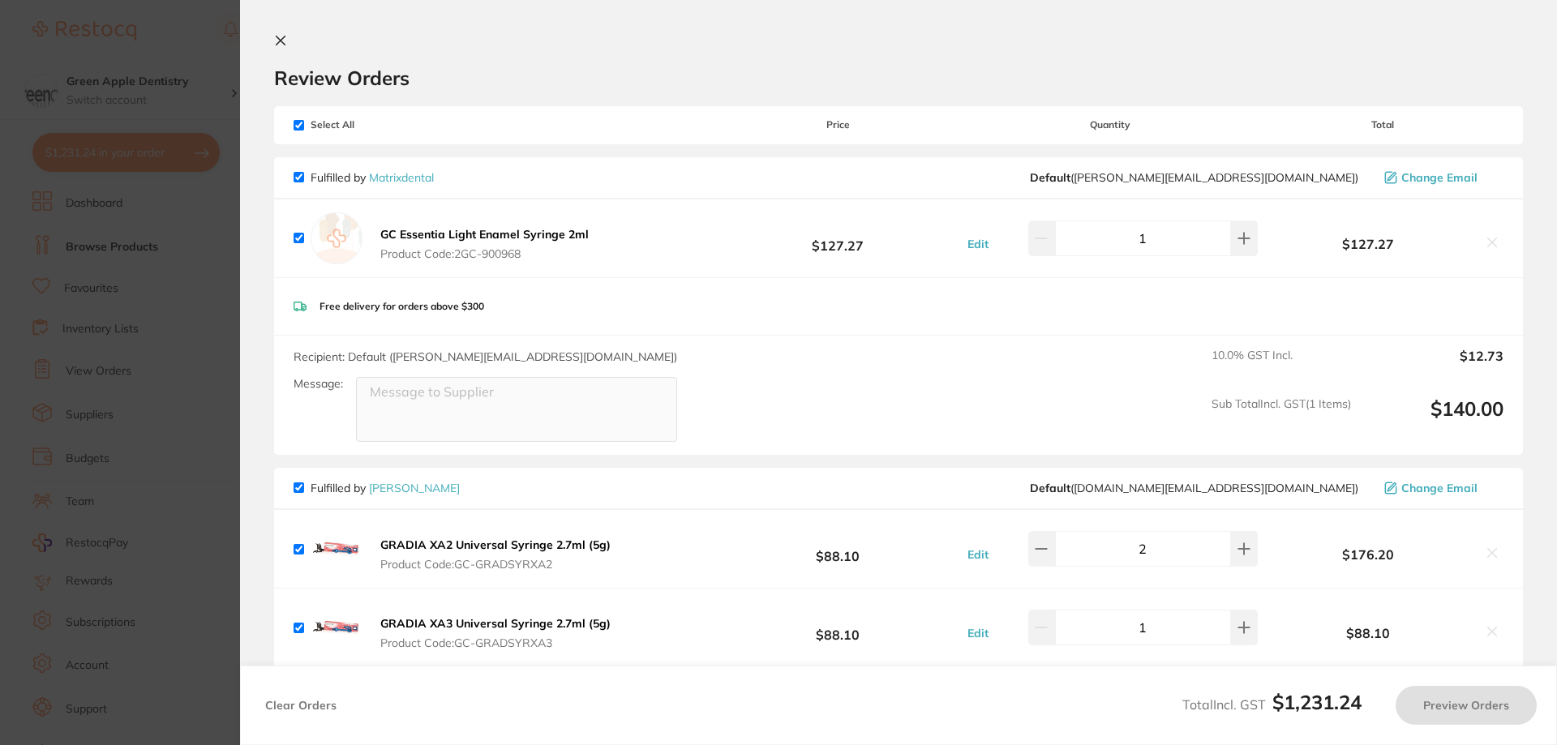
checkbox input "true"
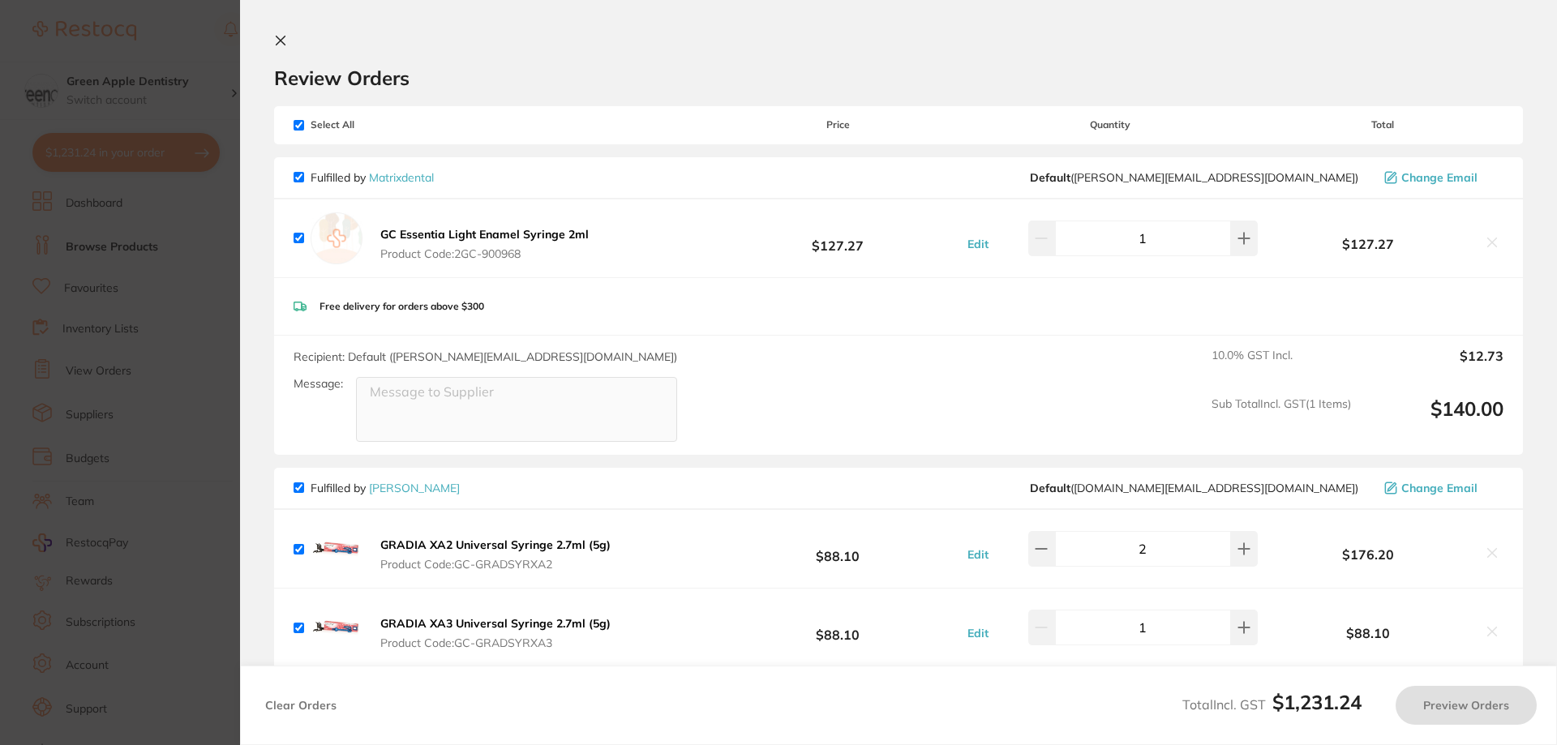
checkbox input "true"
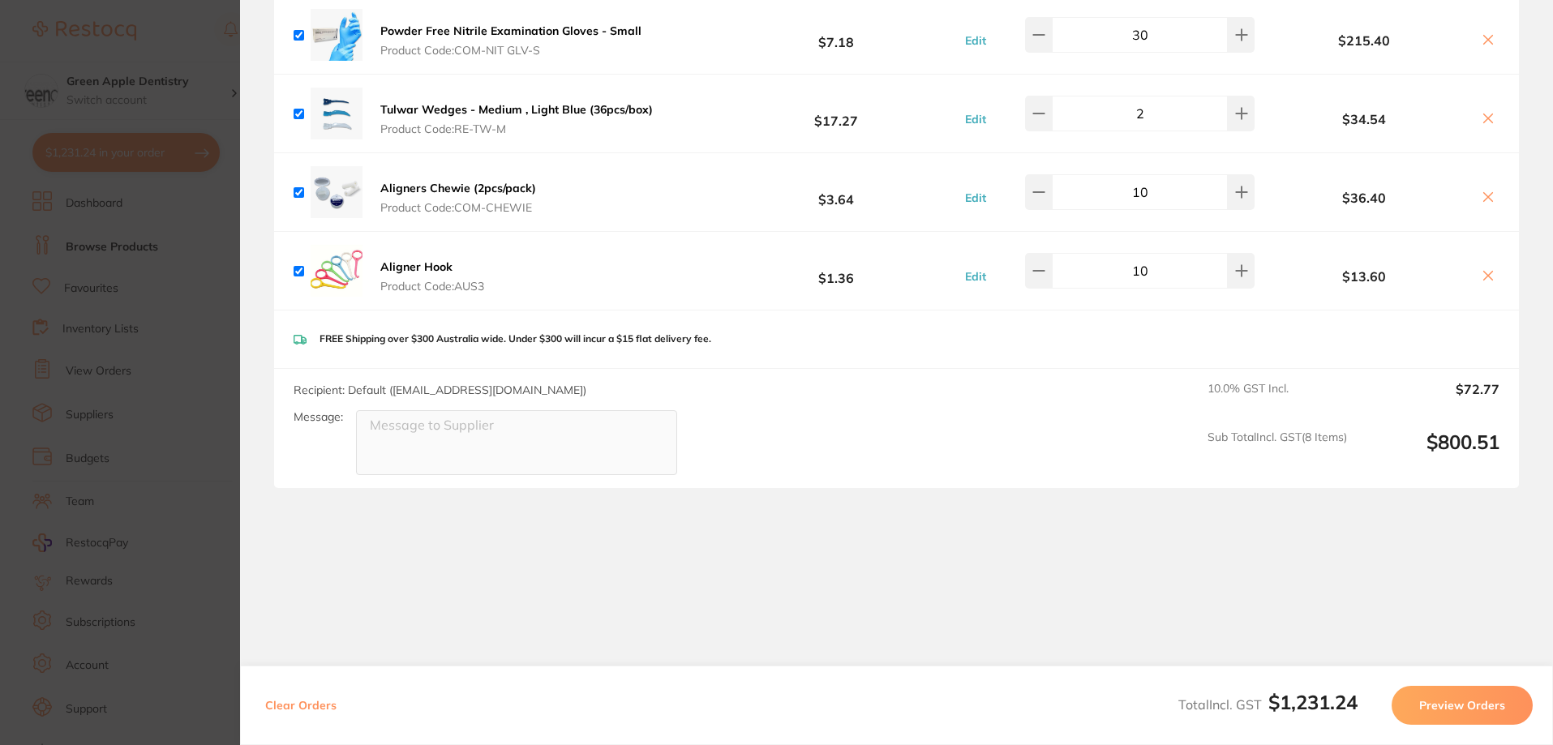
click at [1486, 198] on icon at bounding box center [1488, 196] width 9 height 9
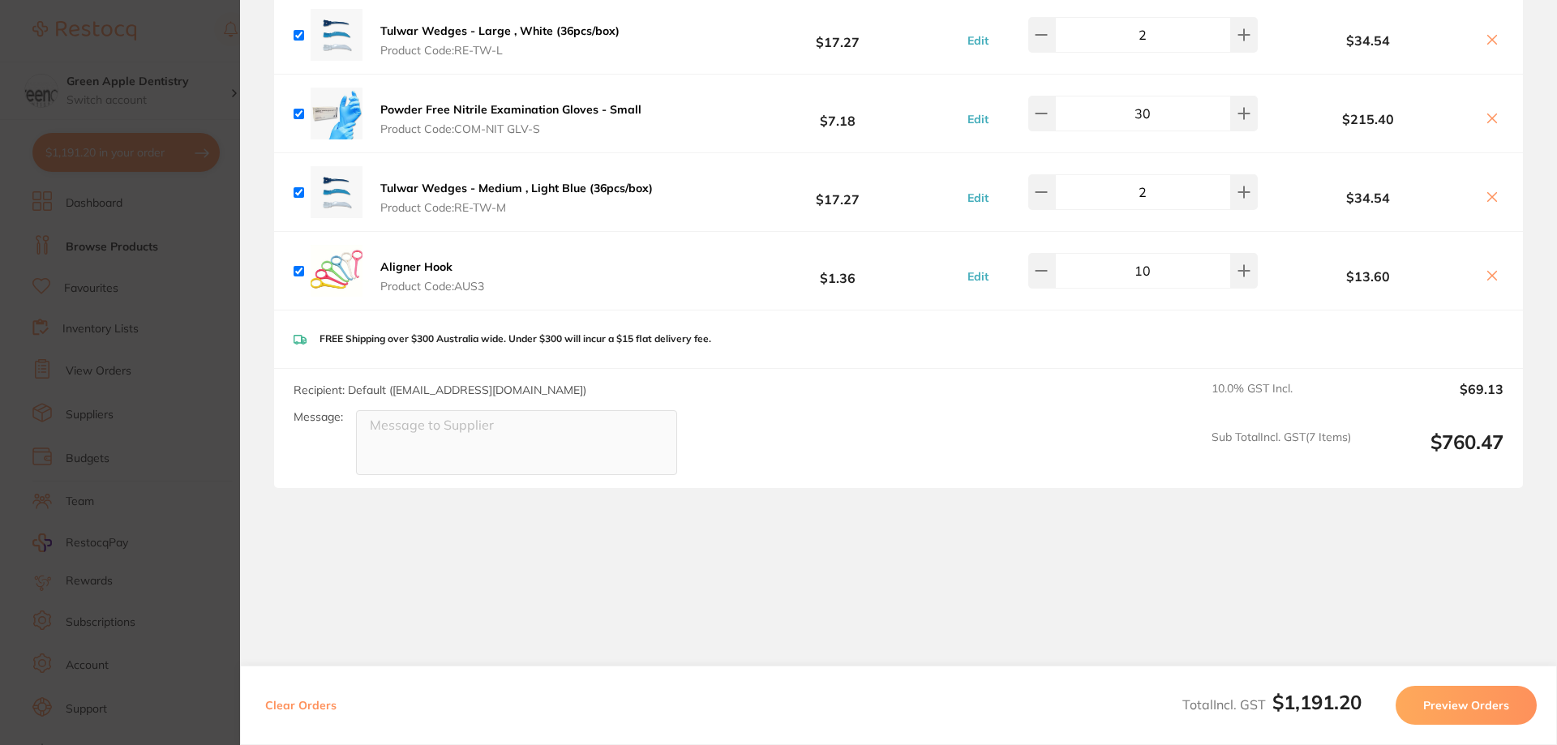
checkbox input "true"
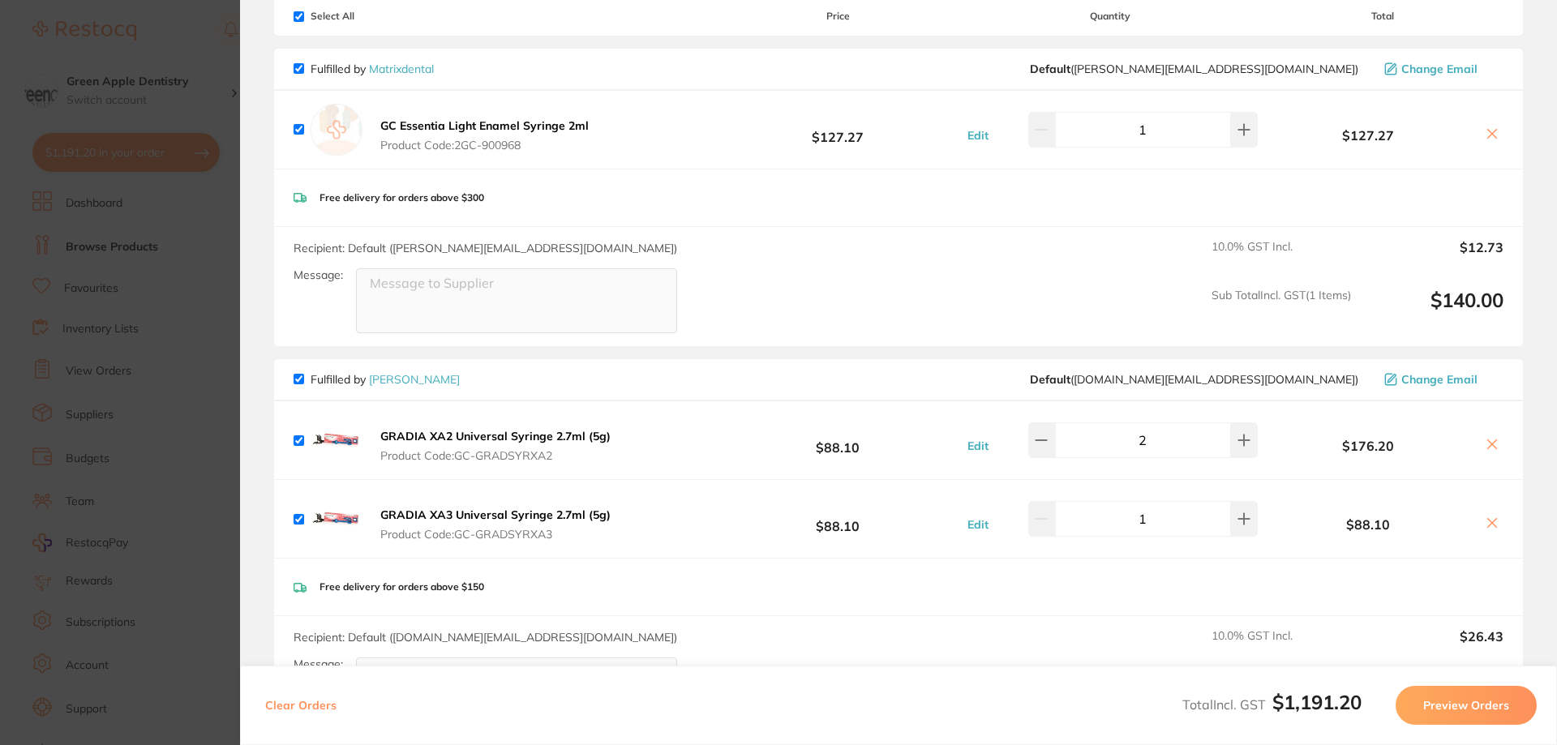
scroll to position [85, 0]
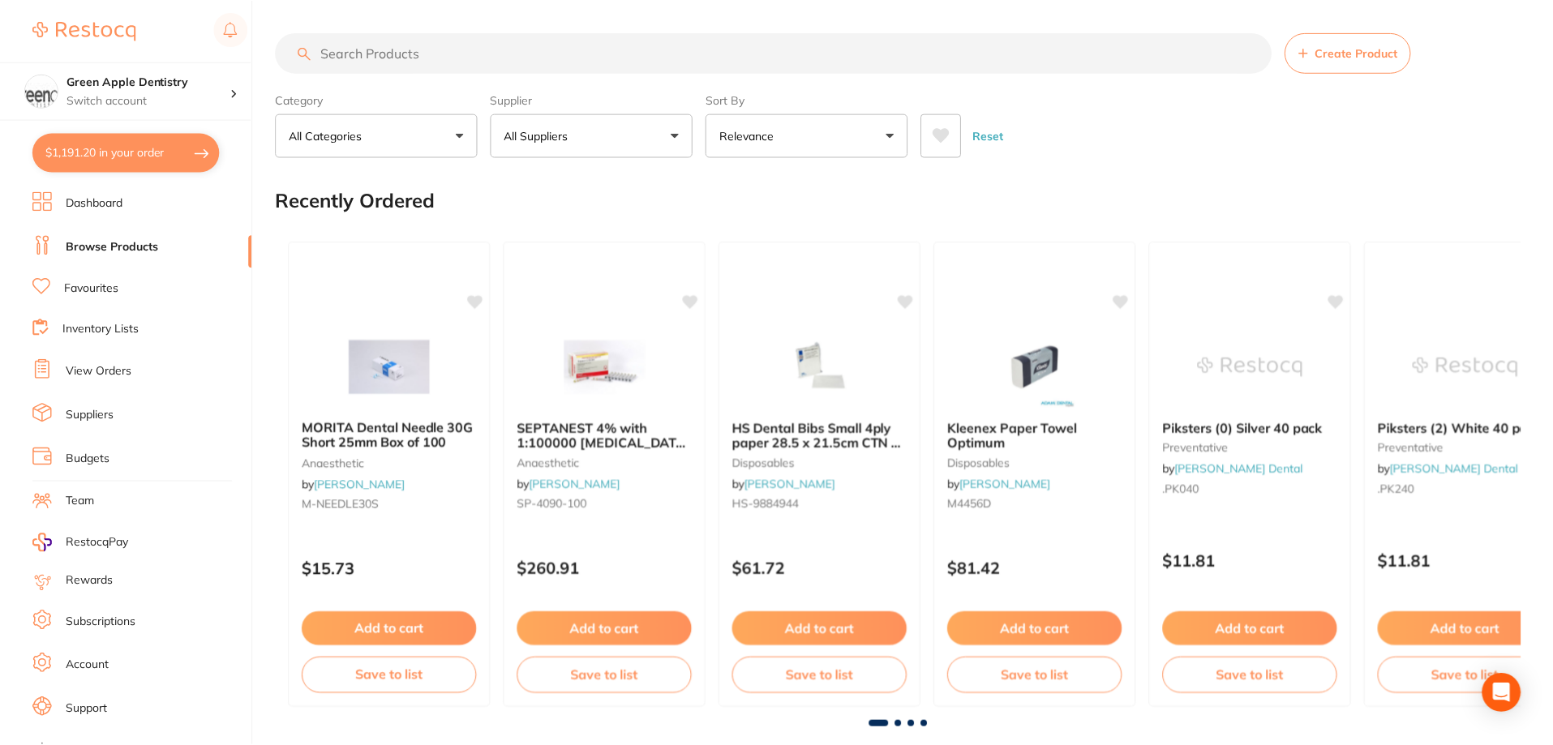
scroll to position [81, 0]
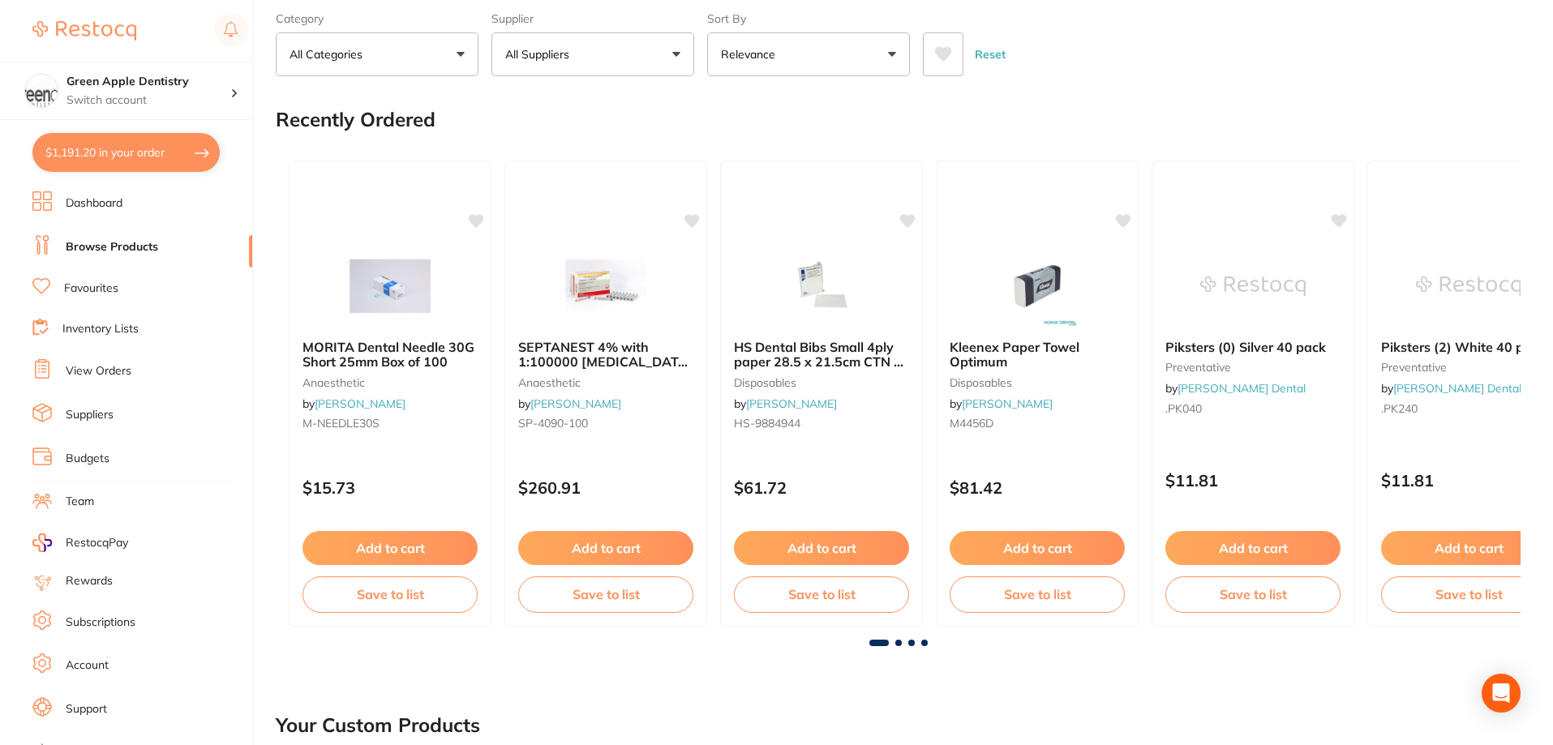
click at [175, 154] on button "$1,191.20 in your order" at bounding box center [125, 152] width 187 height 39
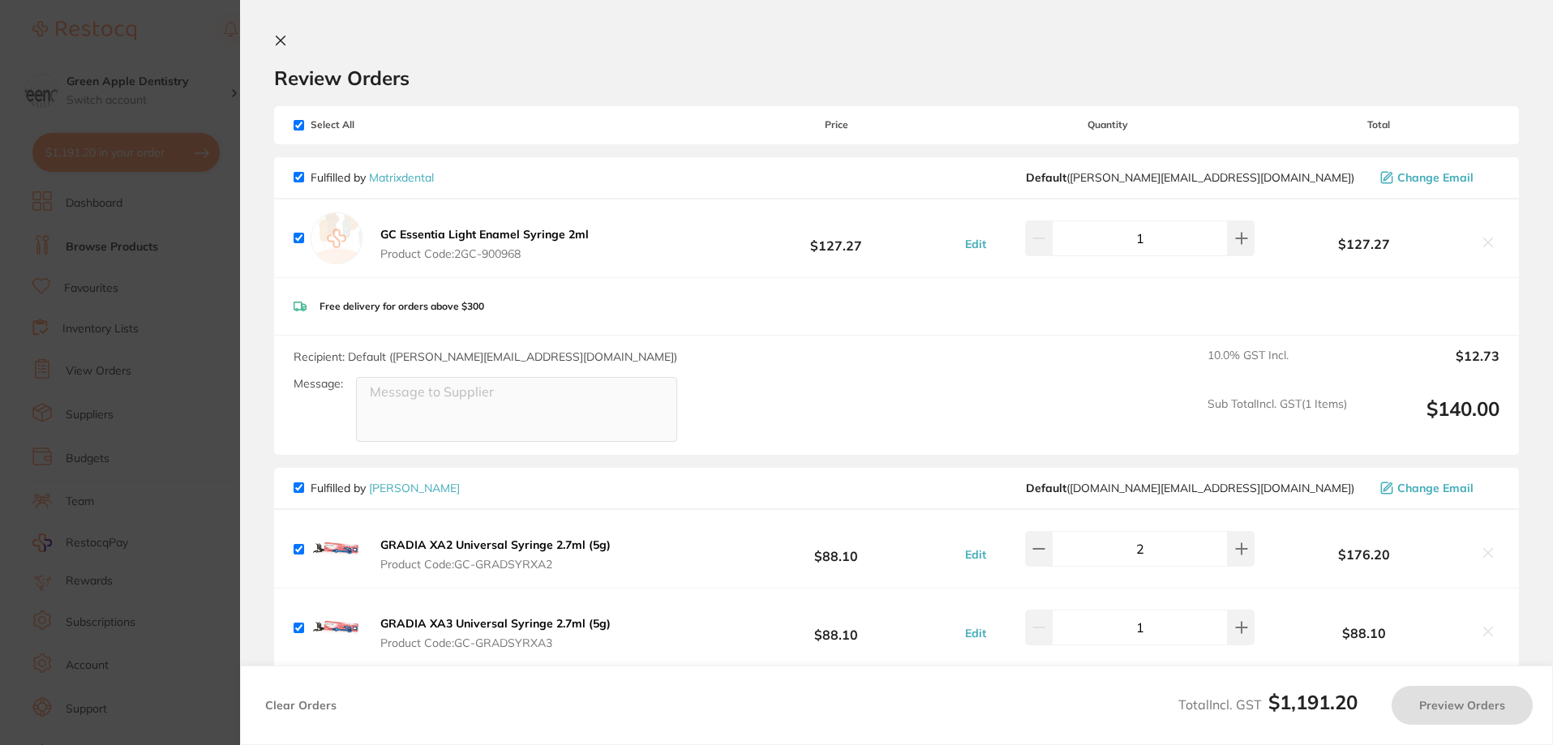
checkbox input "true"
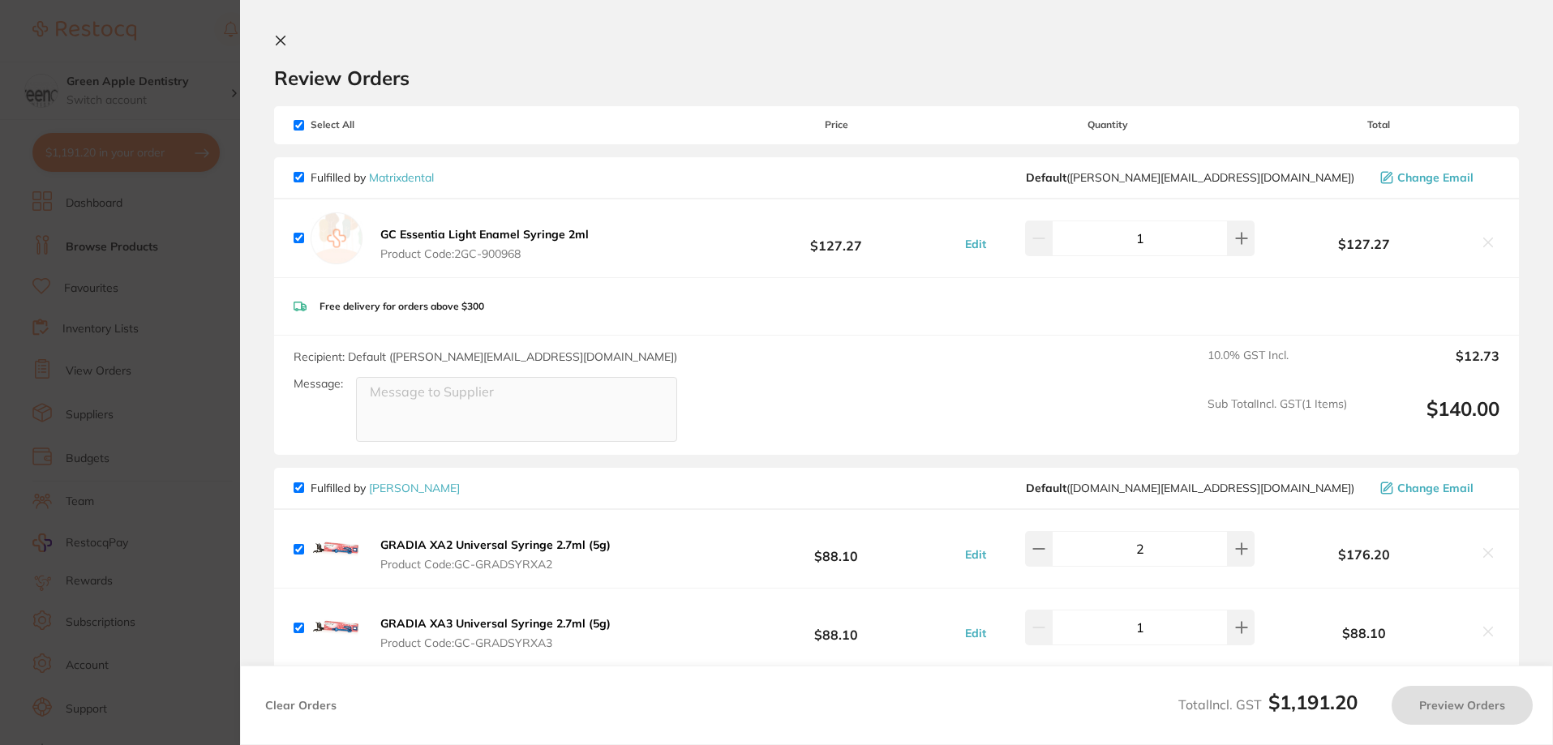
checkbox input "true"
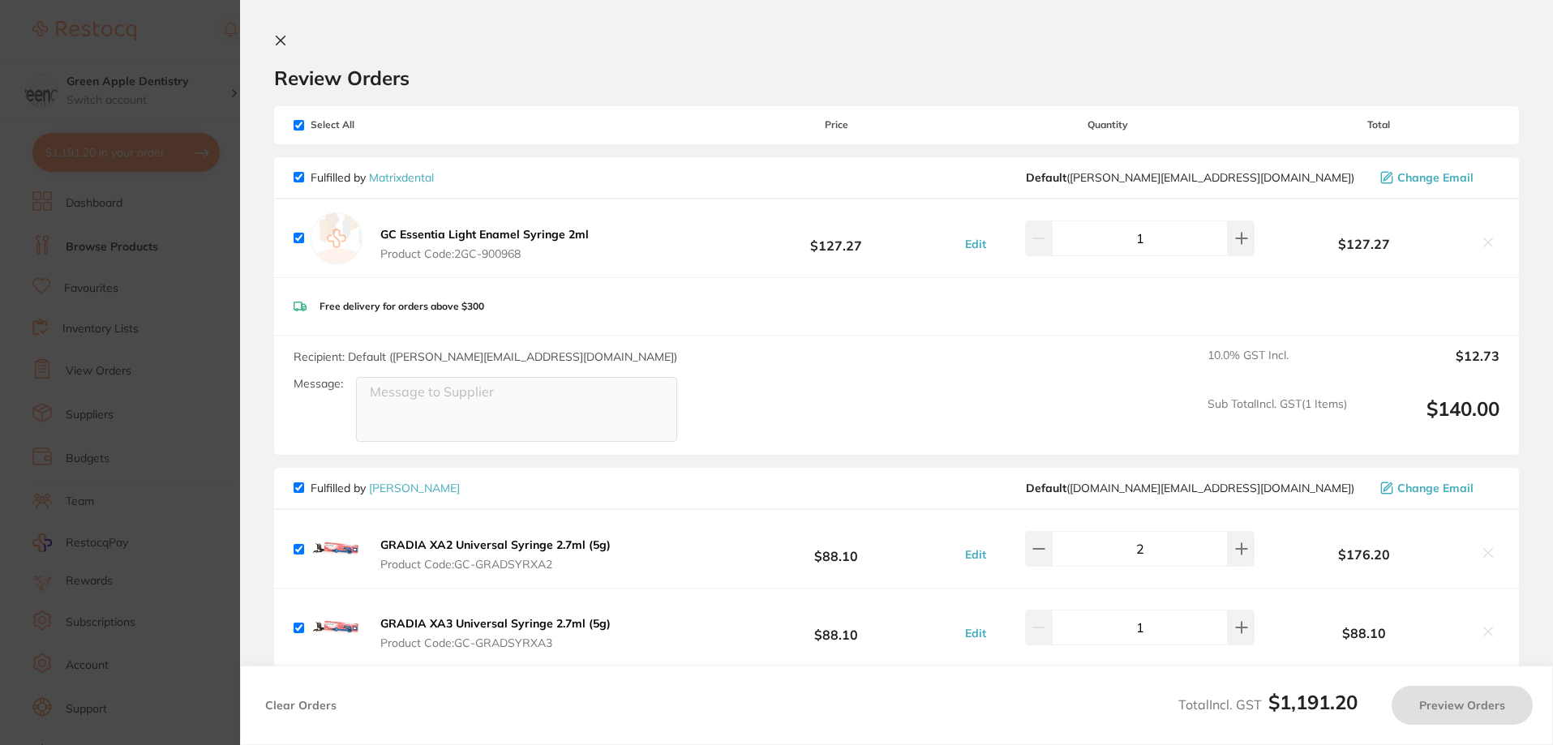
checkbox input "true"
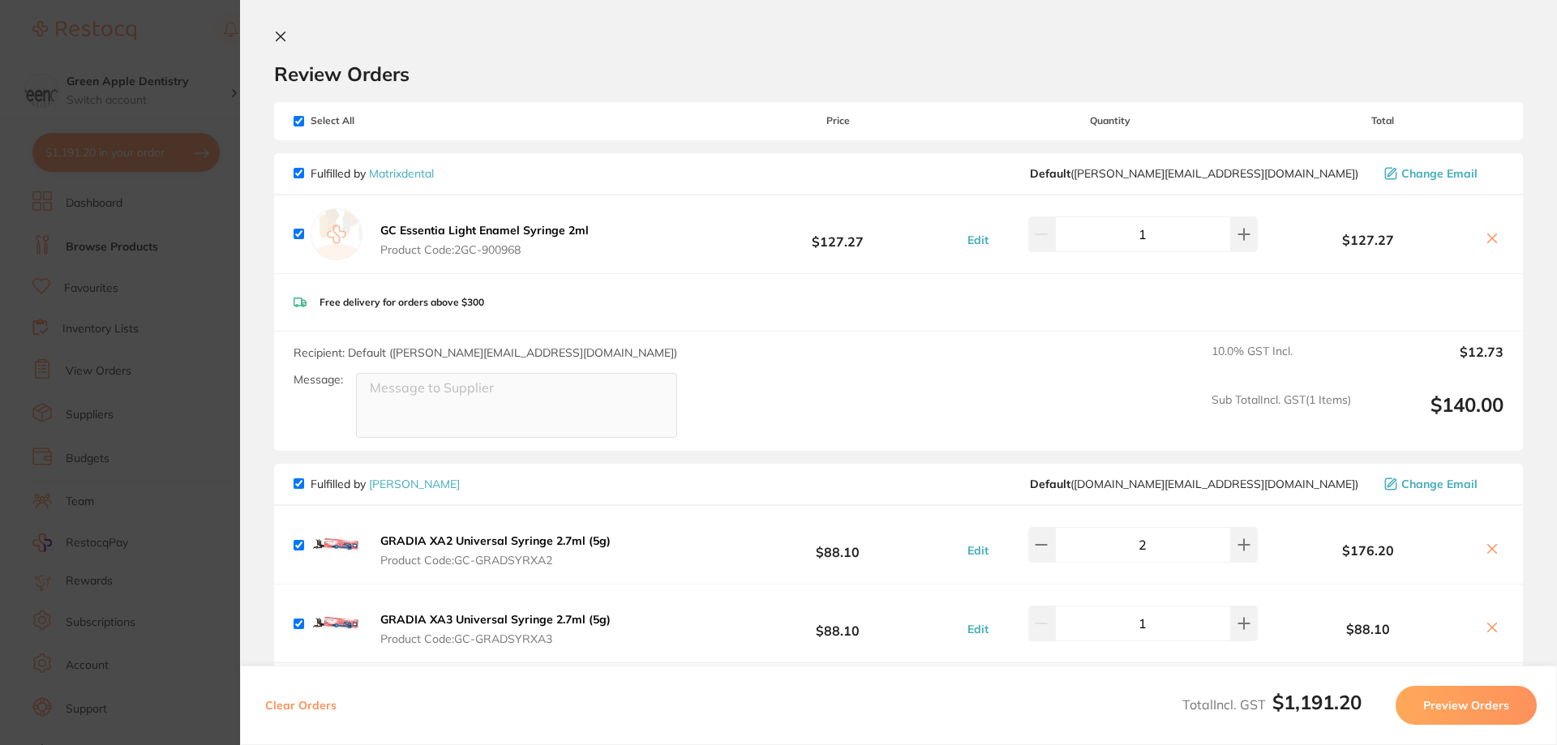
scroll to position [0, 0]
click at [278, 39] on icon at bounding box center [280, 36] width 9 height 9
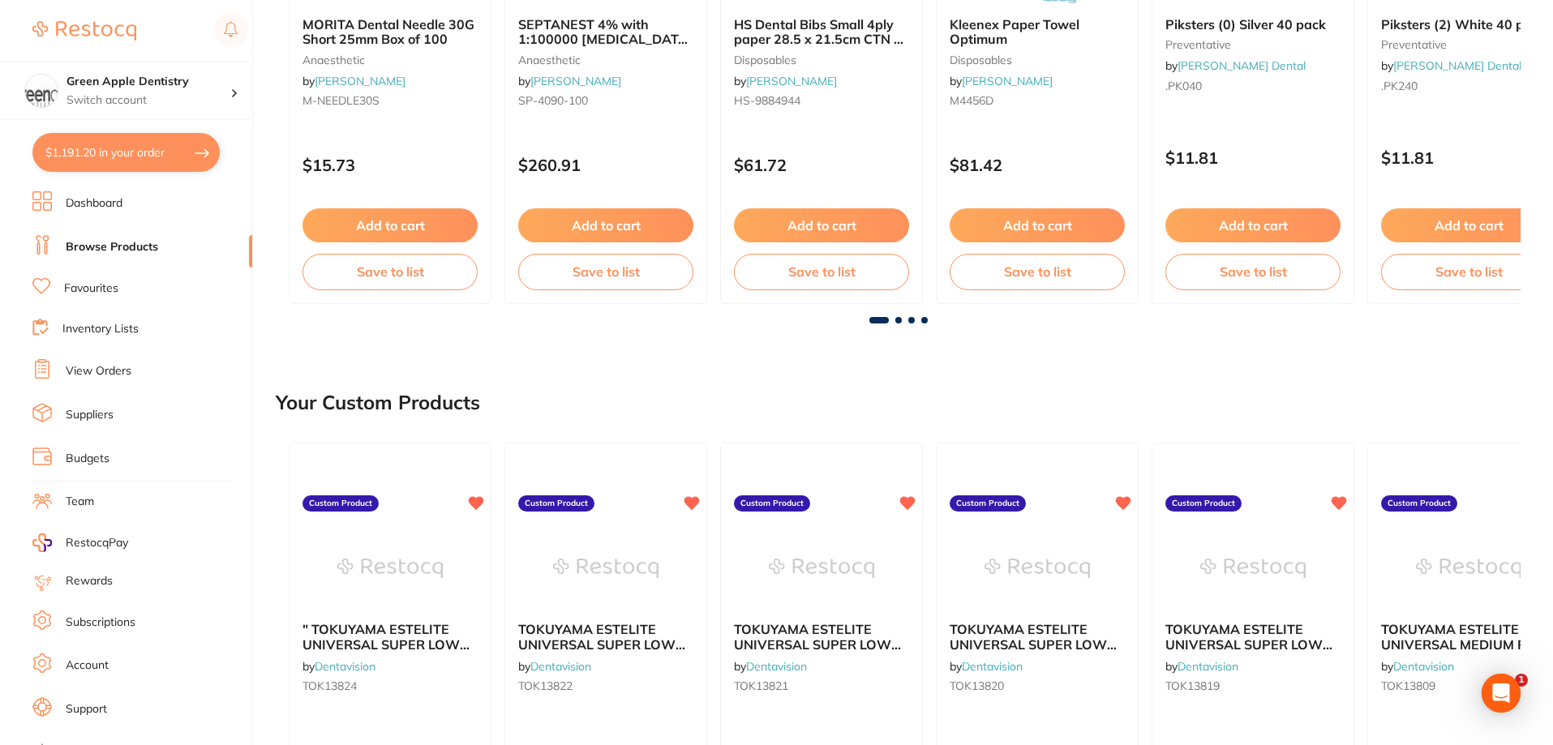
scroll to position [405, 0]
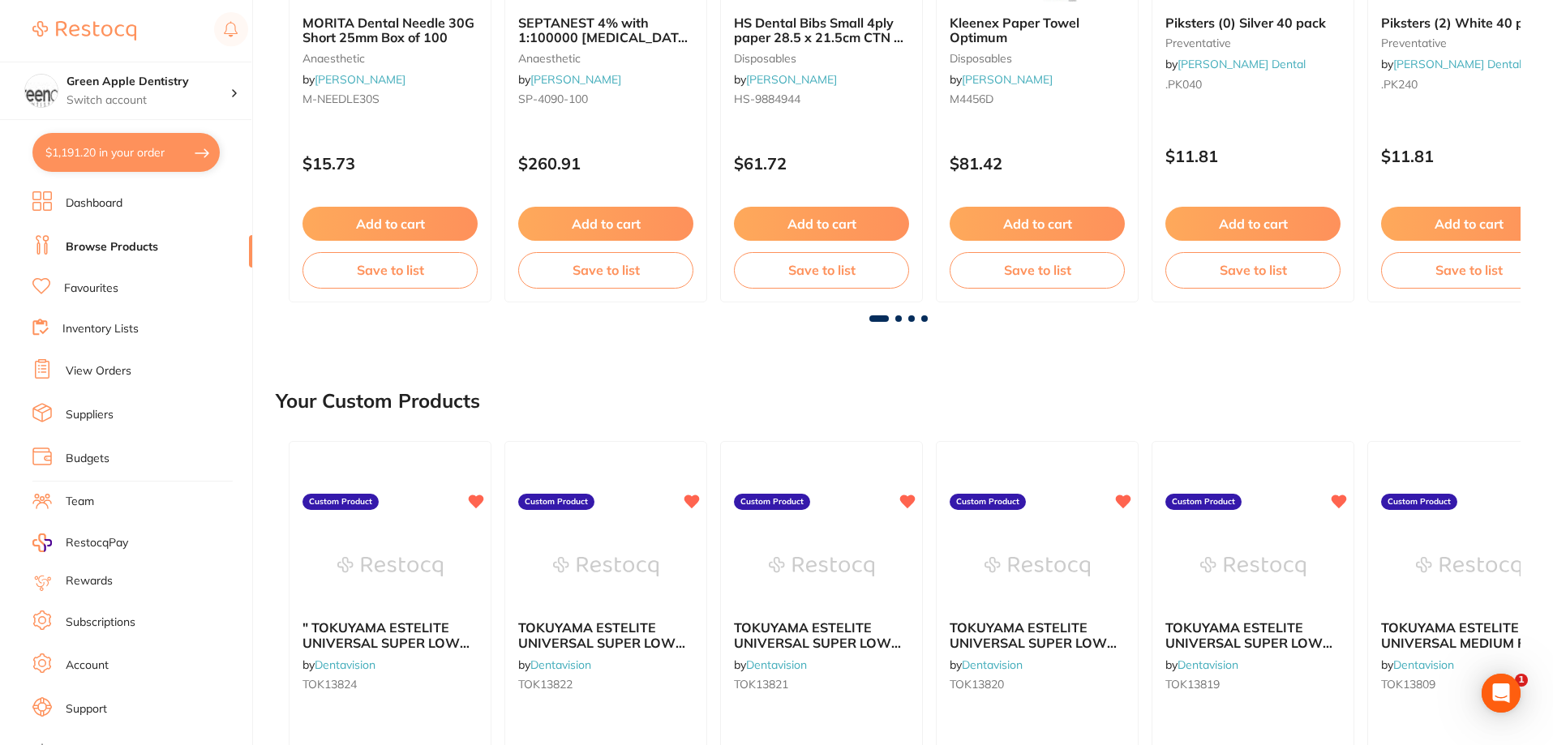
click at [896, 315] on span at bounding box center [898, 318] width 6 height 6
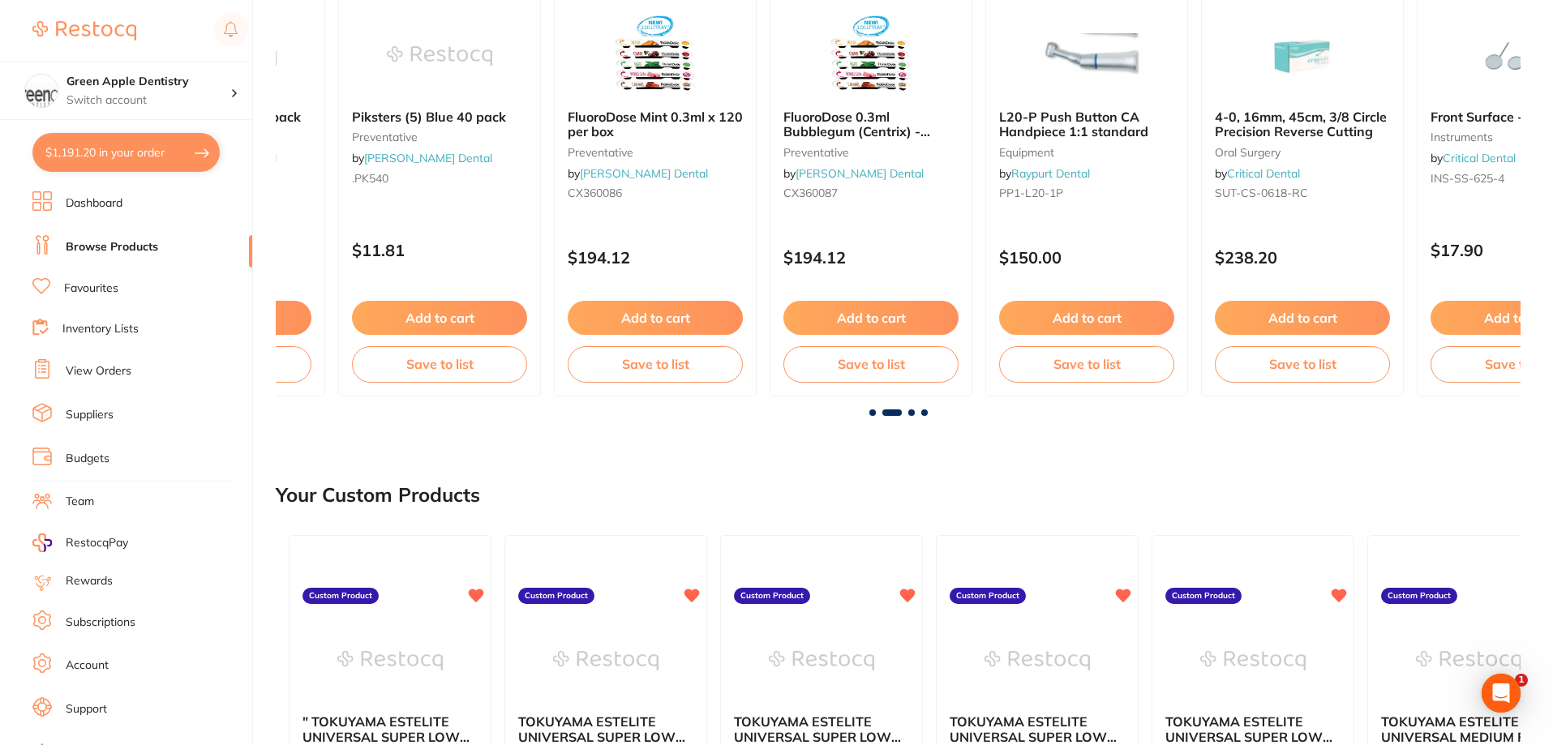
scroll to position [162, 0]
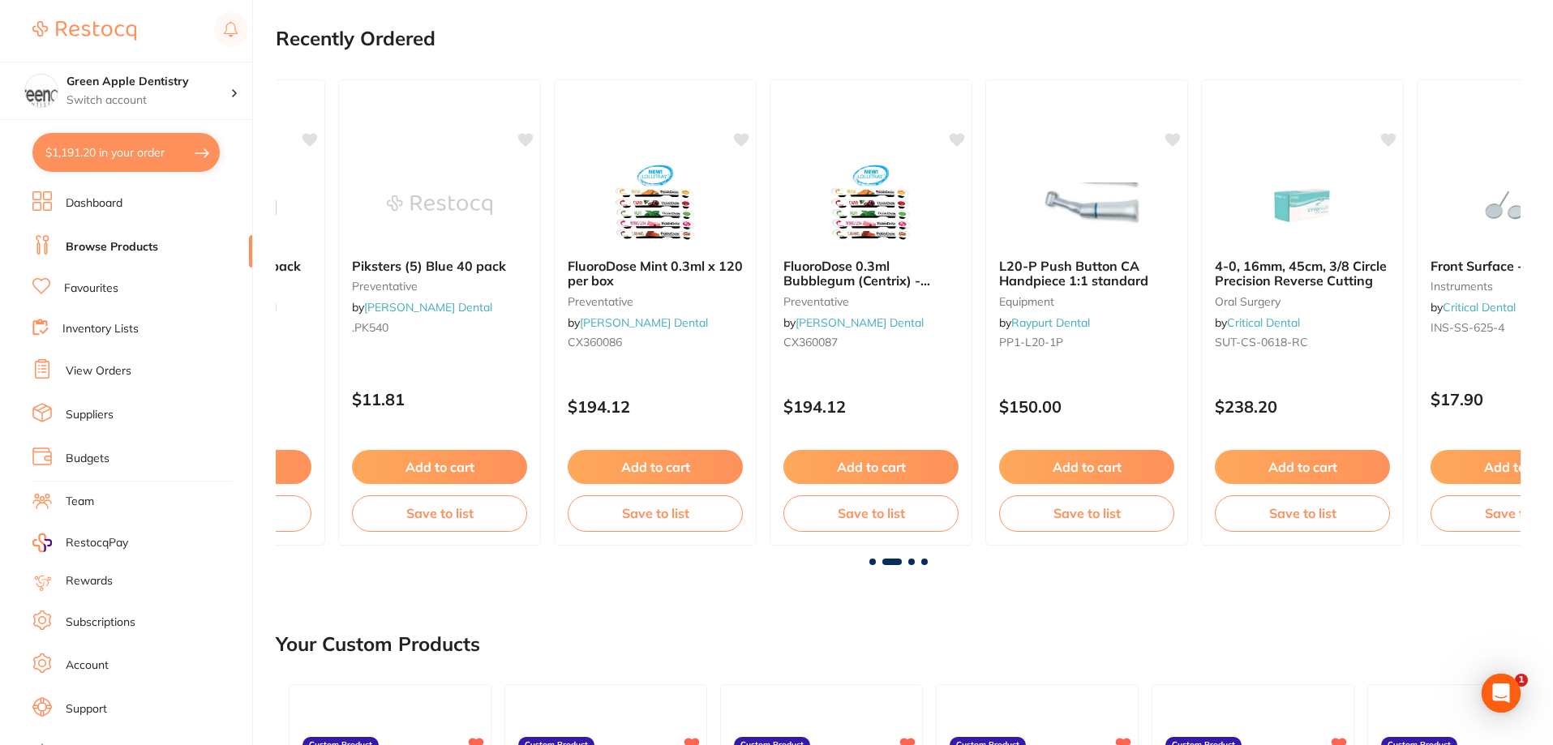
click at [925, 559] on span at bounding box center [924, 562] width 6 height 6
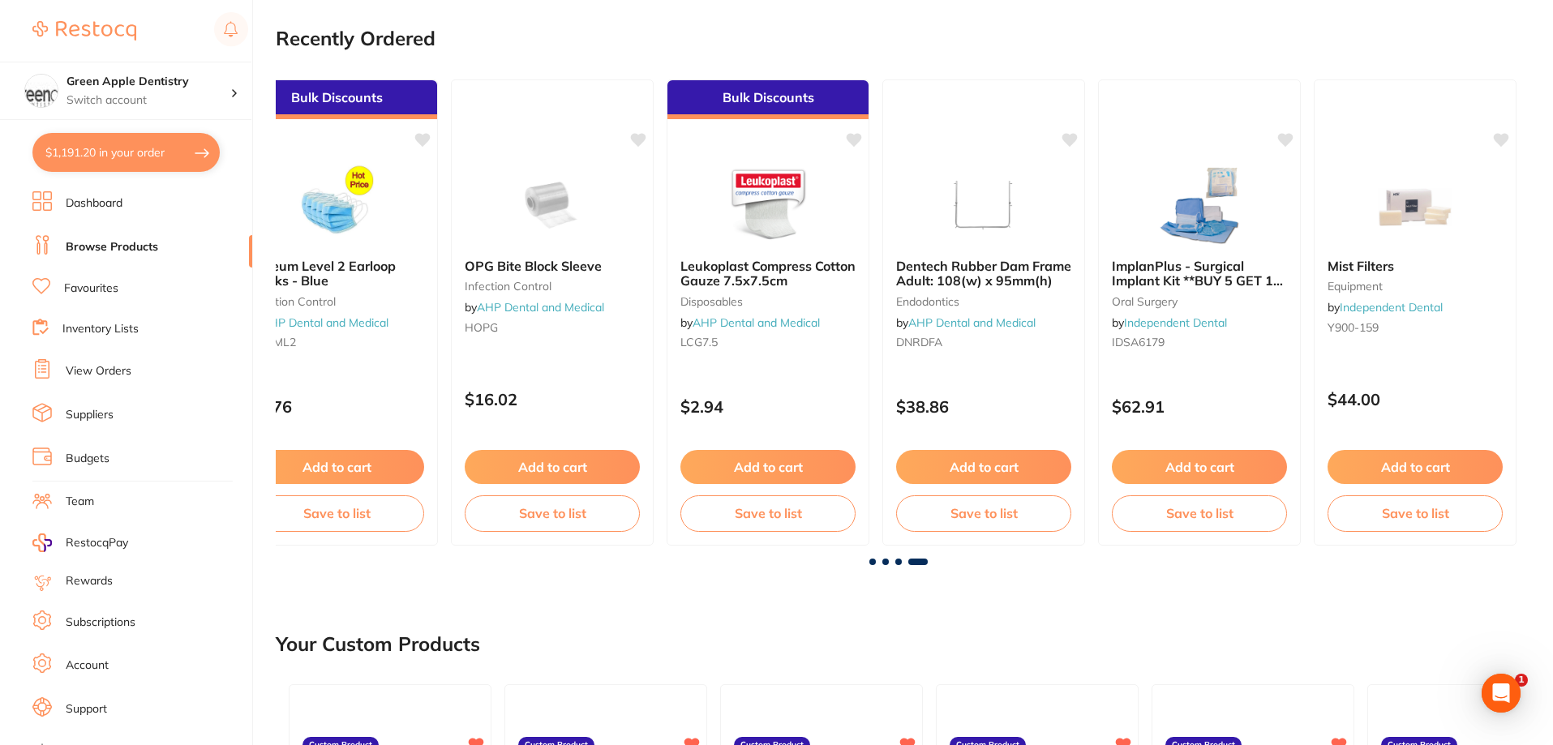
scroll to position [0, 3082]
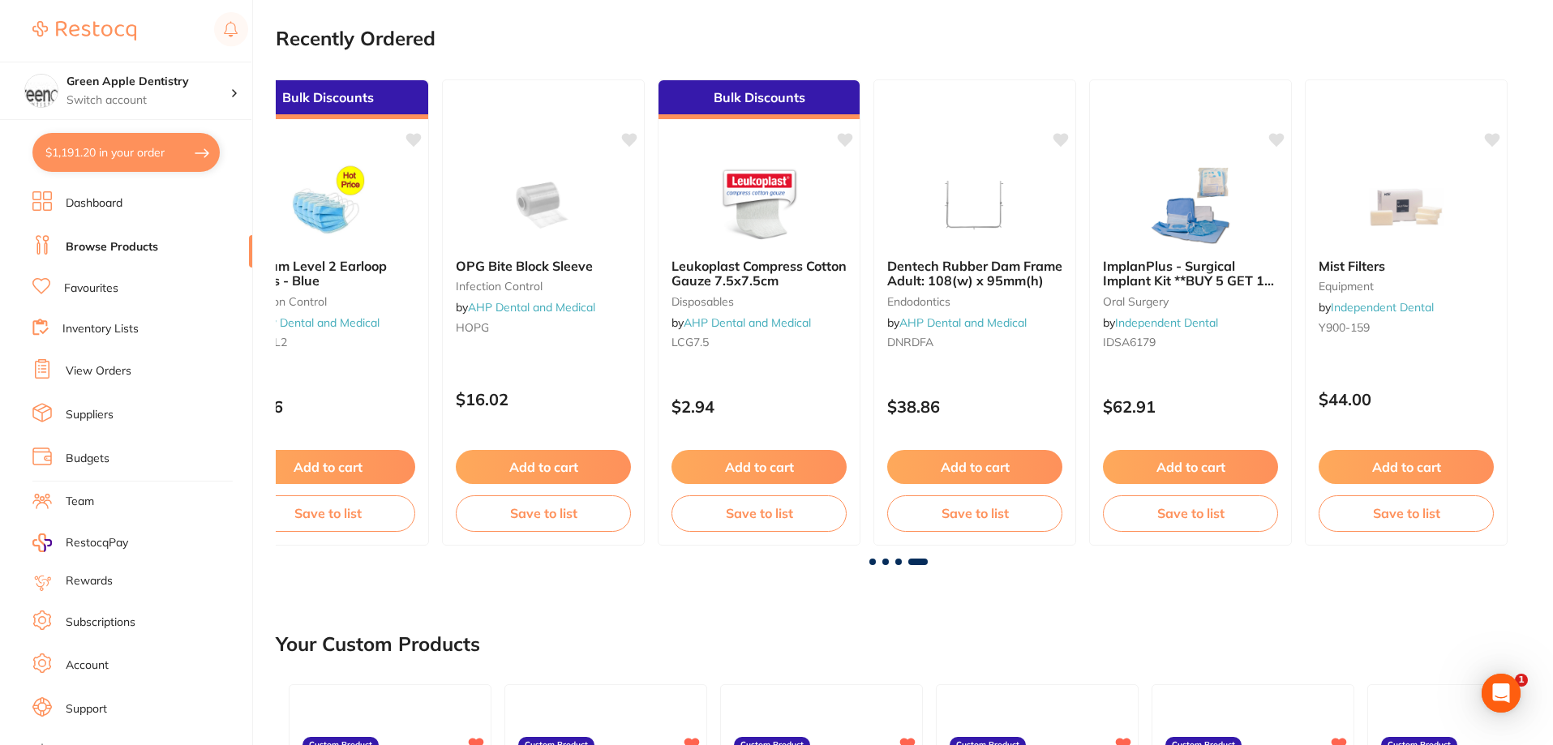
click at [900, 560] on span at bounding box center [898, 562] width 6 height 6
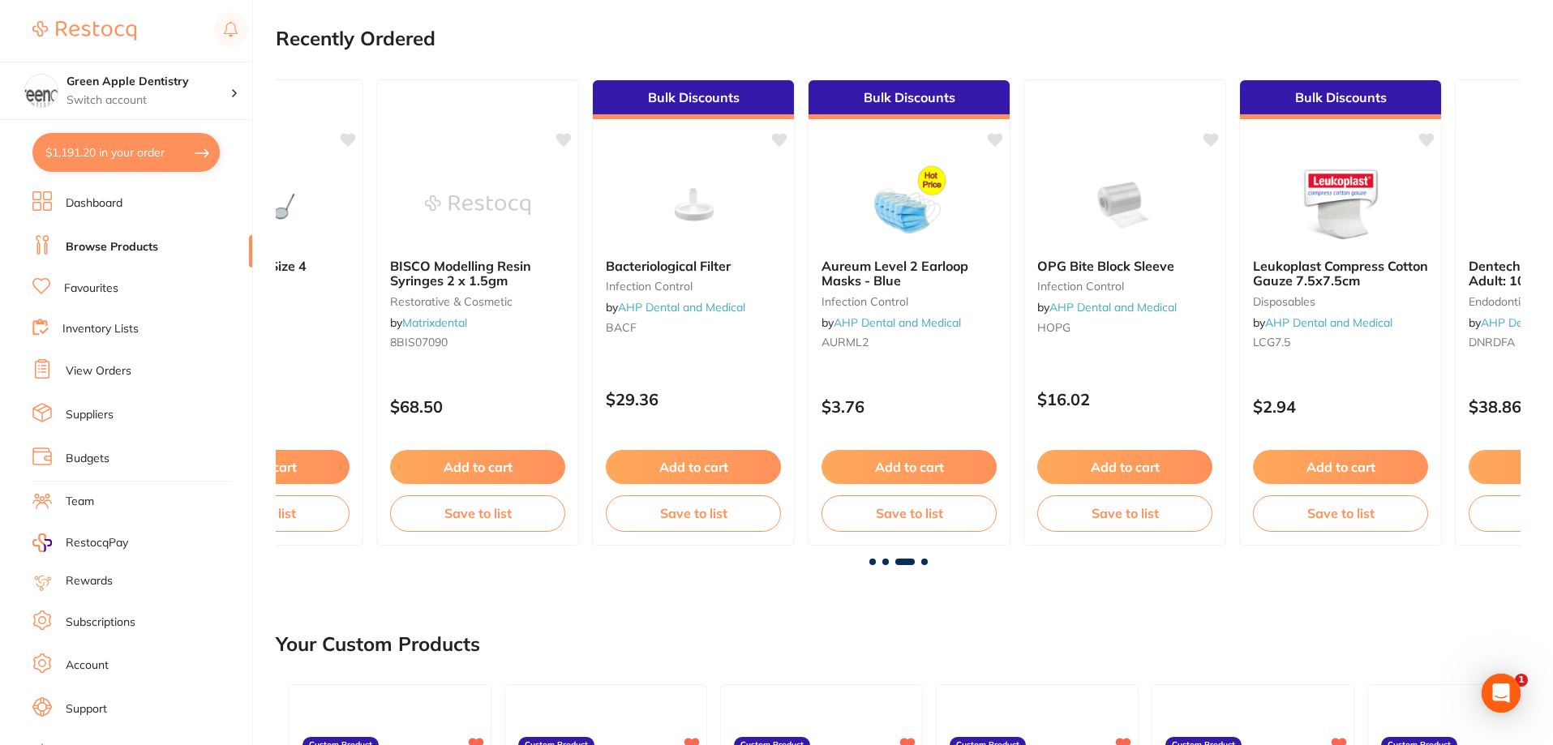
scroll to position [0, 2489]
